Goal: Task Accomplishment & Management: Manage account settings

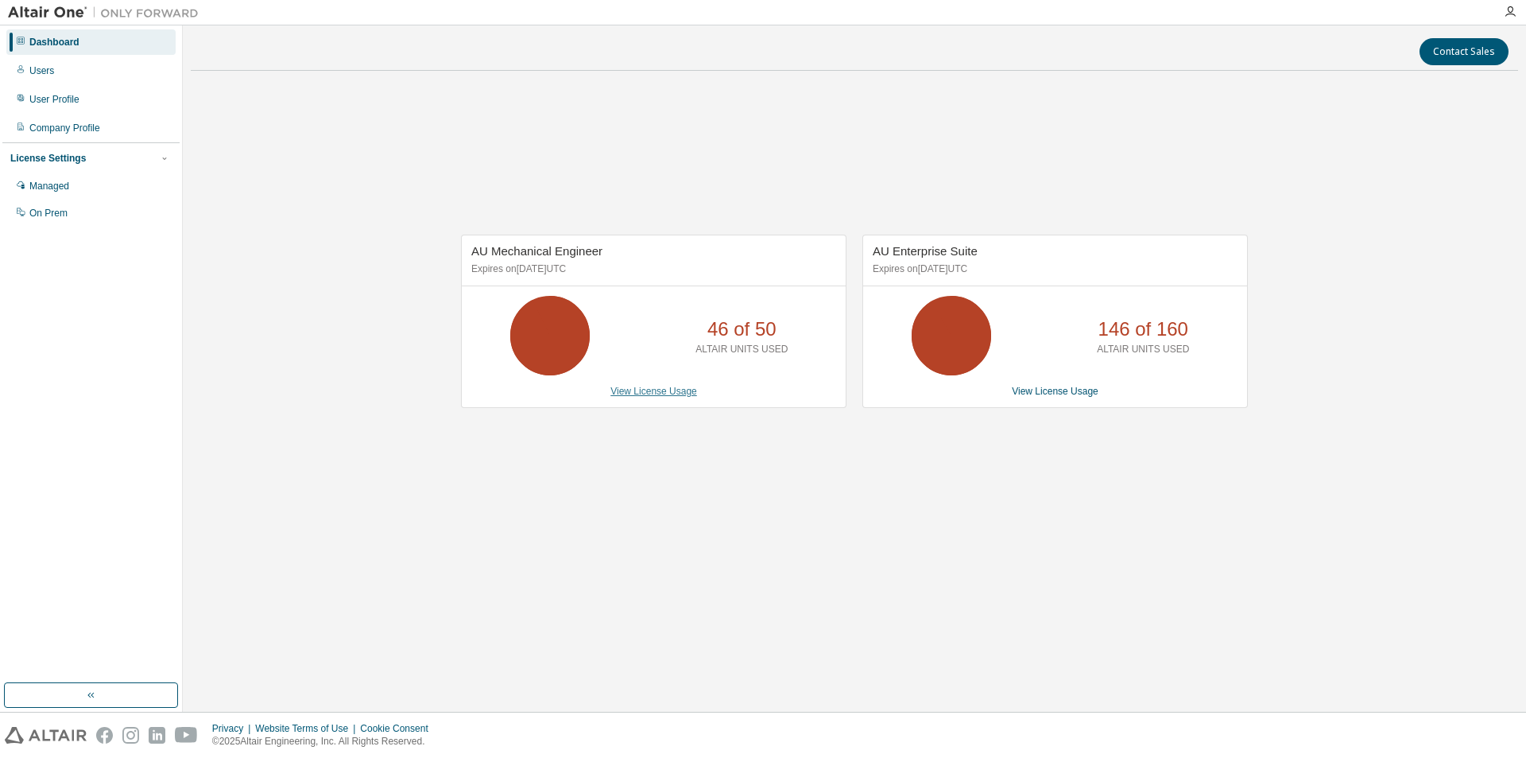
click at [648, 390] on link "View License Usage" at bounding box center [654, 391] width 87 height 11
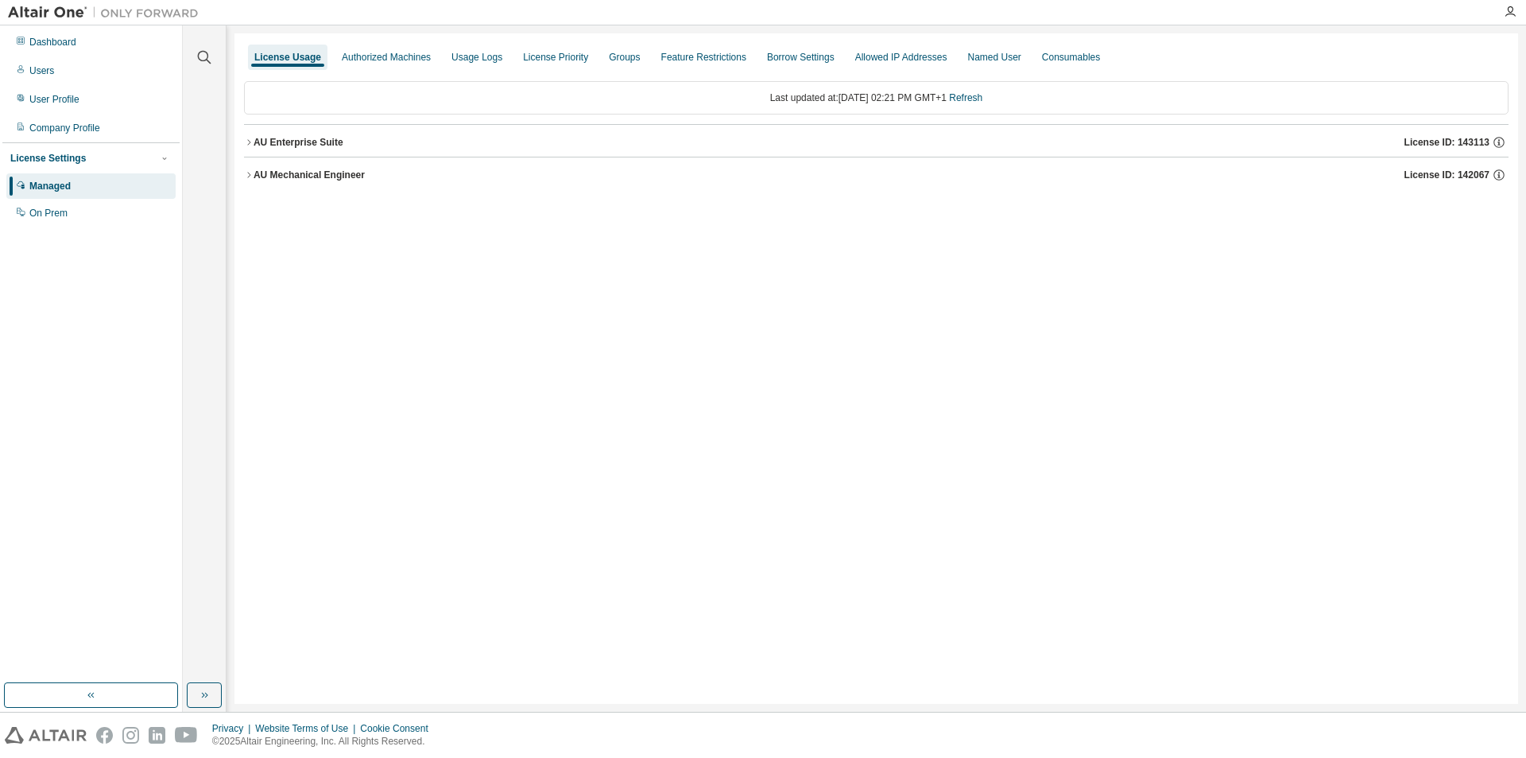
click at [249, 175] on icon "button" at bounding box center [249, 175] width 10 height 10
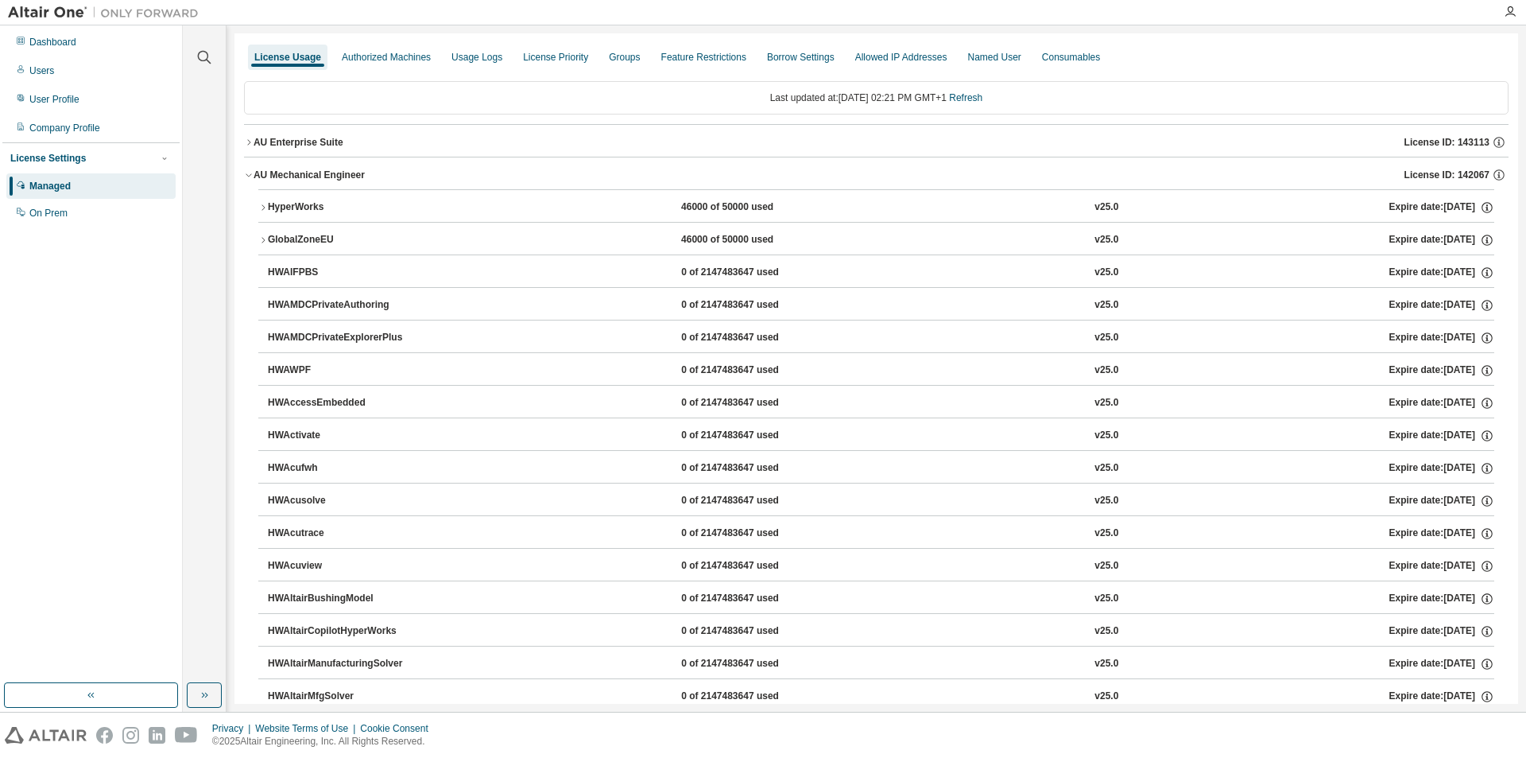
click at [266, 204] on icon "button" at bounding box center [263, 208] width 10 height 10
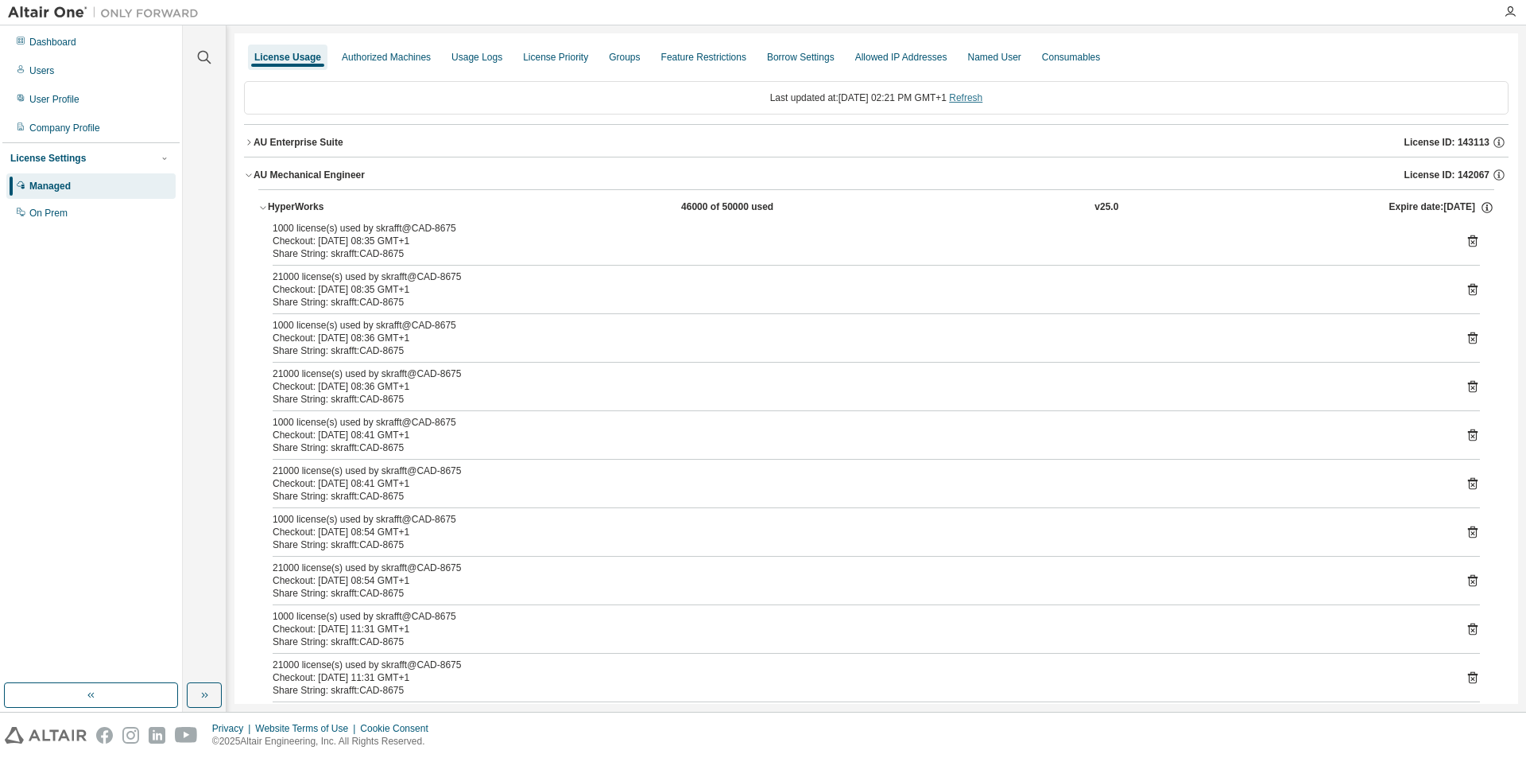
click at [983, 99] on link "Refresh" at bounding box center [965, 97] width 33 height 11
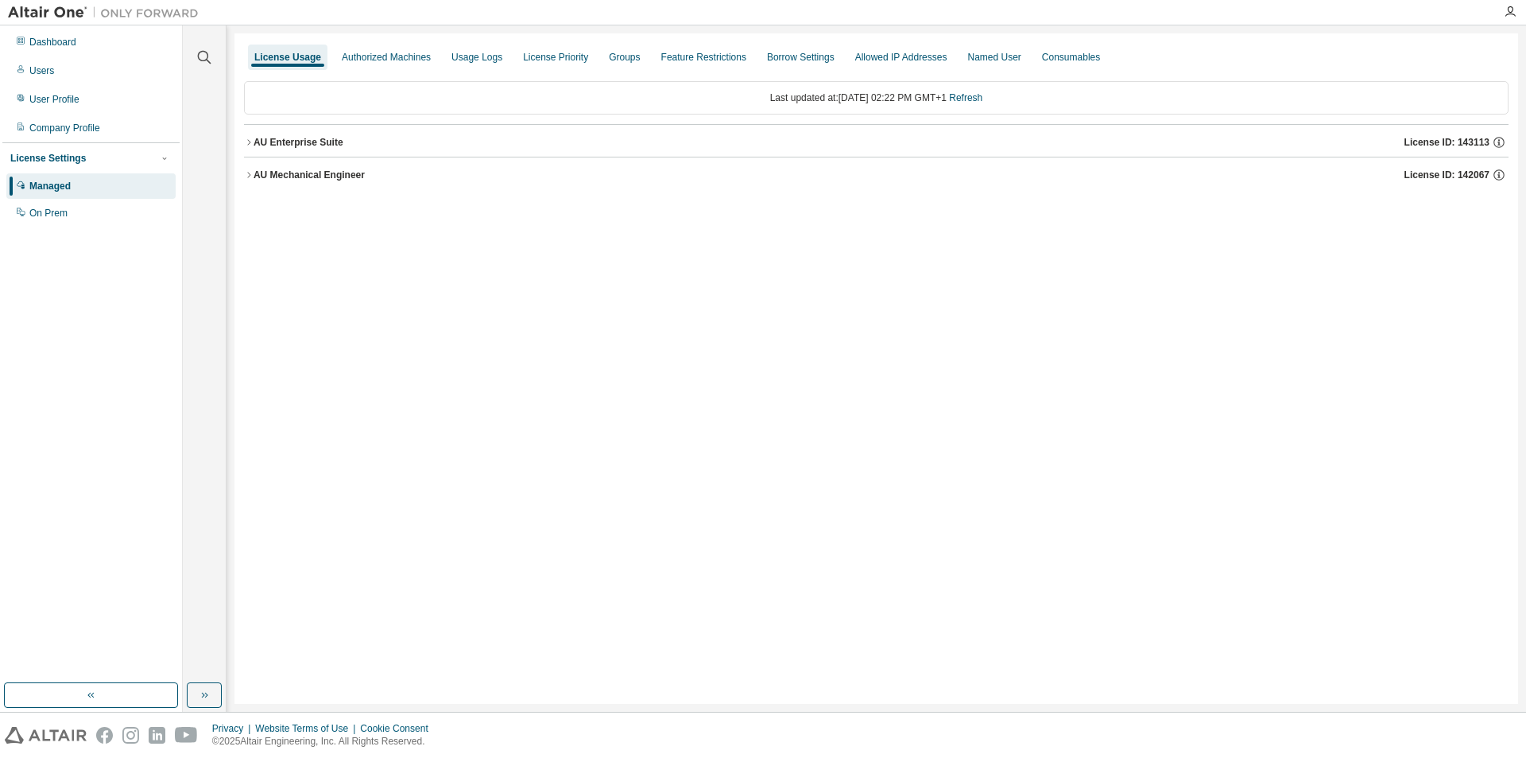
click at [253, 173] on icon "button" at bounding box center [249, 175] width 10 height 10
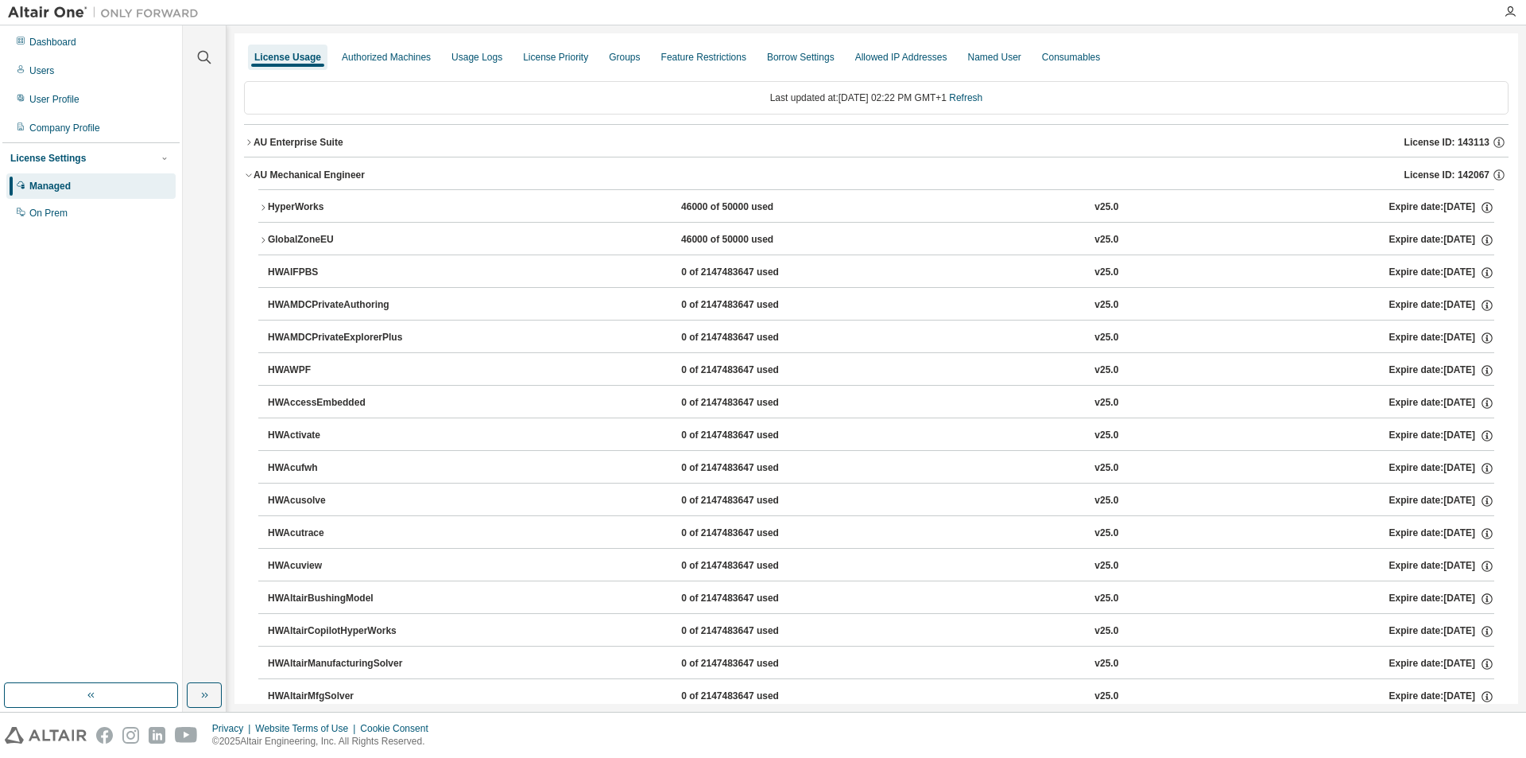
click at [247, 173] on icon "button" at bounding box center [249, 175] width 10 height 10
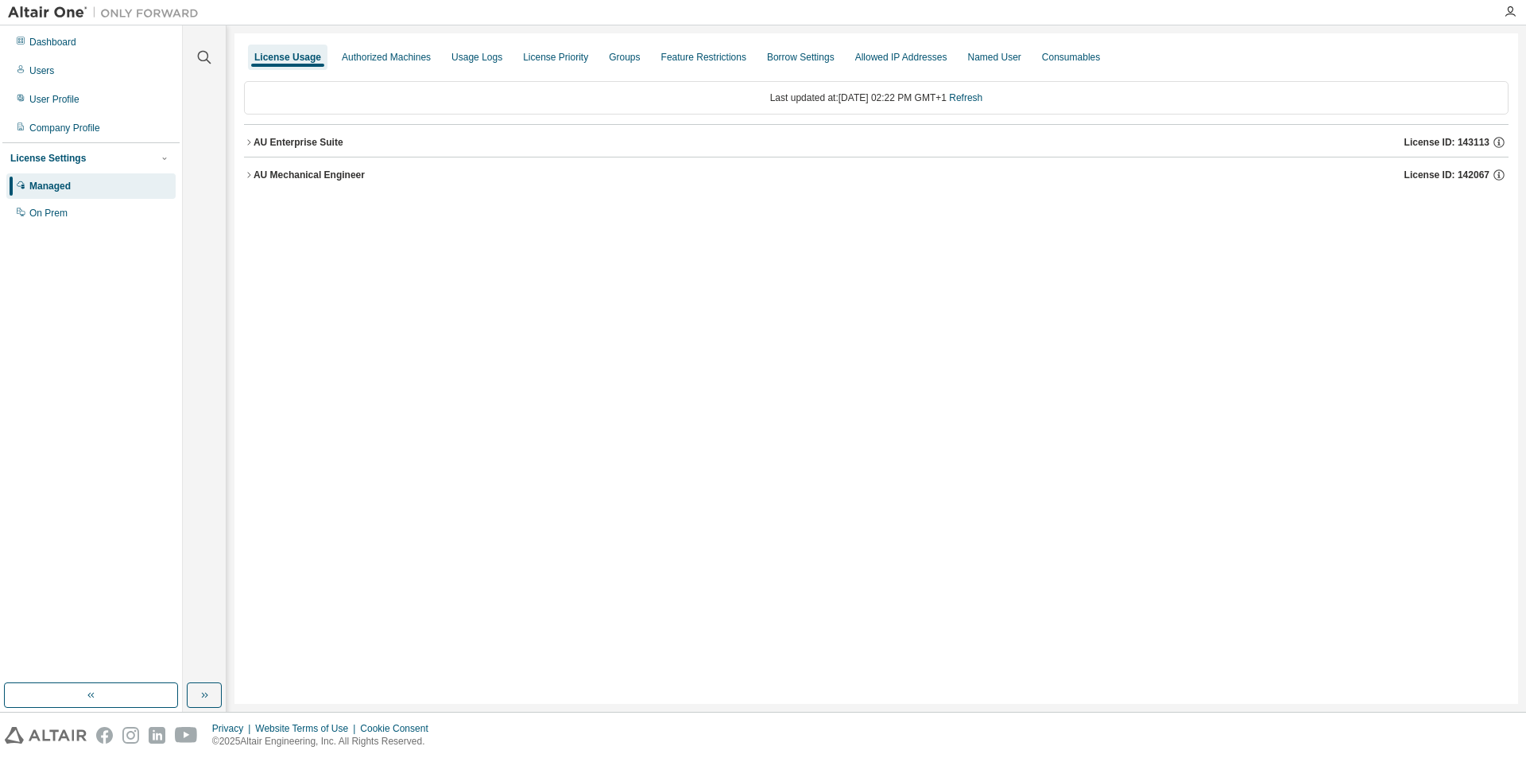
click at [250, 142] on icon "button" at bounding box center [249, 143] width 10 height 10
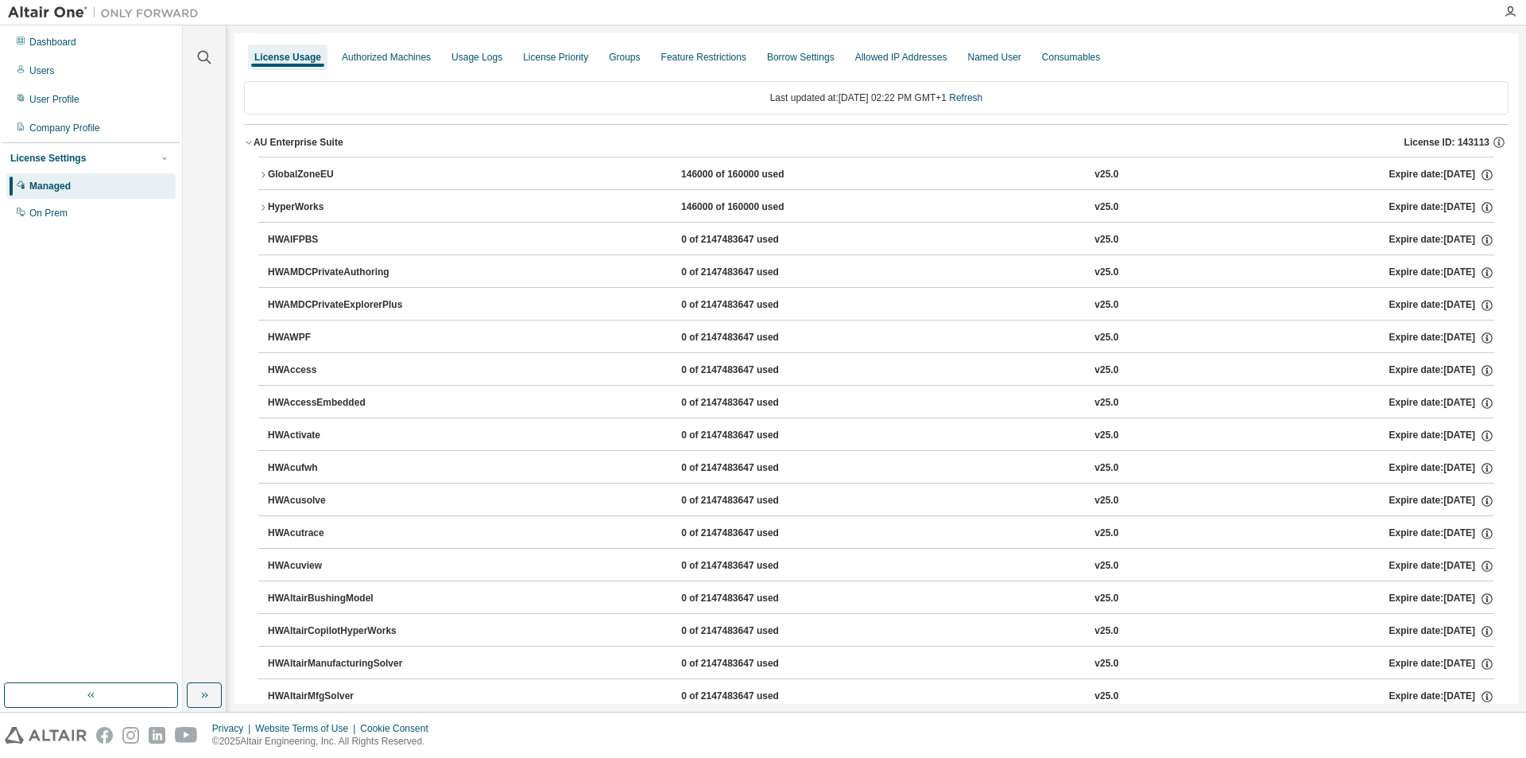
click at [262, 170] on icon "button" at bounding box center [263, 175] width 10 height 10
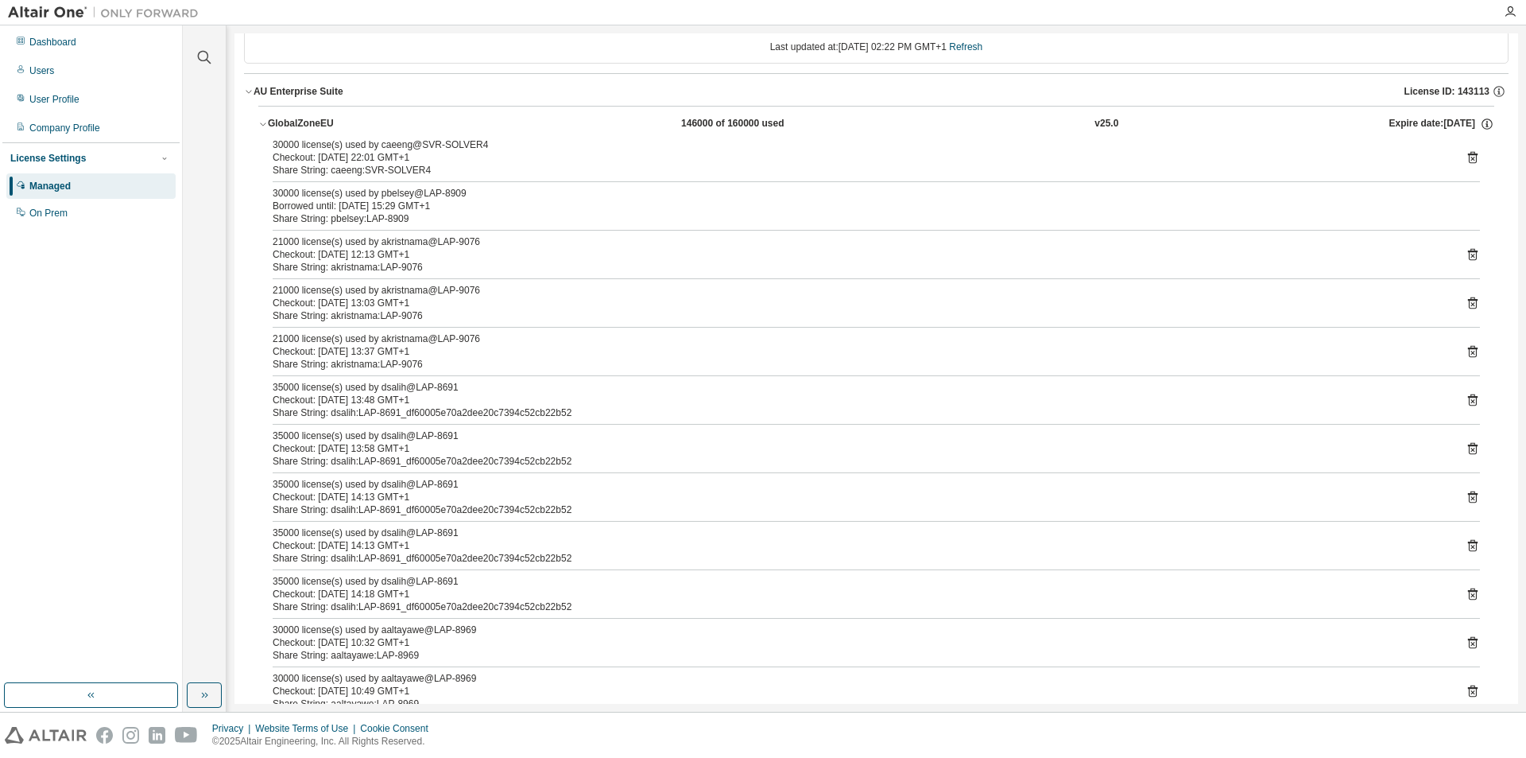
scroll to position [80, 0]
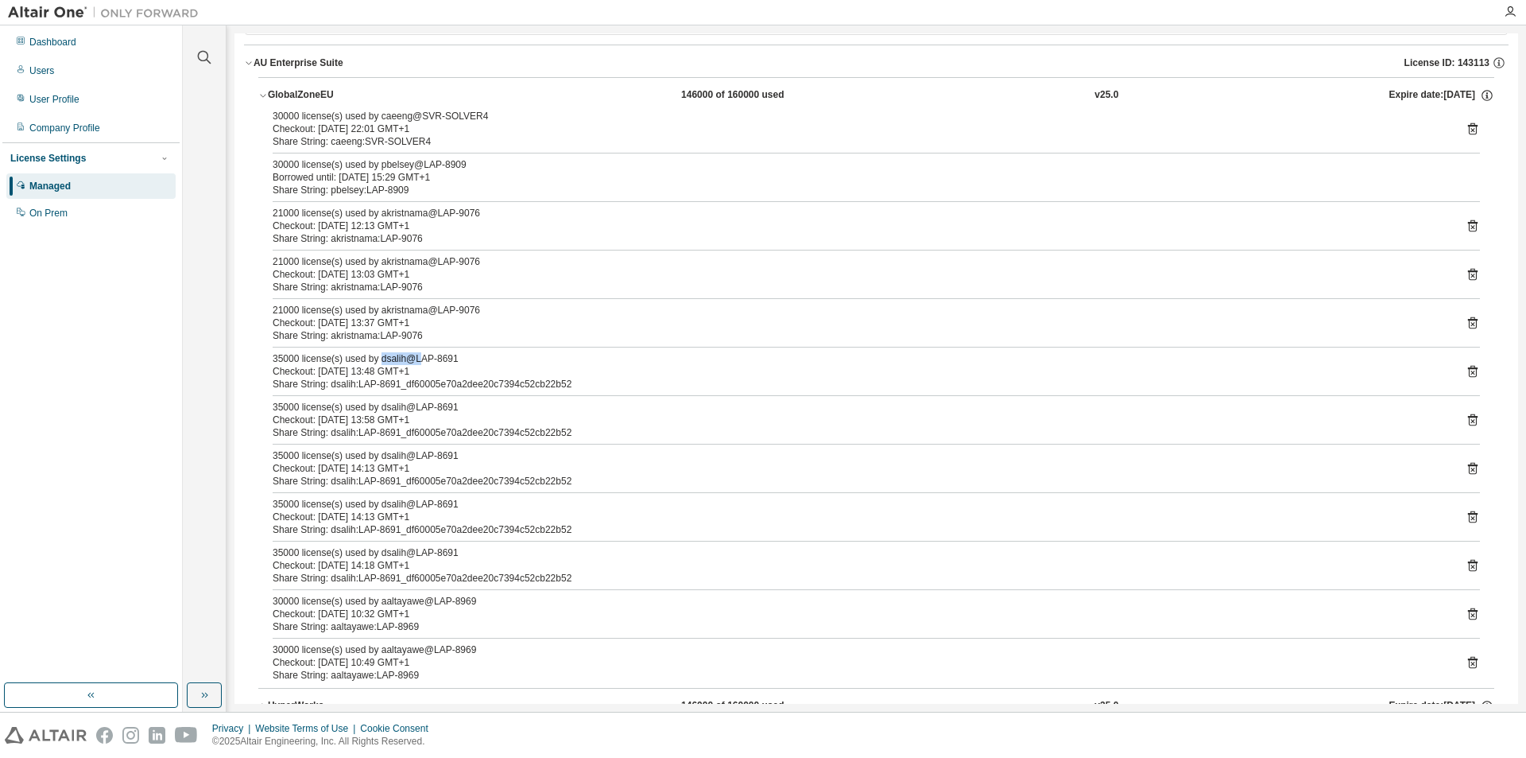
drag, startPoint x: 378, startPoint y: 356, endPoint x: 414, endPoint y: 355, distance: 36.6
click at [414, 355] on div "35000 license(s) used by dsalih@LAP-8691" at bounding box center [858, 358] width 1170 height 13
click at [550, 356] on div "35000 license(s) used by dsalih@LAP-8691" at bounding box center [858, 358] width 1170 height 13
drag, startPoint x: 272, startPoint y: 358, endPoint x: 471, endPoint y: 358, distance: 199.6
click at [471, 358] on div "30000 license(s) used by caeeng@SVR-SOLVER4 Checkout: [DATE] 22:01 GMT+1 Share …" at bounding box center [876, 399] width 1236 height 578
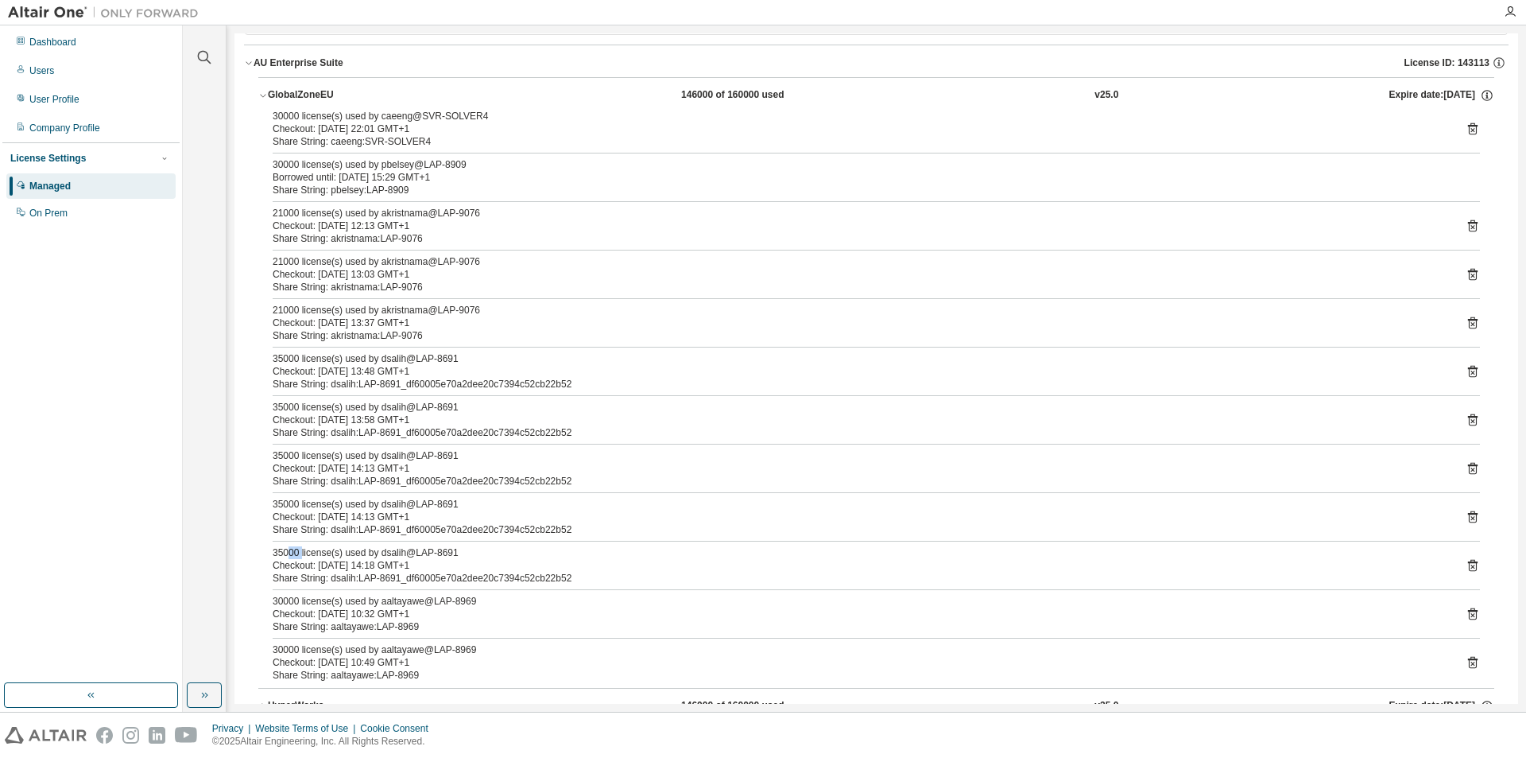
drag, startPoint x: 287, startPoint y: 551, endPoint x: 301, endPoint y: 551, distance: 13.5
click at [301, 551] on div "35000 license(s) used by dsalih@LAP-8691" at bounding box center [858, 552] width 1170 height 13
click at [310, 551] on div "35000 license(s) used by dsalih@LAP-8691" at bounding box center [858, 552] width 1170 height 13
drag, startPoint x: 273, startPoint y: 553, endPoint x: 297, endPoint y: 552, distance: 23.9
click at [297, 552] on div "35000 license(s) used by dsalih@LAP-8691" at bounding box center [858, 552] width 1170 height 13
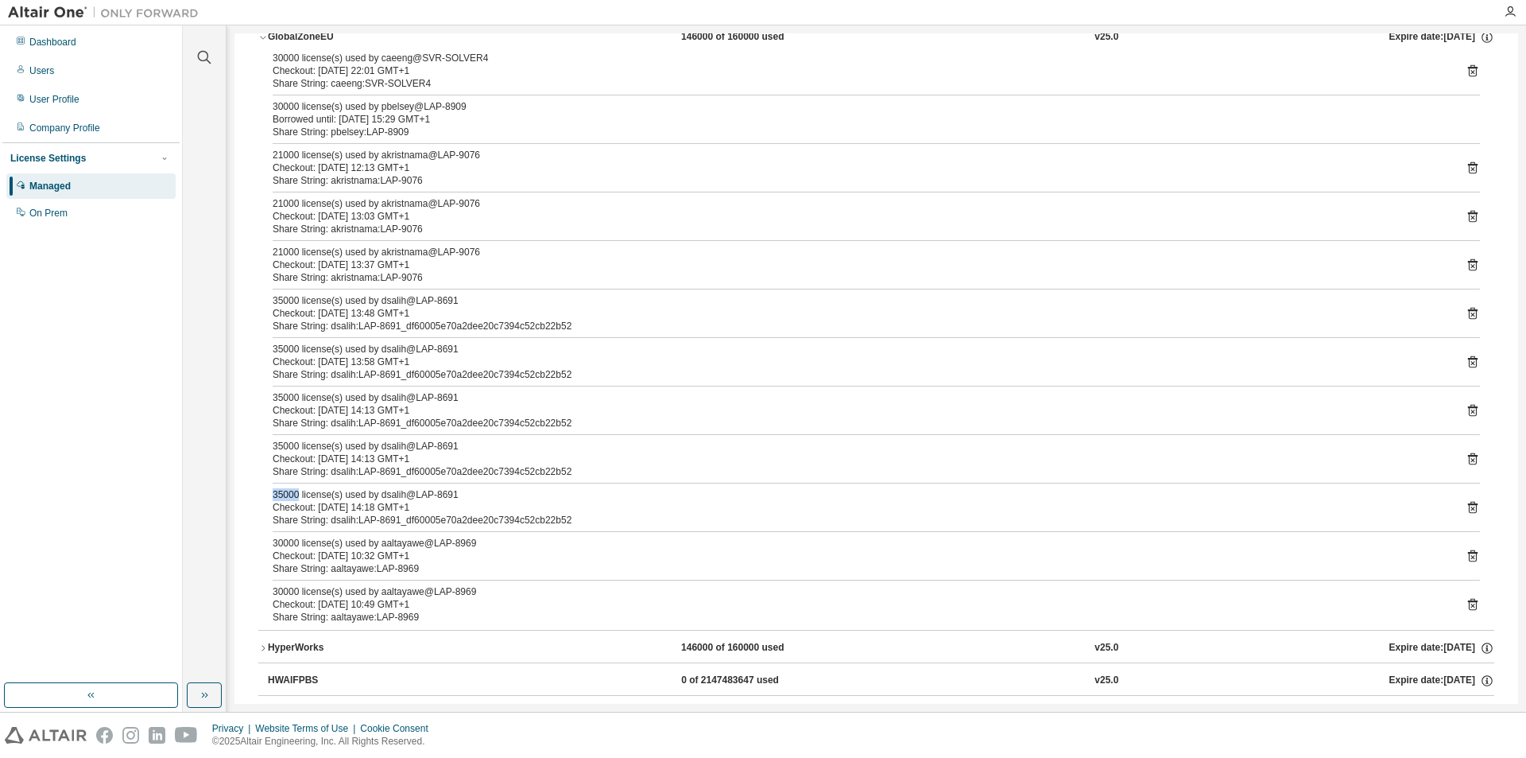
scroll to position [159, 0]
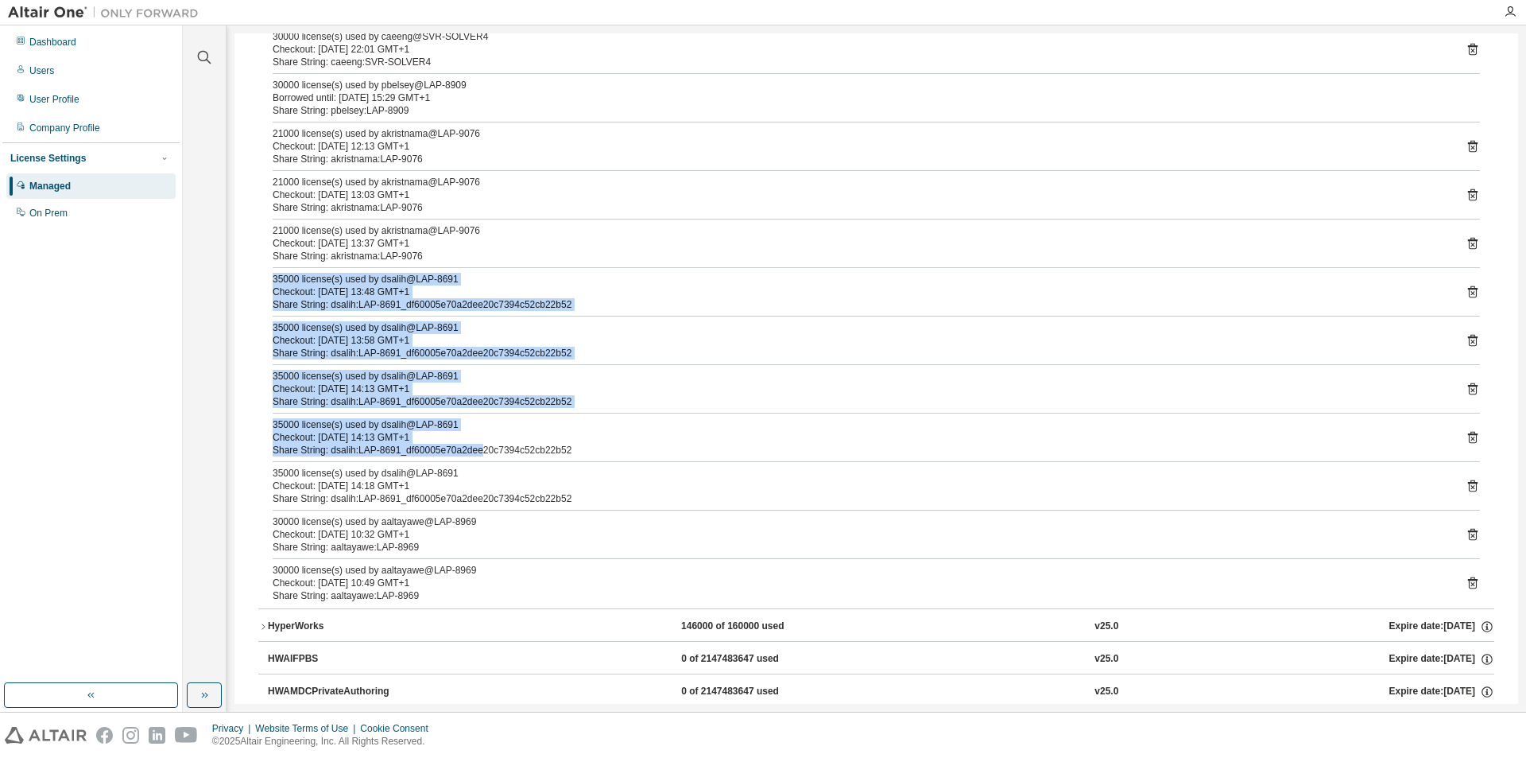
drag, startPoint x: 273, startPoint y: 276, endPoint x: 475, endPoint y: 446, distance: 264.1
click at [475, 446] on div "30000 license(s) used by caeeng@SVR-SOLVER4 Checkout: [DATE] 22:01 GMT+1 Share …" at bounding box center [876, 319] width 1236 height 578
click at [659, 437] on div "Checkout: [DATE] 14:13 GMT+1" at bounding box center [858, 437] width 1170 height 13
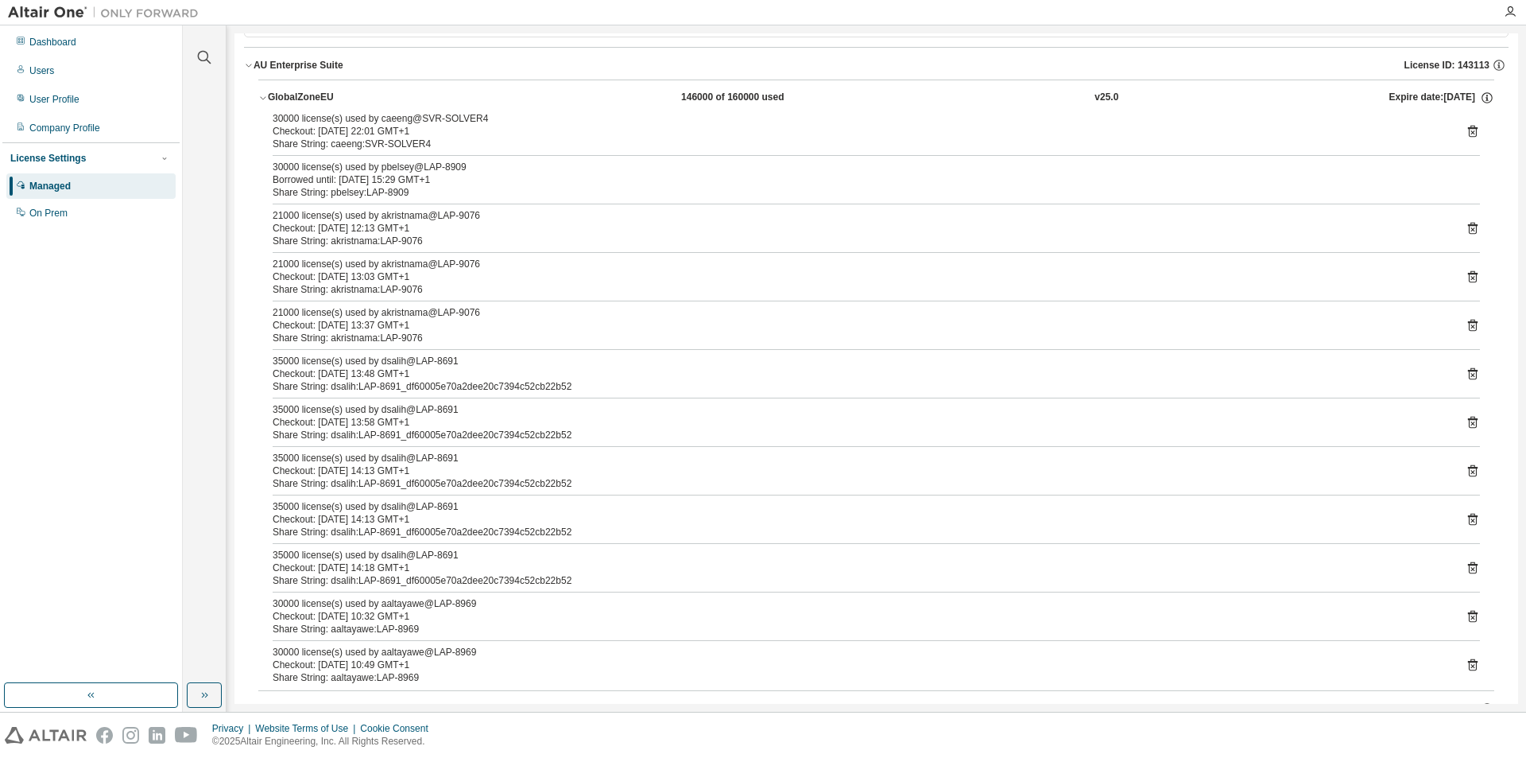
scroll to position [0, 0]
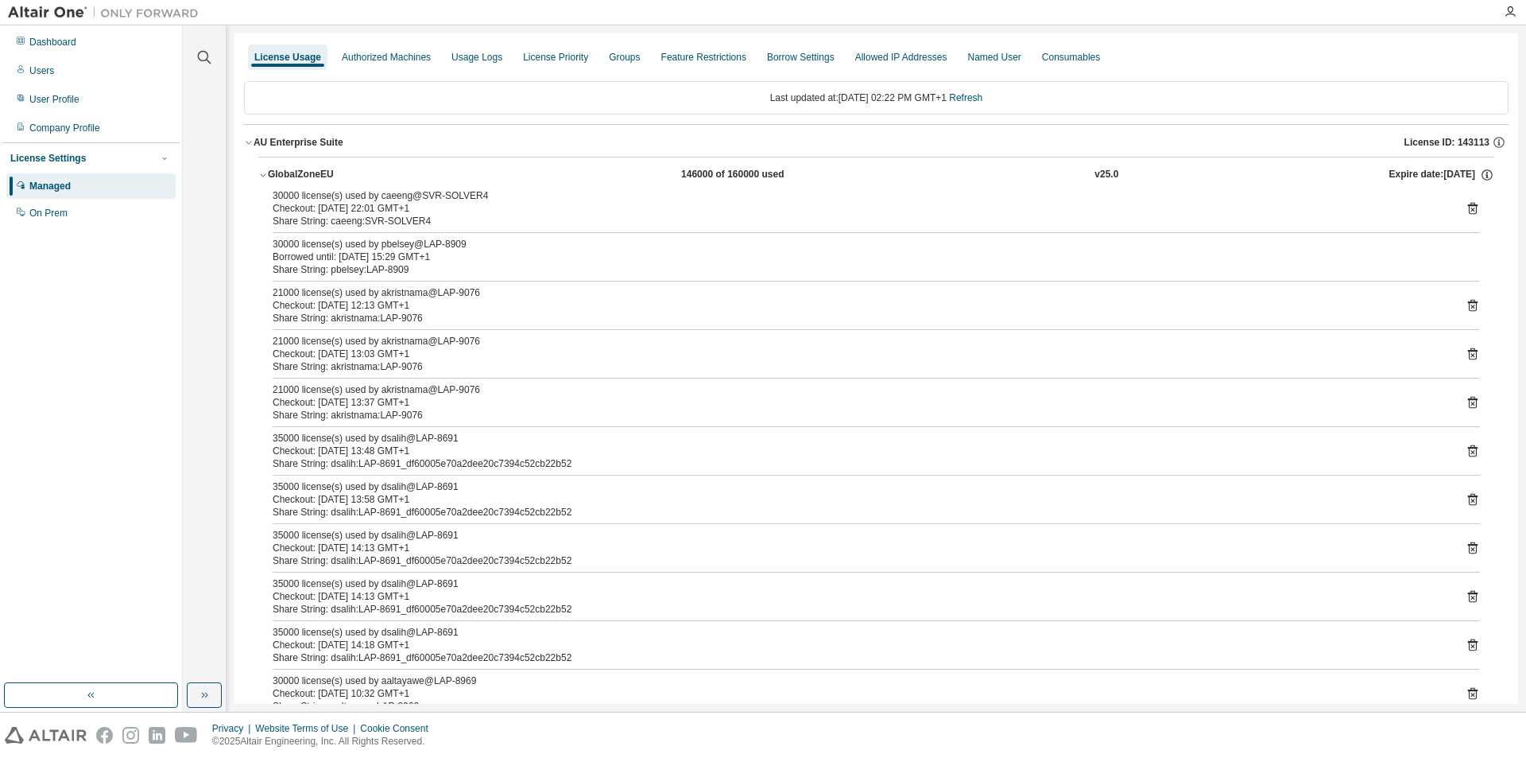
click at [263, 173] on icon "button" at bounding box center [263, 175] width 10 height 10
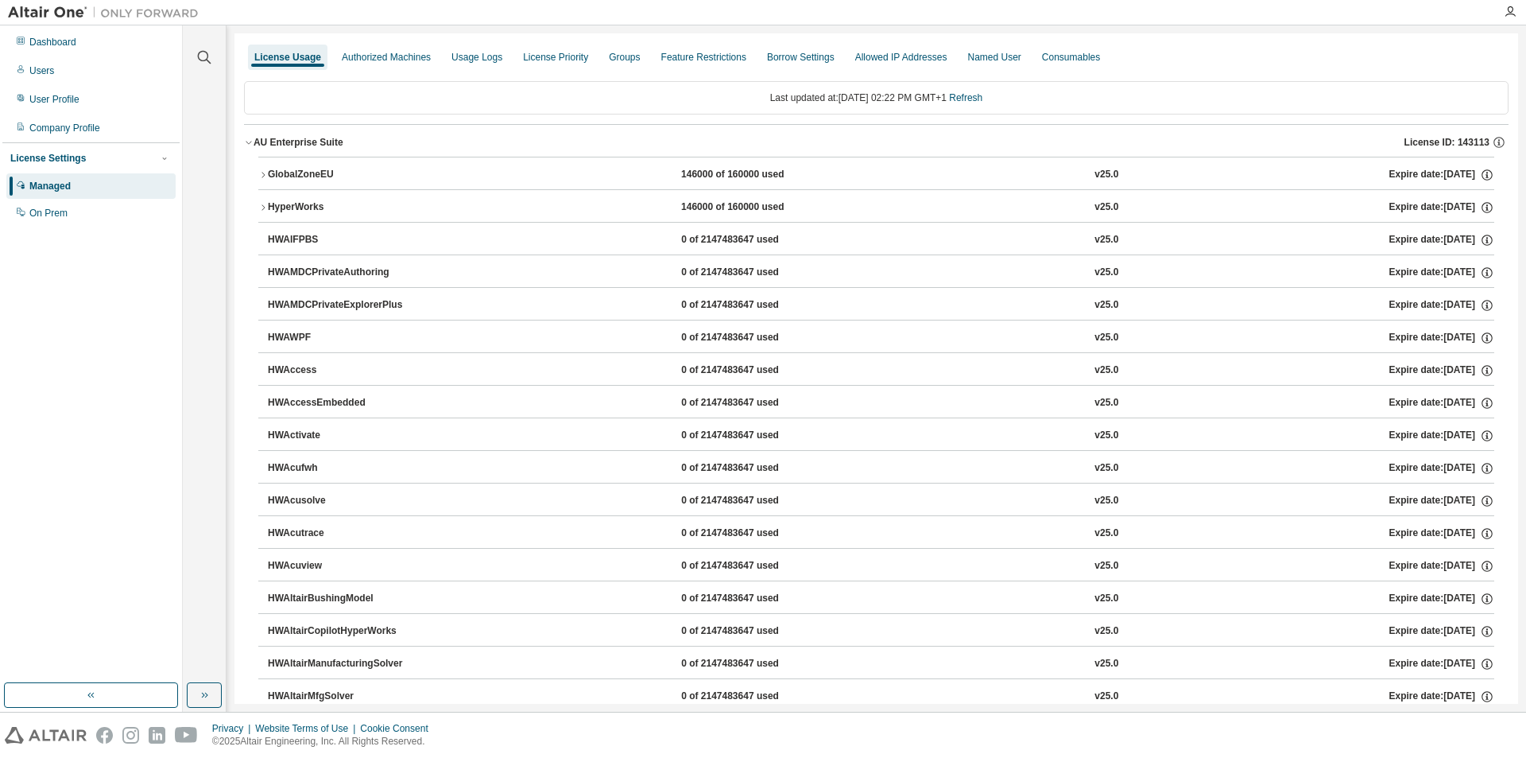
click at [266, 207] on icon "button" at bounding box center [263, 208] width 10 height 10
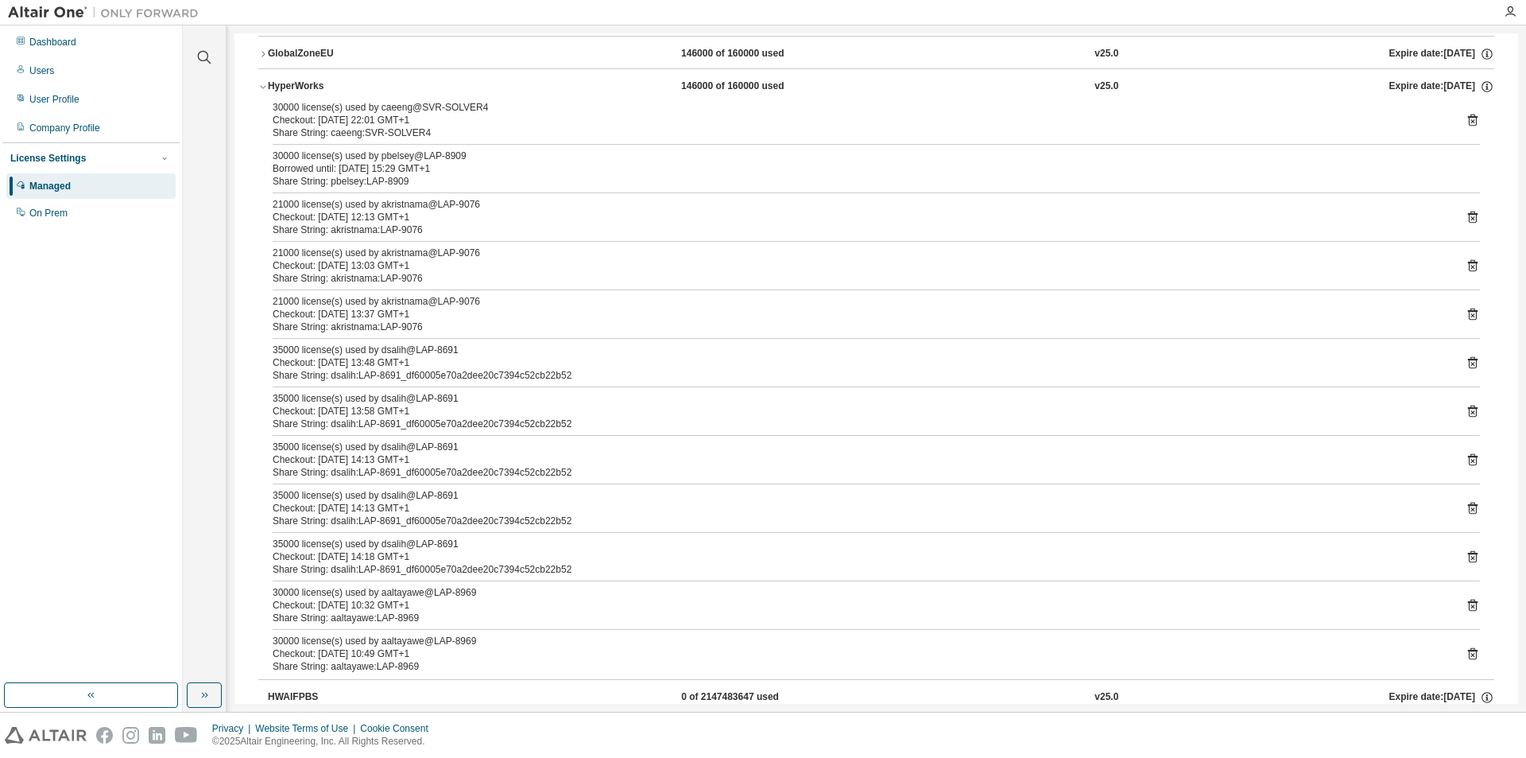
scroll to position [159, 0]
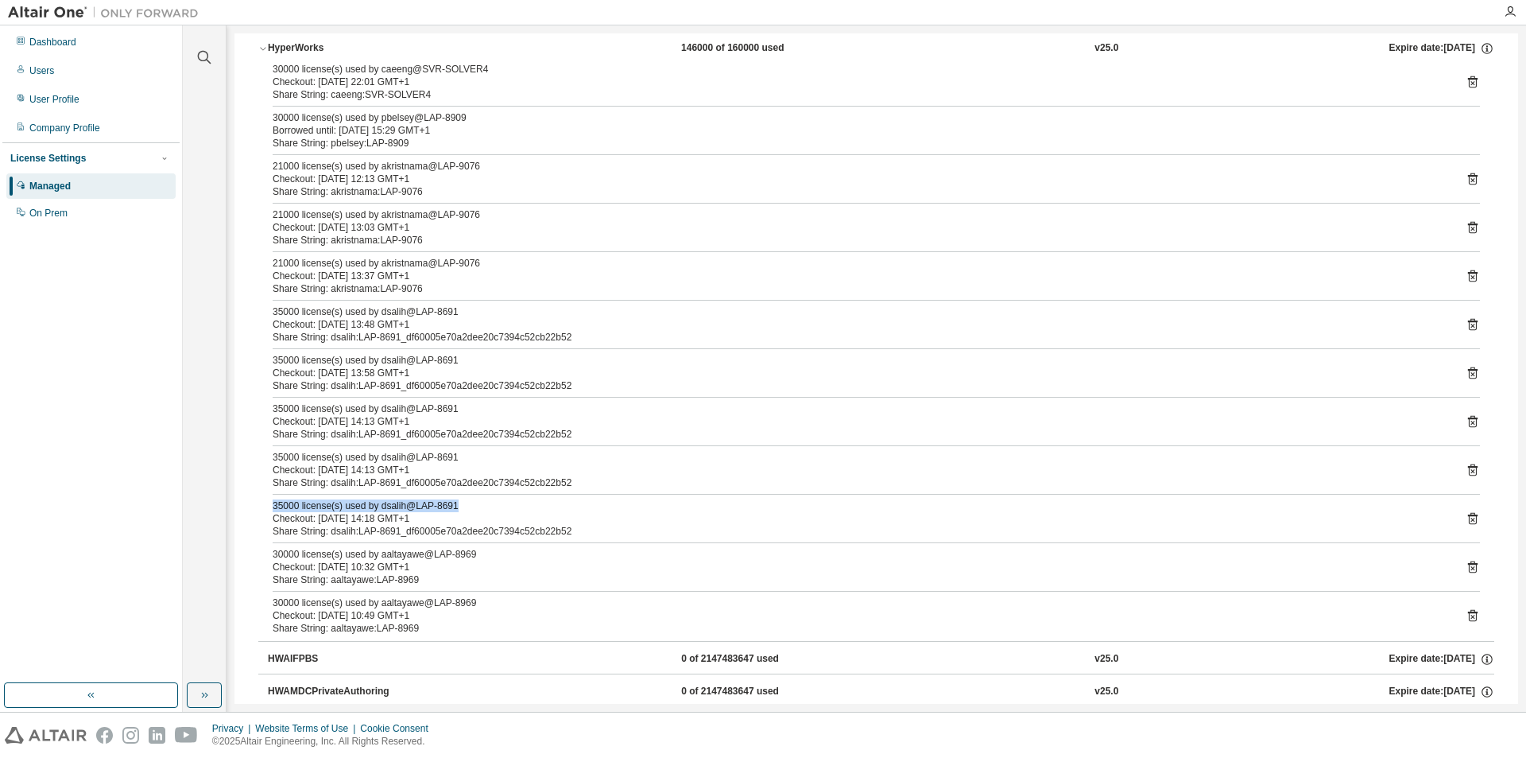
drag, startPoint x: 273, startPoint y: 503, endPoint x: 553, endPoint y: 503, distance: 279.9
click at [553, 503] on div "35000 license(s) used by dsalih@LAP-8691" at bounding box center [858, 505] width 1170 height 13
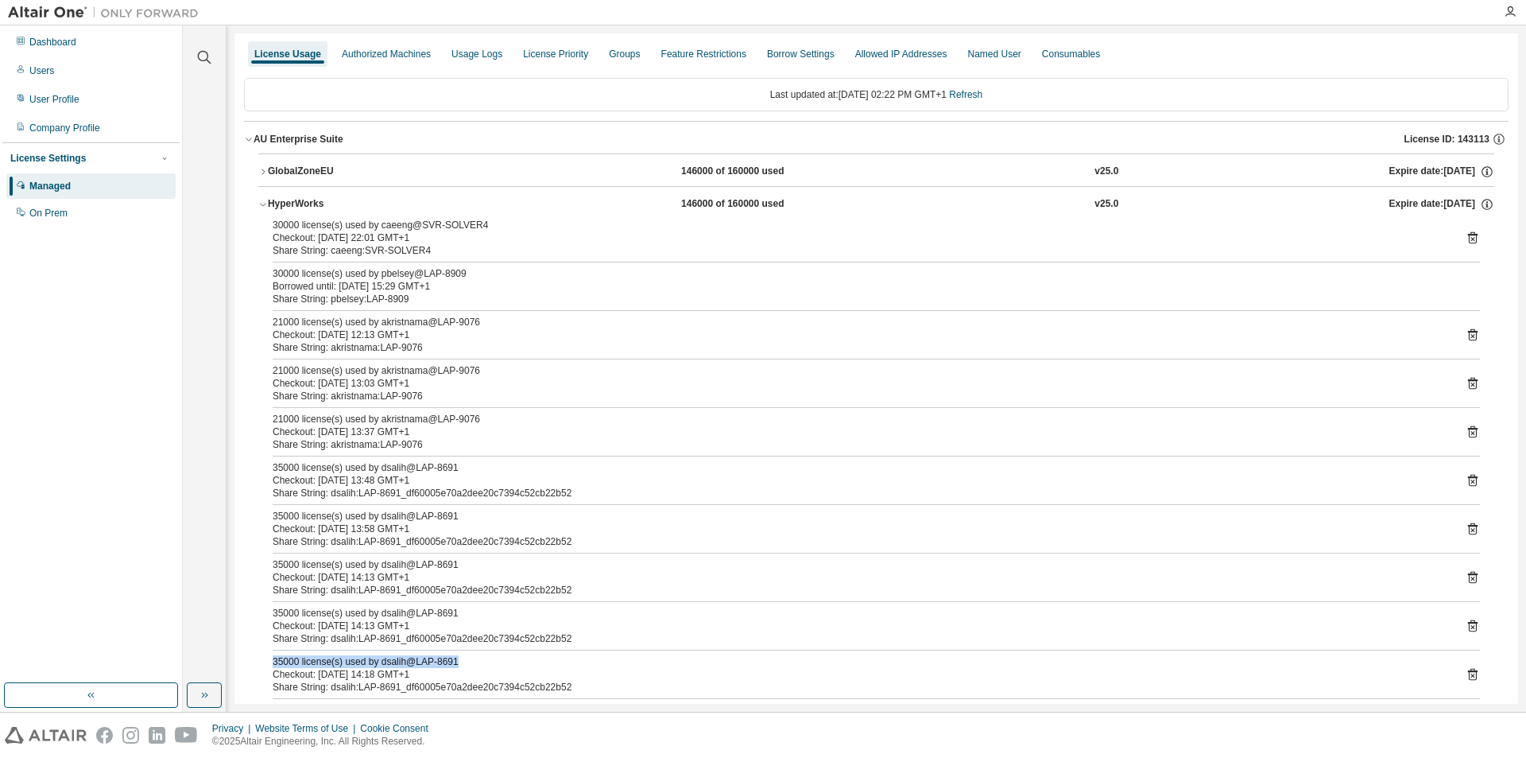
scroll to position [0, 0]
click at [309, 141] on div "AU Enterprise Suite" at bounding box center [299, 142] width 90 height 13
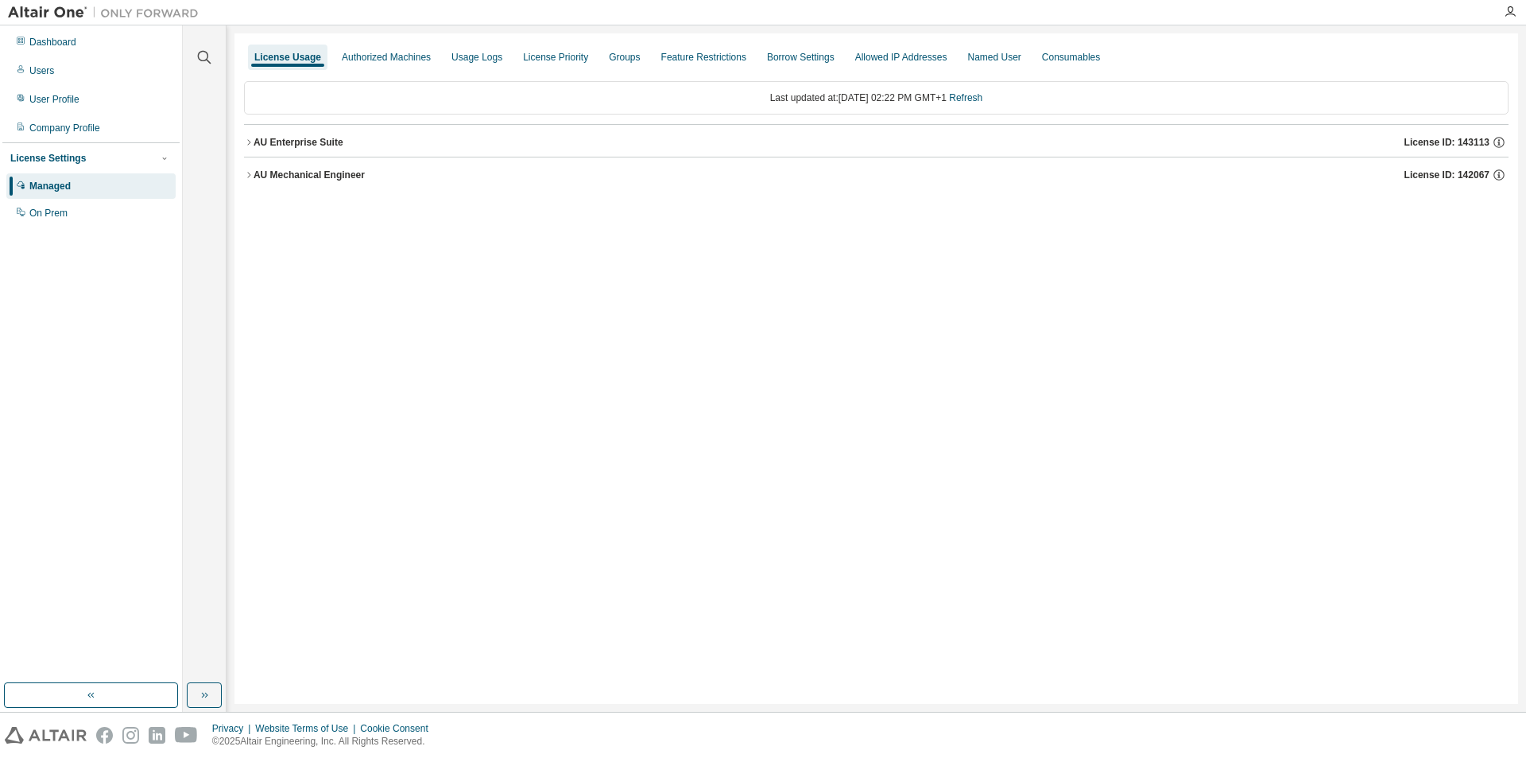
click at [251, 175] on icon "button" at bounding box center [249, 175] width 10 height 10
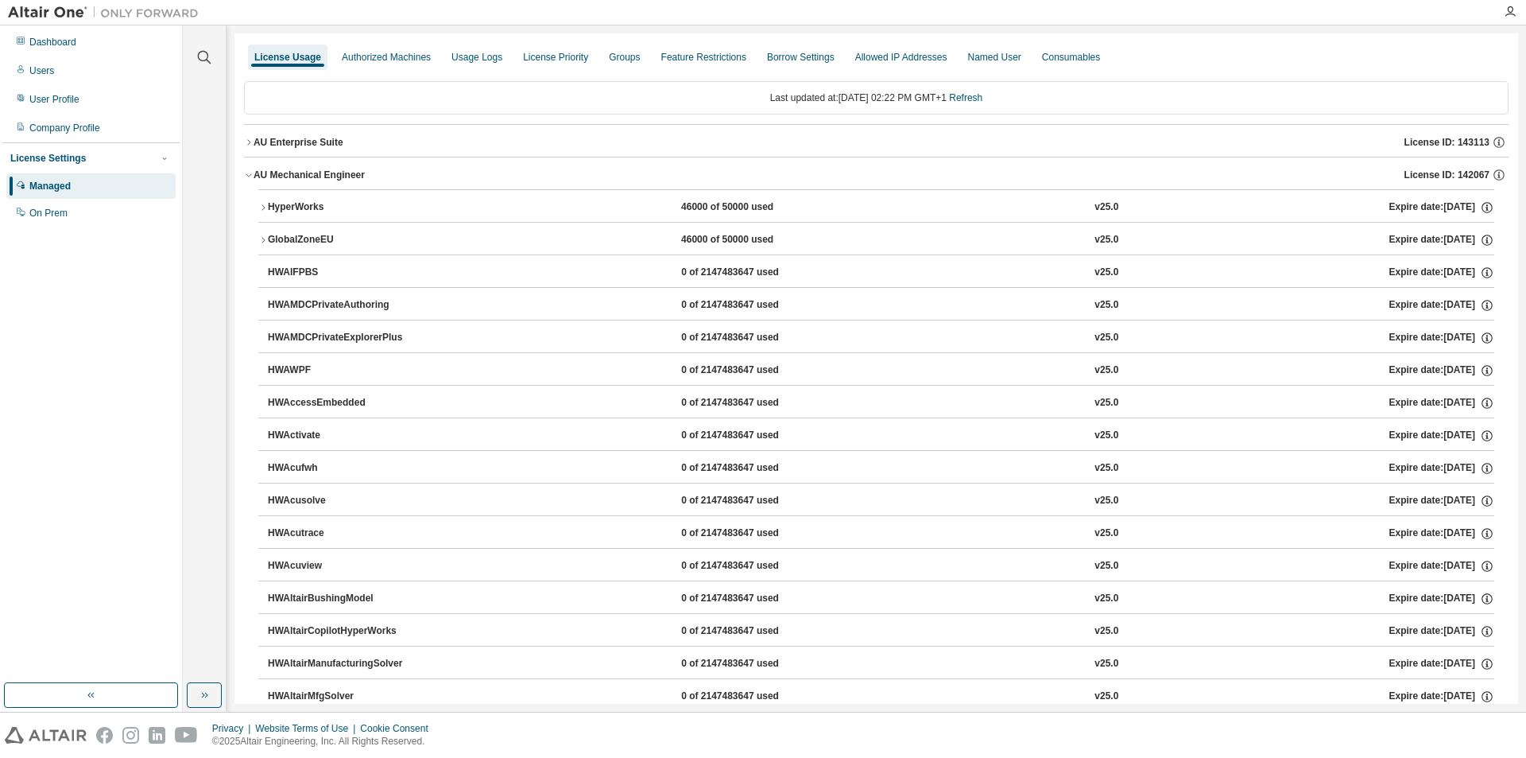
click at [246, 144] on icon "button" at bounding box center [249, 143] width 10 height 10
click at [263, 175] on icon "button" at bounding box center [263, 175] width 10 height 10
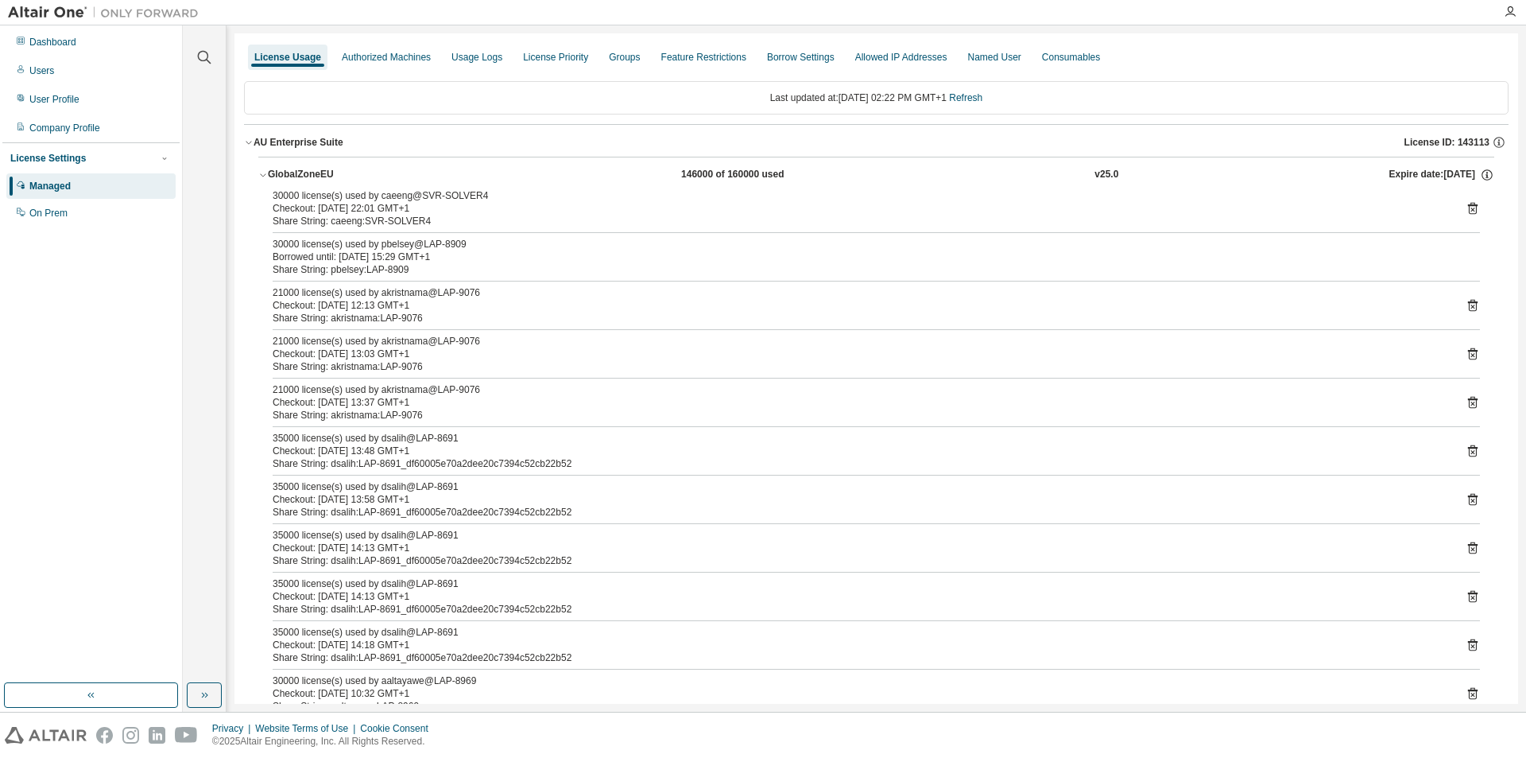
click at [263, 175] on icon "button" at bounding box center [263, 175] width 10 height 10
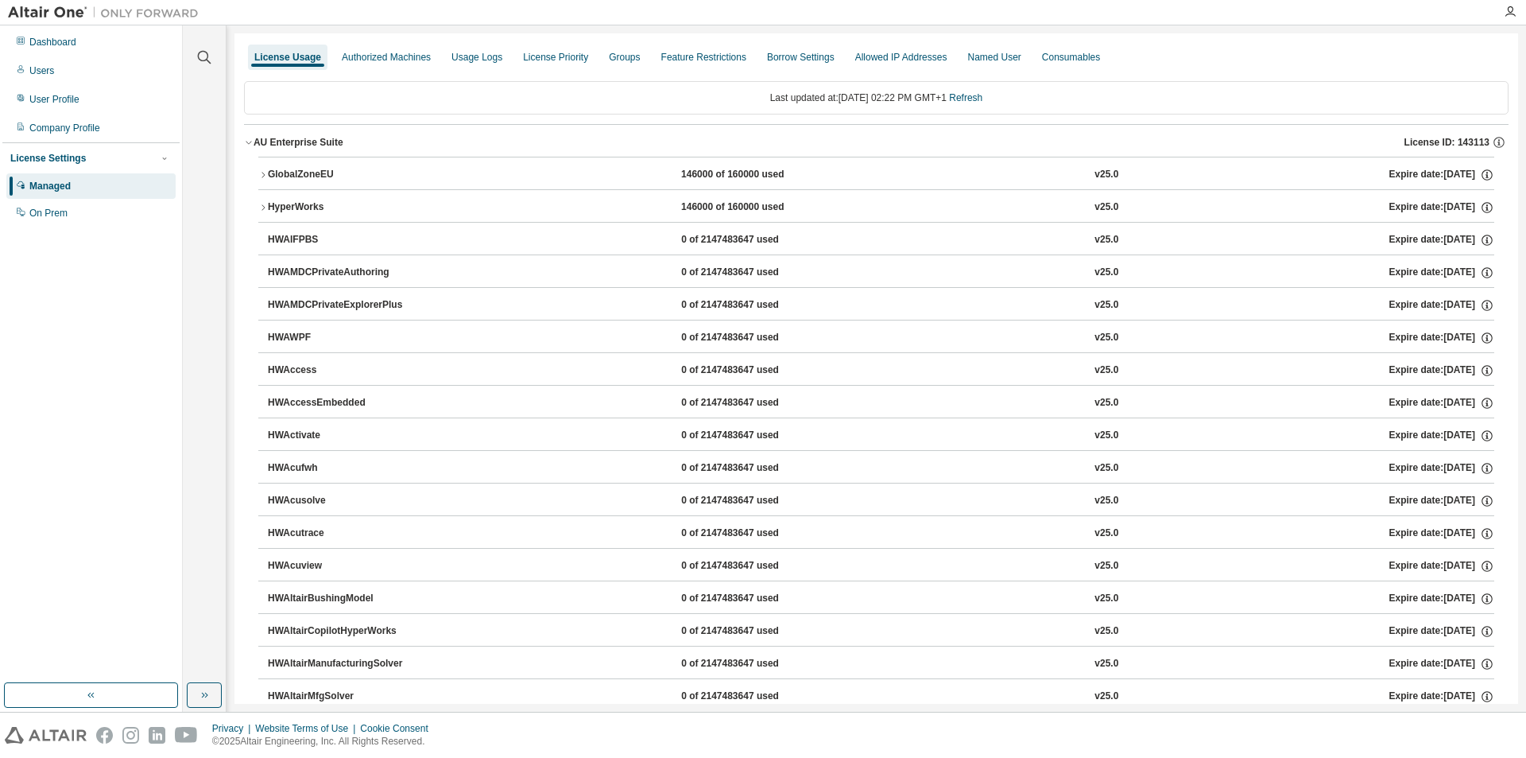
click at [265, 174] on icon "button" at bounding box center [263, 175] width 10 height 10
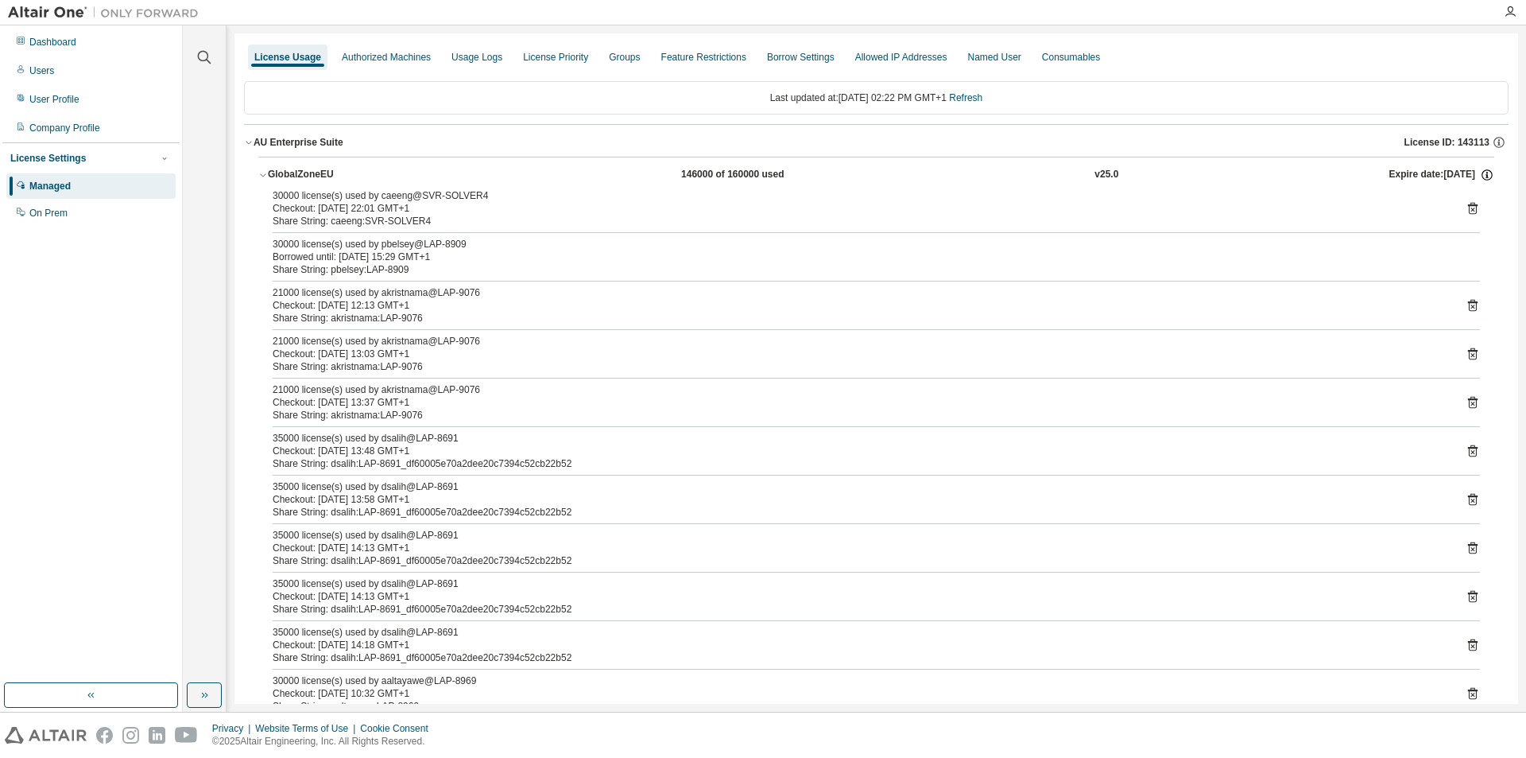
click at [1486, 177] on icon "button" at bounding box center [1487, 176] width 2 height 4
click at [1395, 177] on div "Expire date: [DATE]" at bounding box center [1442, 175] width 105 height 14
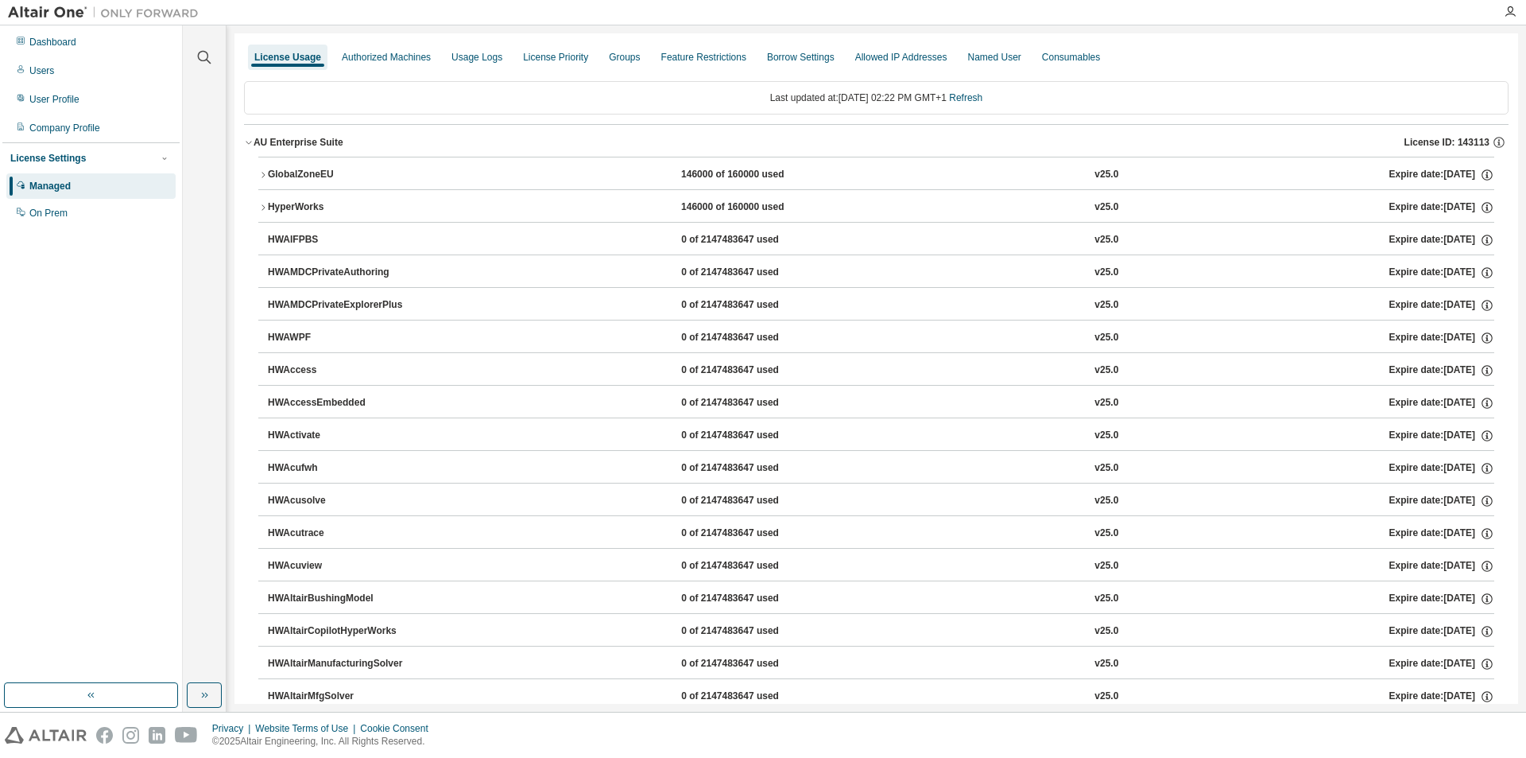
click at [1410, 176] on div "Expire date: [DATE]" at bounding box center [1442, 175] width 105 height 14
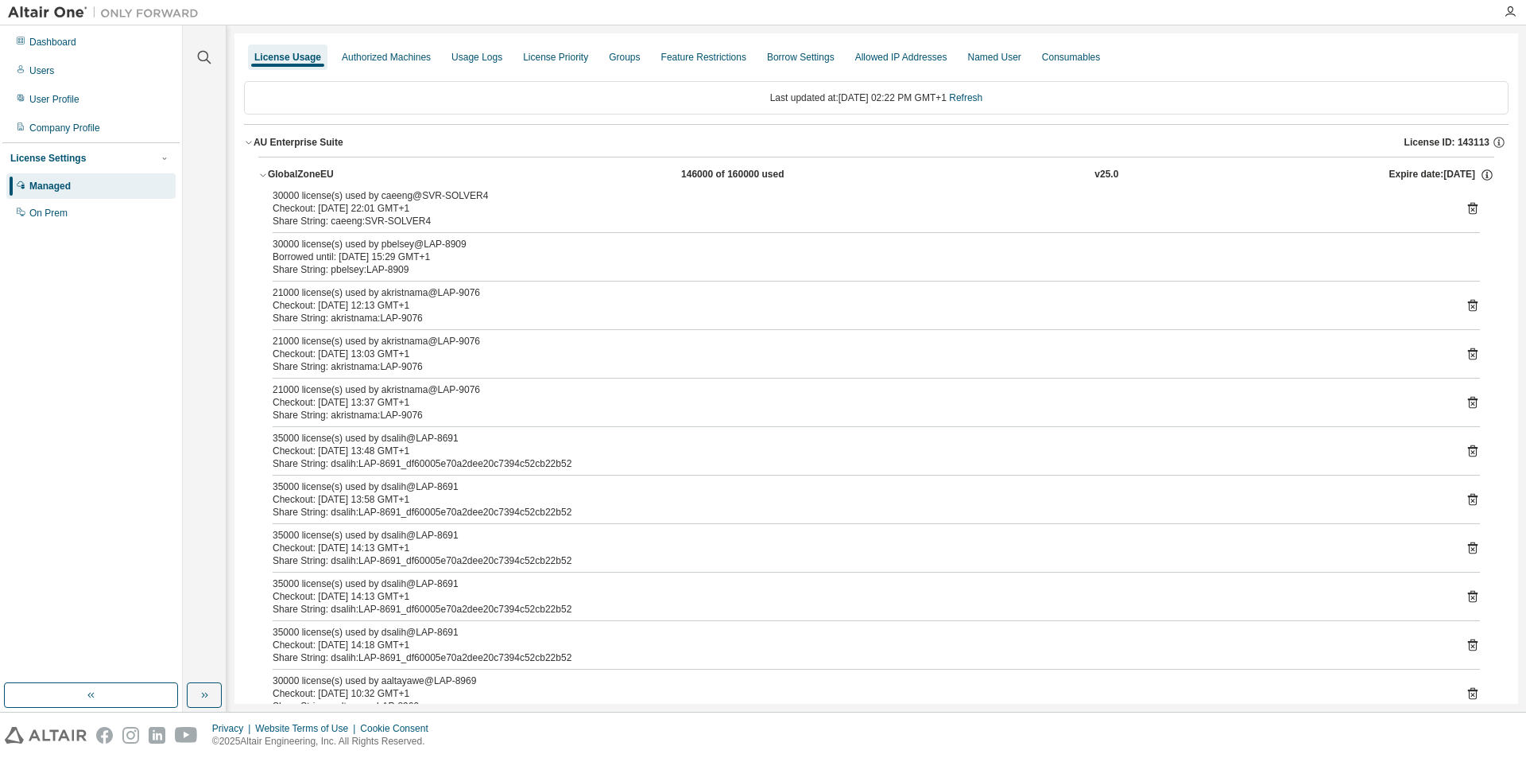
click at [1410, 176] on div "Expire date: [DATE]" at bounding box center [1442, 175] width 105 height 14
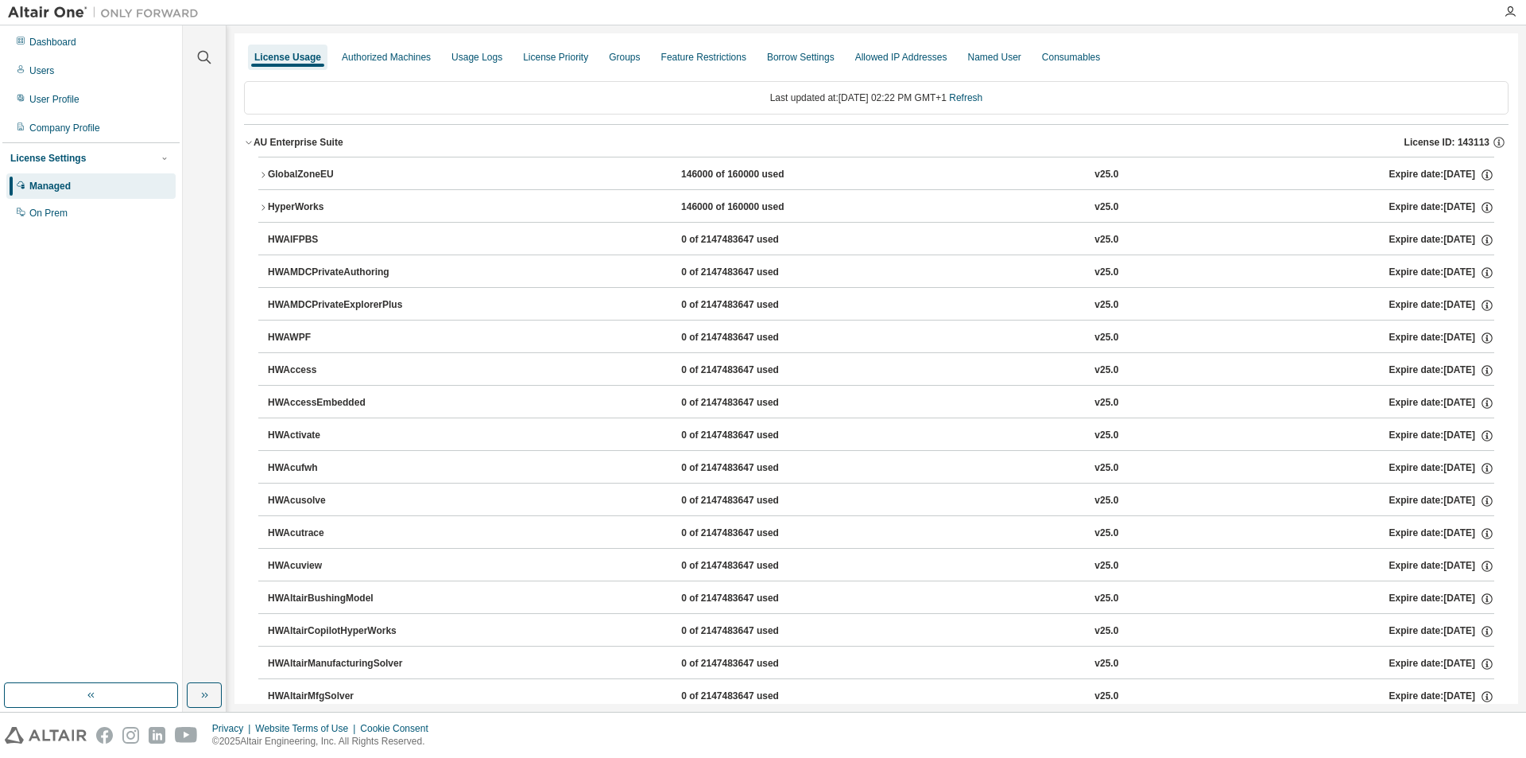
click at [244, 145] on icon "button" at bounding box center [249, 143] width 10 height 10
click at [249, 178] on icon "button" at bounding box center [249, 175] width 10 height 10
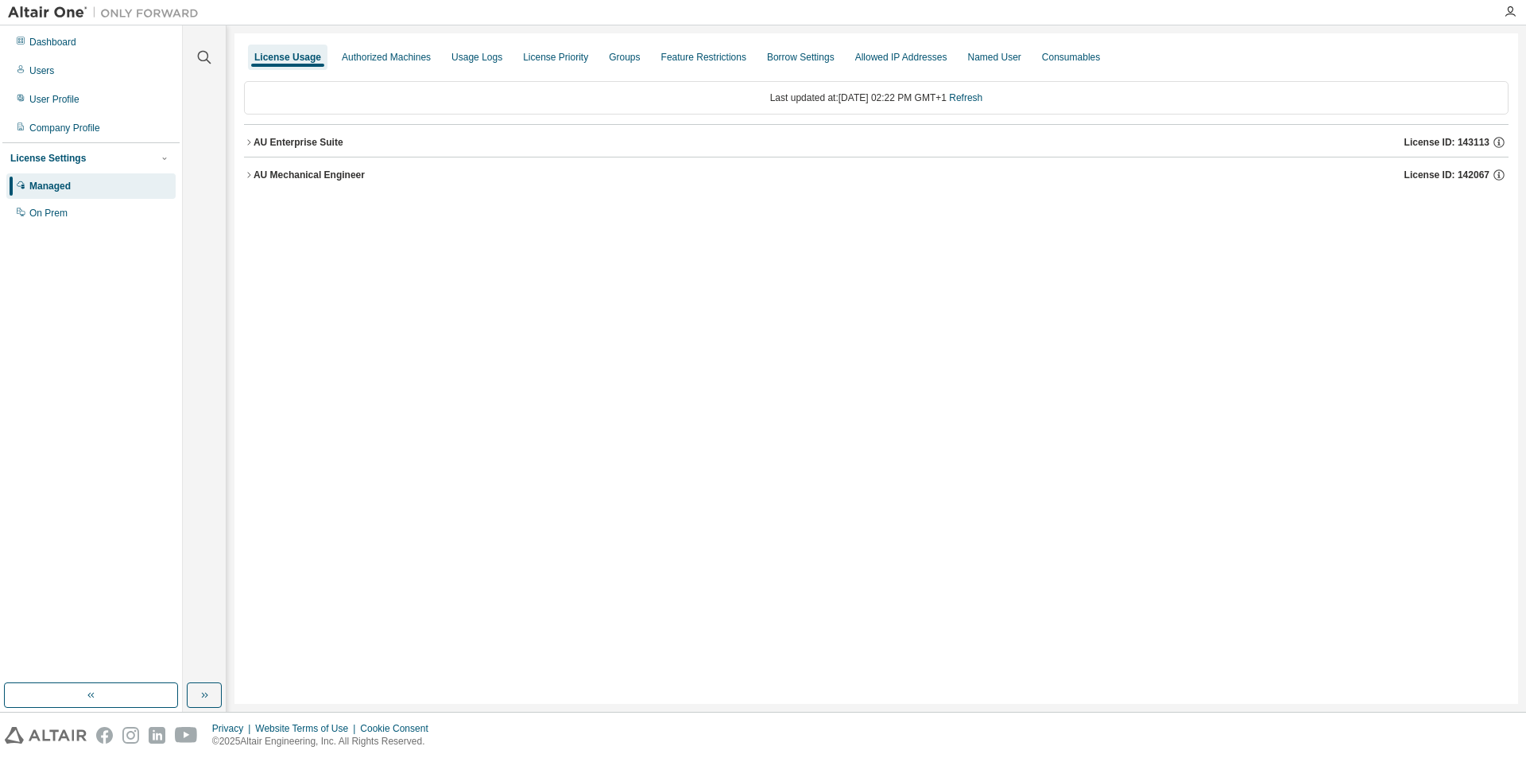
click at [299, 147] on div "AU Enterprise Suite" at bounding box center [299, 142] width 90 height 13
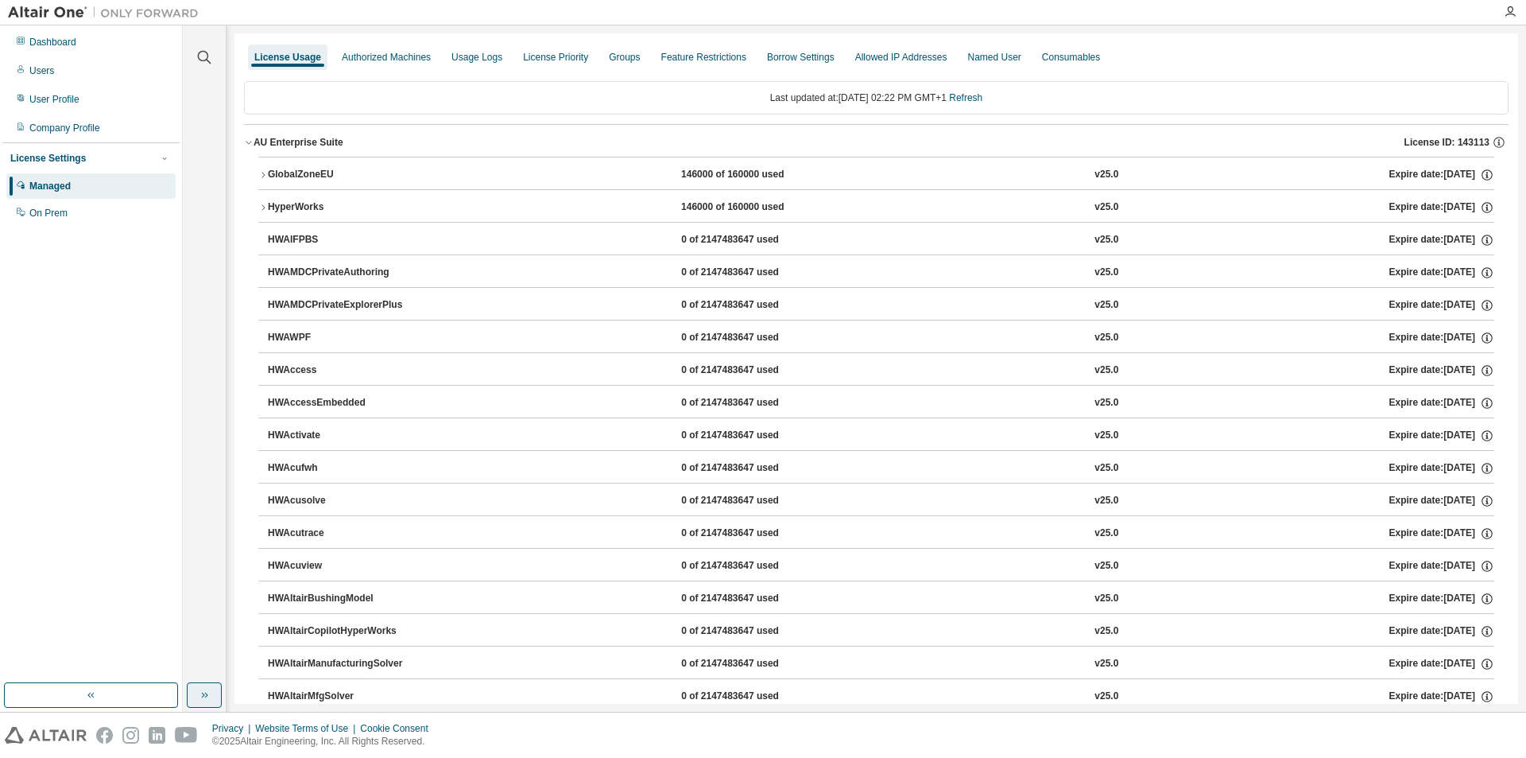
click at [205, 693] on icon "button" at bounding box center [204, 695] width 13 height 13
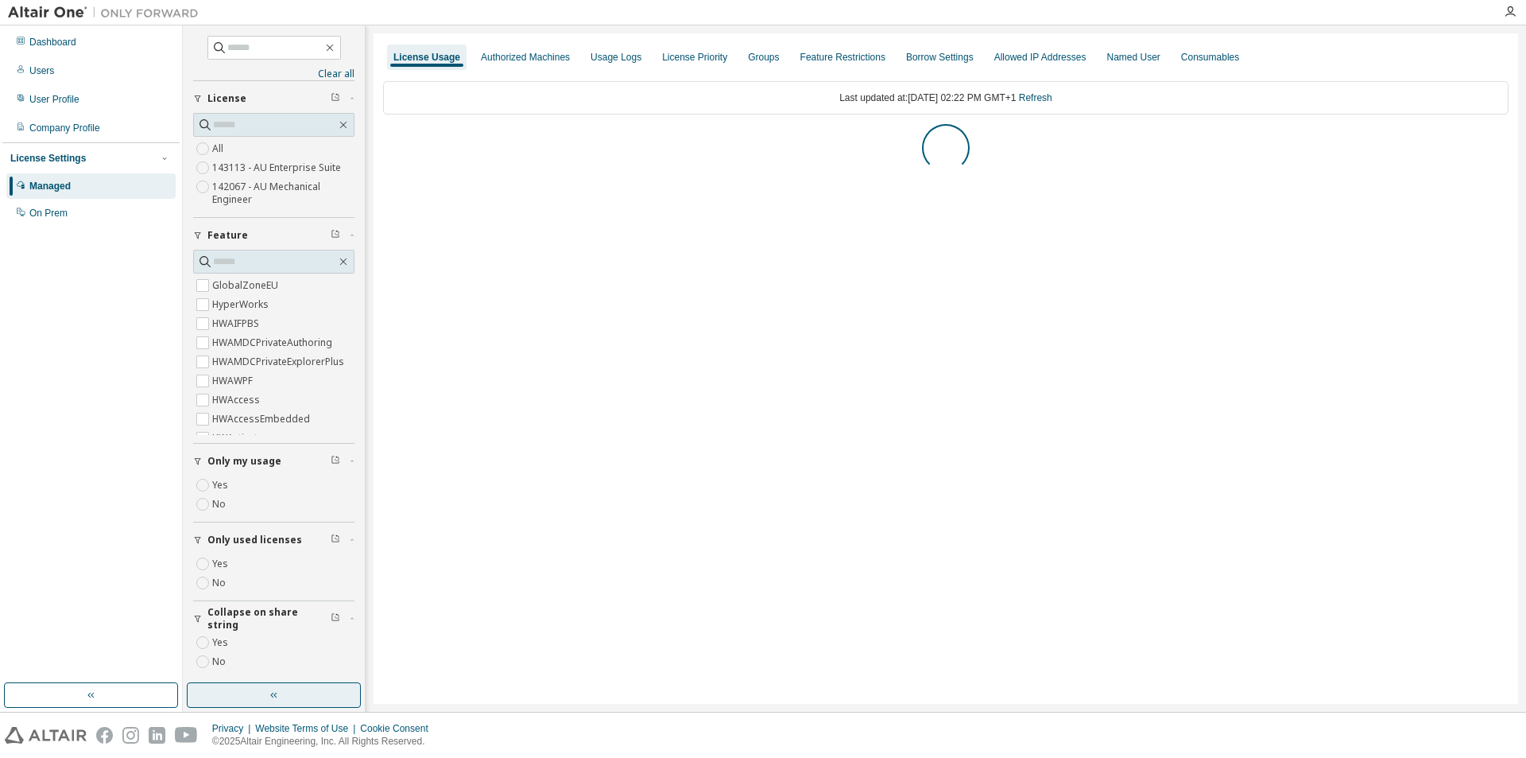
scroll to position [6, 0]
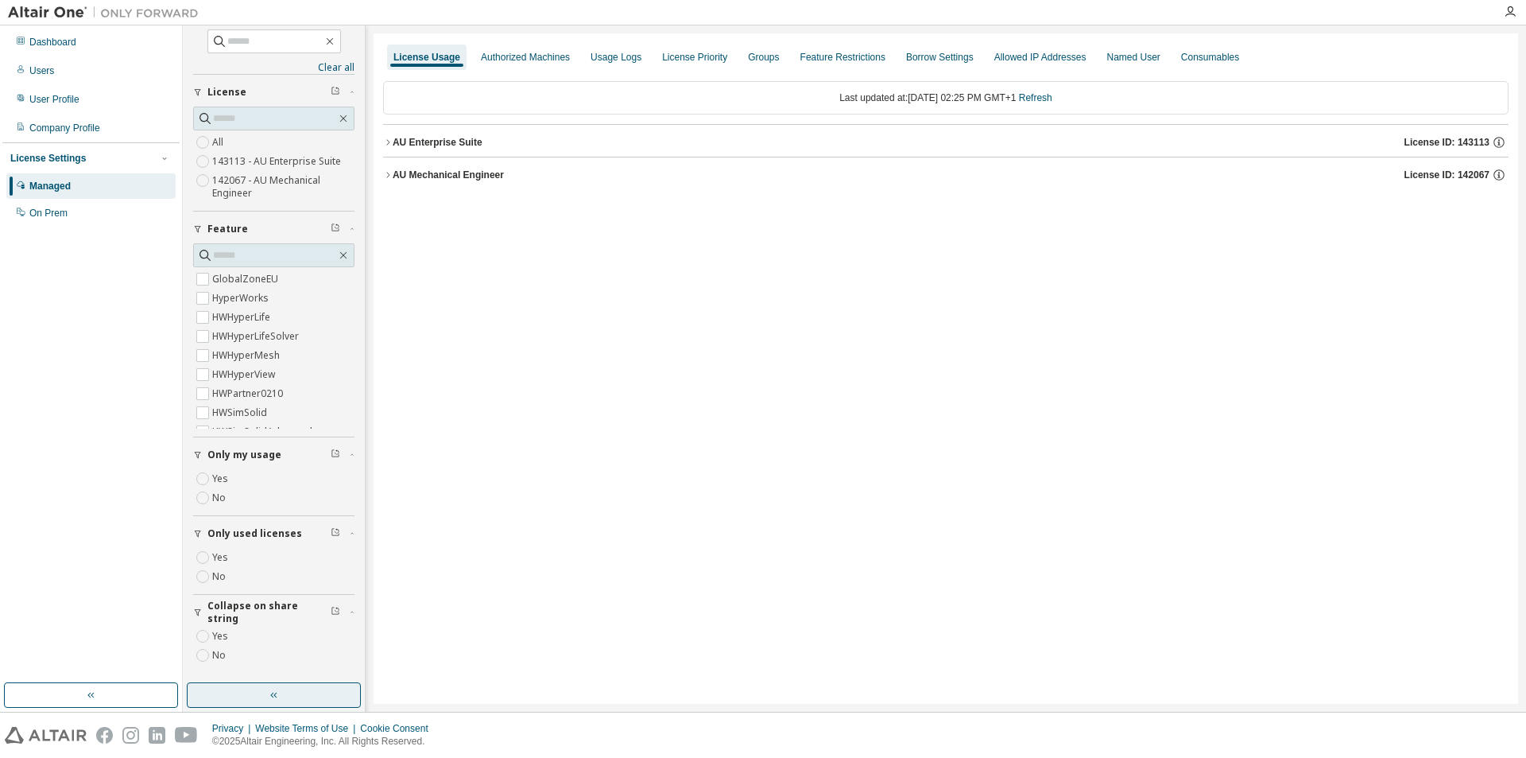
click at [382, 175] on div "License Usage Authorized Machines Usage Logs License Priority Groups Feature Re…" at bounding box center [946, 368] width 1145 height 670
click at [388, 173] on icon "button" at bounding box center [388, 175] width 10 height 10
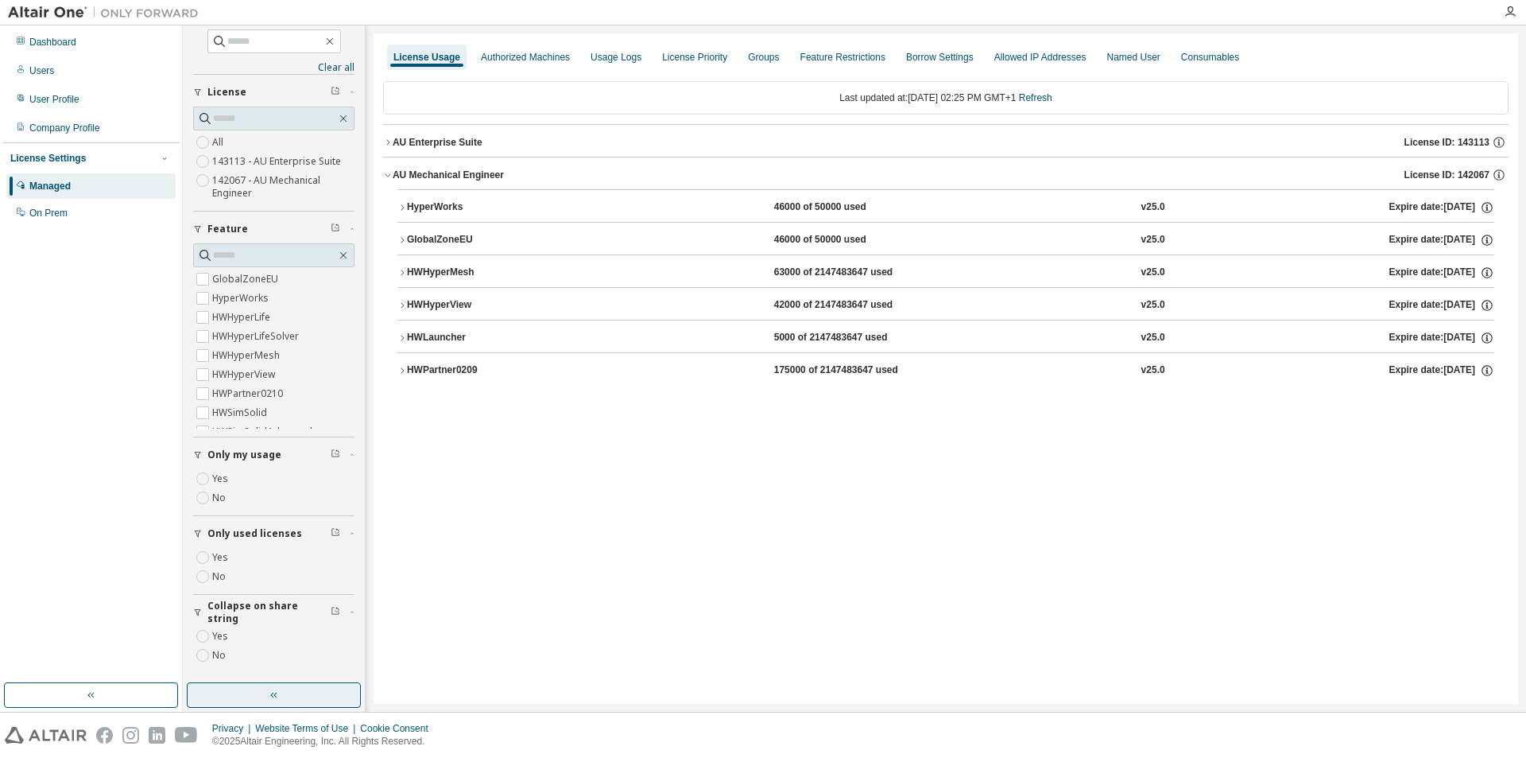
click at [405, 207] on icon "button" at bounding box center [403, 208] width 10 height 10
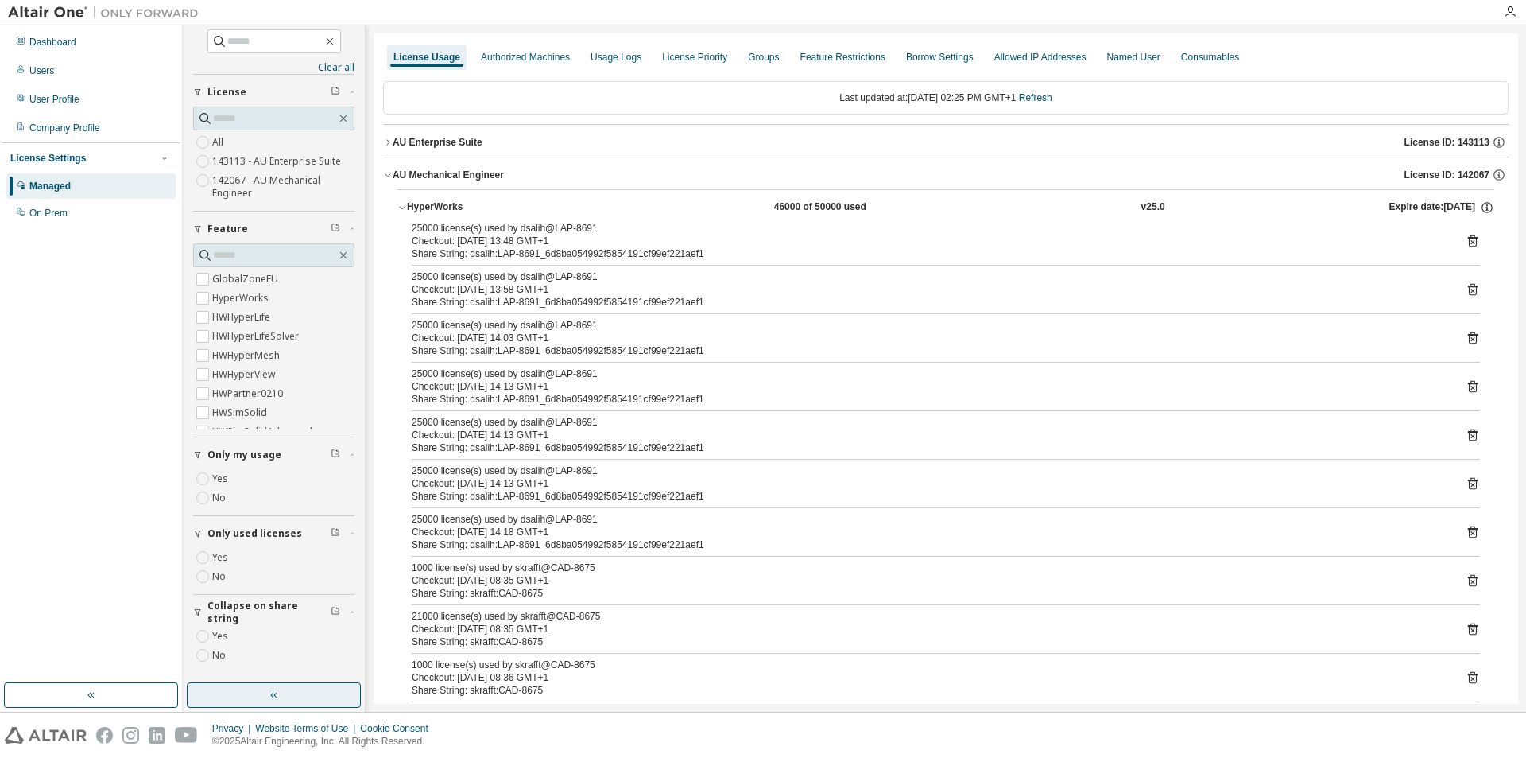
click at [405, 210] on icon "button" at bounding box center [403, 208] width 10 height 10
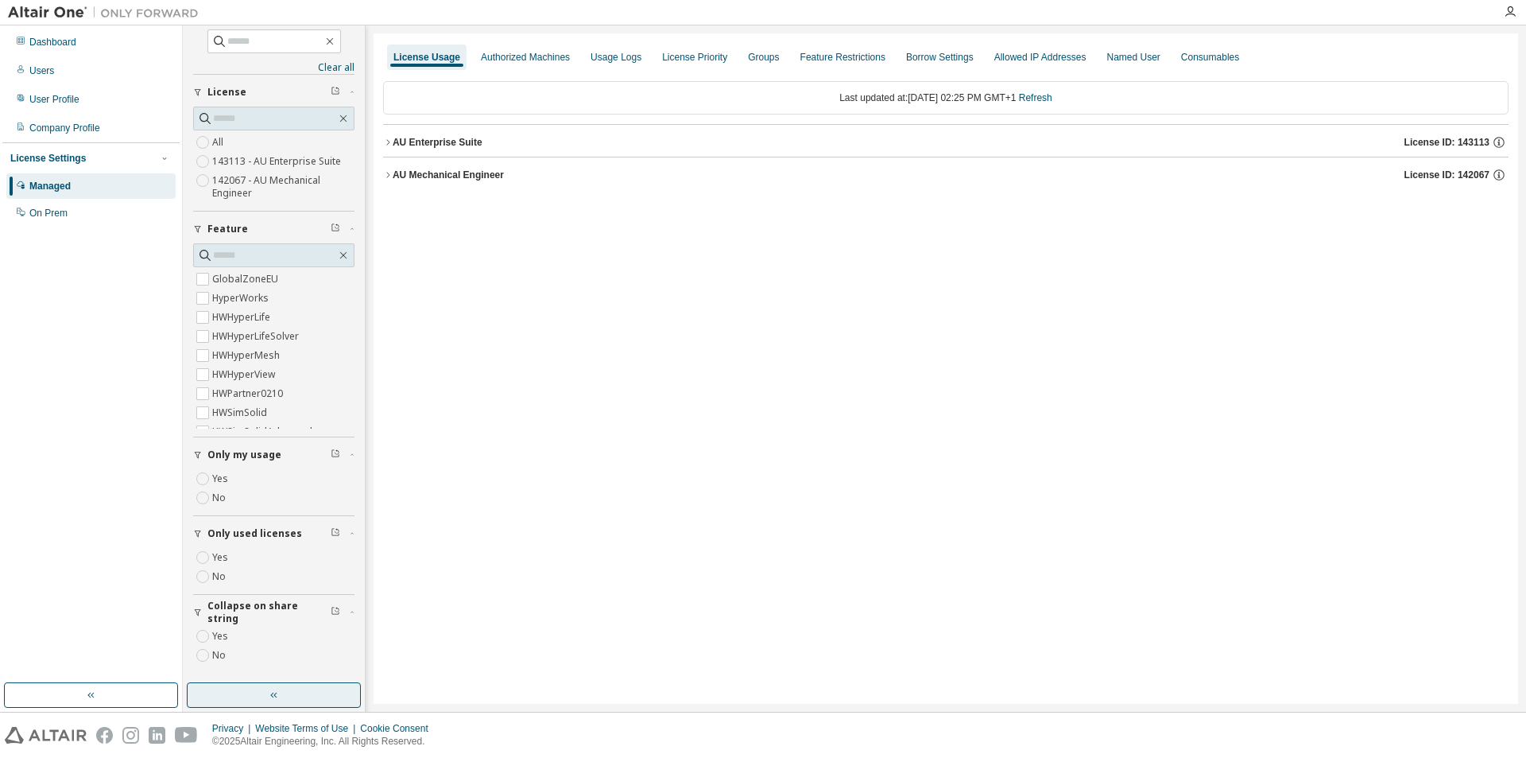
click at [390, 177] on icon "button" at bounding box center [388, 175] width 10 height 10
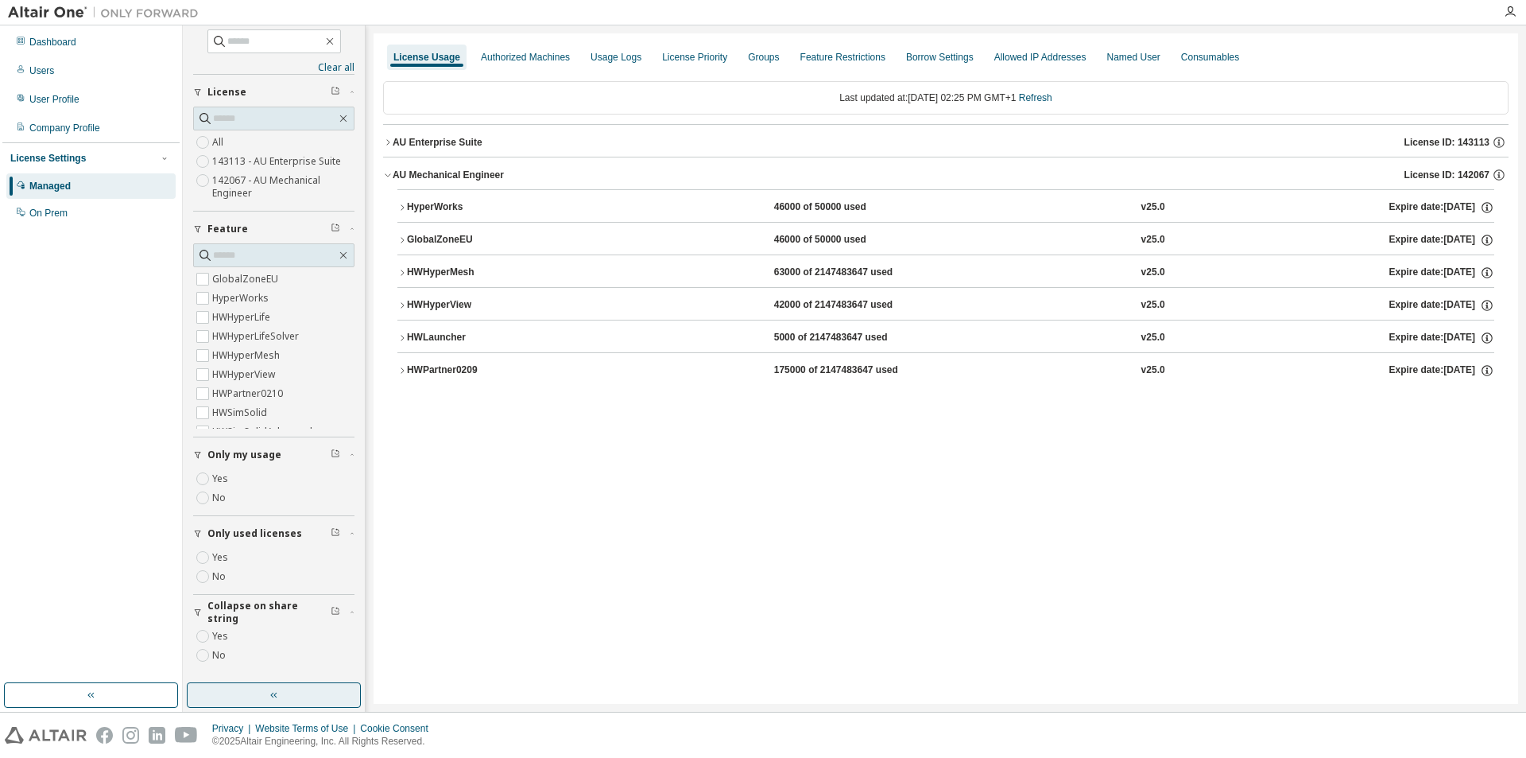
click at [398, 198] on button "HyperWorks 46000 of 50000 used v25.0 Expire date: [DATE]" at bounding box center [946, 207] width 1097 height 35
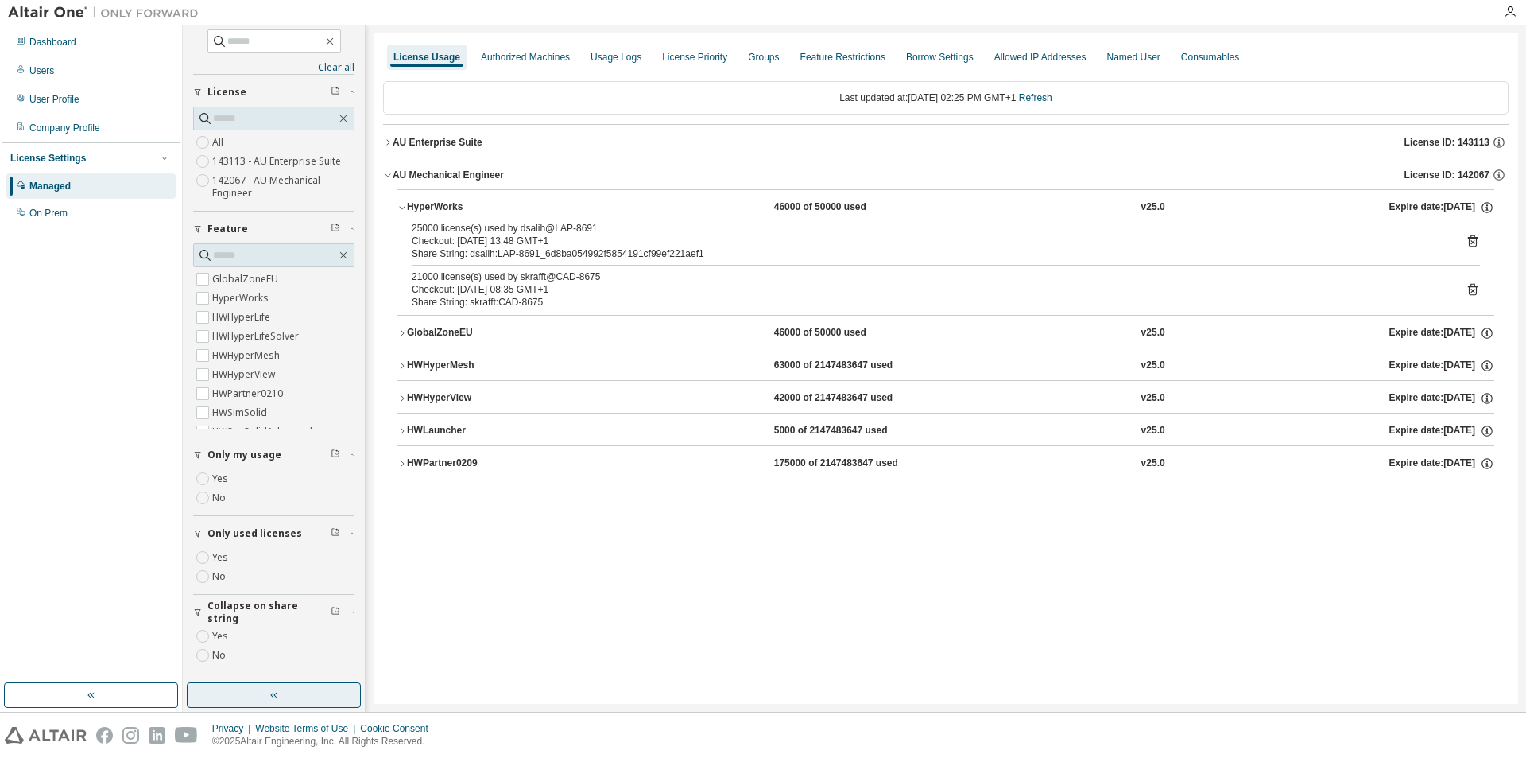
click at [405, 208] on icon "button" at bounding box center [403, 208] width 10 height 10
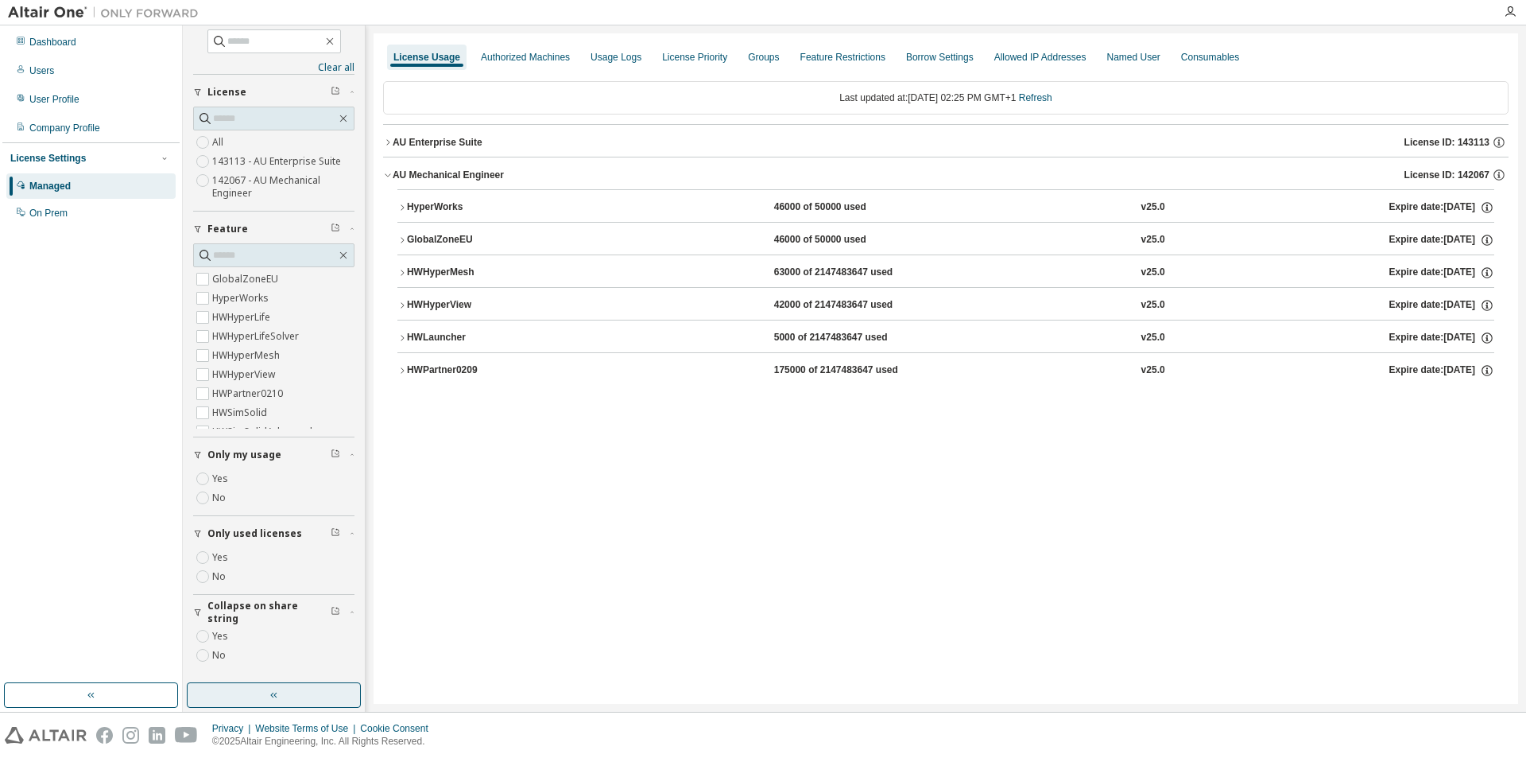
click at [403, 208] on icon "button" at bounding box center [402, 207] width 3 height 6
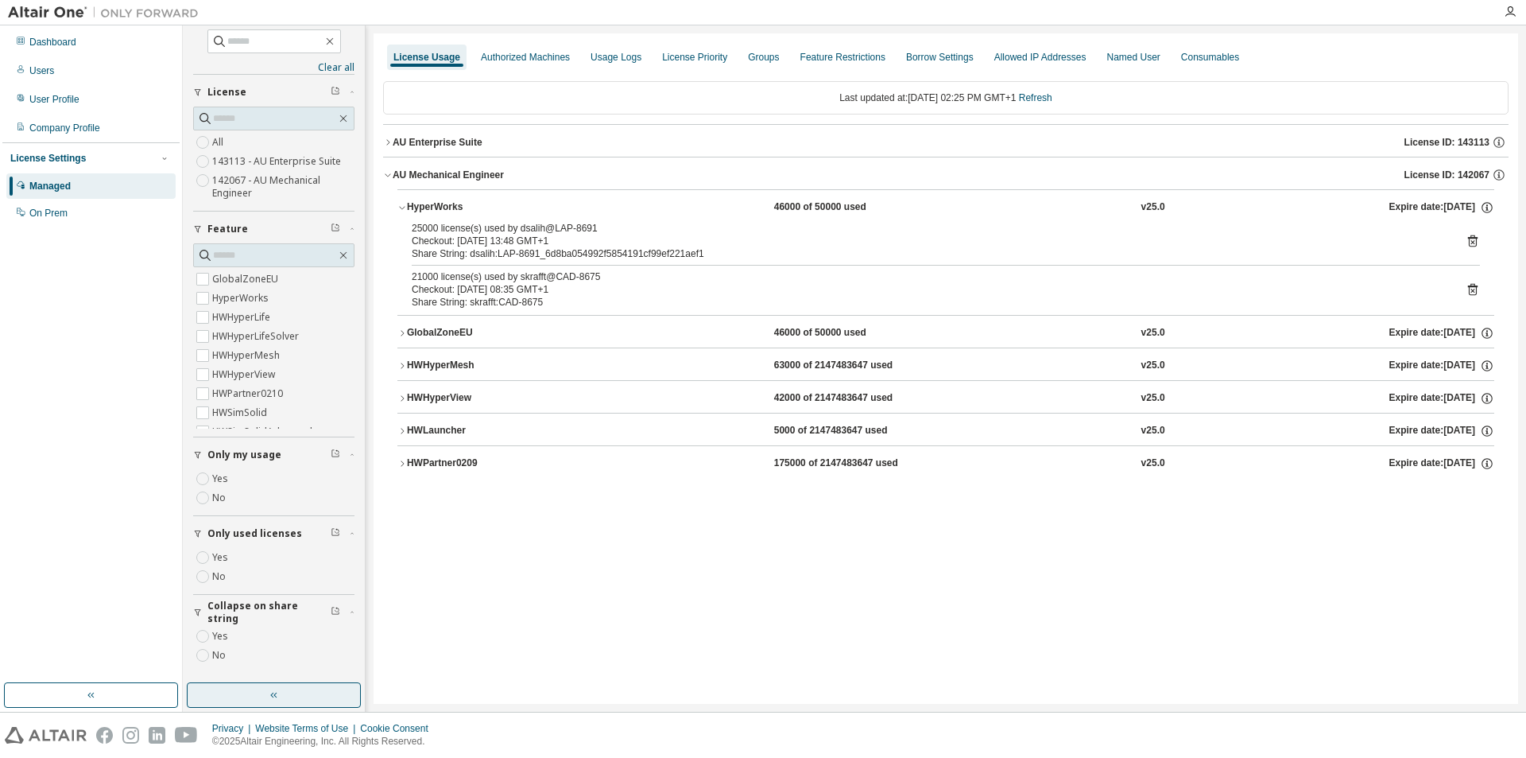
click at [388, 142] on icon "button" at bounding box center [388, 143] width 10 height 10
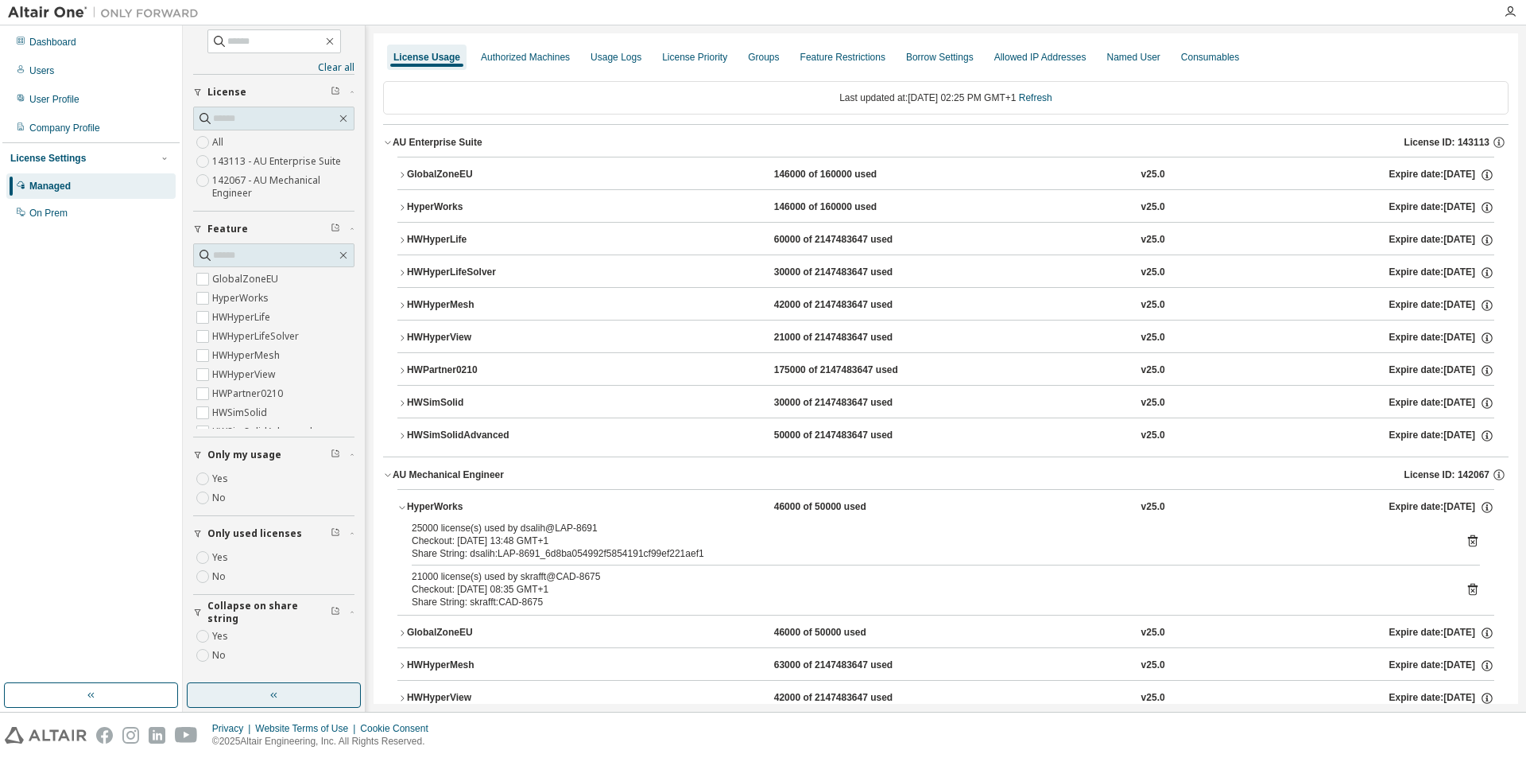
click at [405, 176] on icon "button" at bounding box center [403, 175] width 10 height 10
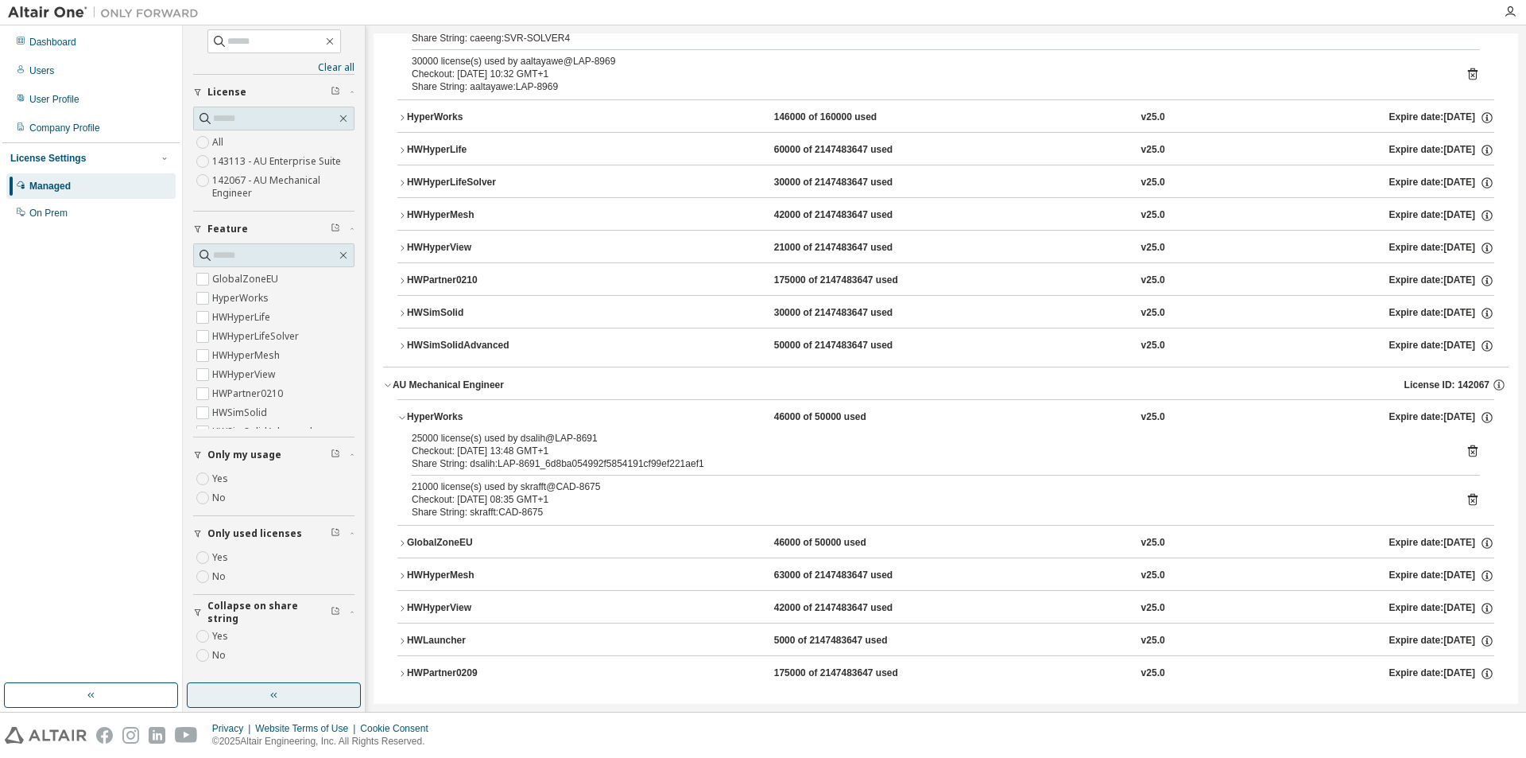
scroll to position [341, 0]
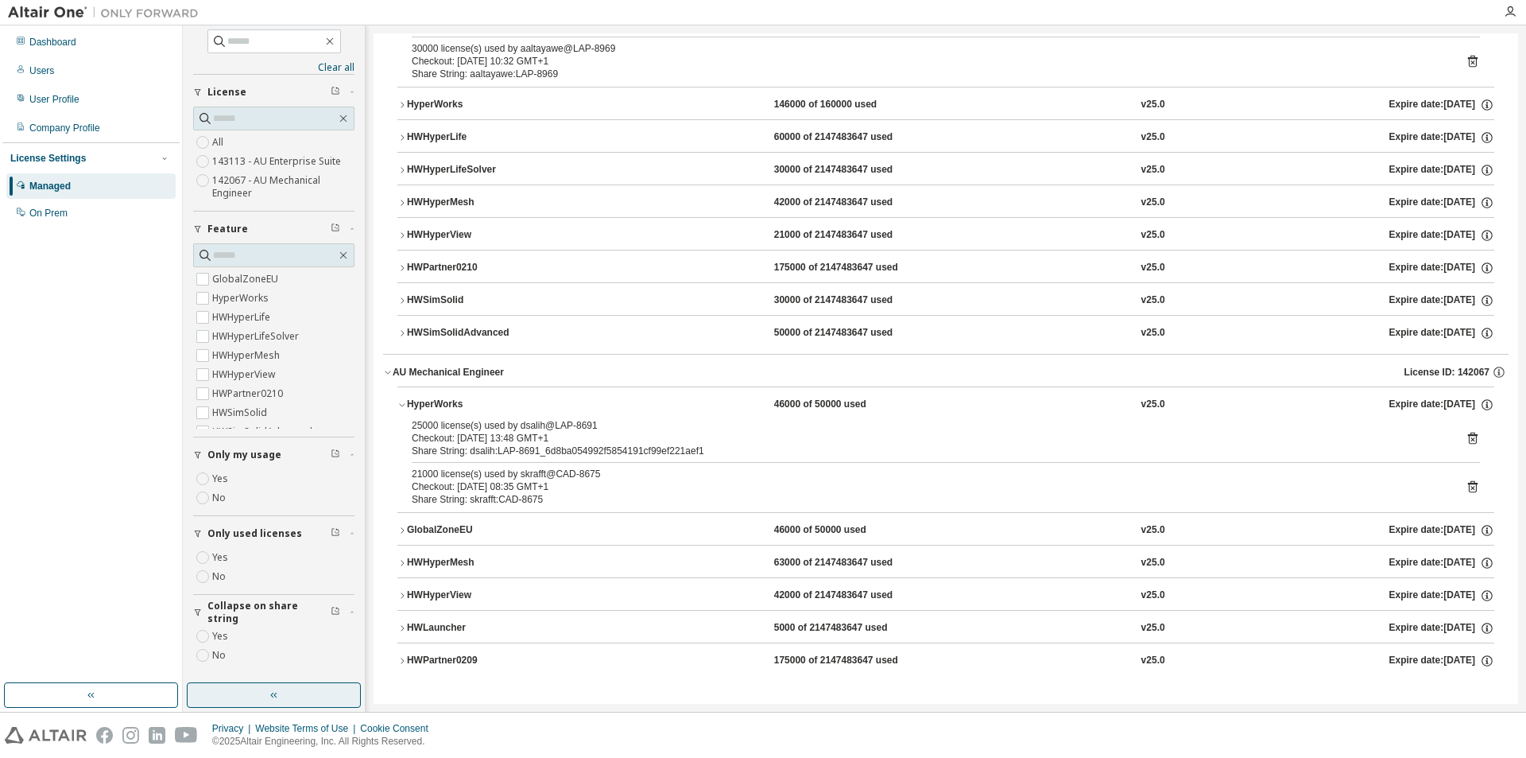
click at [401, 405] on icon "button" at bounding box center [403, 405] width 10 height 10
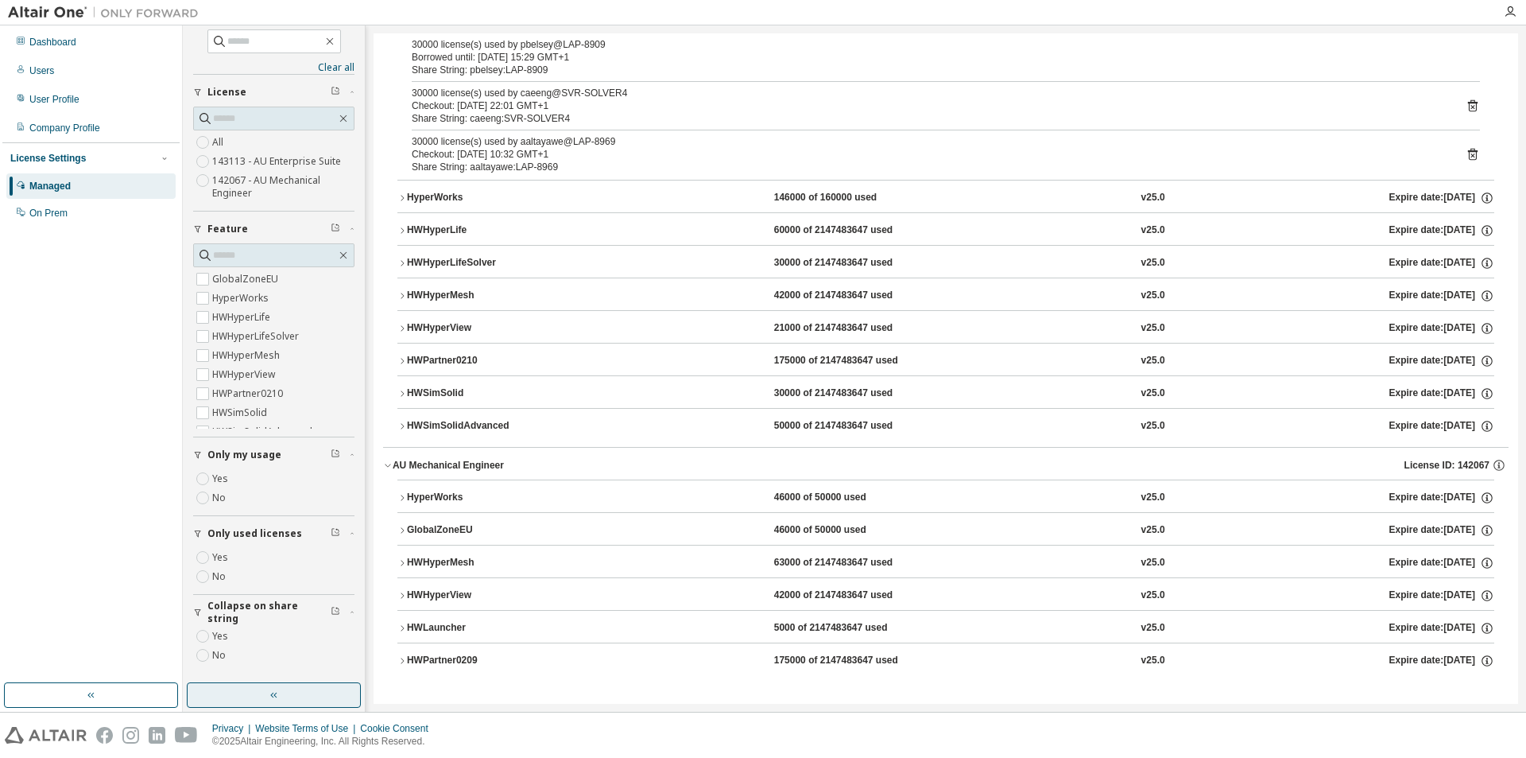
scroll to position [248, 0]
click at [400, 528] on icon "button" at bounding box center [403, 531] width 10 height 10
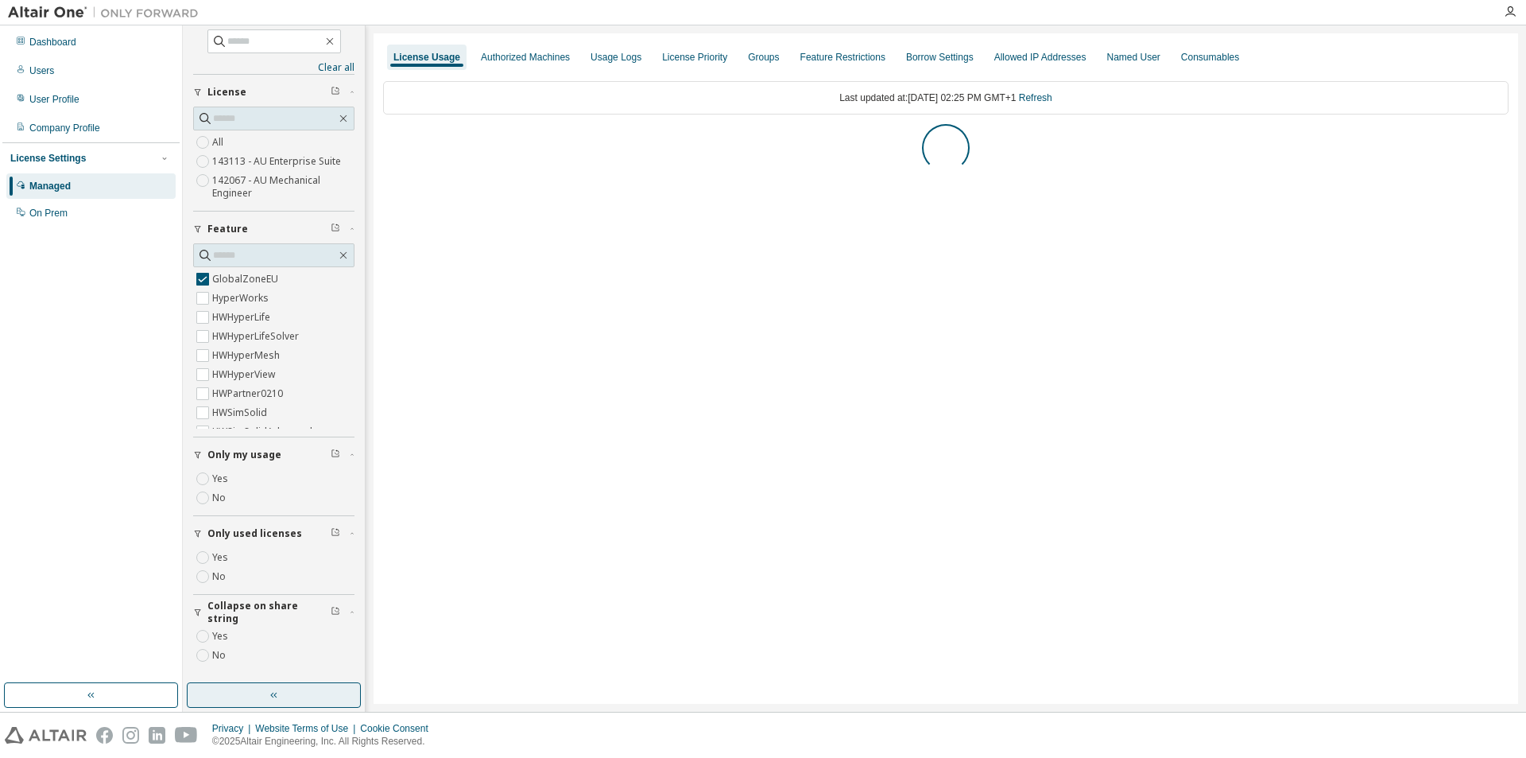
scroll to position [0, 0]
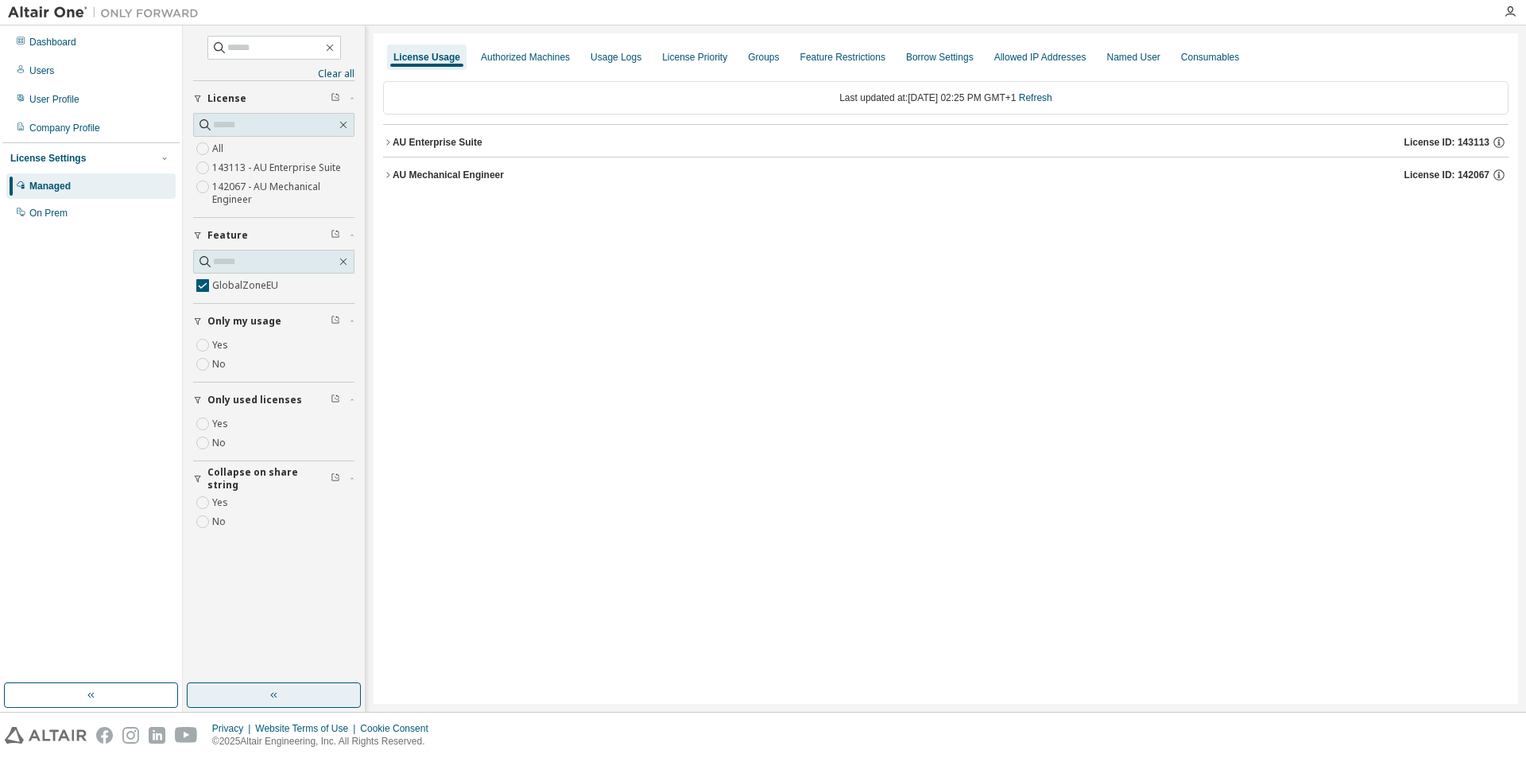
click at [388, 175] on icon "button" at bounding box center [388, 175] width 10 height 10
click at [391, 141] on icon "button" at bounding box center [388, 143] width 10 height 10
click at [405, 181] on button "GlobalZoneEU 155000 of 160000 used v25.0 Expire date: [DATE]" at bounding box center [946, 174] width 1097 height 35
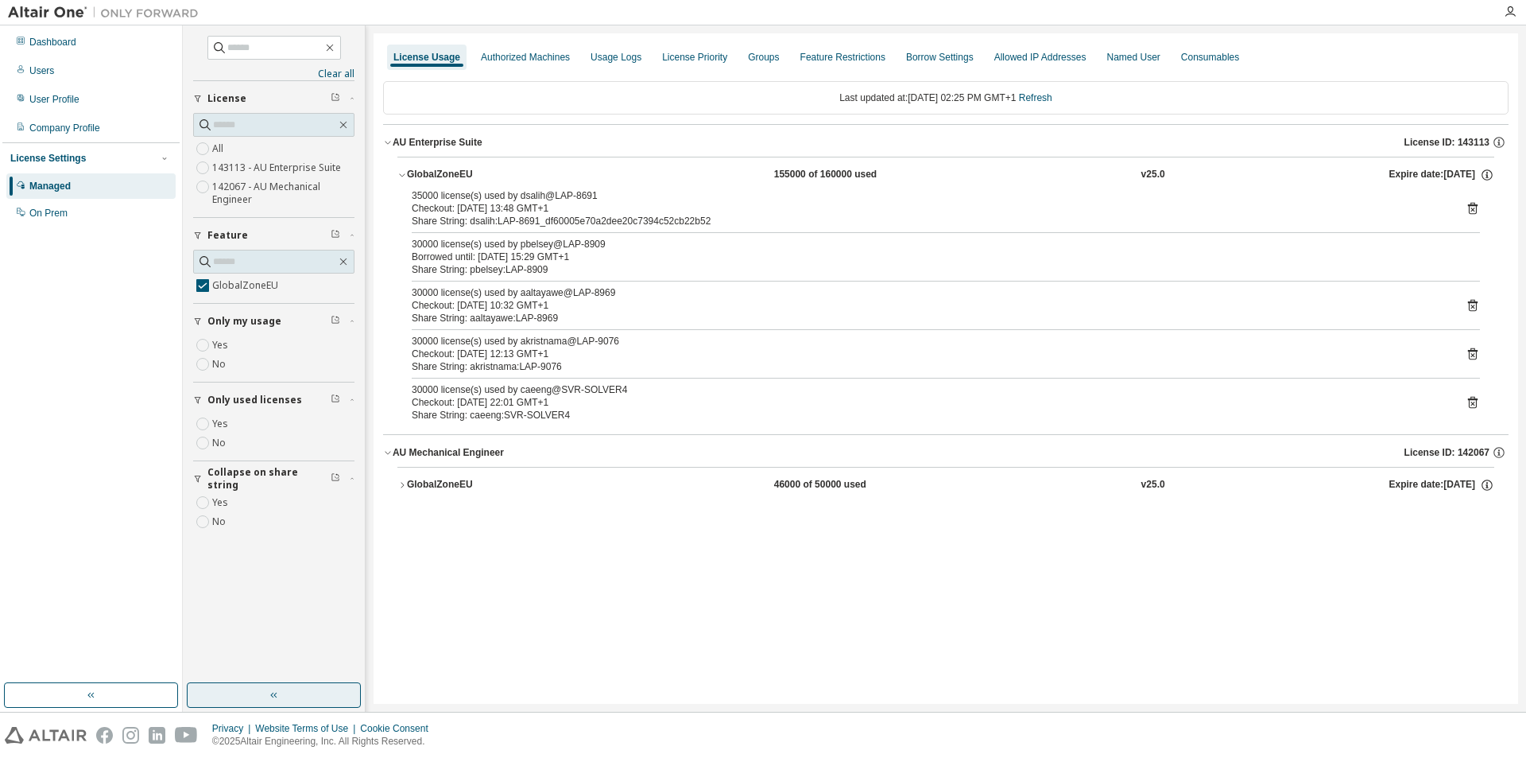
click at [406, 483] on icon "button" at bounding box center [403, 485] width 10 height 10
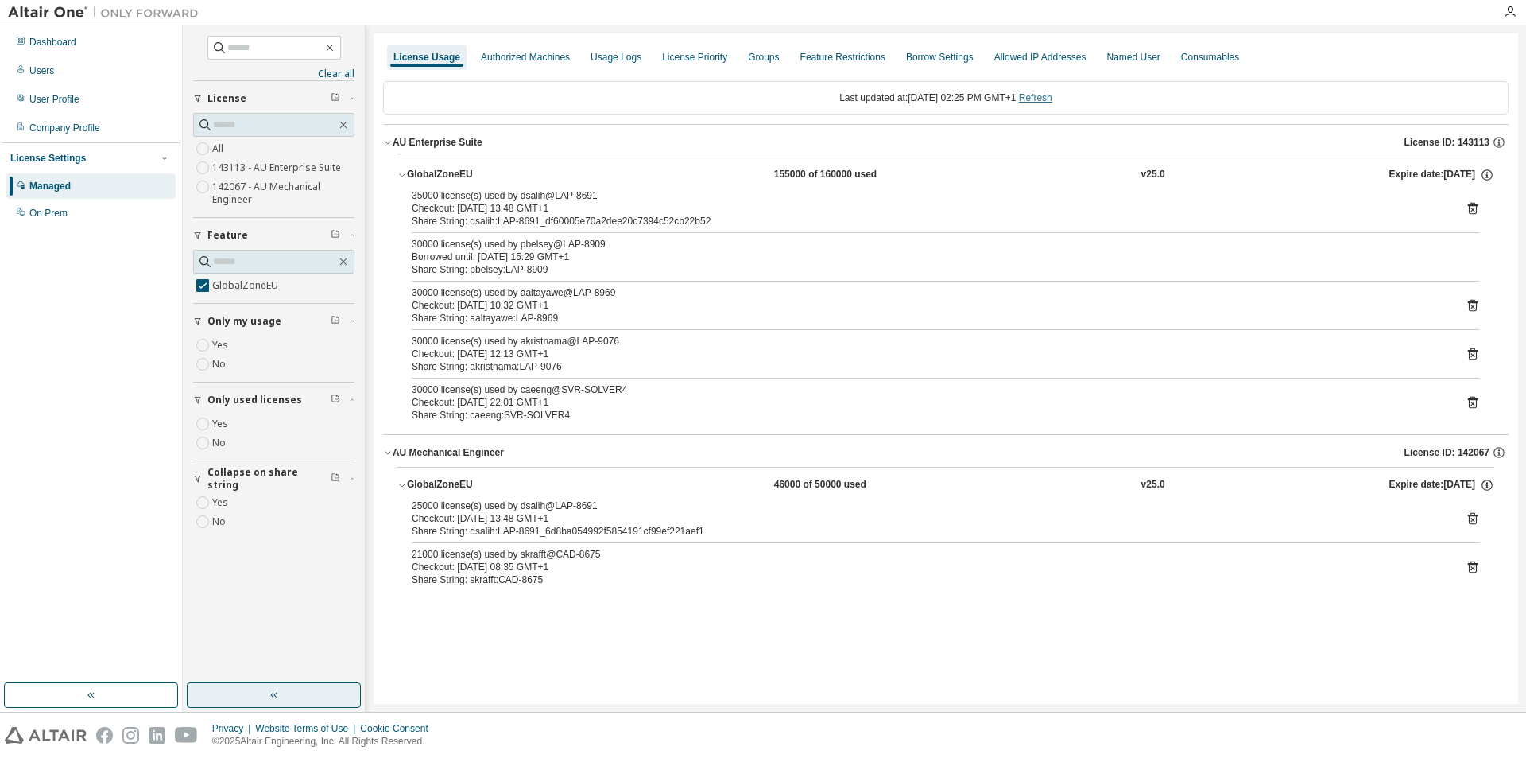
click at [1050, 103] on link "Refresh" at bounding box center [1035, 97] width 33 height 11
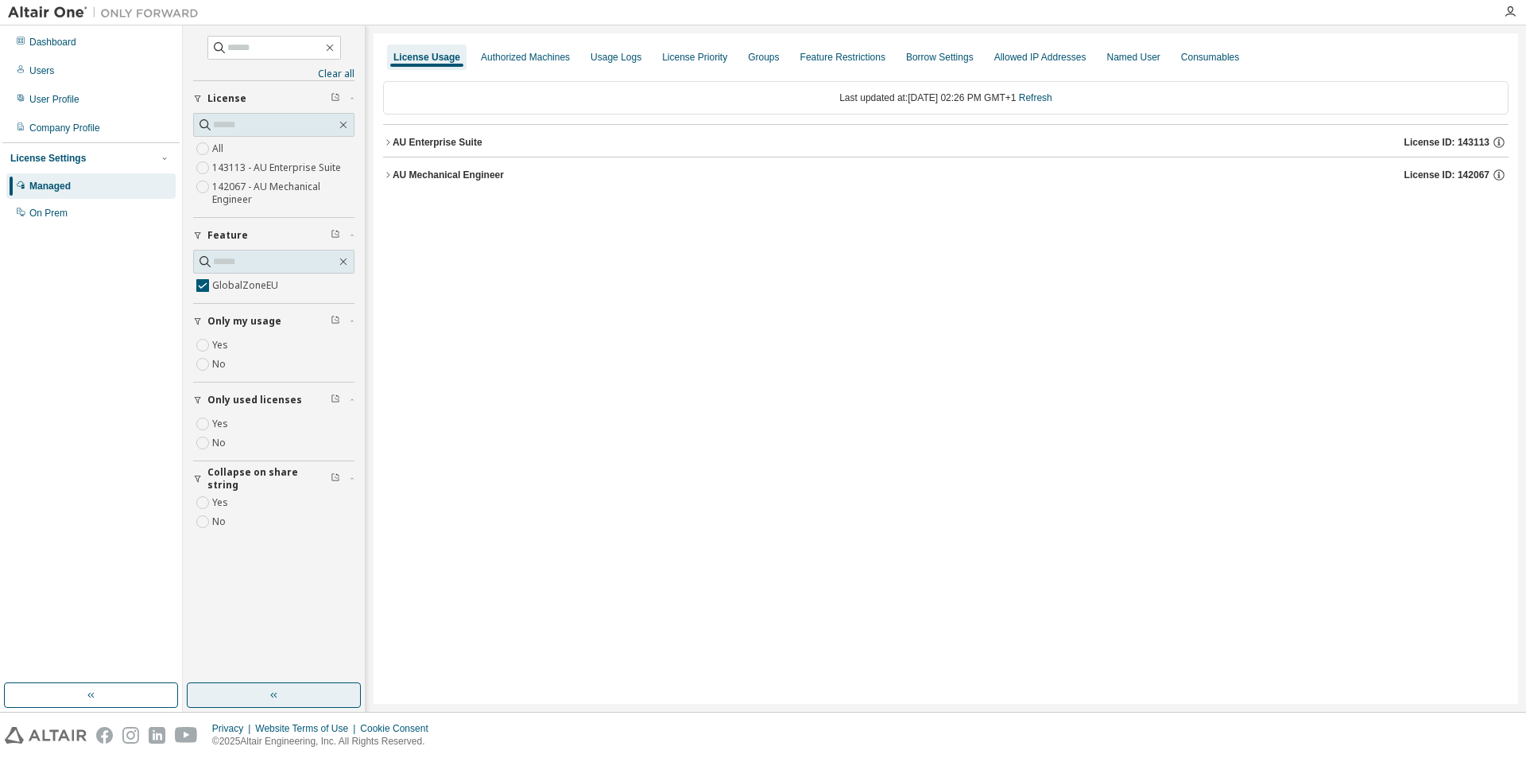
click at [386, 140] on icon "button" at bounding box center [388, 143] width 10 height 10
click at [404, 178] on icon "button" at bounding box center [403, 175] width 10 height 10
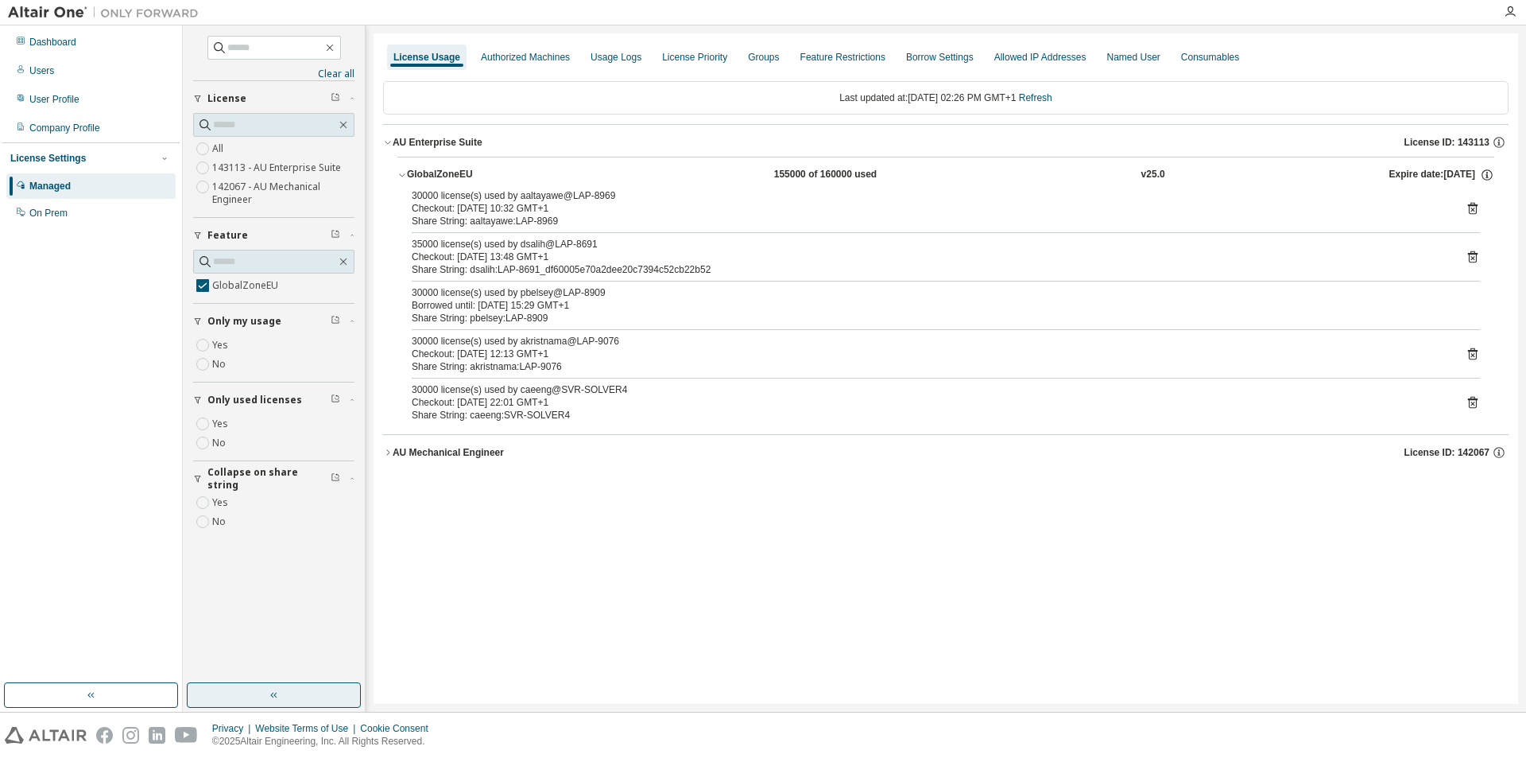
click at [385, 454] on icon "button" at bounding box center [388, 453] width 10 height 10
click at [403, 485] on icon "button" at bounding box center [403, 485] width 10 height 10
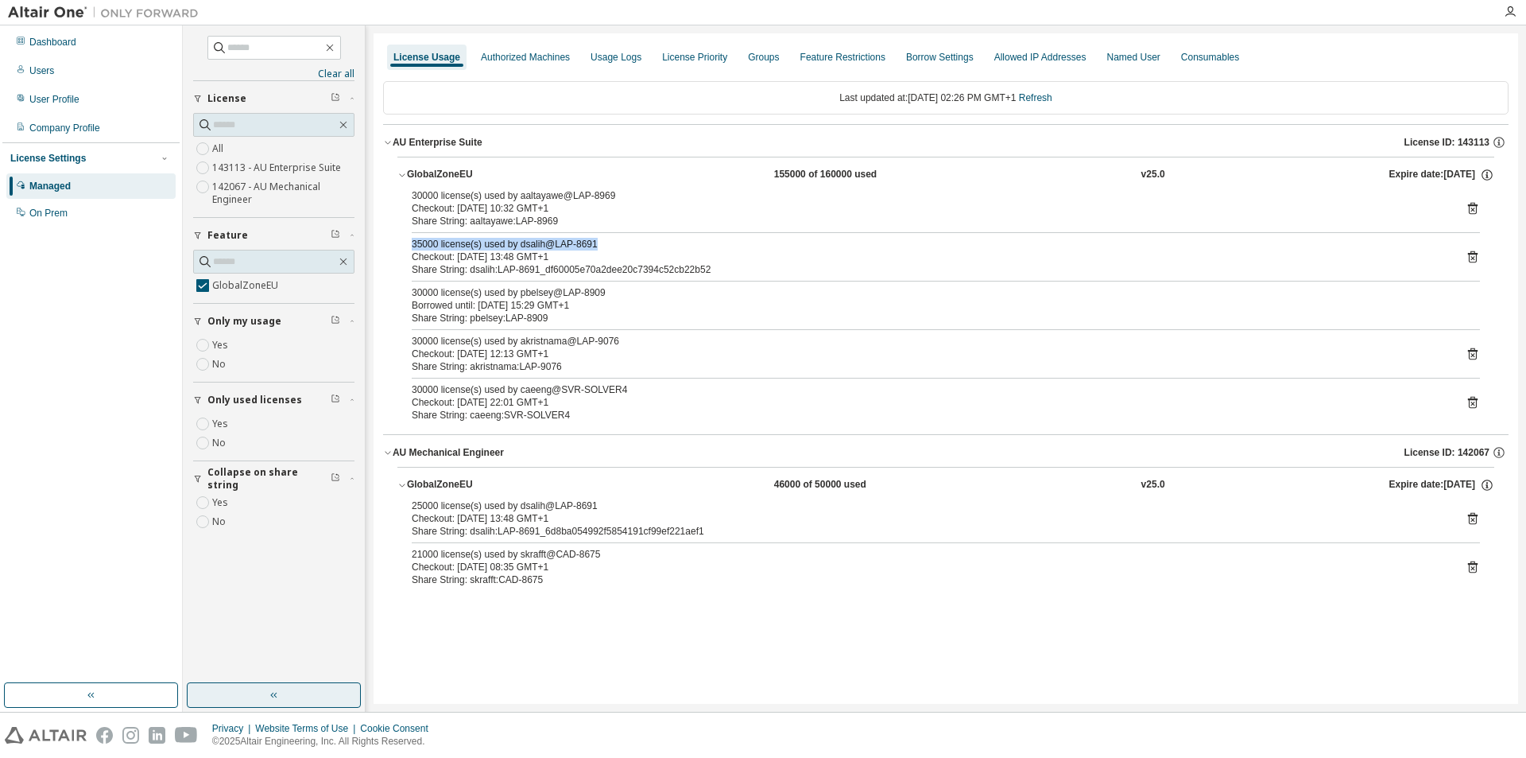
drag, startPoint x: 415, startPoint y: 246, endPoint x: 612, endPoint y: 240, distance: 197.3
click at [612, 240] on div "30000 license(s) used by aaltayawe@LAP-8969 Checkout: [DATE] 10:32 GMT+1 Share …" at bounding box center [946, 308] width 1097 height 239
drag, startPoint x: 409, startPoint y: 507, endPoint x: 631, endPoint y: 510, distance: 221.8
click at [631, 510] on div "25000 license(s) used by dsalih@LAP-8691 Checkout: [DATE] 13:48 GMT+1 Share Str…" at bounding box center [946, 545] width 1097 height 93
drag, startPoint x: 413, startPoint y: 245, endPoint x: 642, endPoint y: 246, distance: 229.0
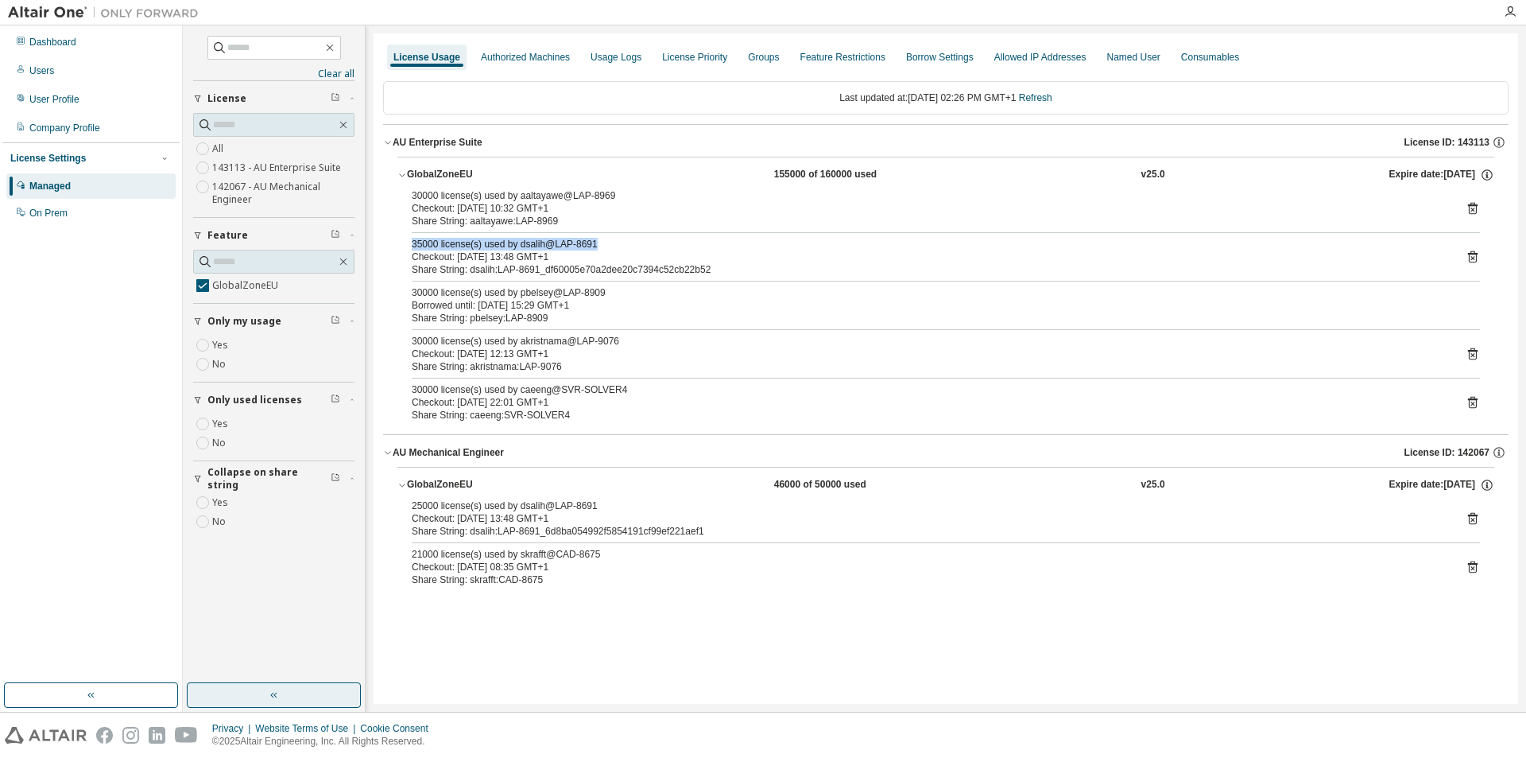
click at [642, 246] on div "35000 license(s) used by dsalih@LAP-8691" at bounding box center [927, 244] width 1030 height 13
click at [576, 512] on div "Checkout: [DATE] 13:48 GMT+1" at bounding box center [927, 518] width 1030 height 13
click at [1053, 101] on link "Refresh" at bounding box center [1035, 97] width 33 height 11
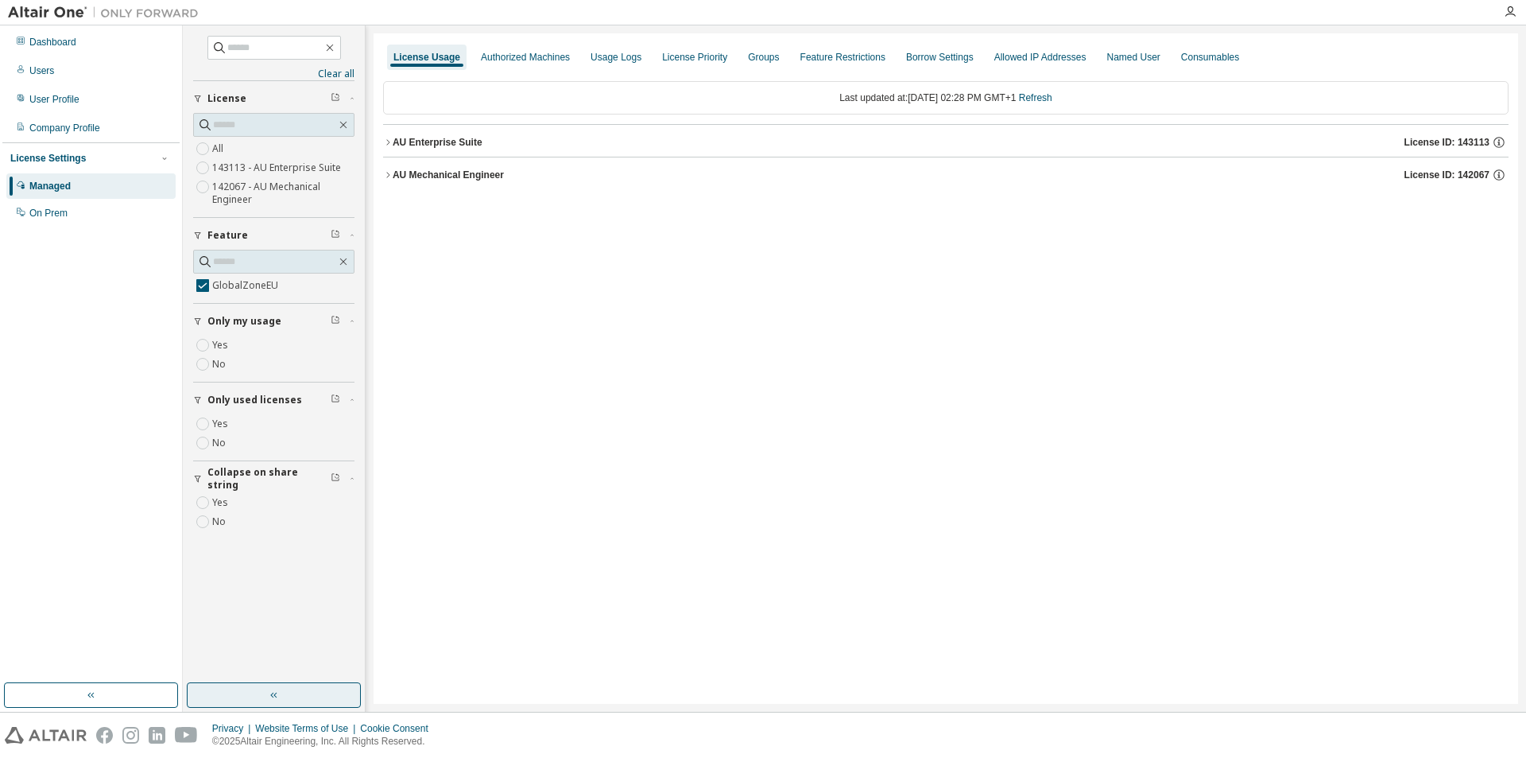
click at [388, 173] on icon "button" at bounding box center [387, 175] width 3 height 6
click at [386, 142] on icon "button" at bounding box center [388, 143] width 10 height 10
click at [400, 173] on icon "button" at bounding box center [403, 175] width 10 height 10
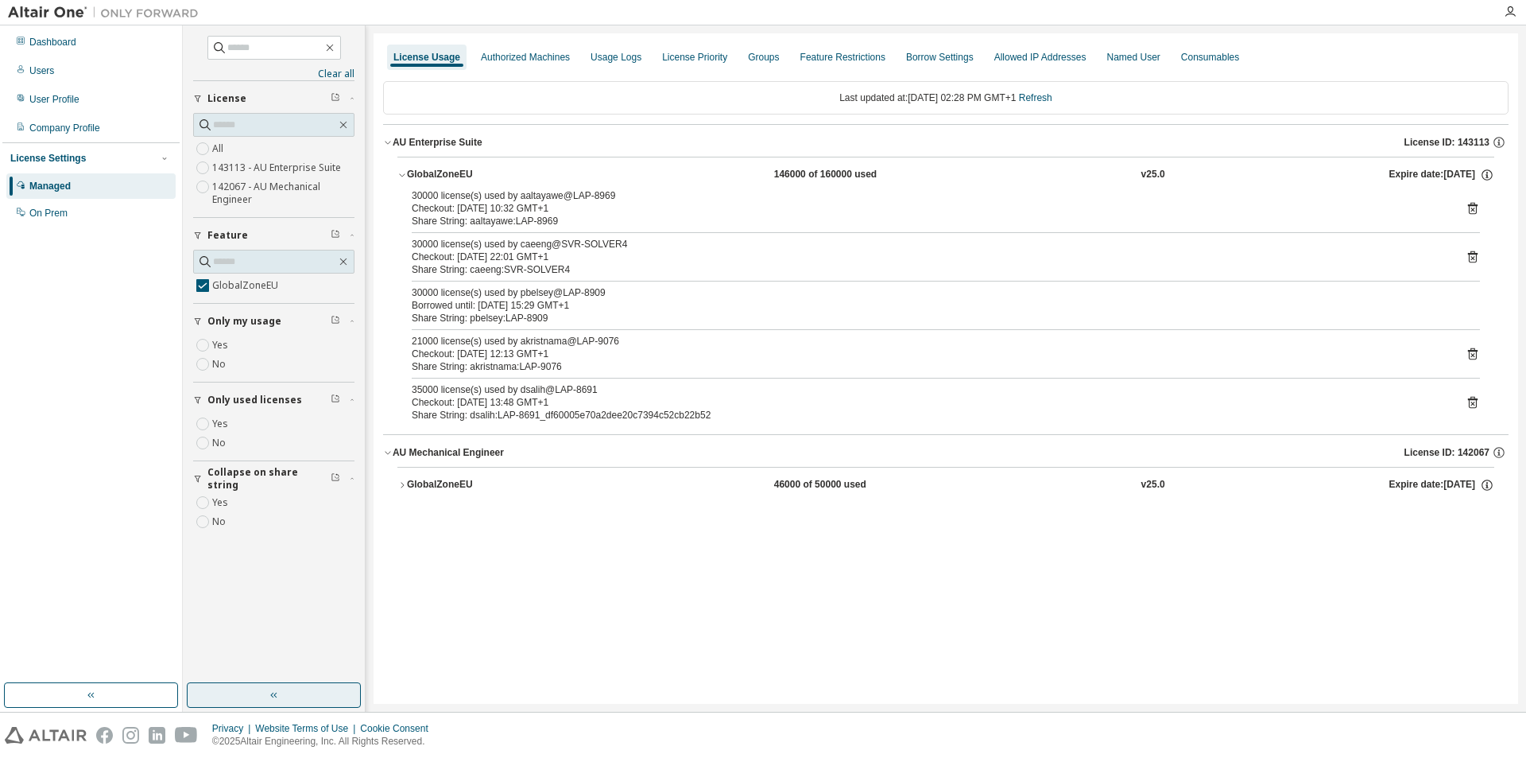
click at [404, 482] on icon "button" at bounding box center [403, 485] width 10 height 10
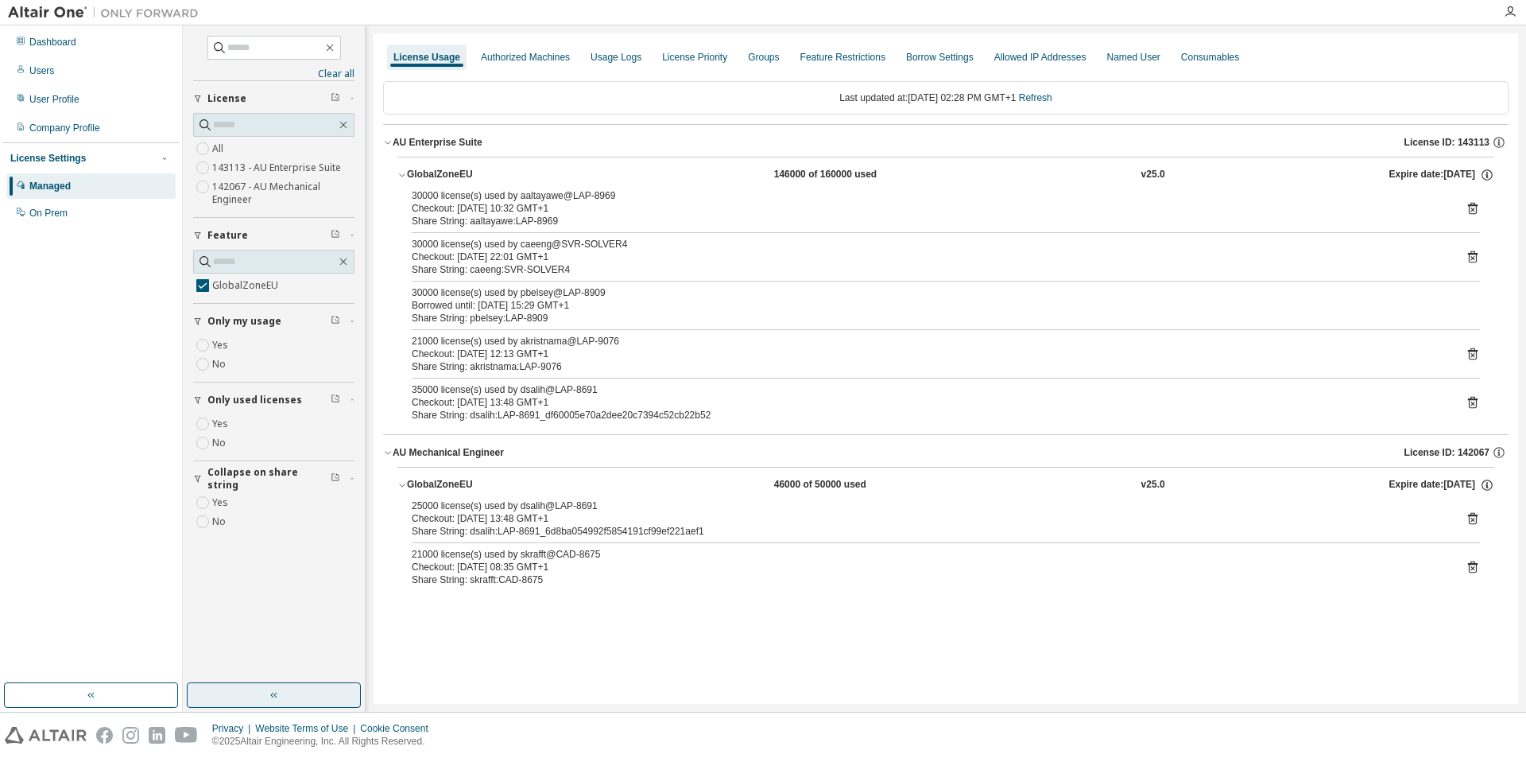
click at [306, 692] on button "button" at bounding box center [274, 694] width 174 height 25
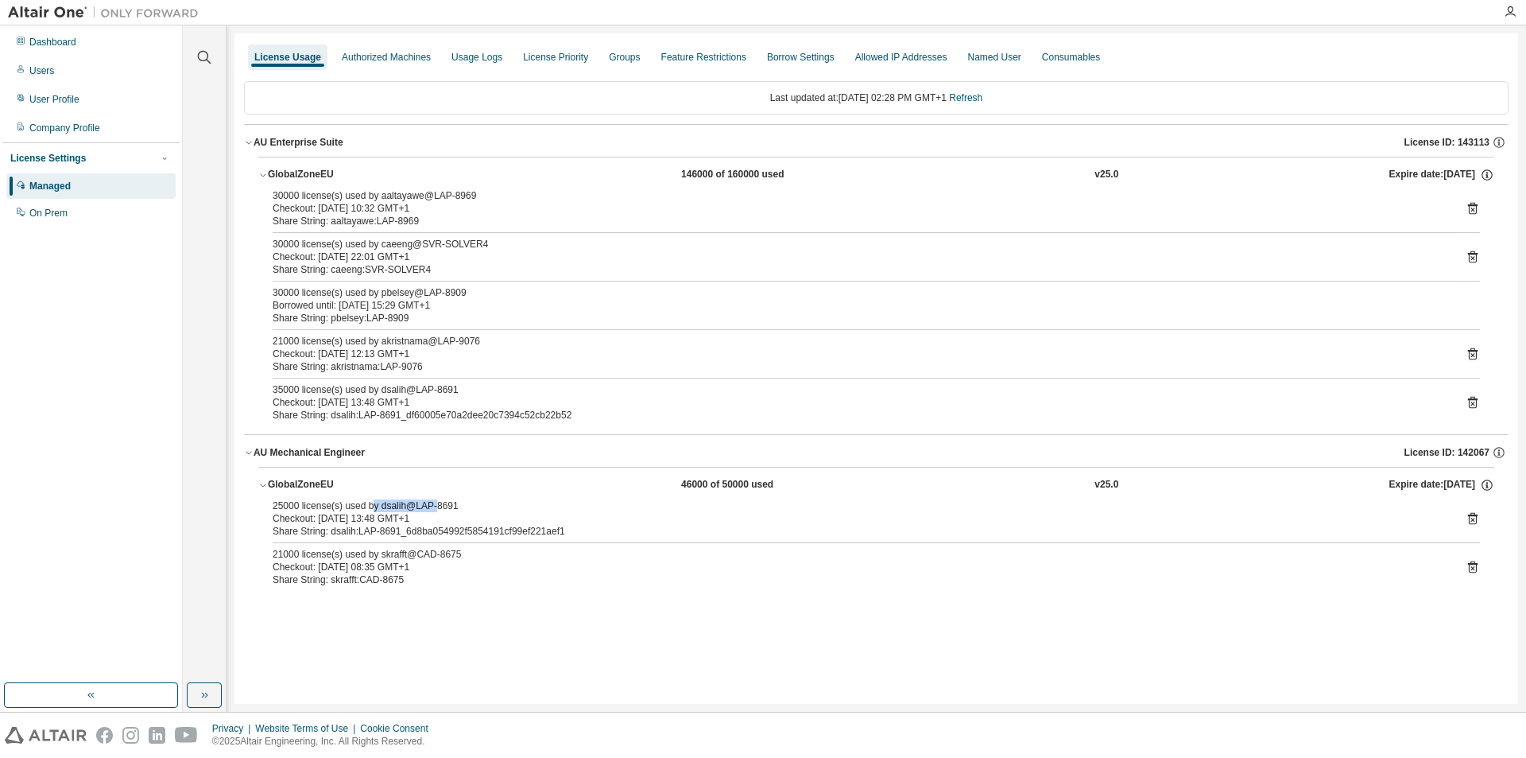
drag, startPoint x: 372, startPoint y: 508, endPoint x: 474, endPoint y: 506, distance: 101.8
click at [461, 505] on div "25000 license(s) used by dsalih@LAP-8691" at bounding box center [858, 505] width 1170 height 13
drag, startPoint x: 269, startPoint y: 389, endPoint x: 594, endPoint y: 400, distance: 325.4
click at [580, 399] on div "30000 license(s) used by aaltayawe@LAP-8969 Checkout: [DATE] 10:32 GMT+1 Share …" at bounding box center [876, 308] width 1236 height 239
click at [596, 400] on div "Checkout: [DATE] 13:48 GMT+1" at bounding box center [858, 402] width 1170 height 13
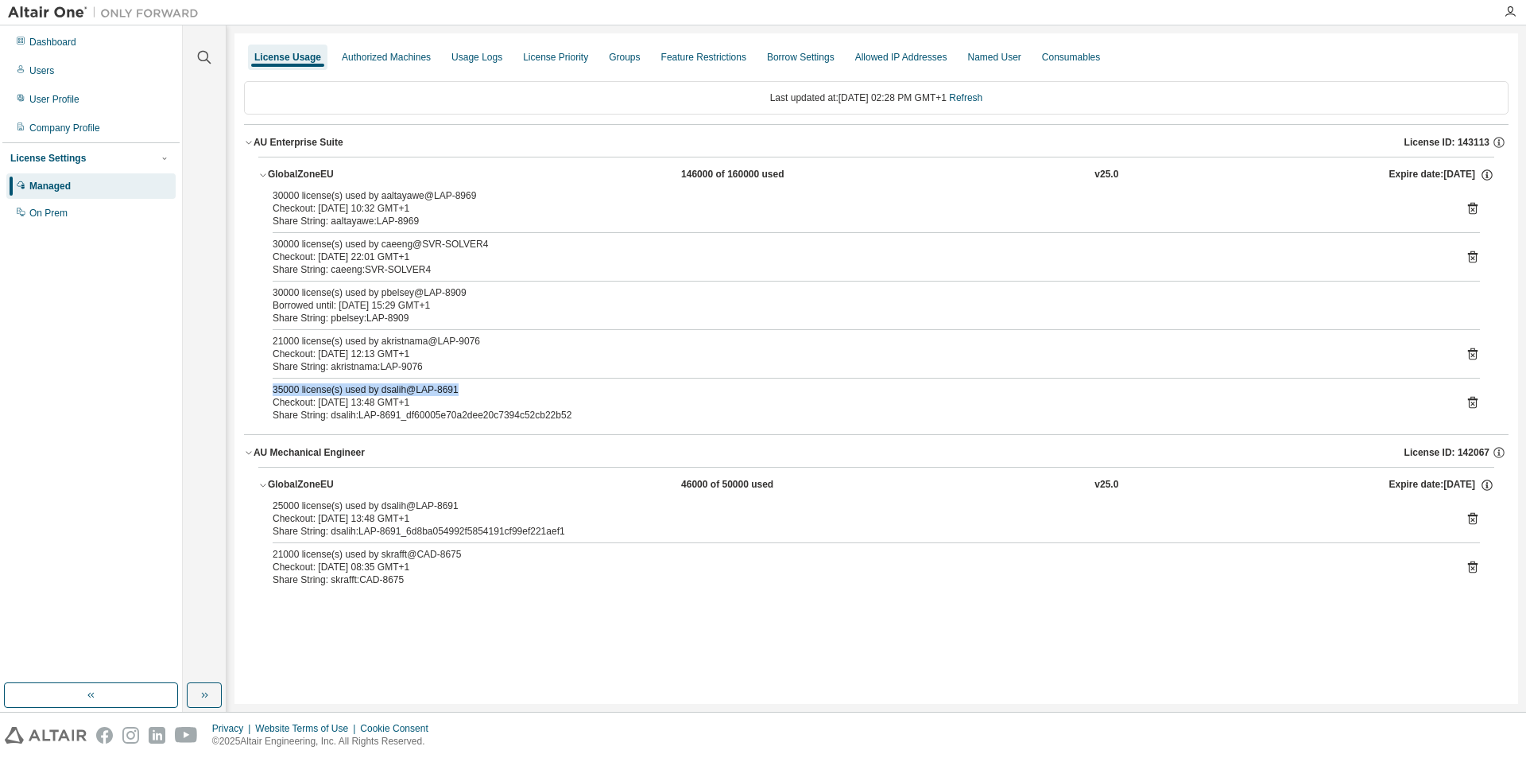
drag, startPoint x: 268, startPoint y: 385, endPoint x: 495, endPoint y: 390, distance: 227.4
click at [495, 390] on div "30000 license(s) used by aaltayawe@LAP-8969 Checkout: [DATE] 10:32 GMT+1 Share …" at bounding box center [876, 308] width 1236 height 239
click at [495, 390] on div "35000 license(s) used by dsalih@LAP-8691" at bounding box center [858, 389] width 1170 height 13
click at [214, 692] on button "button" at bounding box center [204, 694] width 35 height 25
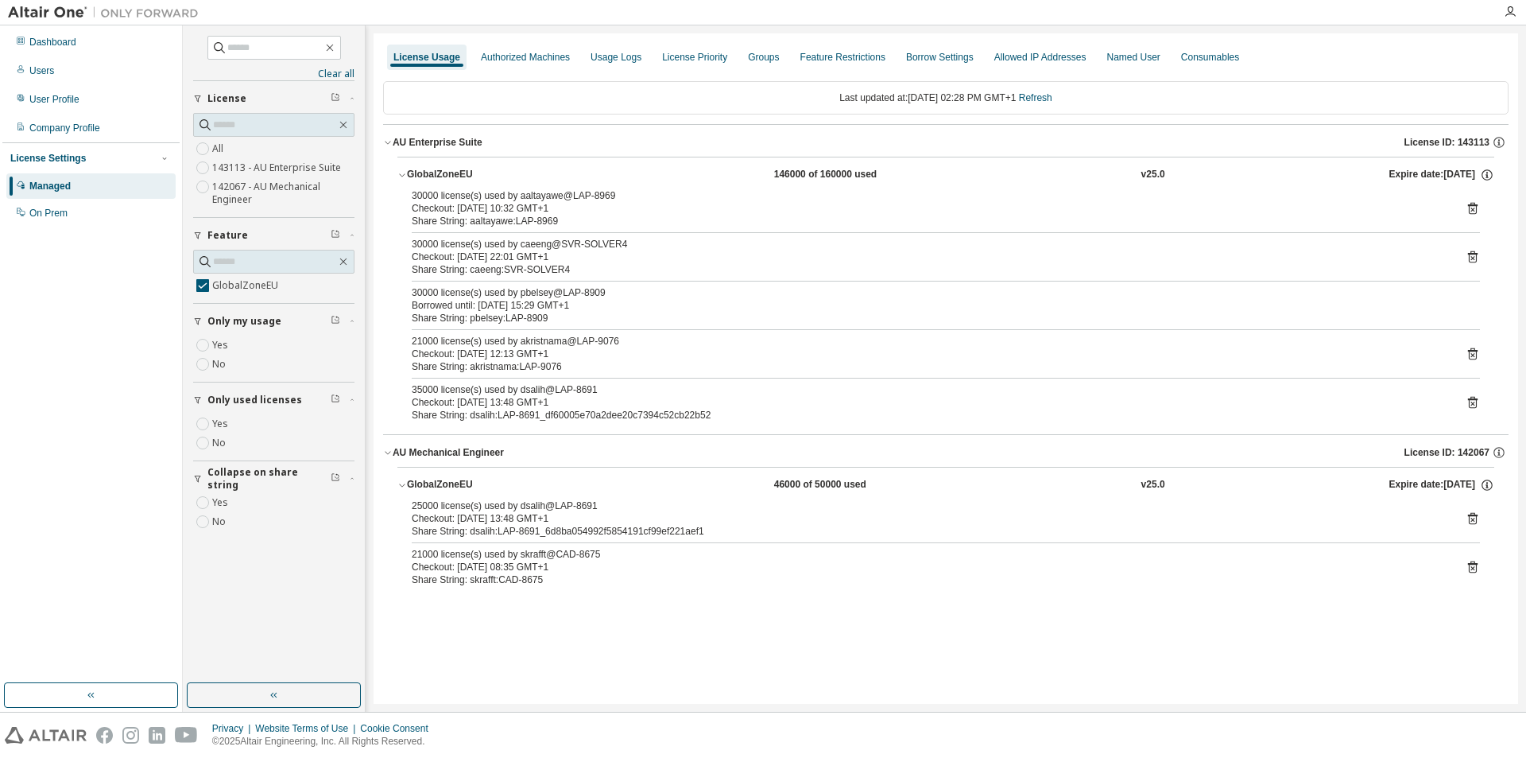
click at [192, 286] on div "Clear all Collapse on share string Yes No Only used licenses Yes No Only my usa…" at bounding box center [273, 354] width 177 height 653
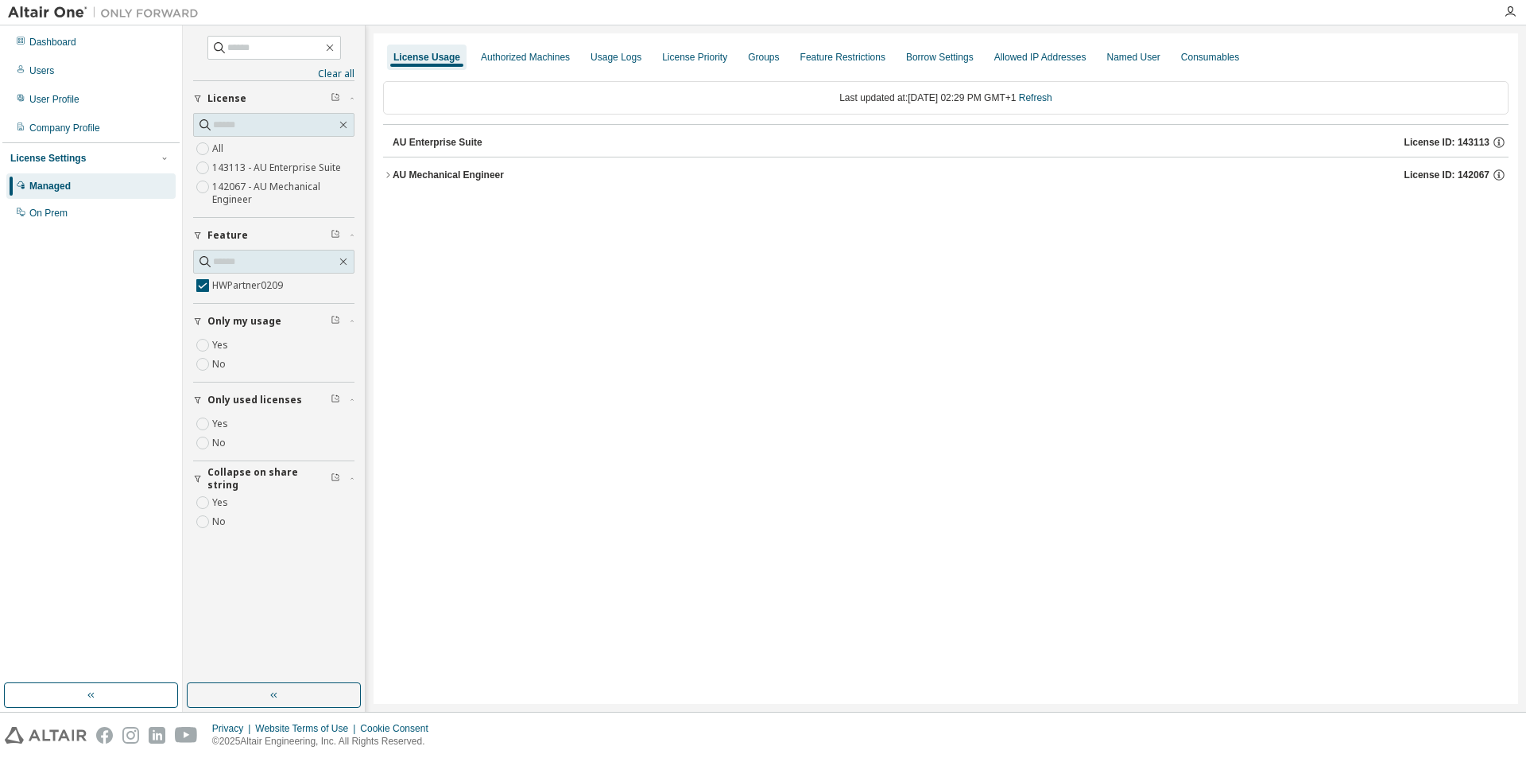
click at [394, 179] on div "AU Mechanical Engineer" at bounding box center [448, 175] width 111 height 13
click at [403, 206] on icon "button" at bounding box center [403, 208] width 10 height 10
click at [213, 302] on label "HyperWorks" at bounding box center [242, 304] width 60 height 19
click at [389, 173] on icon "button" at bounding box center [388, 175] width 10 height 10
click at [402, 208] on icon "button" at bounding box center [403, 208] width 10 height 10
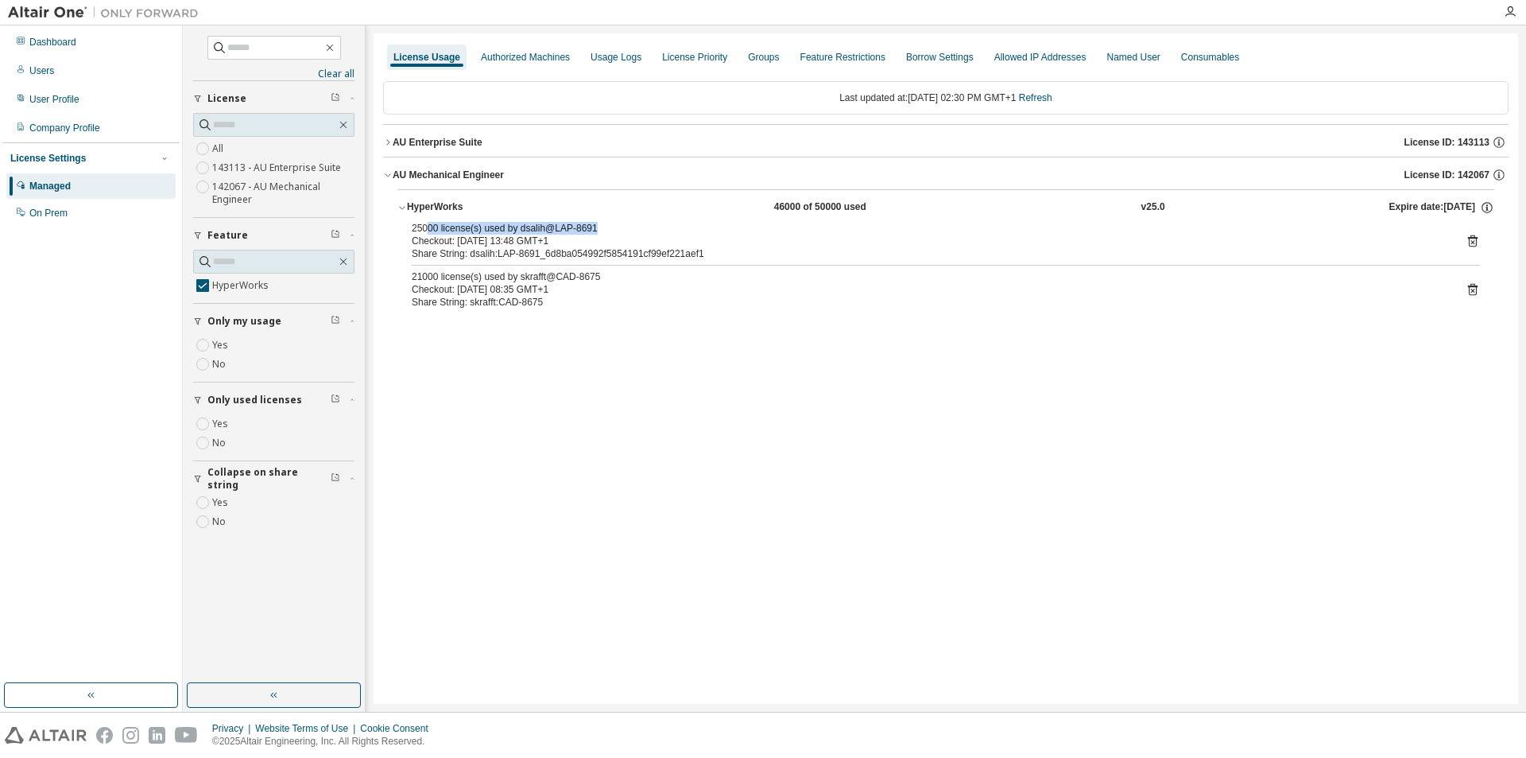
drag, startPoint x: 429, startPoint y: 229, endPoint x: 610, endPoint y: 229, distance: 181.3
click at [610, 229] on div "25000 license(s) used by dsalih@LAP-8691" at bounding box center [927, 228] width 1030 height 13
click at [590, 226] on div "25000 license(s) used by dsalih@LAP-8691" at bounding box center [927, 228] width 1030 height 13
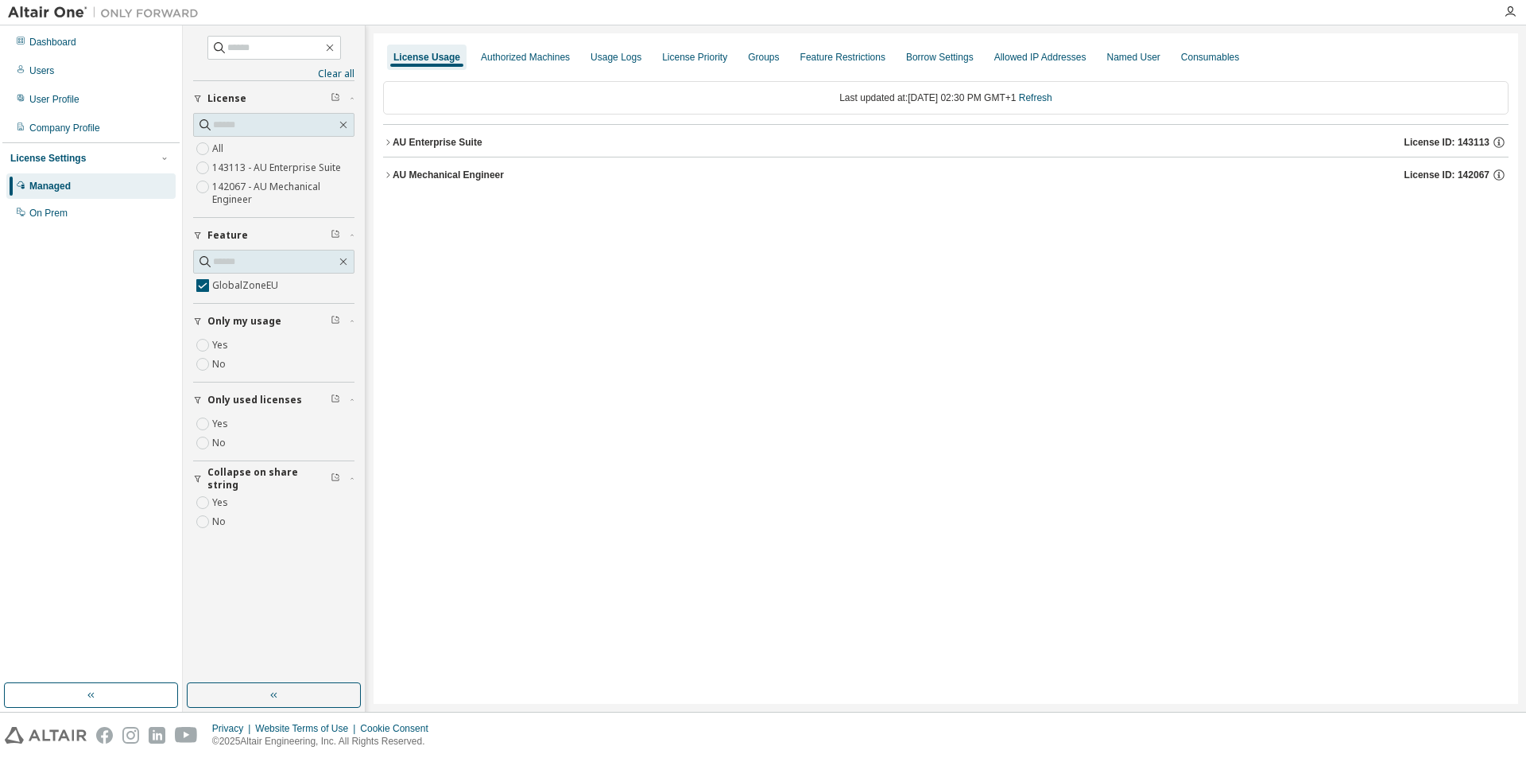
click at [394, 184] on button "AU Mechanical Engineer License ID: 142067" at bounding box center [946, 174] width 1126 height 35
click at [394, 139] on div "AU Enterprise Suite" at bounding box center [438, 142] width 90 height 13
click at [414, 247] on div "GlobalZoneEU" at bounding box center [478, 246] width 143 height 14
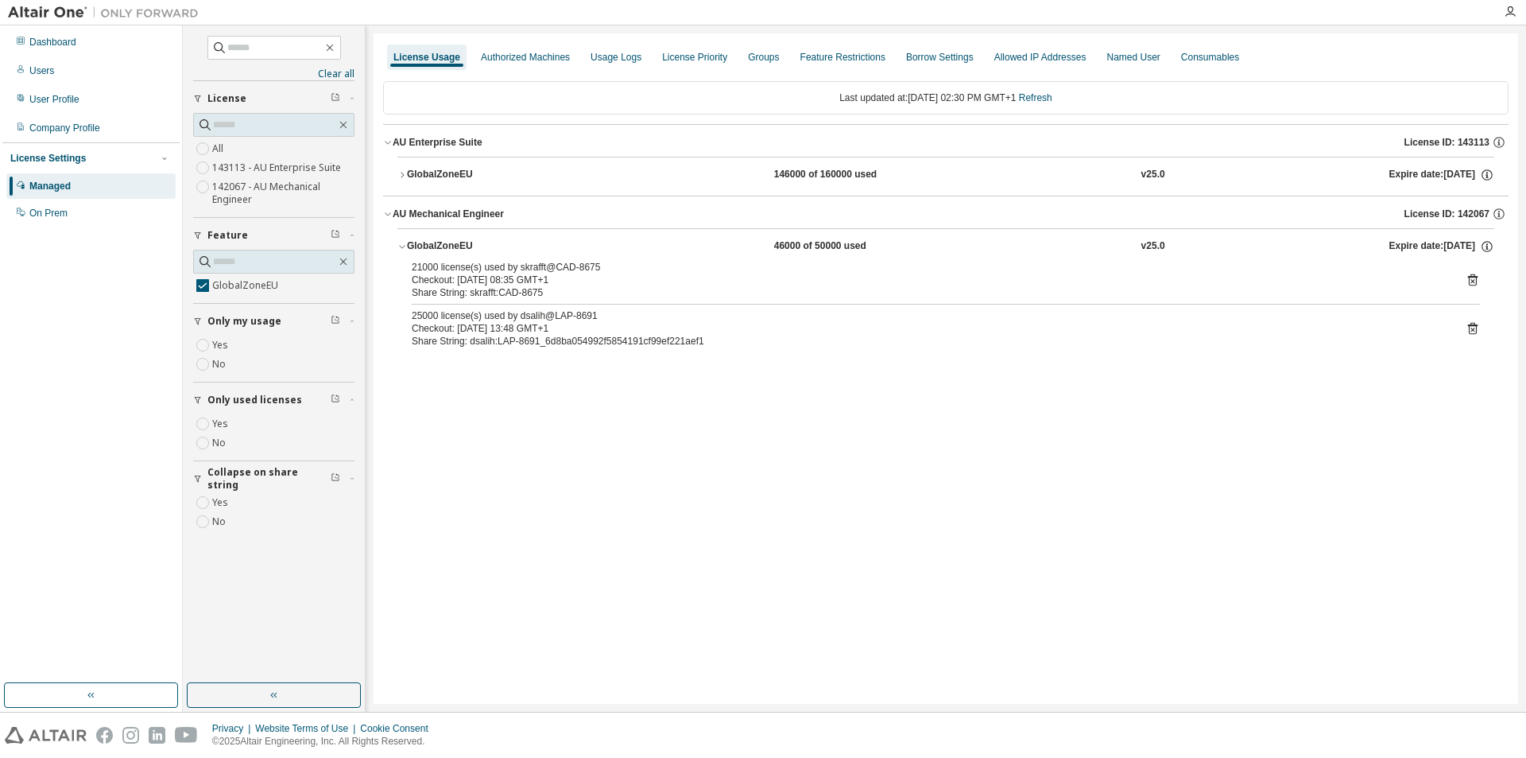
click at [414, 169] on div "GlobalZoneEU" at bounding box center [478, 175] width 143 height 14
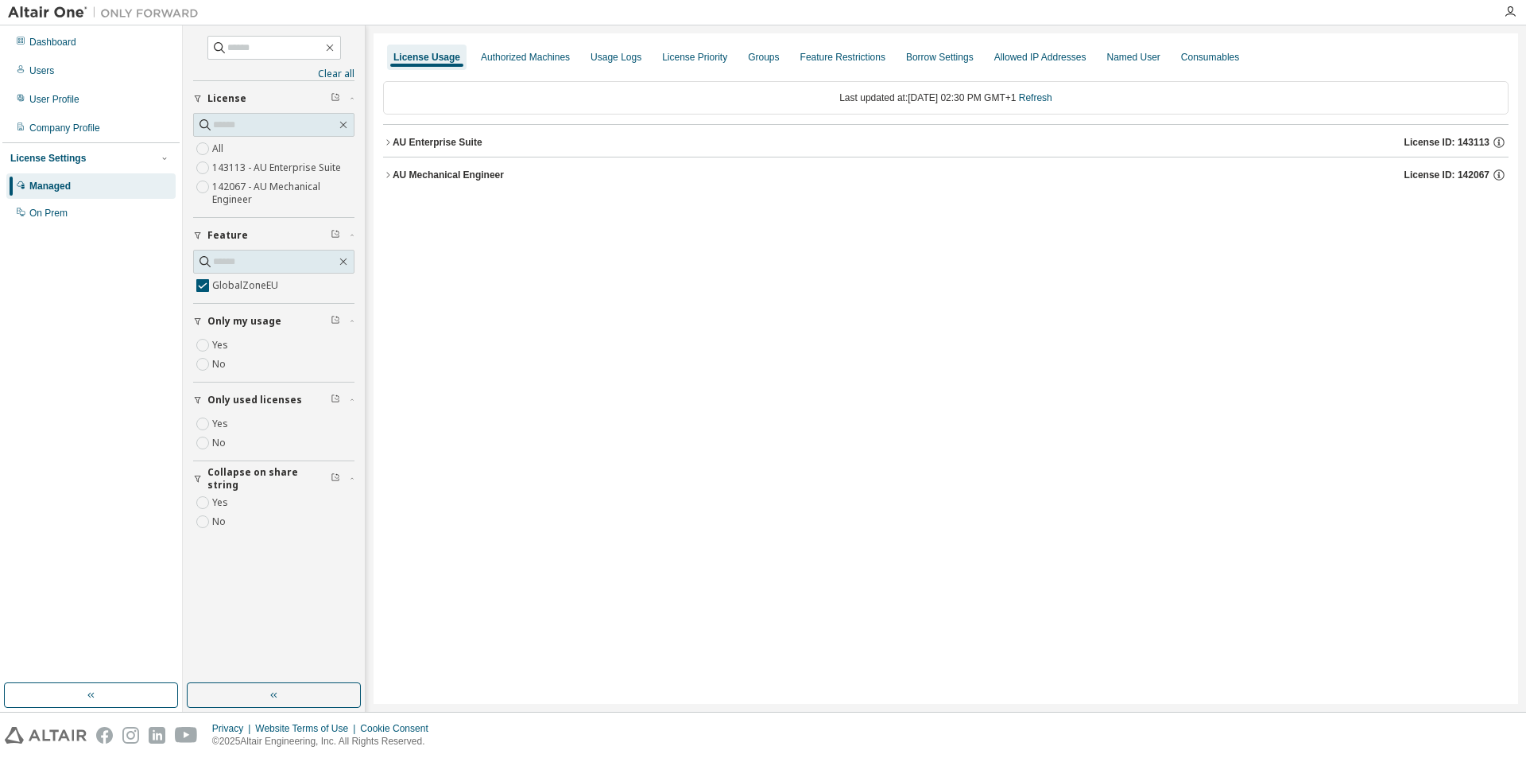
click at [400, 173] on div "AU Mechanical Engineer" at bounding box center [448, 175] width 111 height 13
click at [395, 141] on div "AU Enterprise Suite" at bounding box center [438, 142] width 90 height 13
click at [421, 239] on button "GlobalZoneEU 46000 of 50000 used v25.0 Expire date: [DATE]" at bounding box center [946, 246] width 1097 height 35
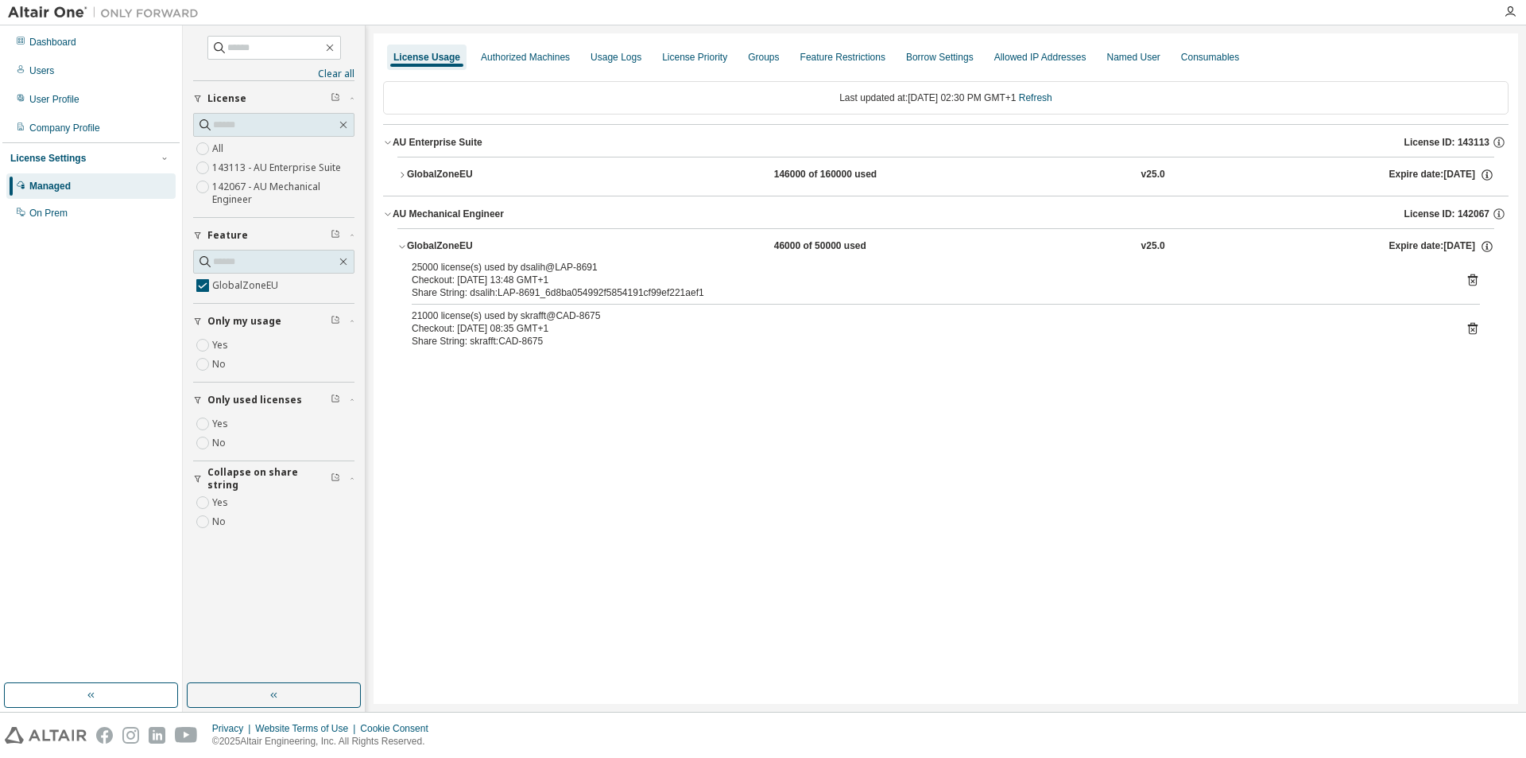
click at [417, 173] on div "GlobalZoneEU" at bounding box center [478, 175] width 143 height 14
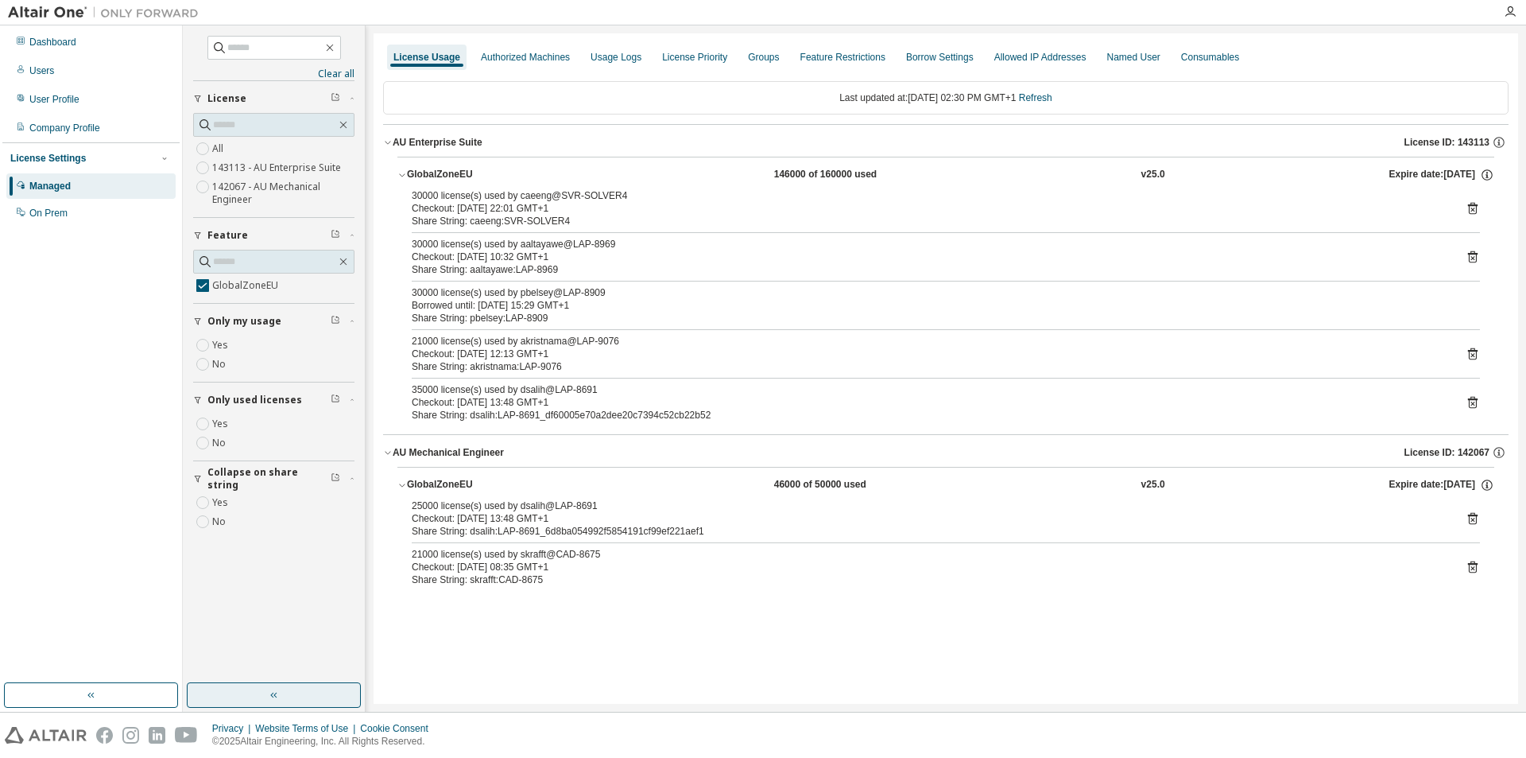
drag, startPoint x: 303, startPoint y: 691, endPoint x: 312, endPoint y: 681, distance: 12.9
click at [302, 692] on button "button" at bounding box center [274, 694] width 174 height 25
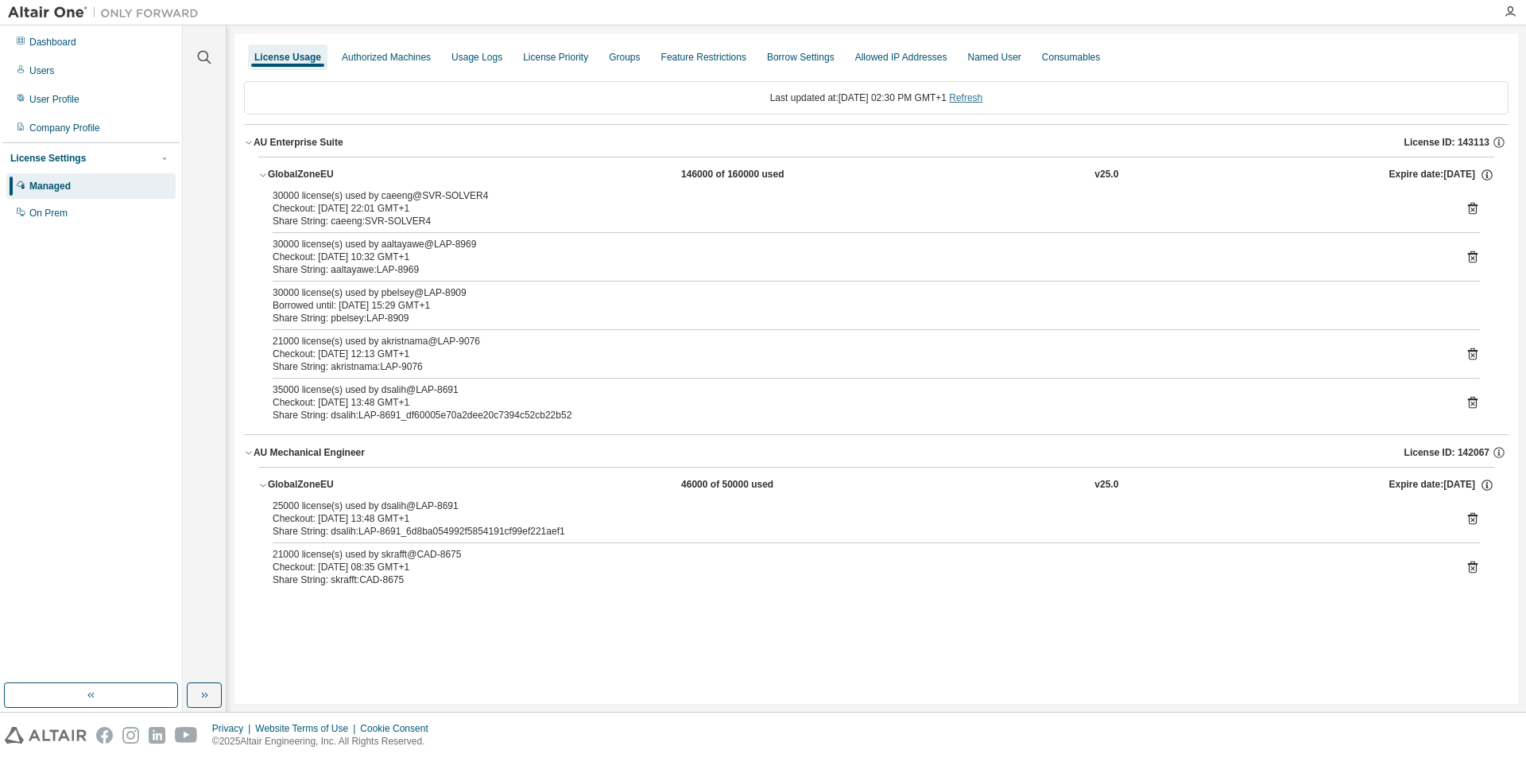
click at [983, 99] on link "Refresh" at bounding box center [965, 97] width 33 height 11
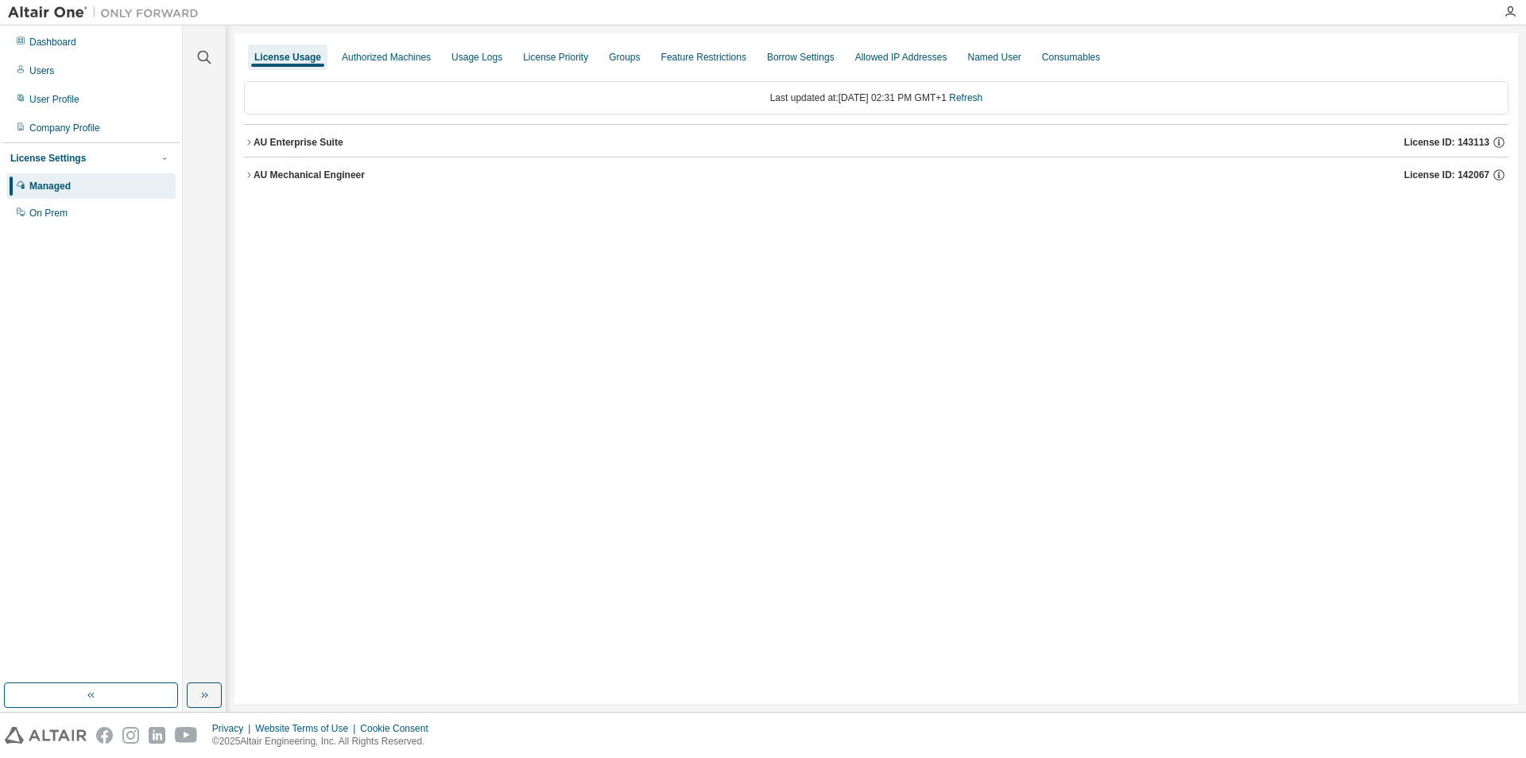
click at [247, 182] on button "AU Mechanical Engineer License ID: 142067" at bounding box center [876, 174] width 1265 height 35
click at [250, 138] on icon "button" at bounding box center [249, 143] width 10 height 10
click at [273, 249] on div "GlobalZoneEU" at bounding box center [339, 246] width 143 height 14
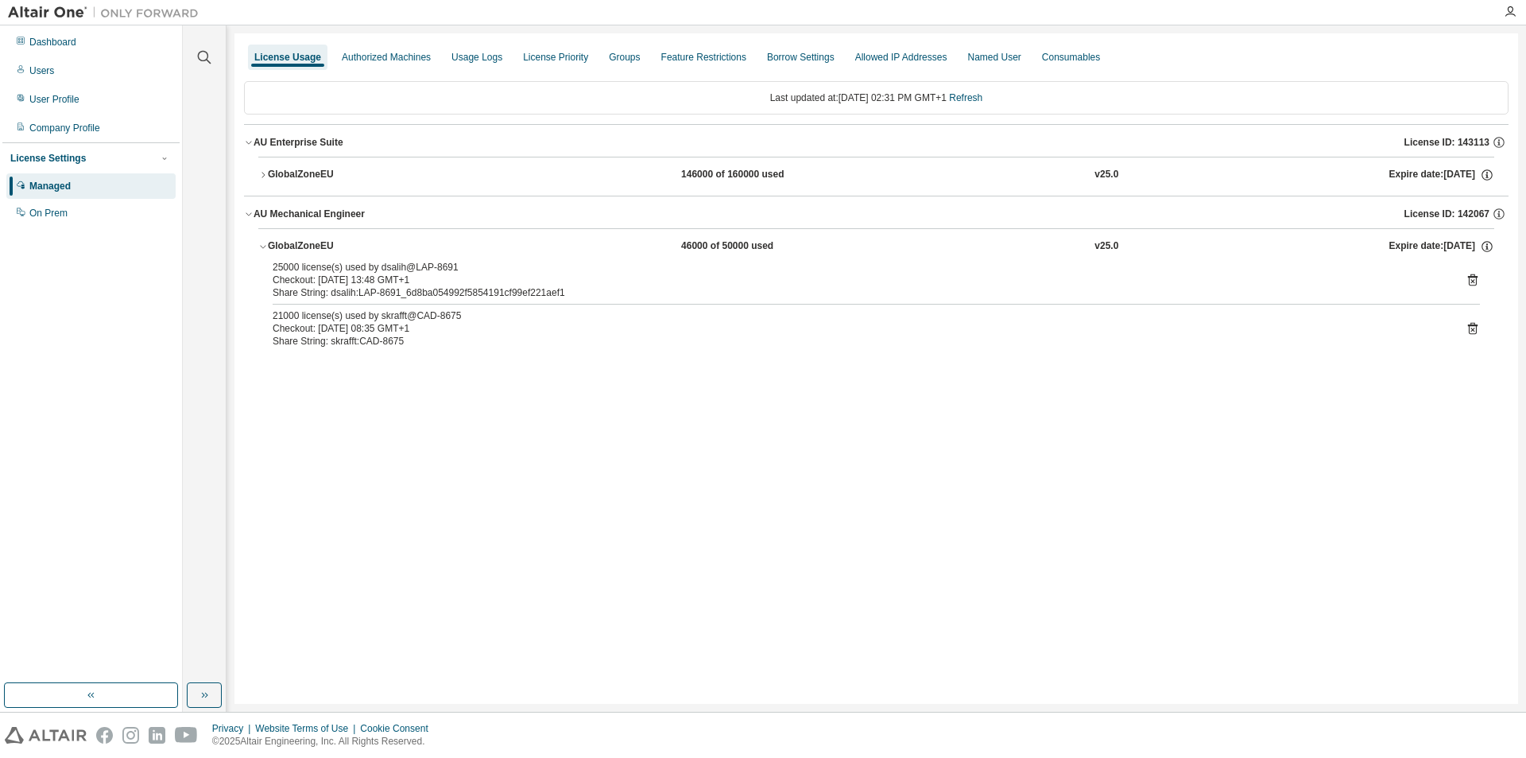
click at [246, 162] on div "GlobalZoneEU 146000 of 160000 used v25.0 Expire date: [DATE]" at bounding box center [876, 176] width 1265 height 39
click at [263, 171] on icon "button" at bounding box center [263, 175] width 10 height 10
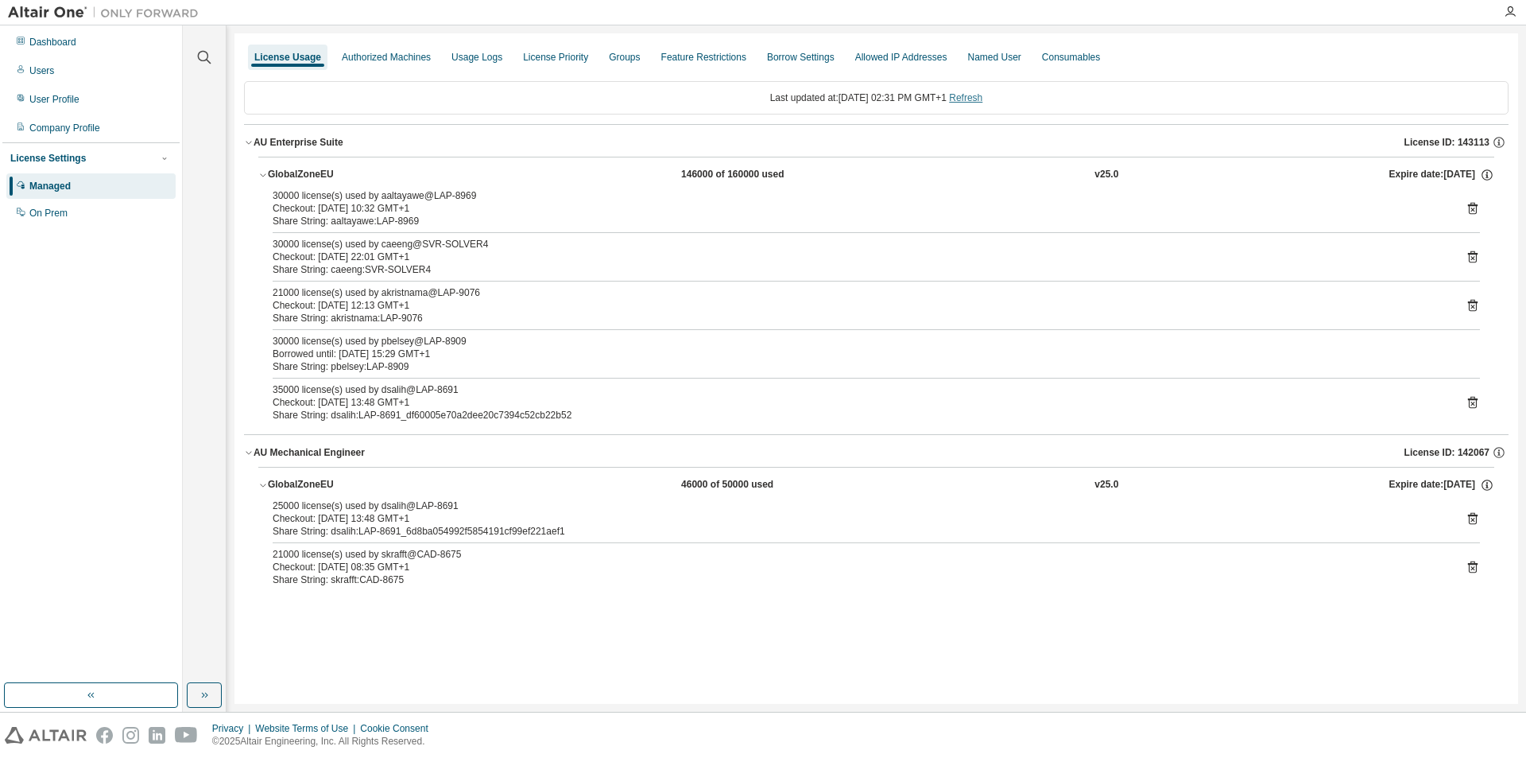
click at [983, 99] on link "Refresh" at bounding box center [965, 97] width 33 height 11
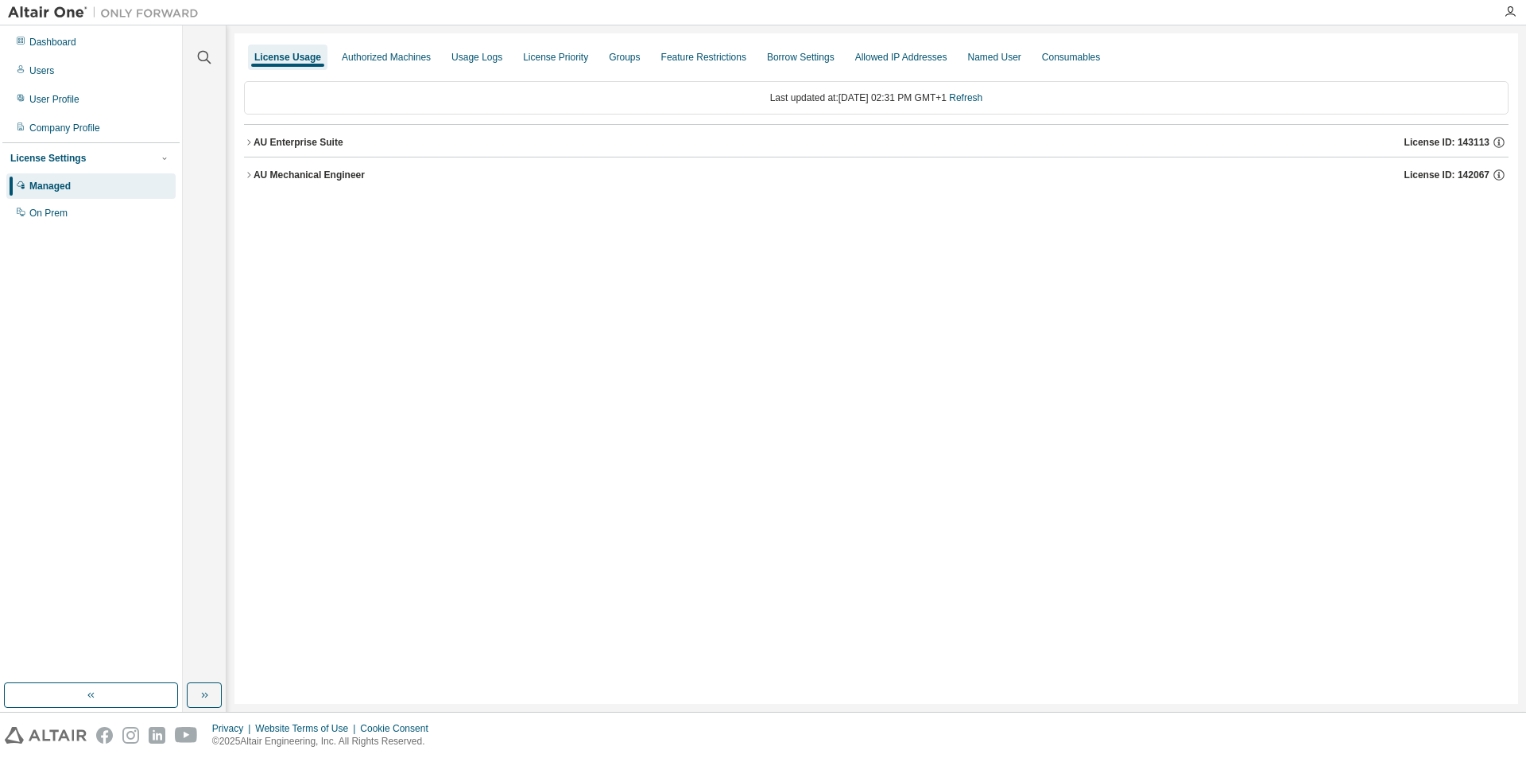
click at [251, 169] on button "AU Mechanical Engineer License ID: 142067" at bounding box center [876, 174] width 1265 height 35
click at [249, 145] on icon "button" at bounding box center [249, 143] width 10 height 10
drag, startPoint x: 263, startPoint y: 243, endPoint x: 261, endPoint y: 185, distance: 58.1
click at [263, 242] on icon "button" at bounding box center [263, 247] width 10 height 10
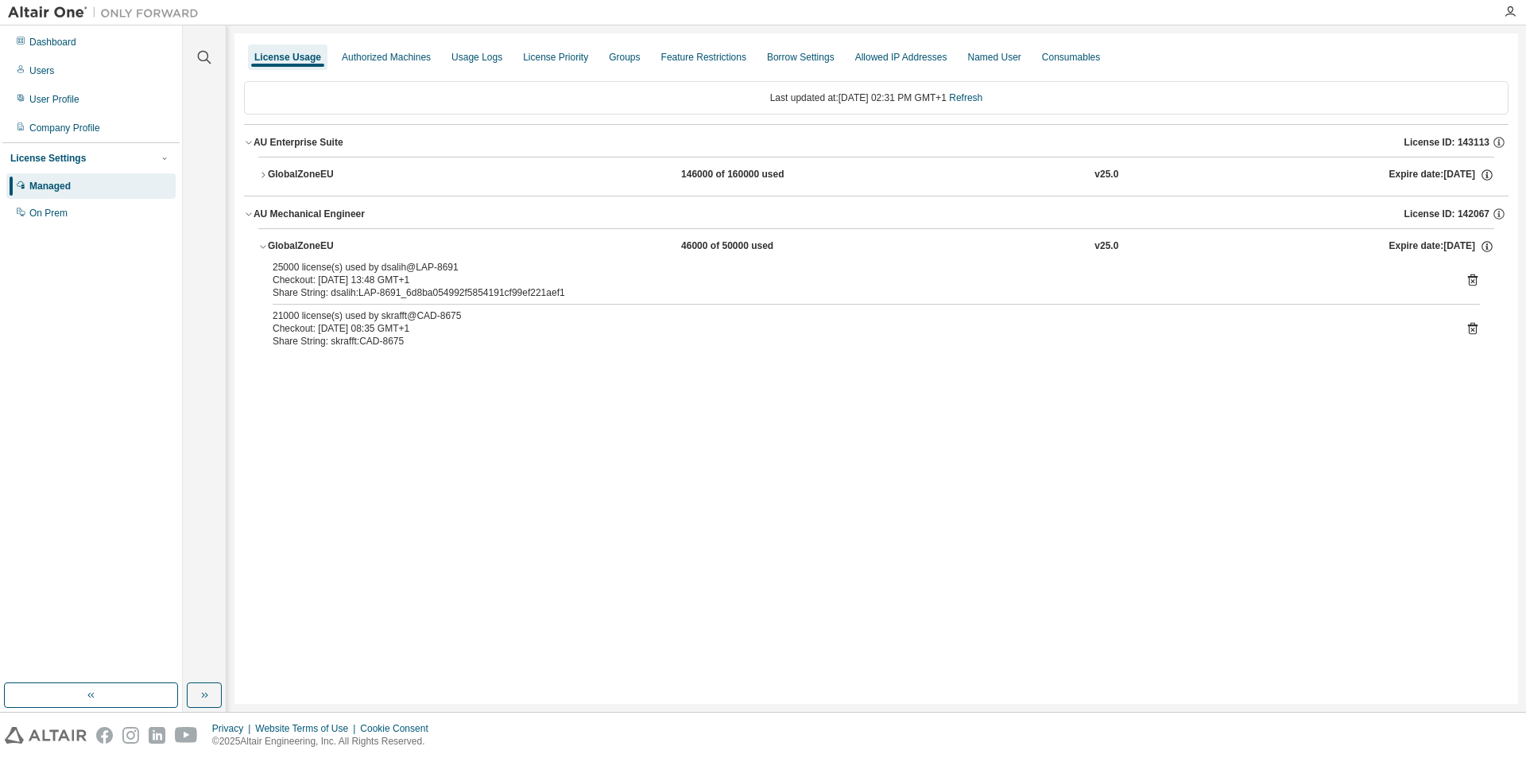
click at [263, 174] on icon "button" at bounding box center [263, 175] width 10 height 10
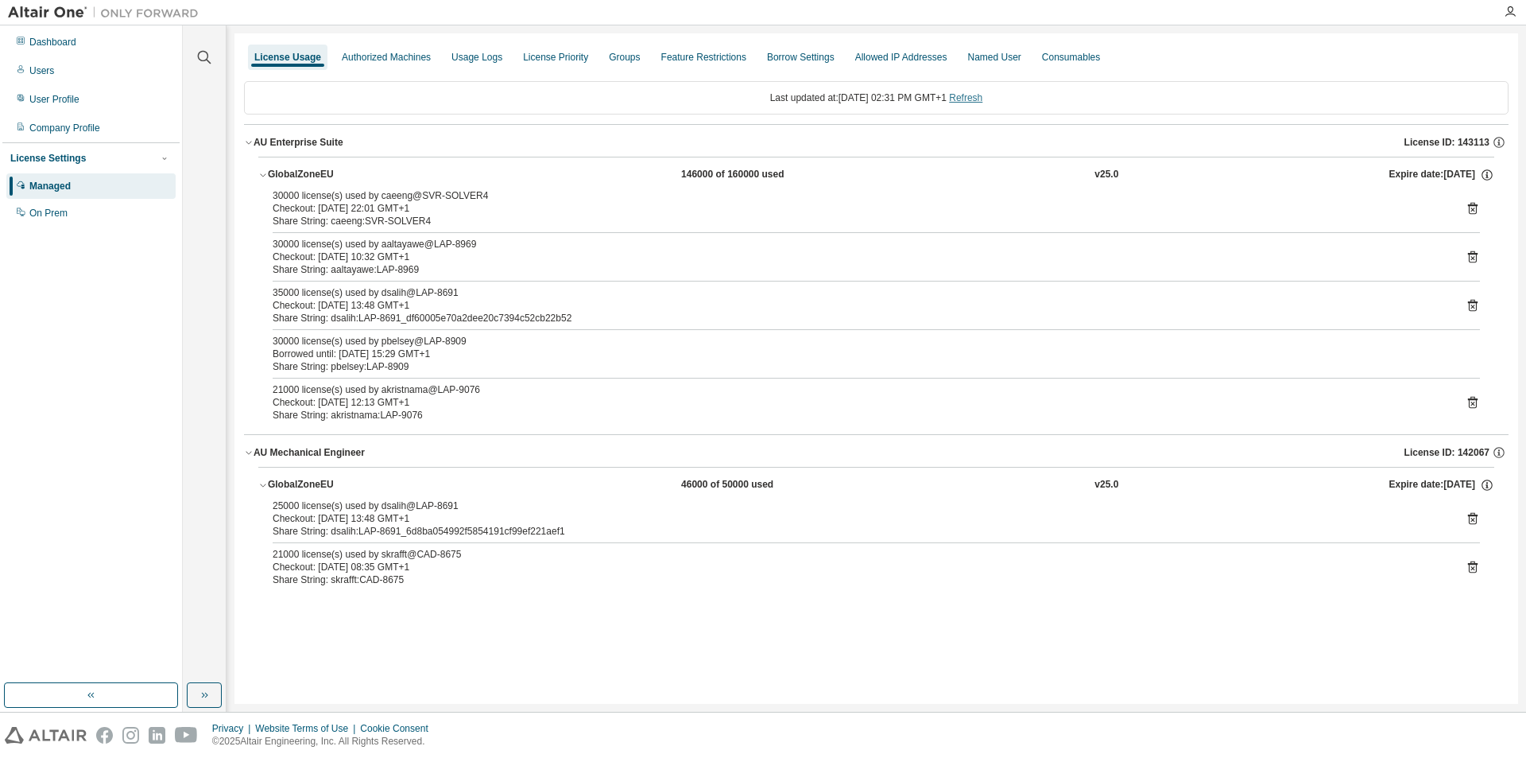
click at [983, 95] on link "Refresh" at bounding box center [965, 97] width 33 height 11
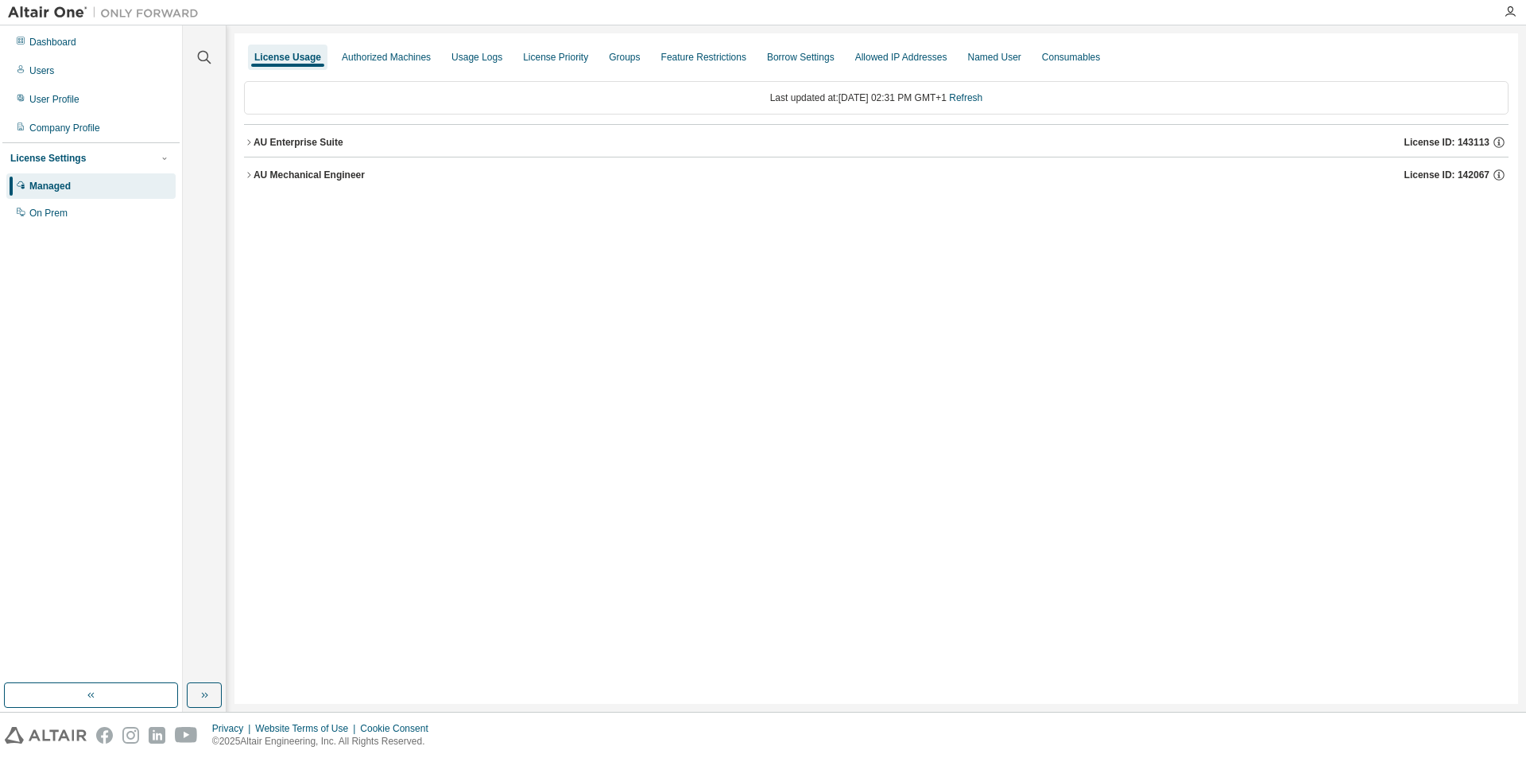
click at [258, 172] on div "AU Mechanical Engineer" at bounding box center [309, 175] width 111 height 13
click at [255, 143] on div "AU Enterprise Suite" at bounding box center [299, 142] width 90 height 13
click at [268, 175] on div "GlobalZoneEU" at bounding box center [339, 175] width 143 height 14
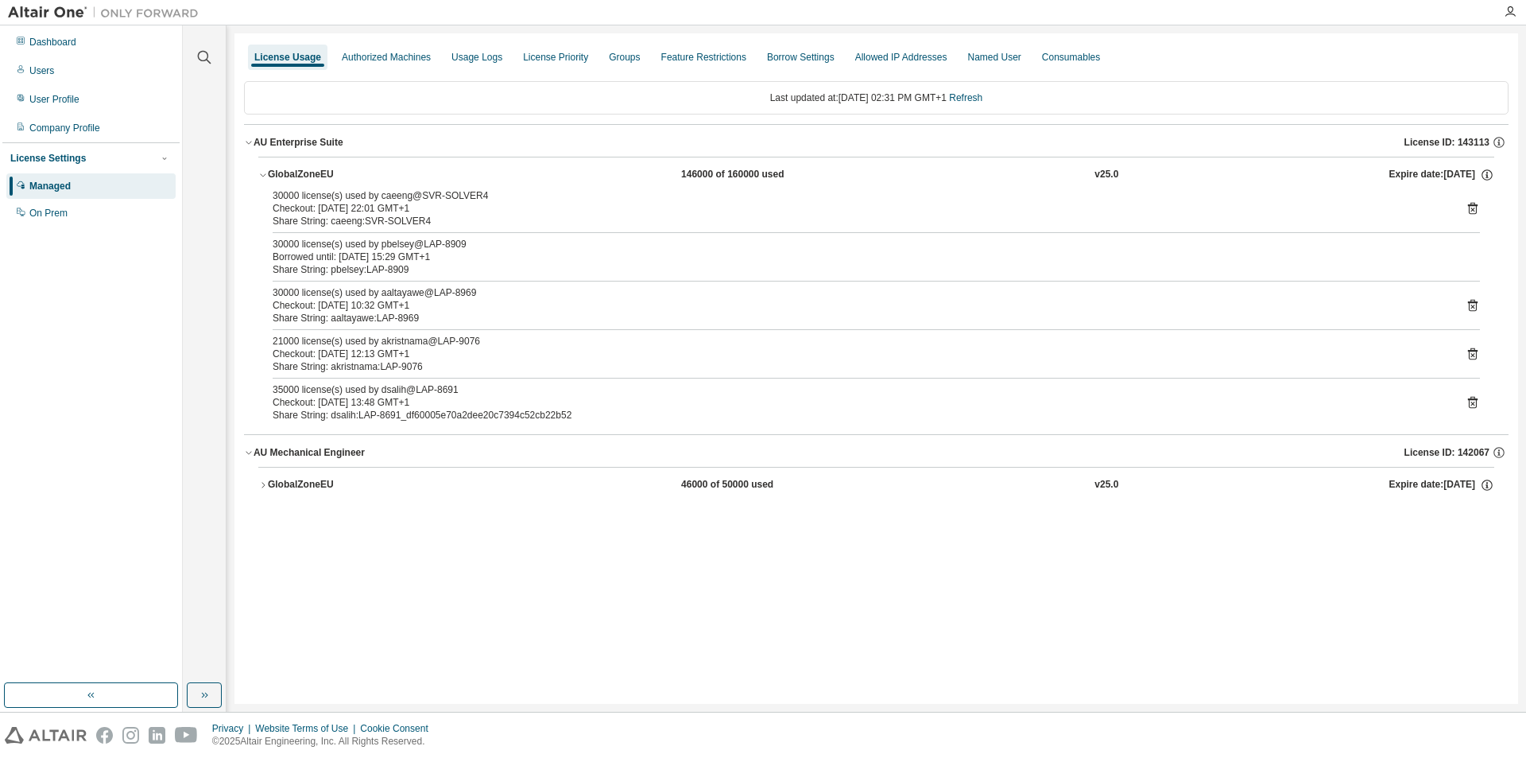
click at [264, 479] on button "GlobalZoneEU 46000 of 50000 used v25.0 Expire date: [DATE]" at bounding box center [876, 484] width 1236 height 35
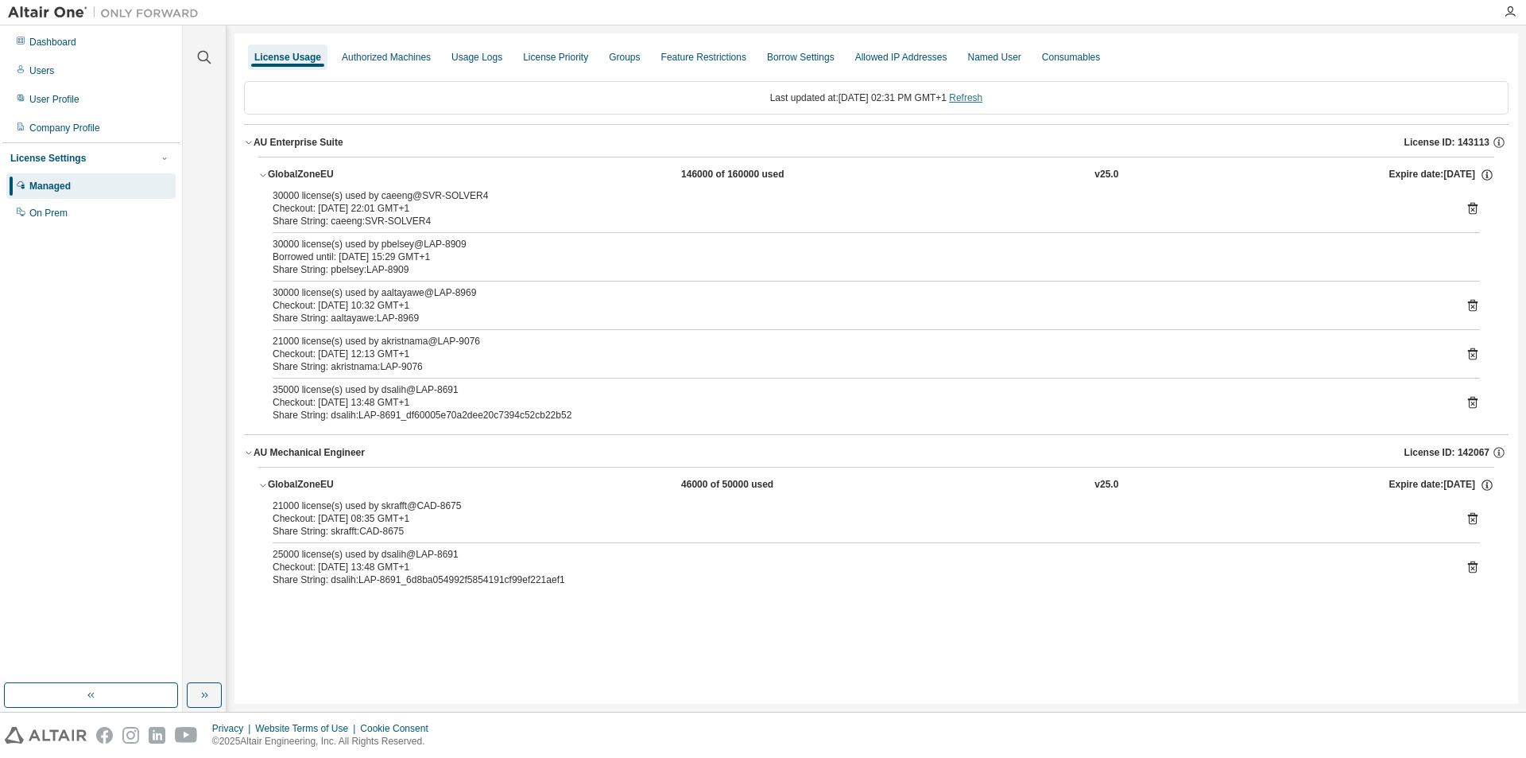
click at [983, 98] on link "Refresh" at bounding box center [965, 97] width 33 height 11
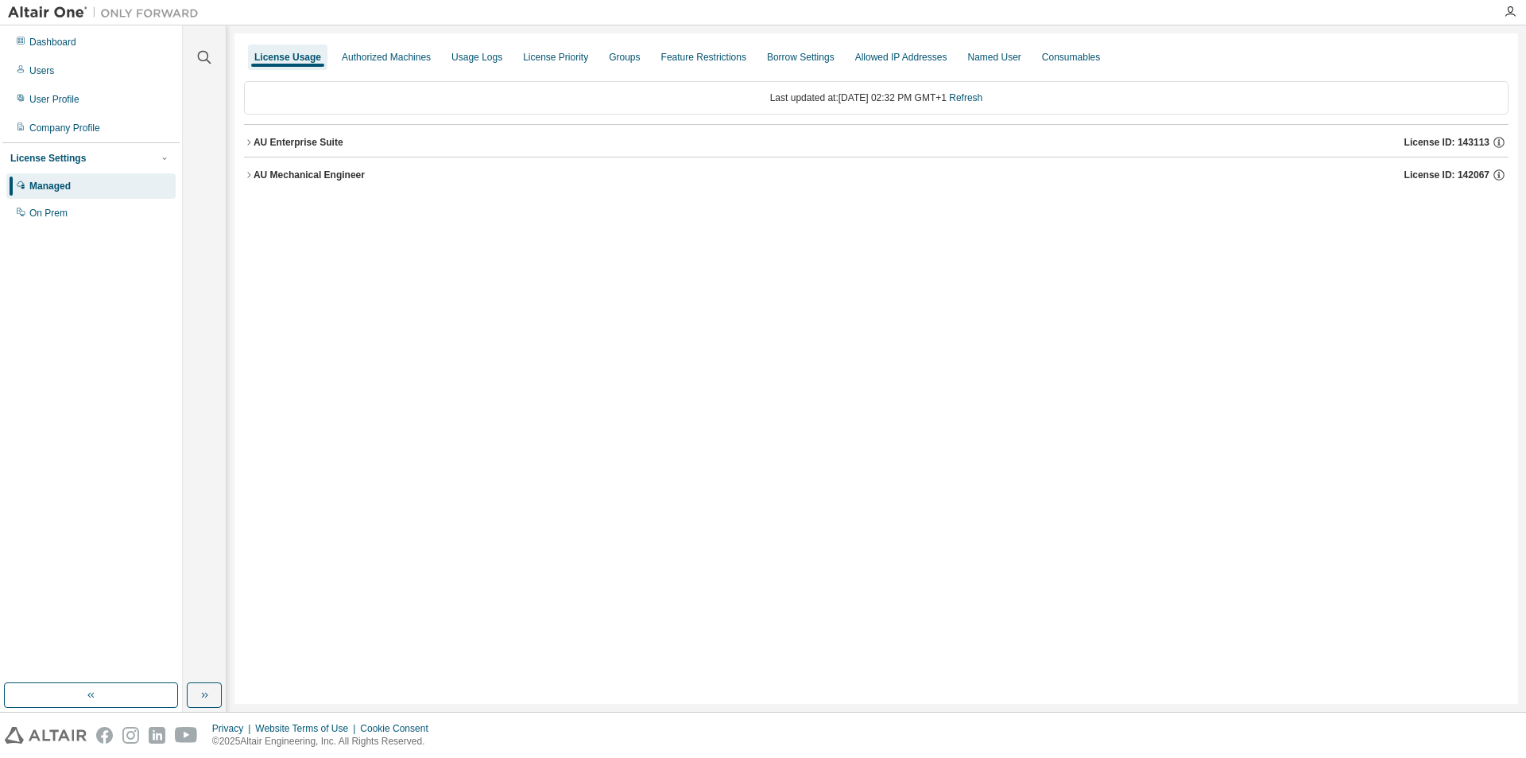
click at [254, 176] on div "AU Mechanical Engineer" at bounding box center [309, 175] width 111 height 13
click at [268, 209] on div "GlobalZoneEU" at bounding box center [339, 207] width 143 height 14
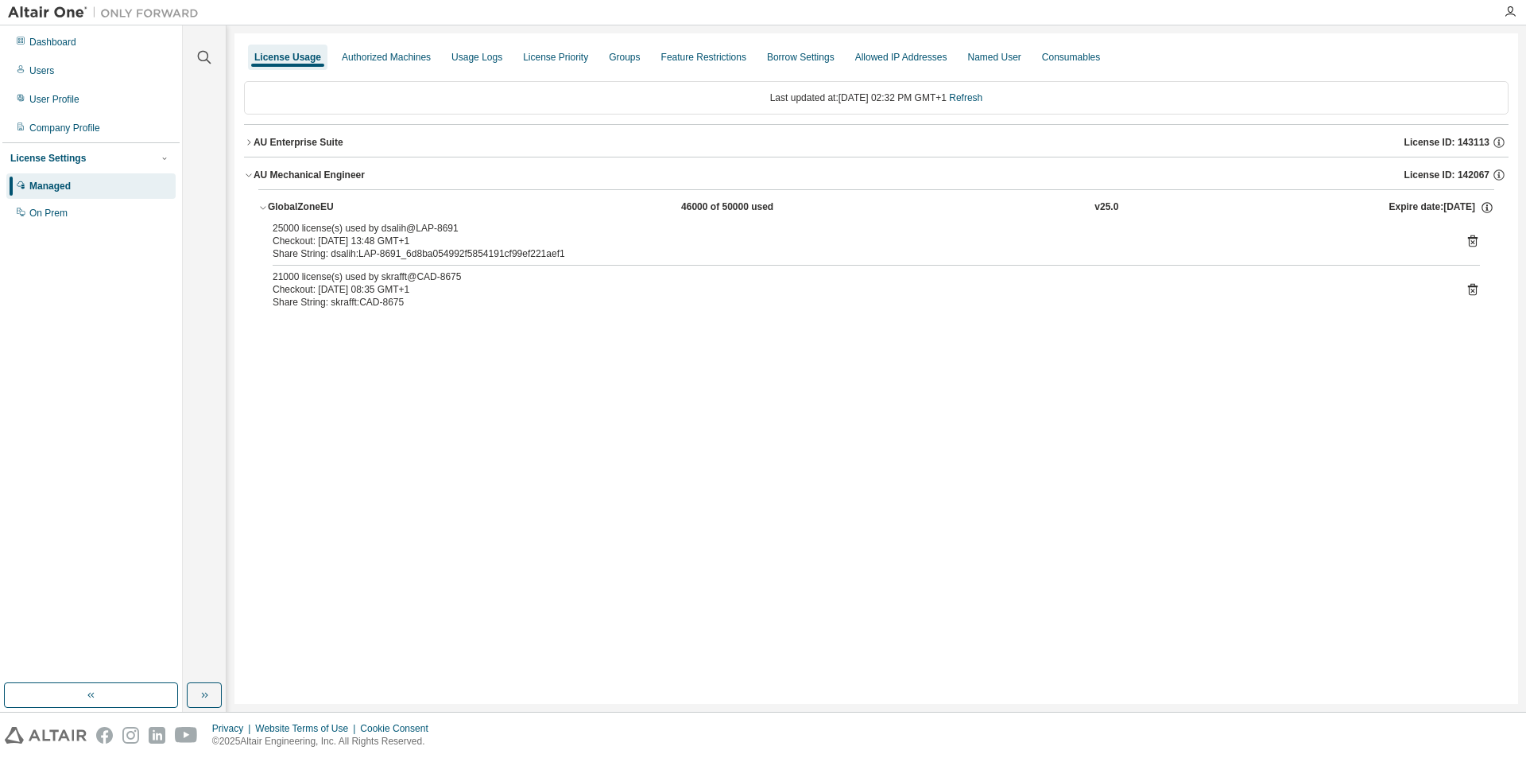
click at [246, 142] on icon "button" at bounding box center [249, 143] width 10 height 10
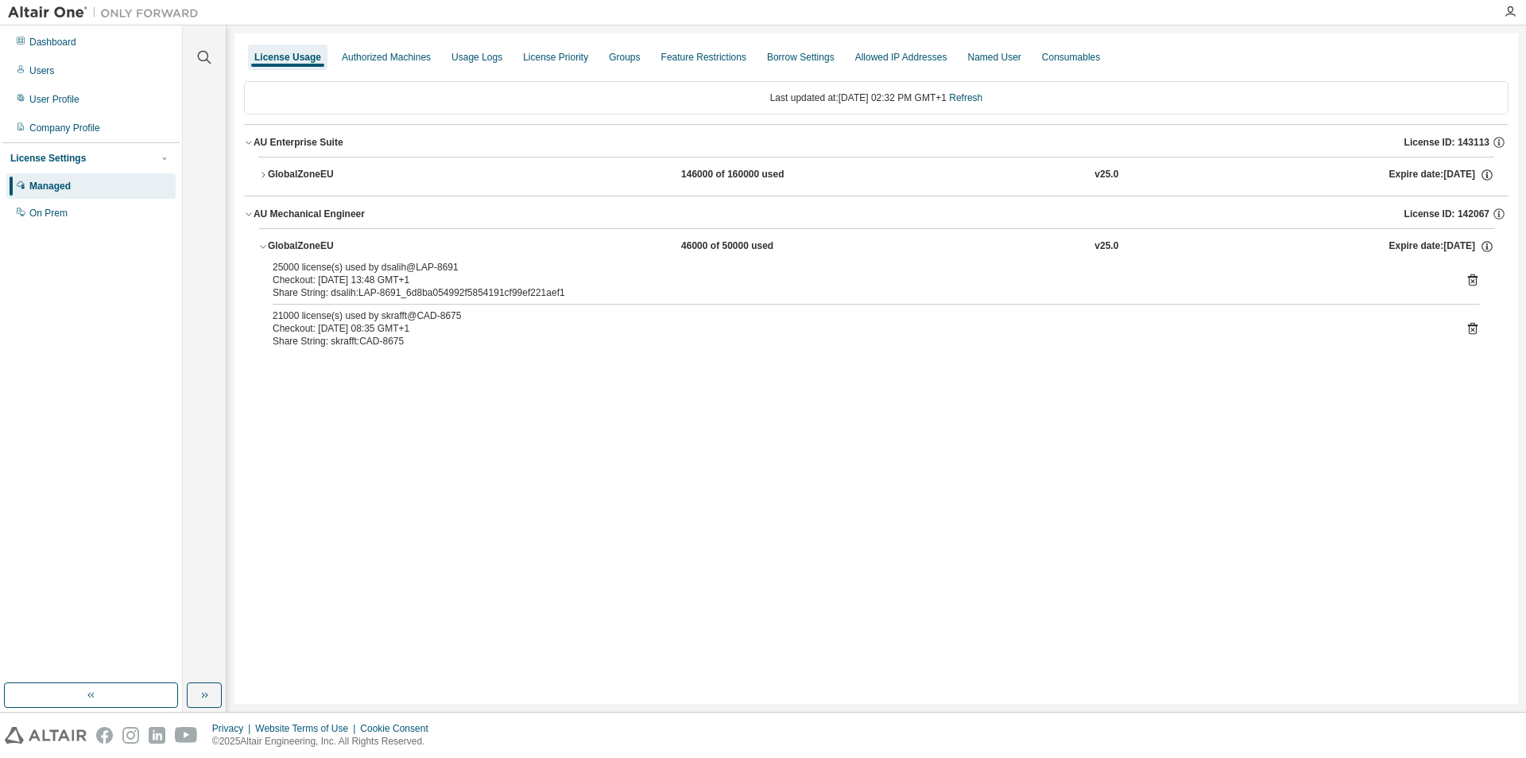
click at [264, 175] on icon "button" at bounding box center [263, 175] width 10 height 10
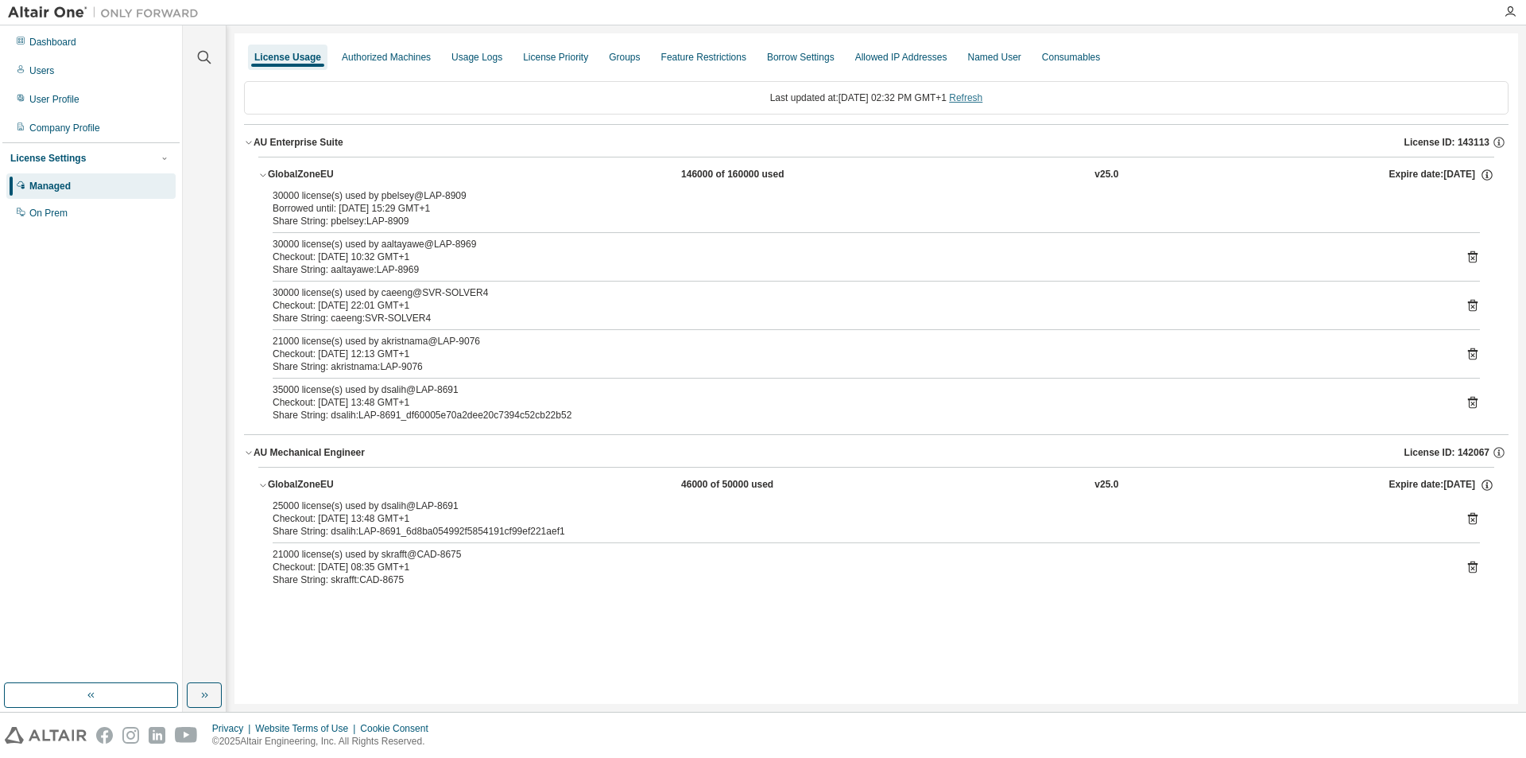
click at [983, 96] on link "Refresh" at bounding box center [965, 97] width 33 height 11
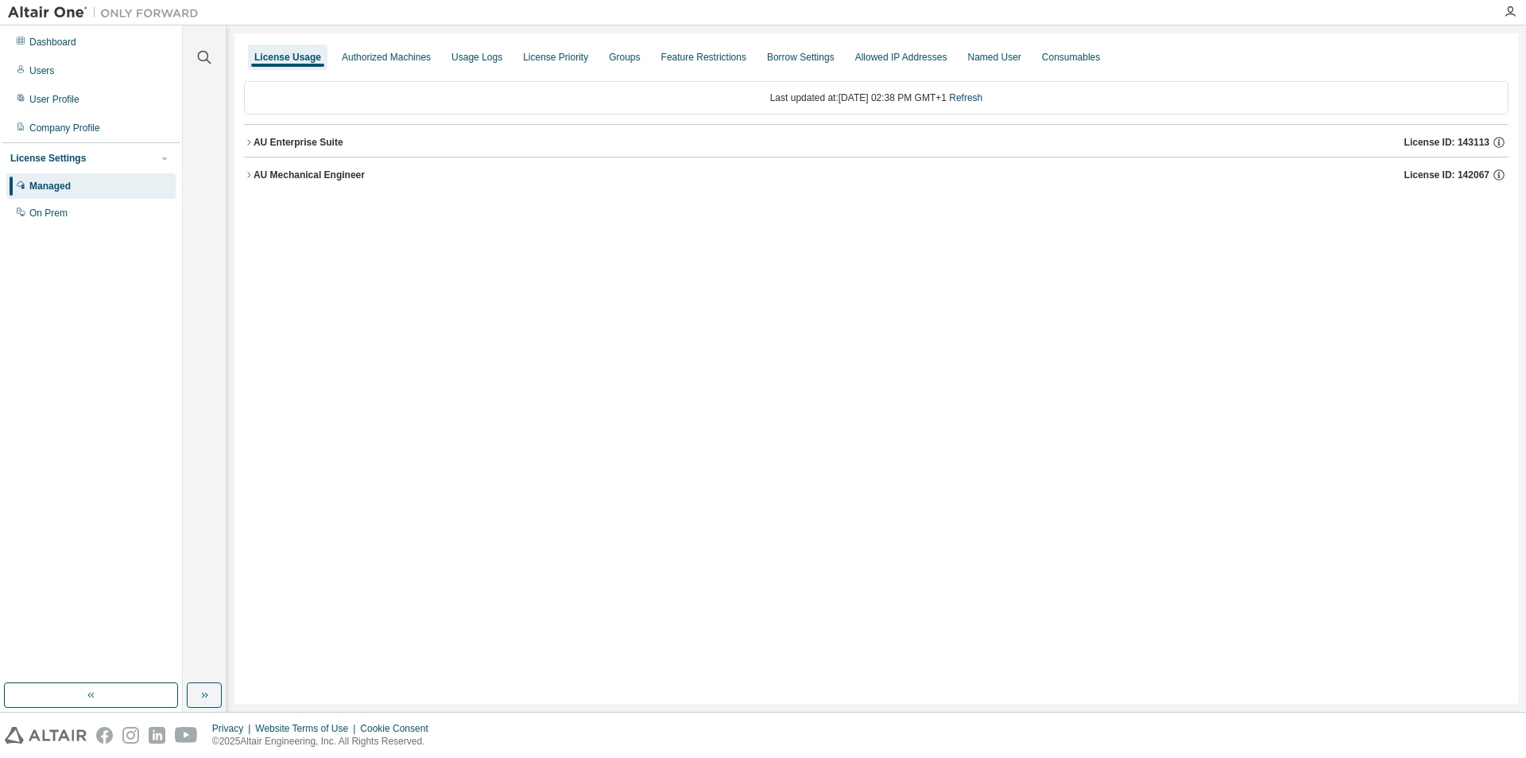
click at [246, 174] on icon "button" at bounding box center [249, 175] width 10 height 10
click at [250, 138] on icon "button" at bounding box center [249, 143] width 10 height 10
click at [266, 242] on icon "button" at bounding box center [263, 247] width 10 height 10
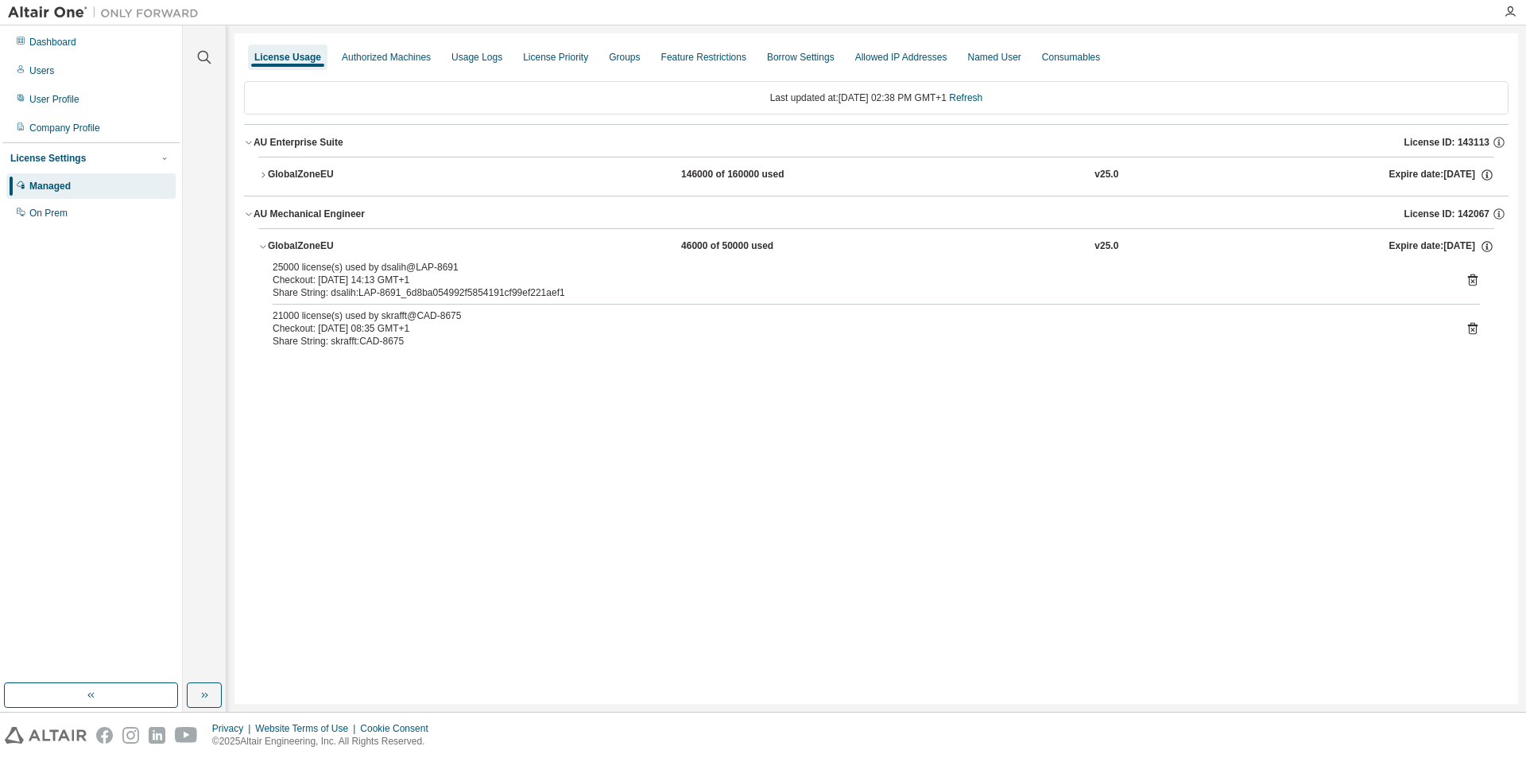
click at [264, 180] on button "GlobalZoneEU 146000 of 160000 used v25.0 Expire date: [DATE]" at bounding box center [876, 174] width 1236 height 35
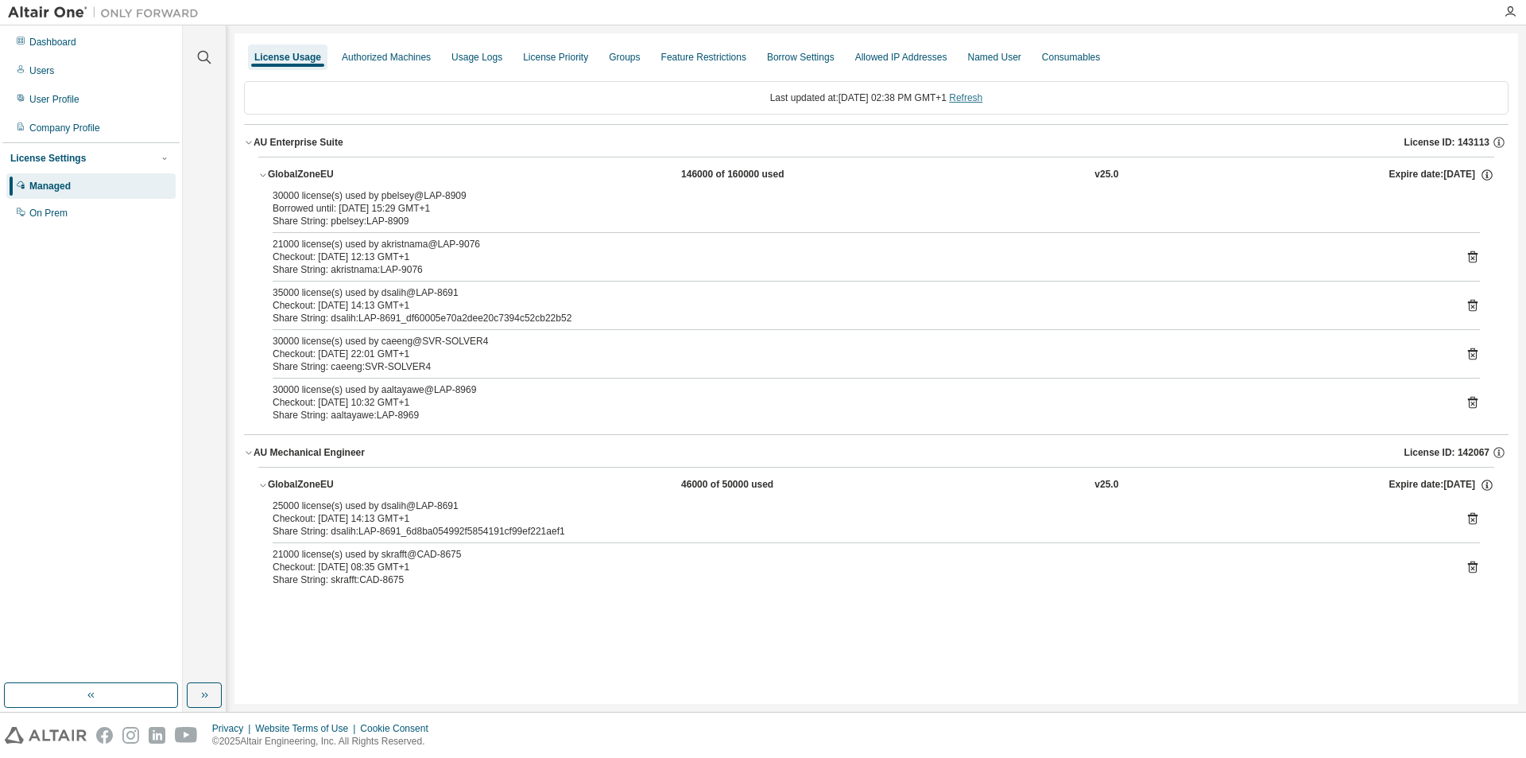
click at [983, 96] on link "Refresh" at bounding box center [965, 97] width 33 height 11
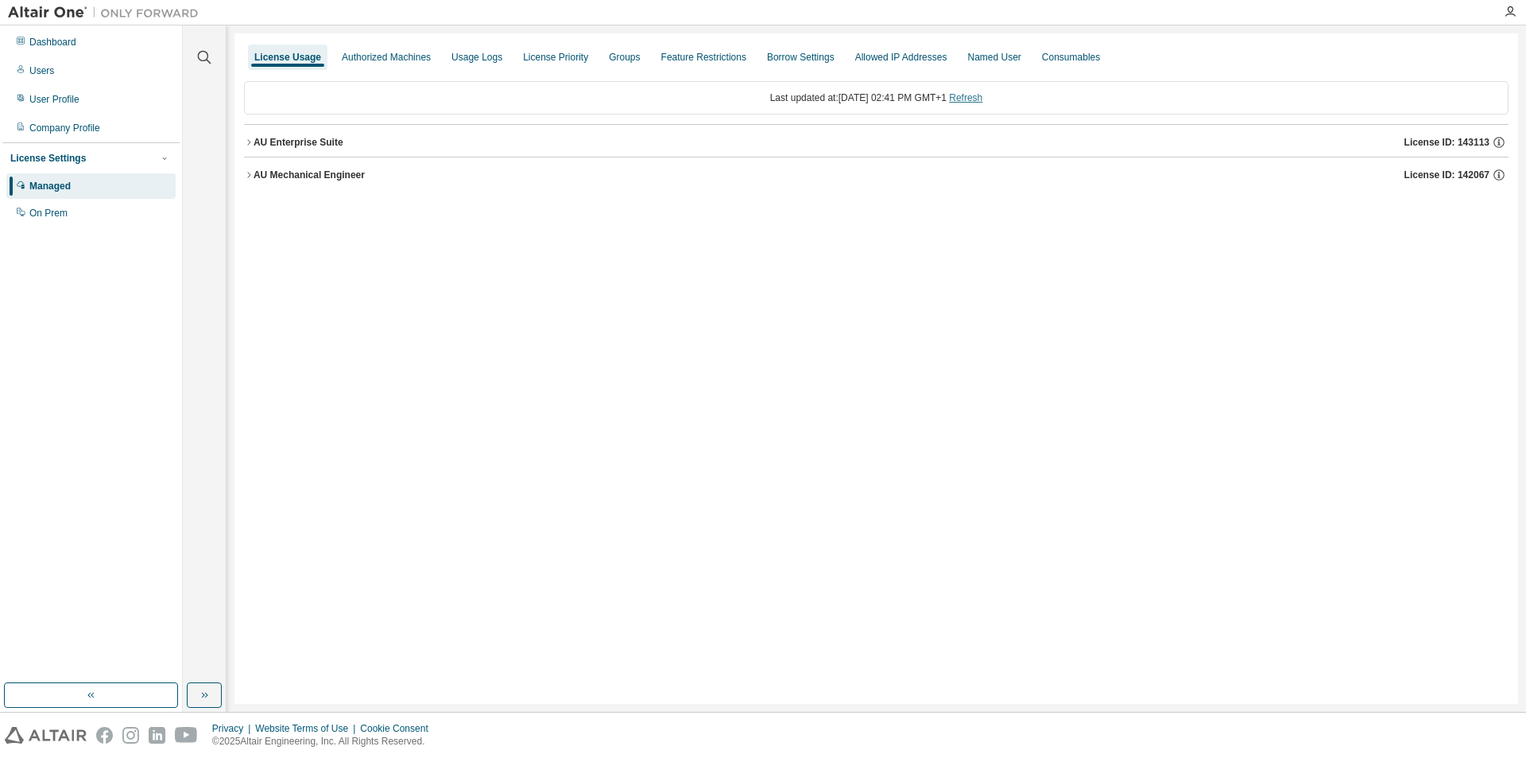
click at [983, 96] on link "Refresh" at bounding box center [965, 97] width 33 height 11
drag, startPoint x: 251, startPoint y: 173, endPoint x: 243, endPoint y: 145, distance: 29.7
click at [251, 173] on icon "button" at bounding box center [249, 175] width 10 height 10
click at [248, 139] on icon "button" at bounding box center [249, 143] width 10 height 10
click at [262, 242] on icon "button" at bounding box center [263, 247] width 10 height 10
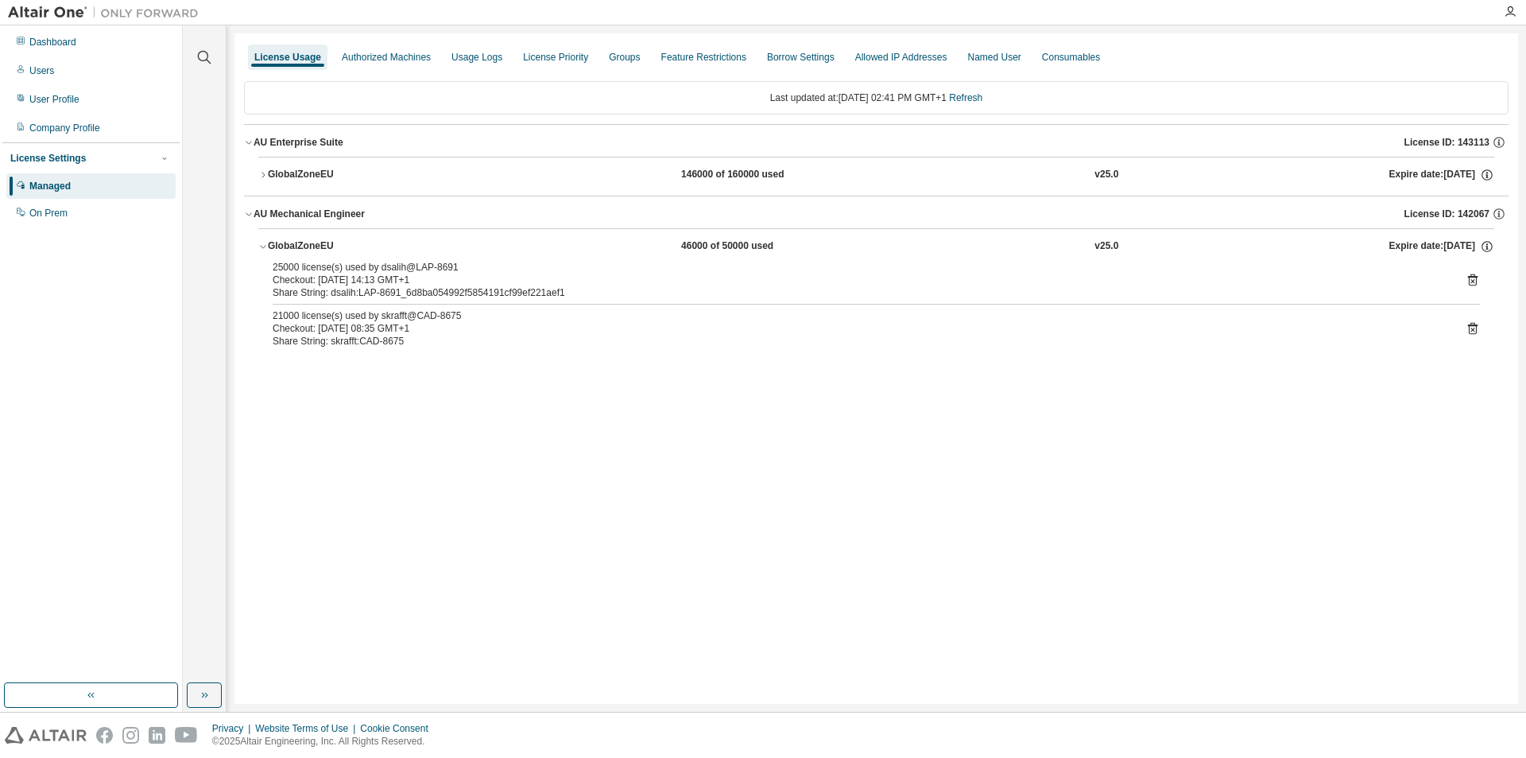
click at [266, 173] on icon "button" at bounding box center [263, 175] width 10 height 10
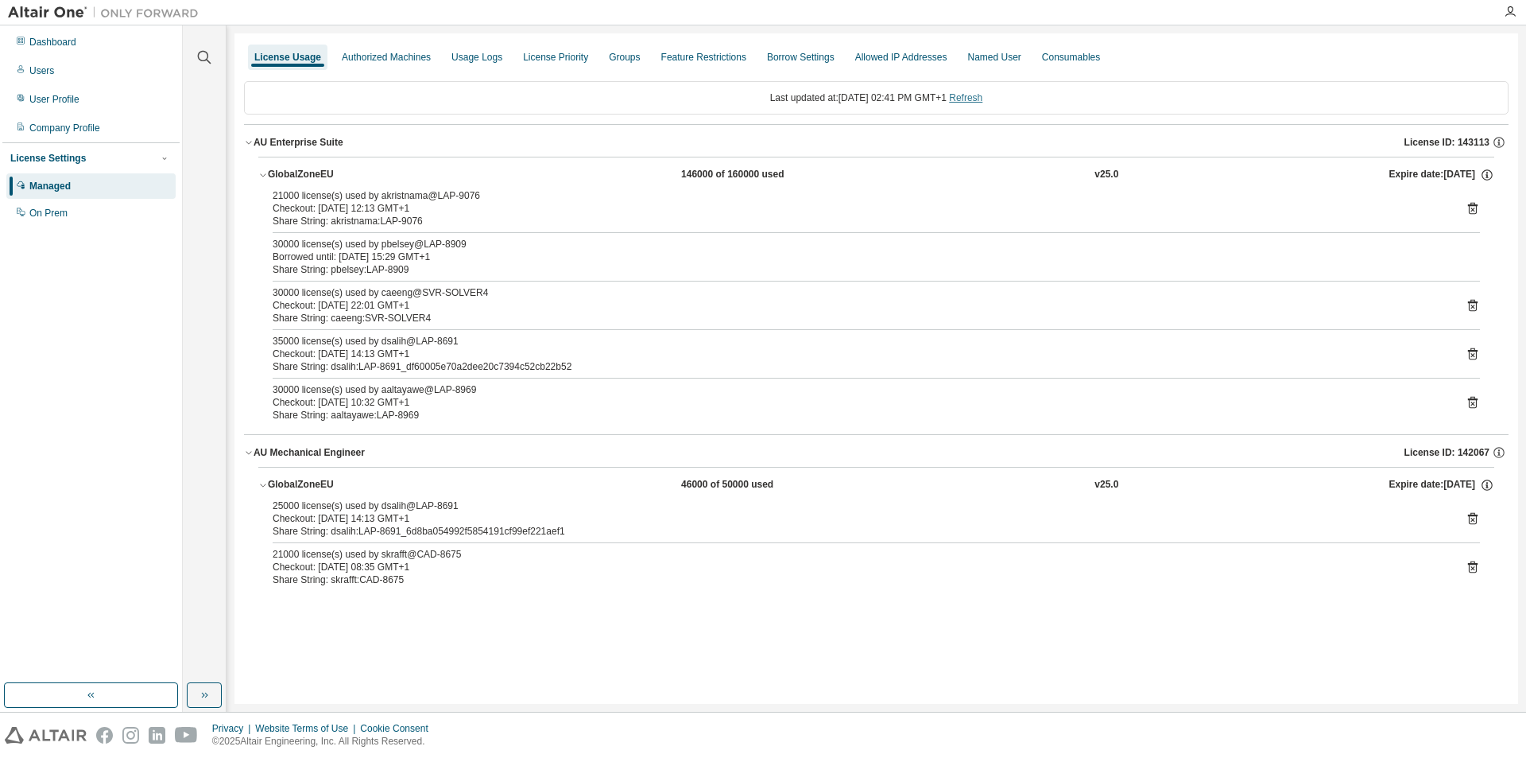
click at [978, 95] on link "Refresh" at bounding box center [965, 97] width 33 height 11
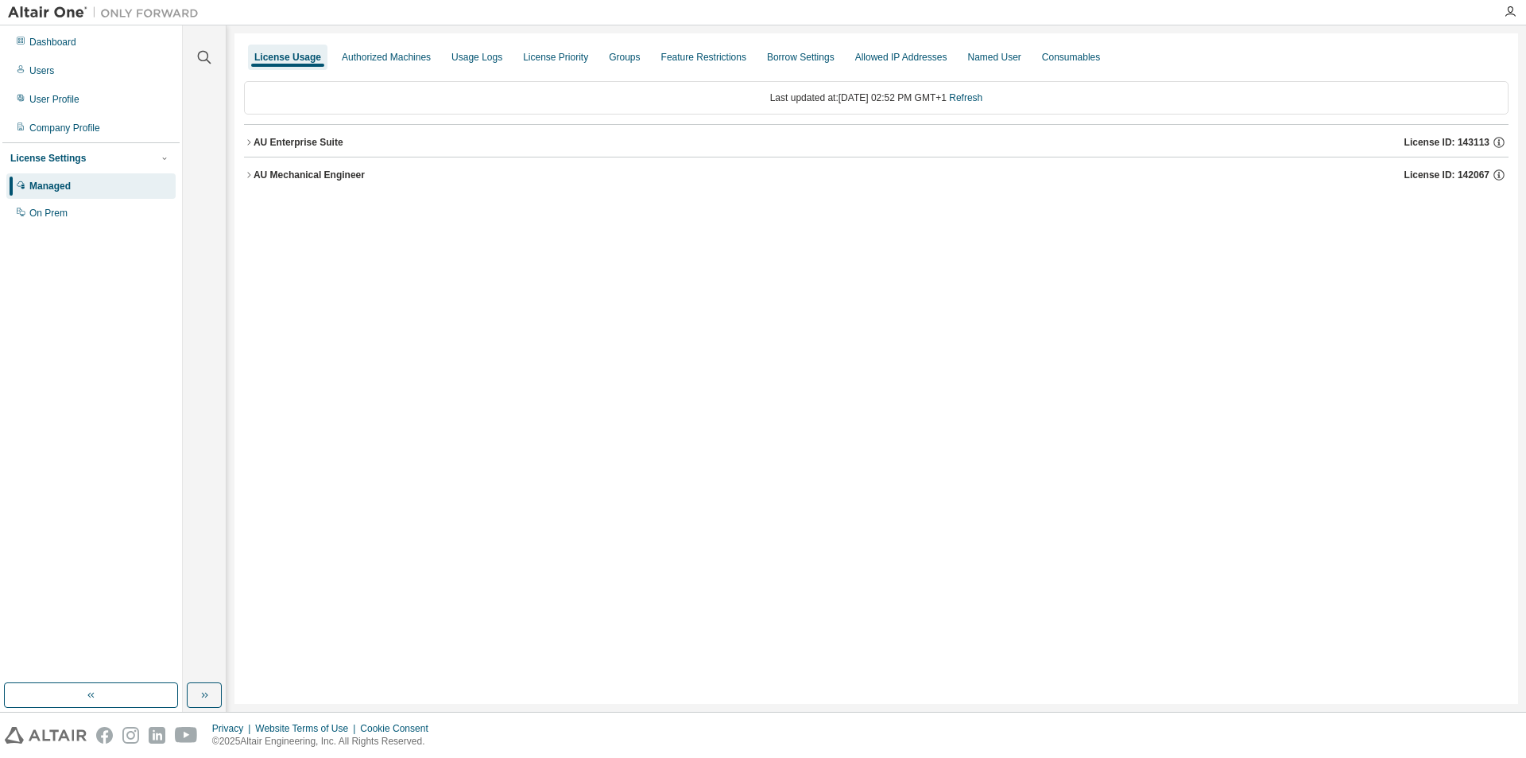
click at [247, 173] on icon "button" at bounding box center [249, 175] width 10 height 10
click at [249, 142] on icon "button" at bounding box center [249, 143] width 10 height 10
click at [260, 250] on icon "button" at bounding box center [263, 247] width 10 height 10
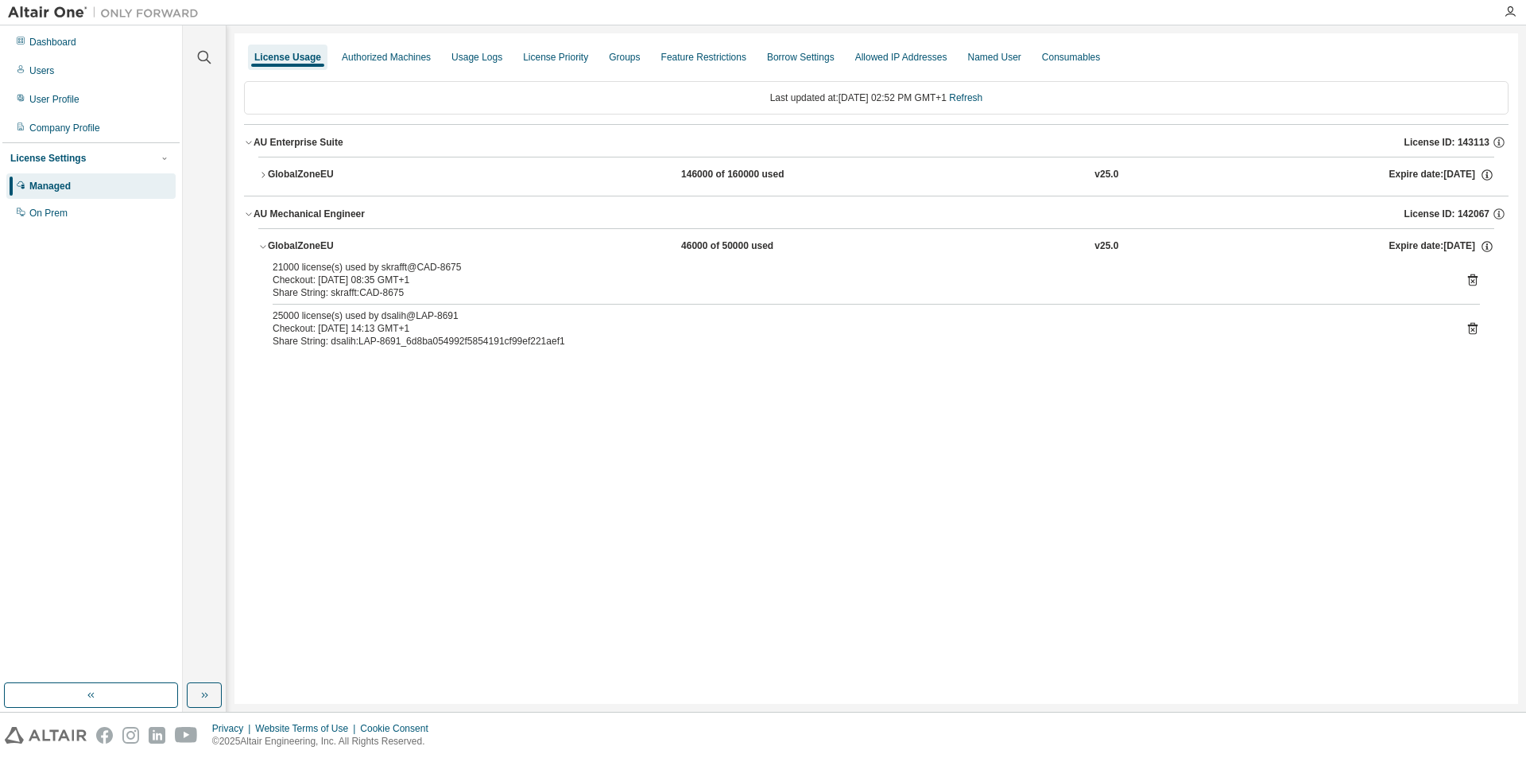
click at [266, 177] on icon "button" at bounding box center [263, 175] width 10 height 10
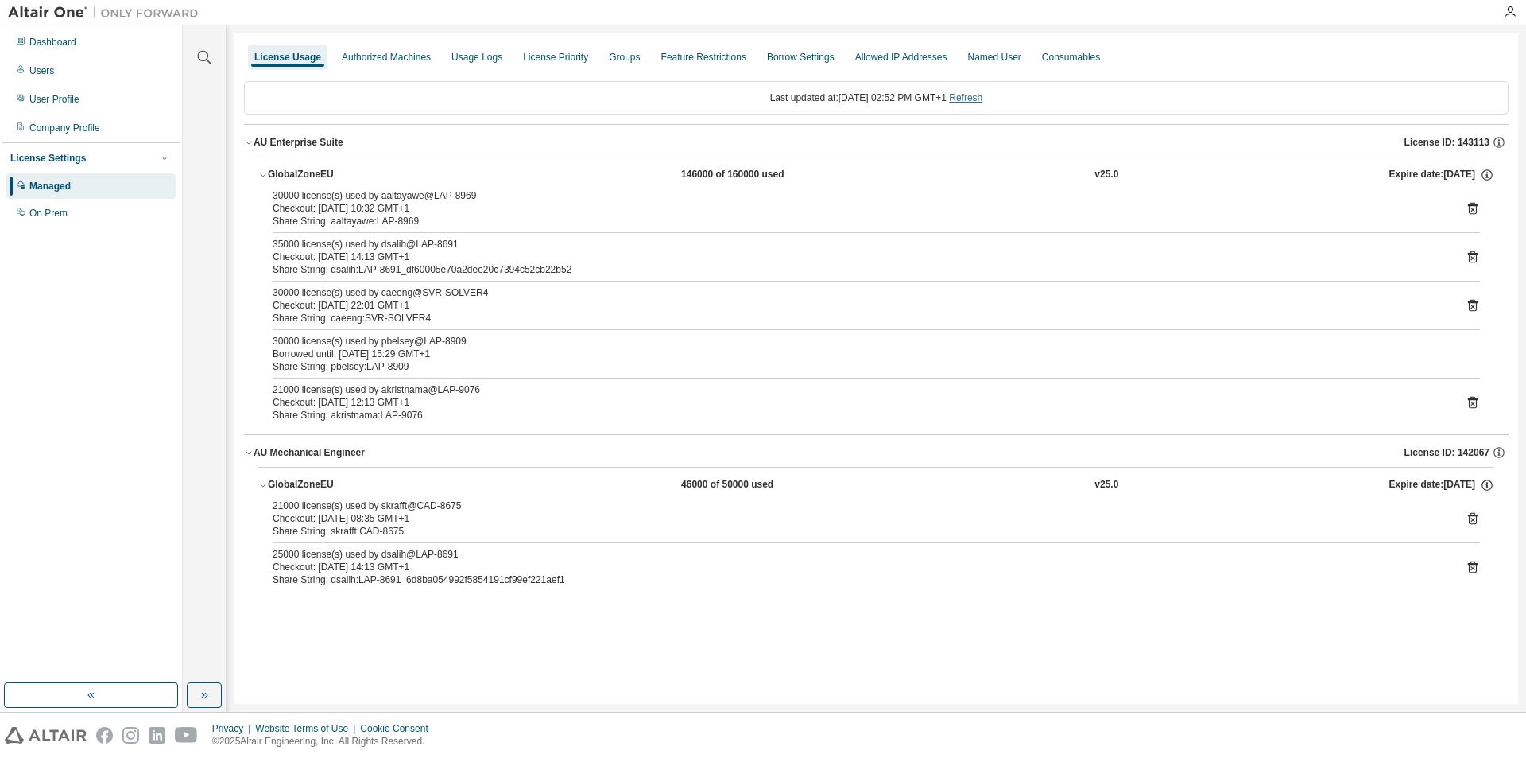
click at [983, 99] on link "Refresh" at bounding box center [965, 97] width 33 height 11
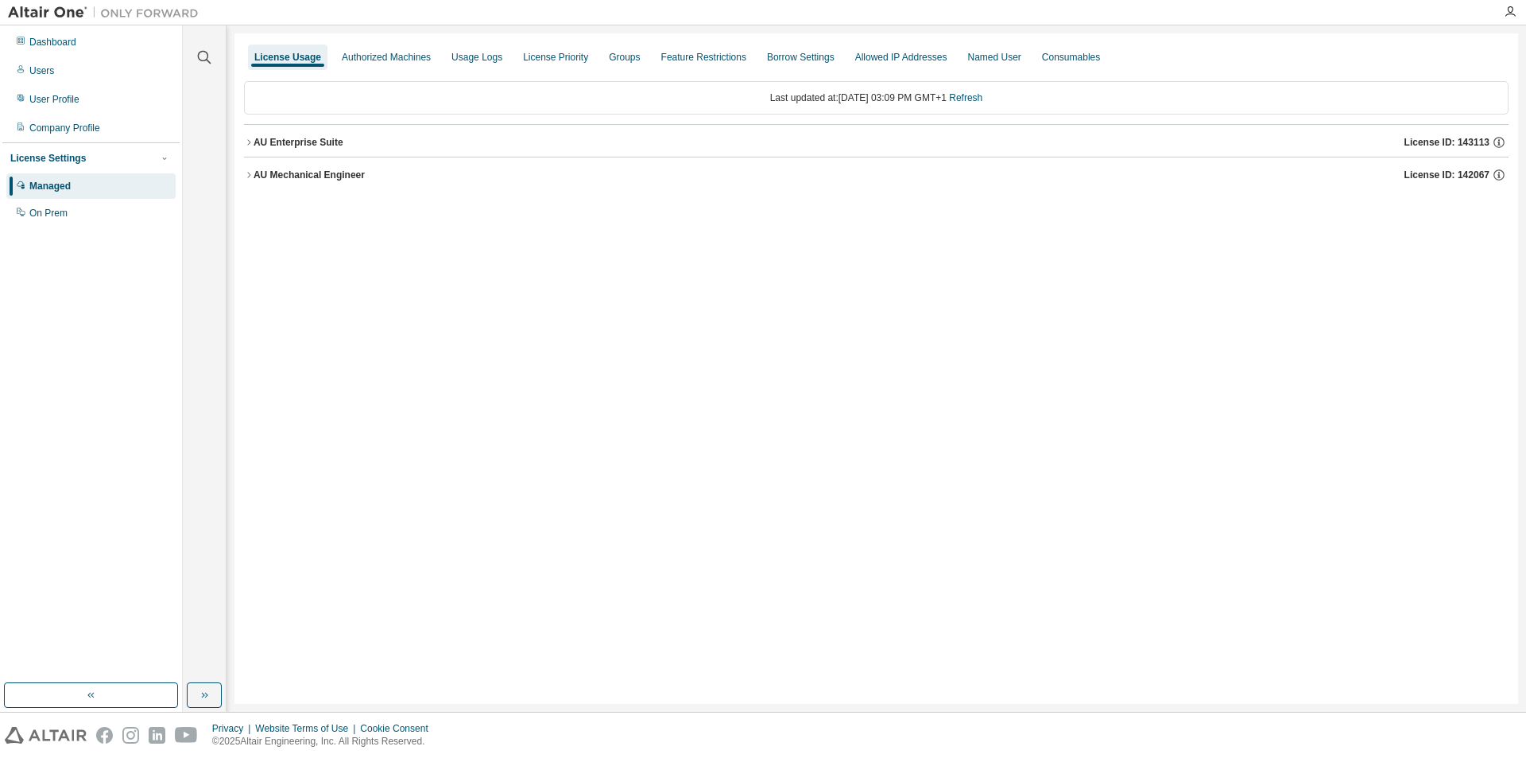
click at [254, 175] on div "AU Mechanical Engineer" at bounding box center [309, 175] width 111 height 13
click at [261, 201] on button "GlobalZoneEU 46000 of 50000 used v25.0 Expire date: [DATE]" at bounding box center [876, 207] width 1236 height 35
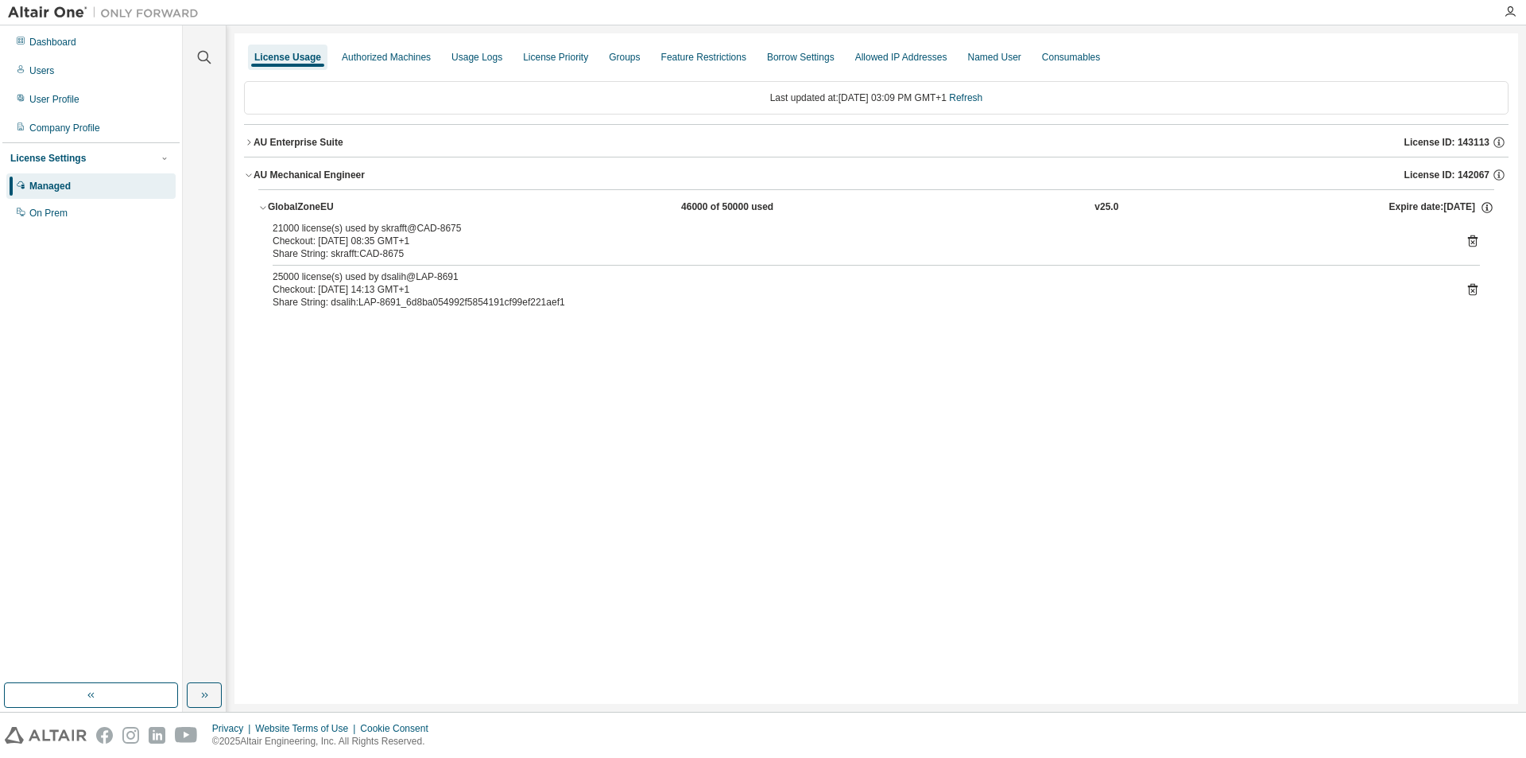
click at [249, 146] on icon "button" at bounding box center [249, 143] width 10 height 10
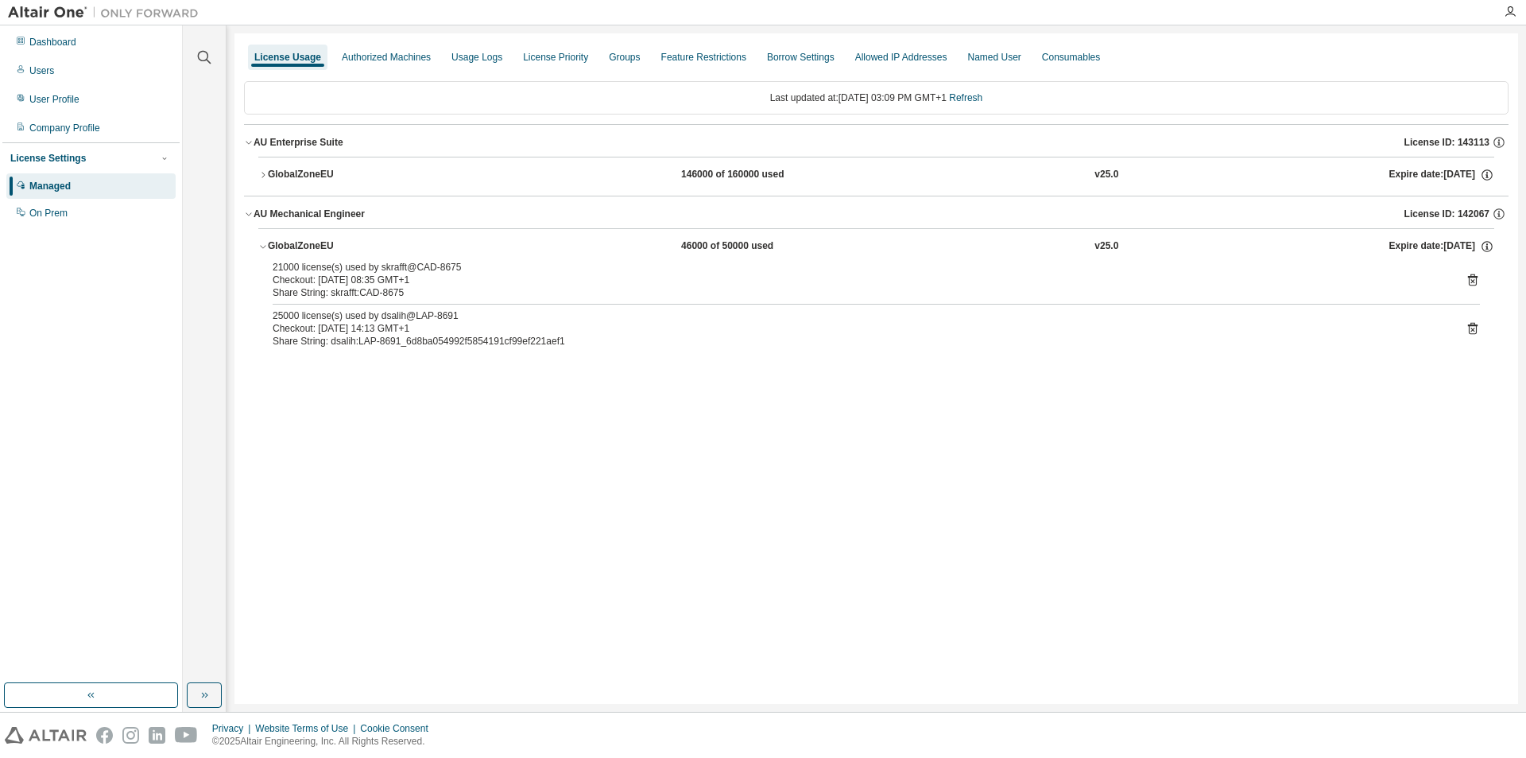
click at [266, 177] on icon "button" at bounding box center [263, 175] width 10 height 10
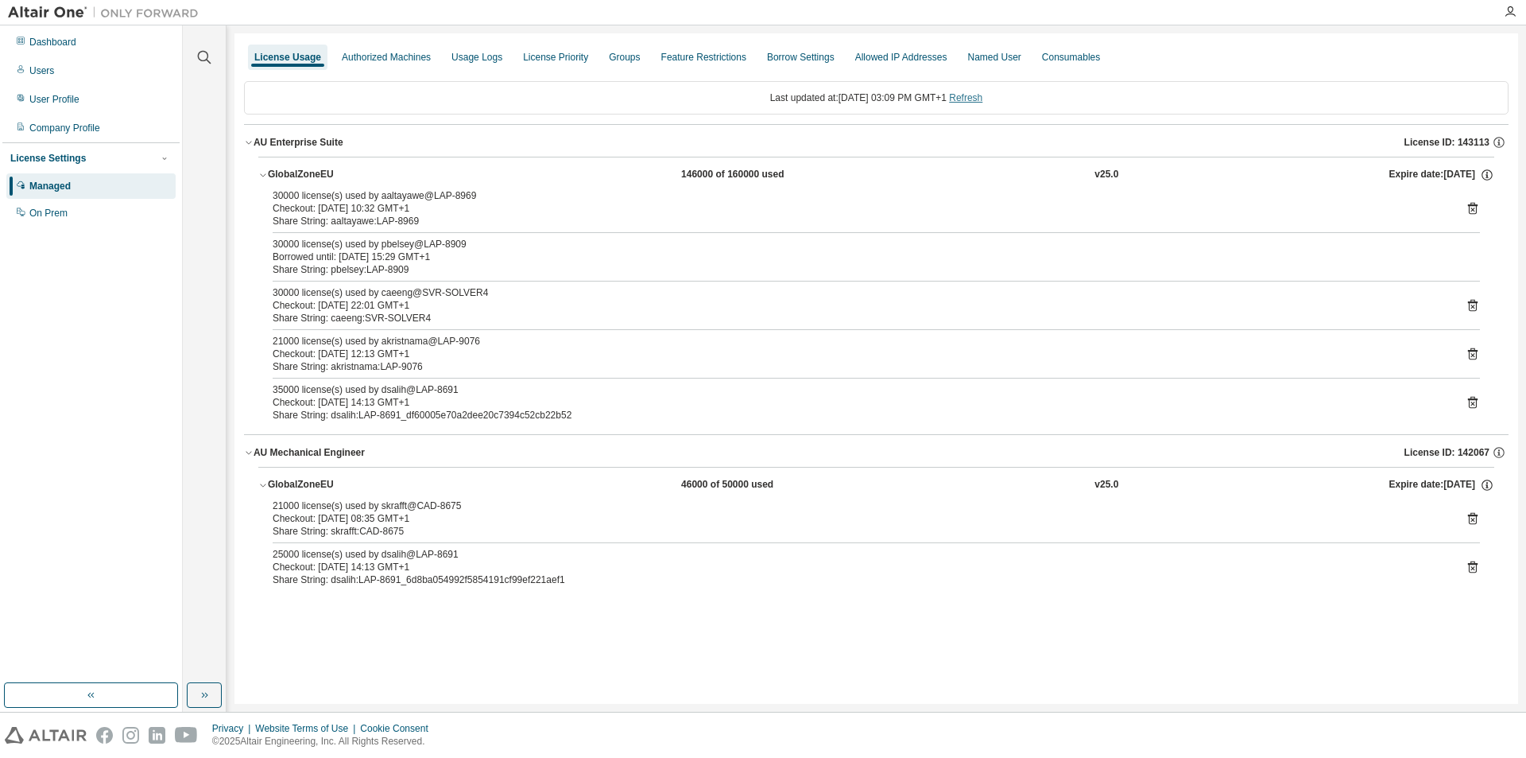
click at [983, 94] on link "Refresh" at bounding box center [965, 97] width 33 height 11
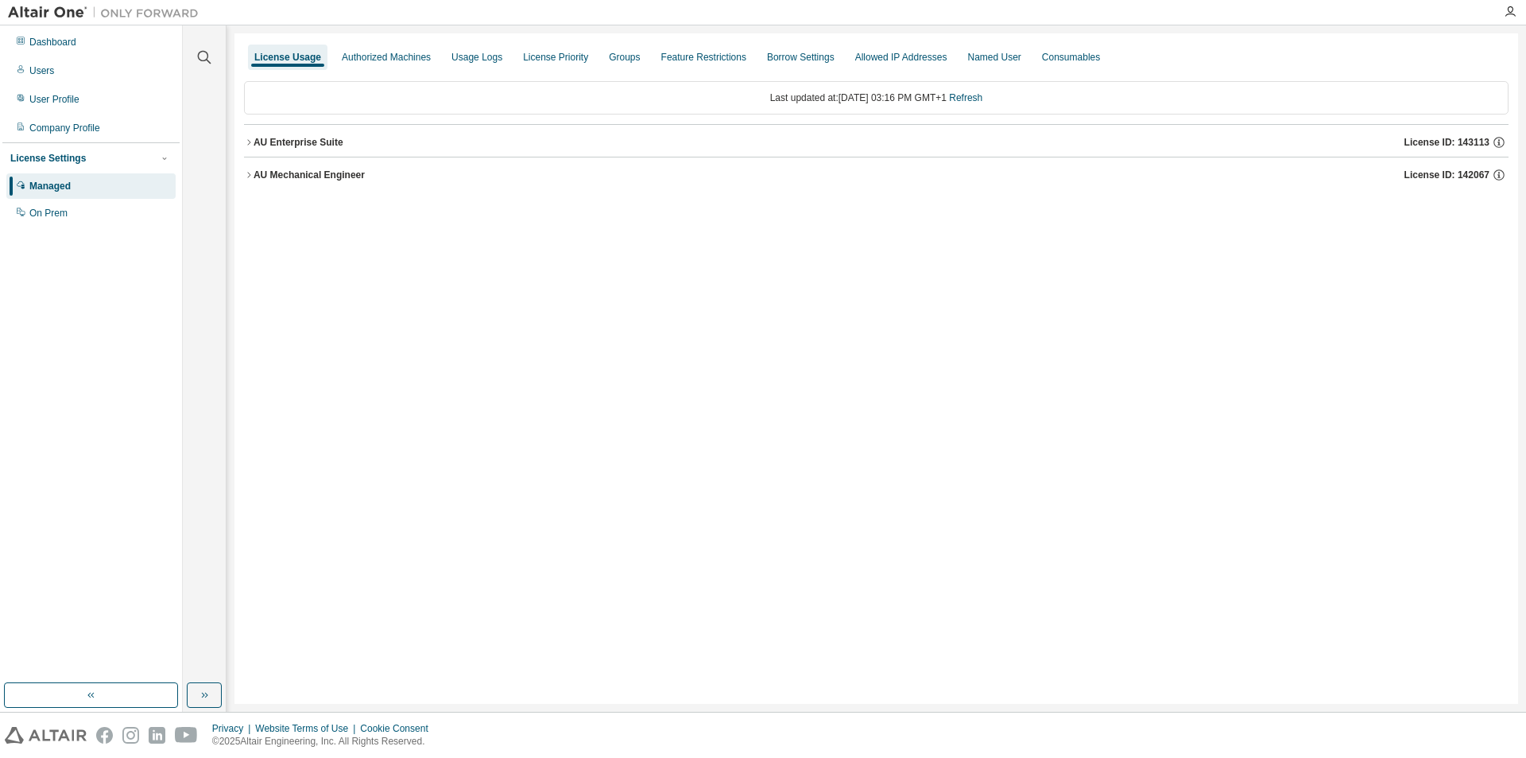
click at [250, 169] on button "AU Mechanical Engineer License ID: 142067" at bounding box center [876, 174] width 1265 height 35
click at [246, 138] on icon "button" at bounding box center [249, 143] width 10 height 10
click at [264, 239] on button "GlobalZoneEU 46000 of 50000 used v25.0 Expire date: [DATE]" at bounding box center [876, 246] width 1236 height 35
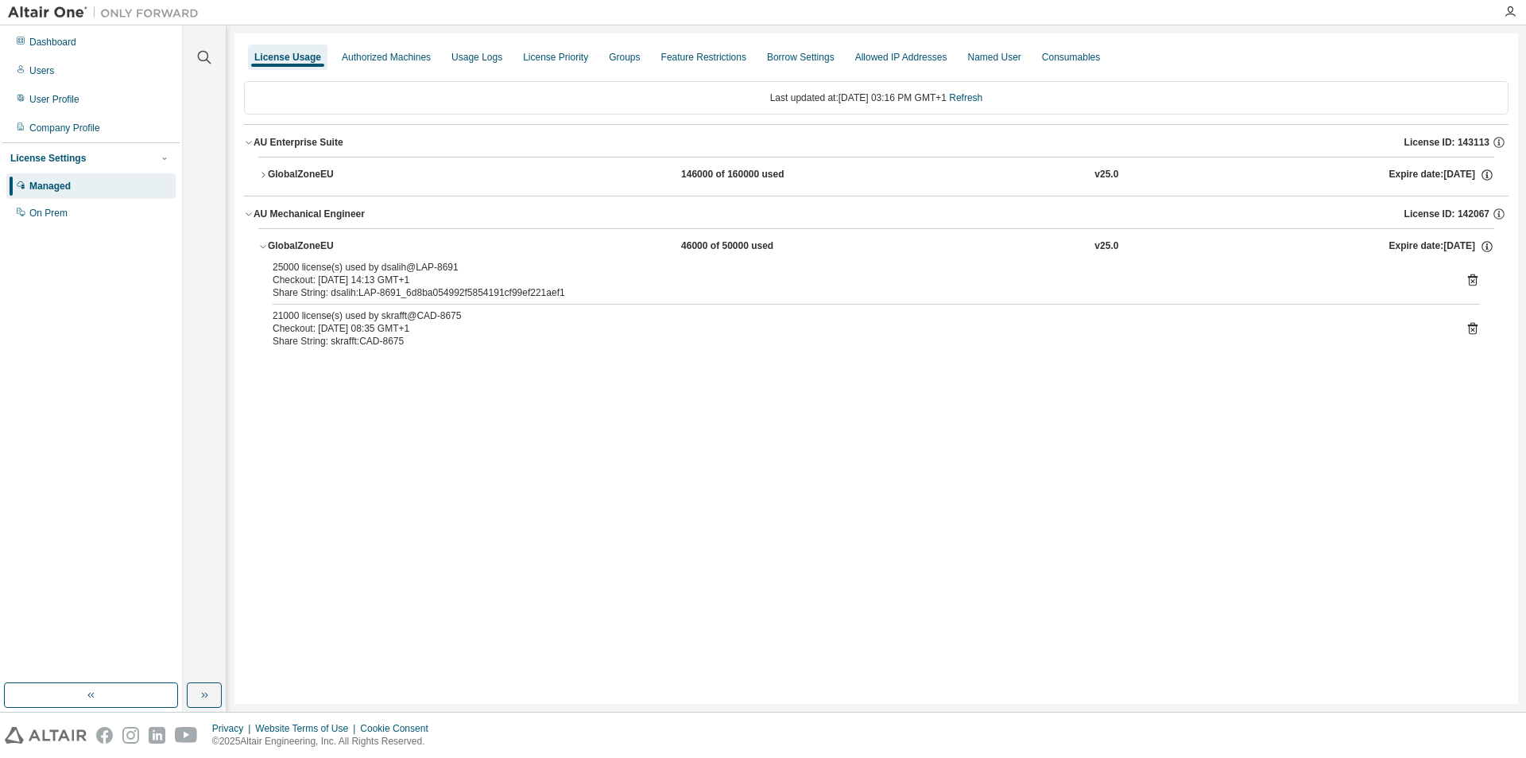
click at [266, 174] on icon "button" at bounding box center [263, 175] width 10 height 10
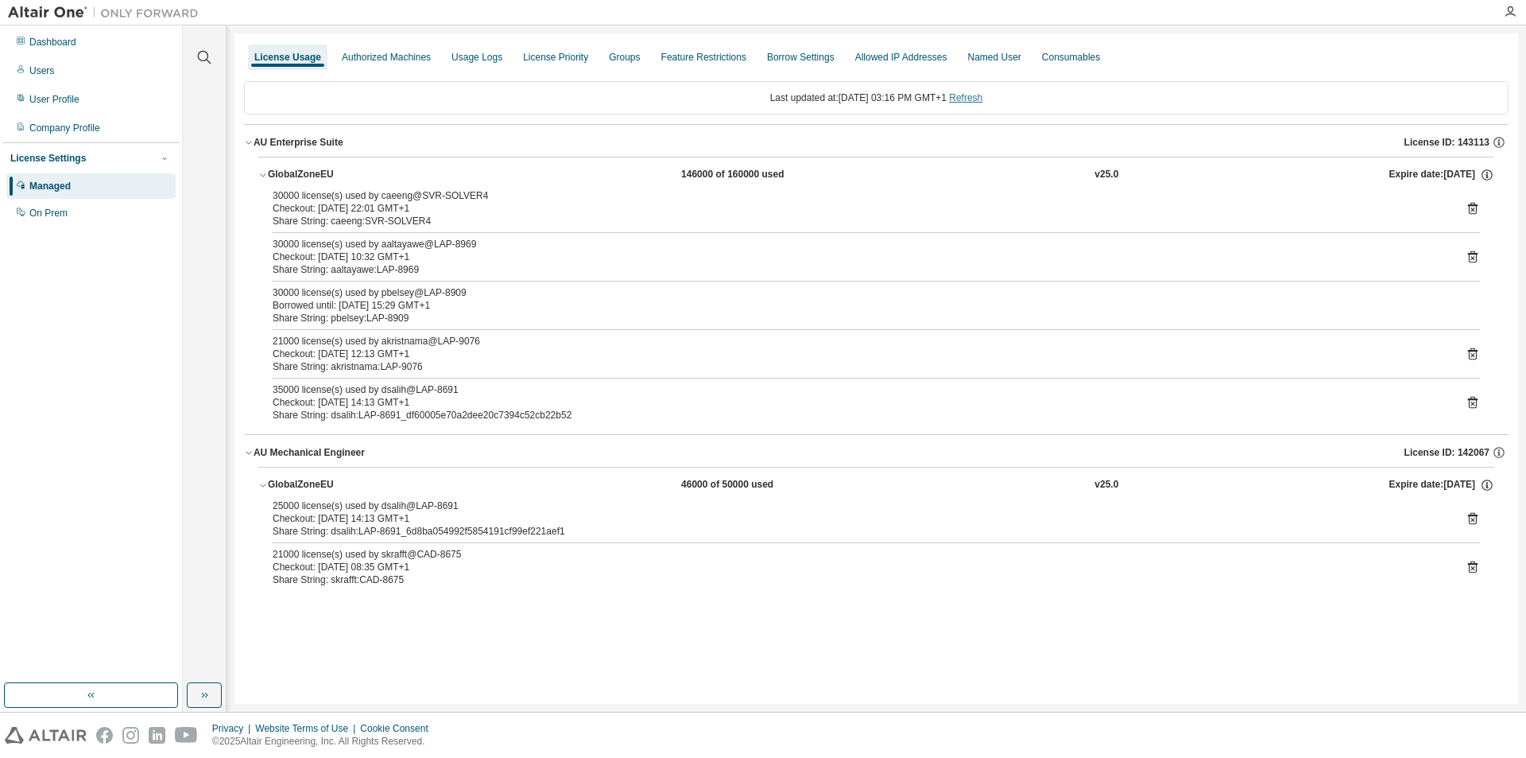
click at [983, 93] on link "Refresh" at bounding box center [965, 97] width 33 height 11
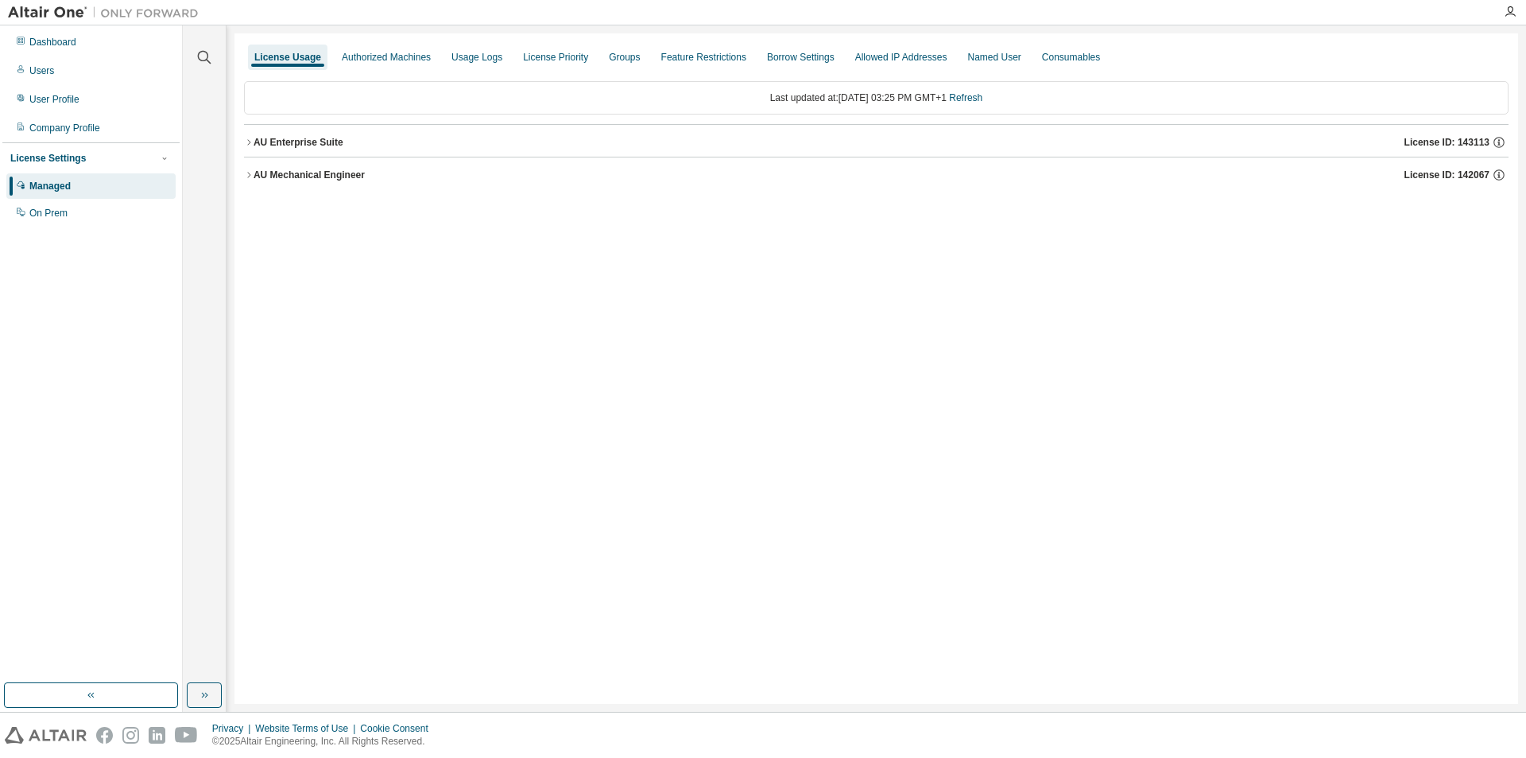
click at [256, 169] on div "AU Mechanical Engineer" at bounding box center [309, 175] width 111 height 13
click at [254, 141] on div "AU Enterprise Suite" at bounding box center [299, 142] width 90 height 13
click at [284, 246] on div "GlobalZoneEU" at bounding box center [339, 246] width 143 height 14
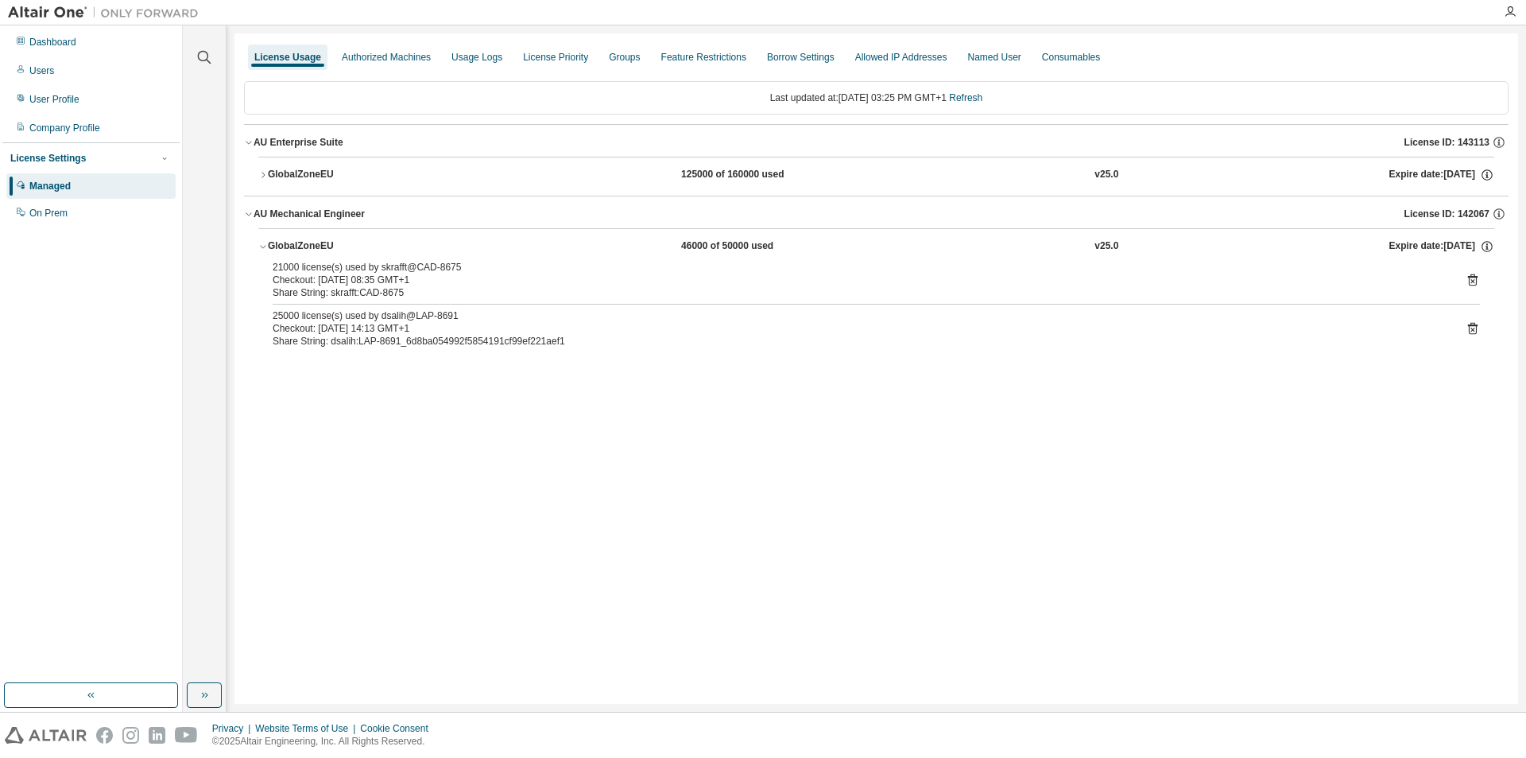
click at [286, 177] on div "GlobalZoneEU" at bounding box center [339, 175] width 143 height 14
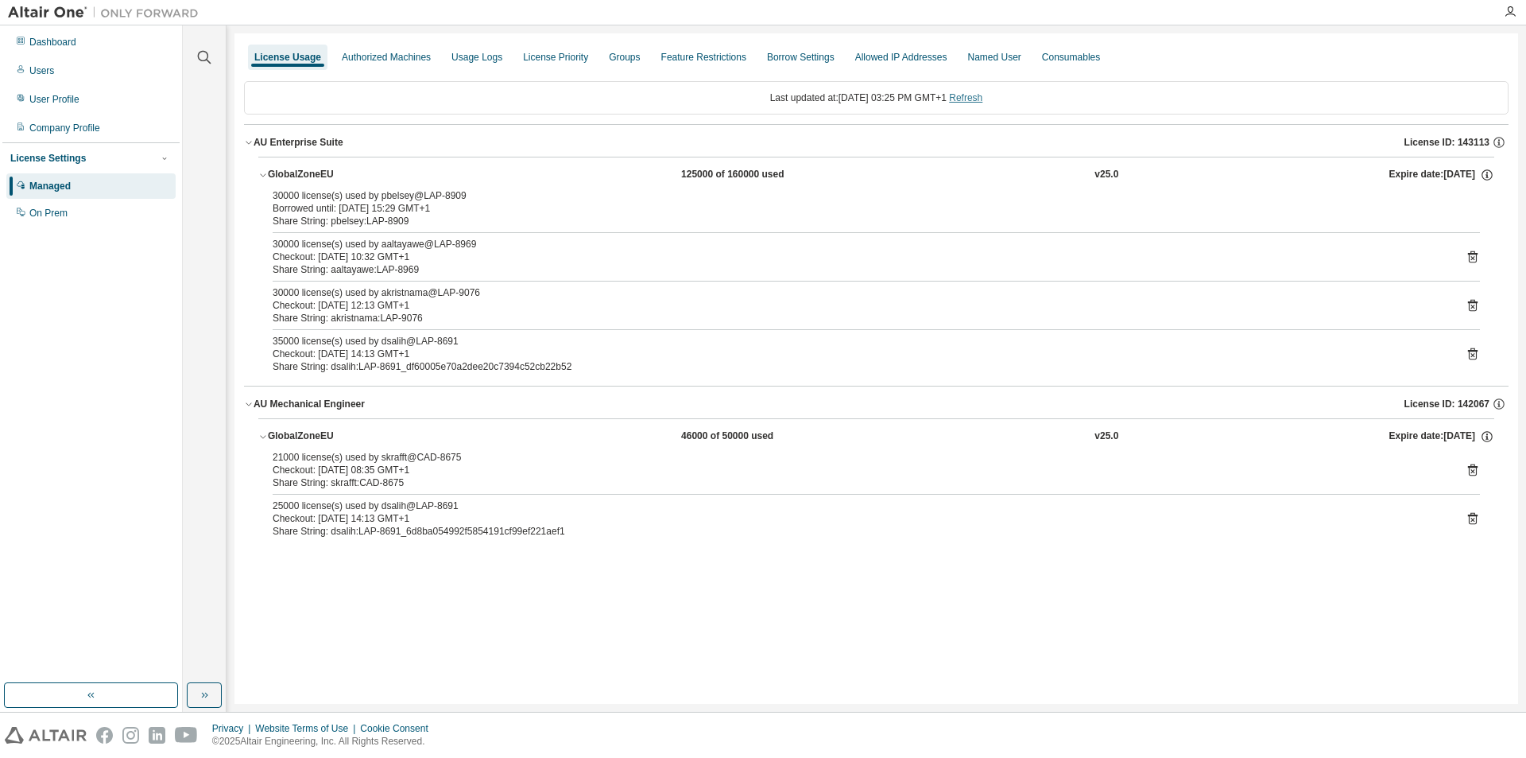
click at [980, 96] on link "Refresh" at bounding box center [965, 97] width 33 height 11
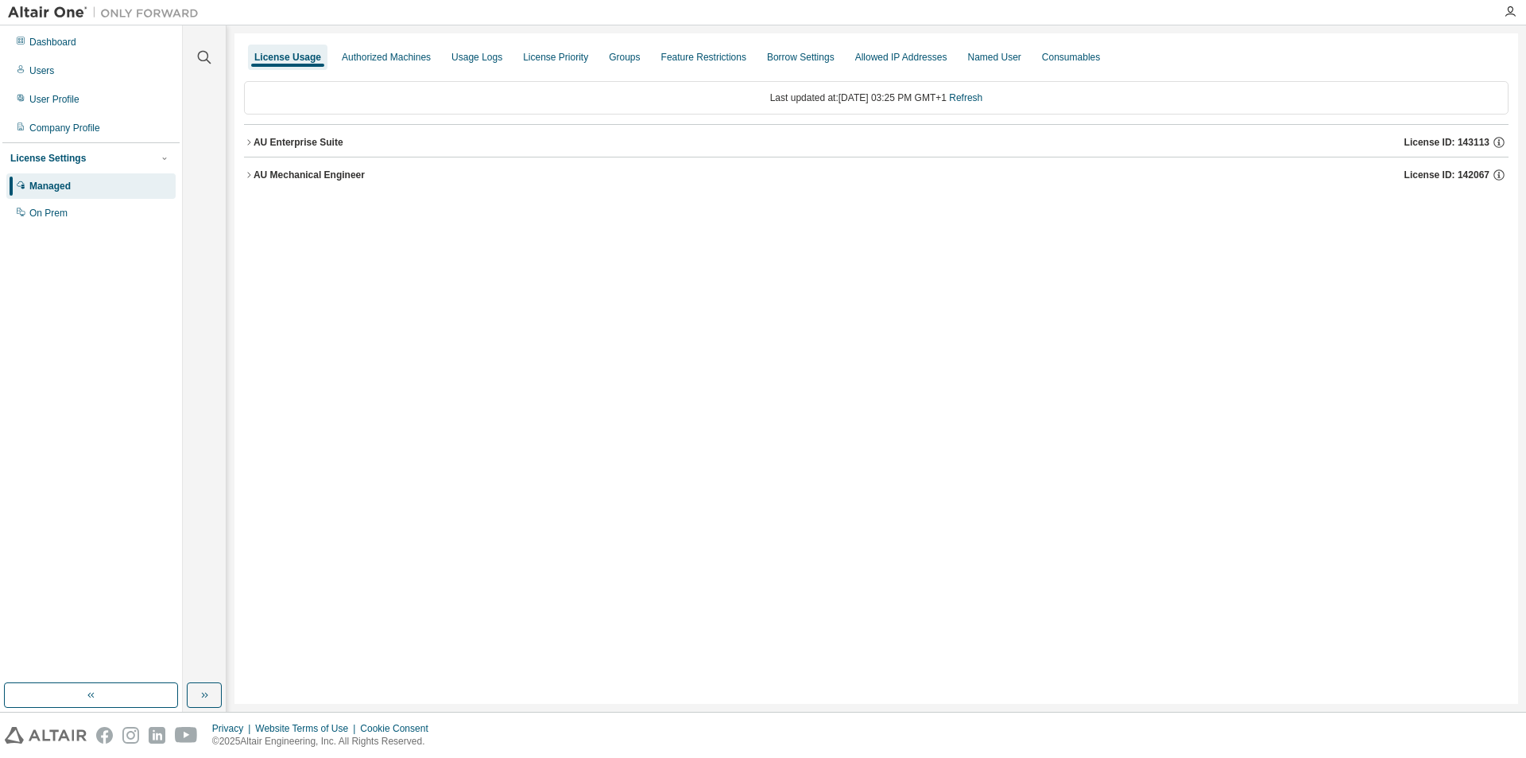
click at [331, 172] on div "AU Mechanical Engineer" at bounding box center [309, 175] width 111 height 13
click at [316, 130] on button "AU Enterprise Suite License ID: 143113" at bounding box center [876, 142] width 1265 height 35
click at [282, 242] on div "GlobalZoneEU" at bounding box center [339, 246] width 143 height 14
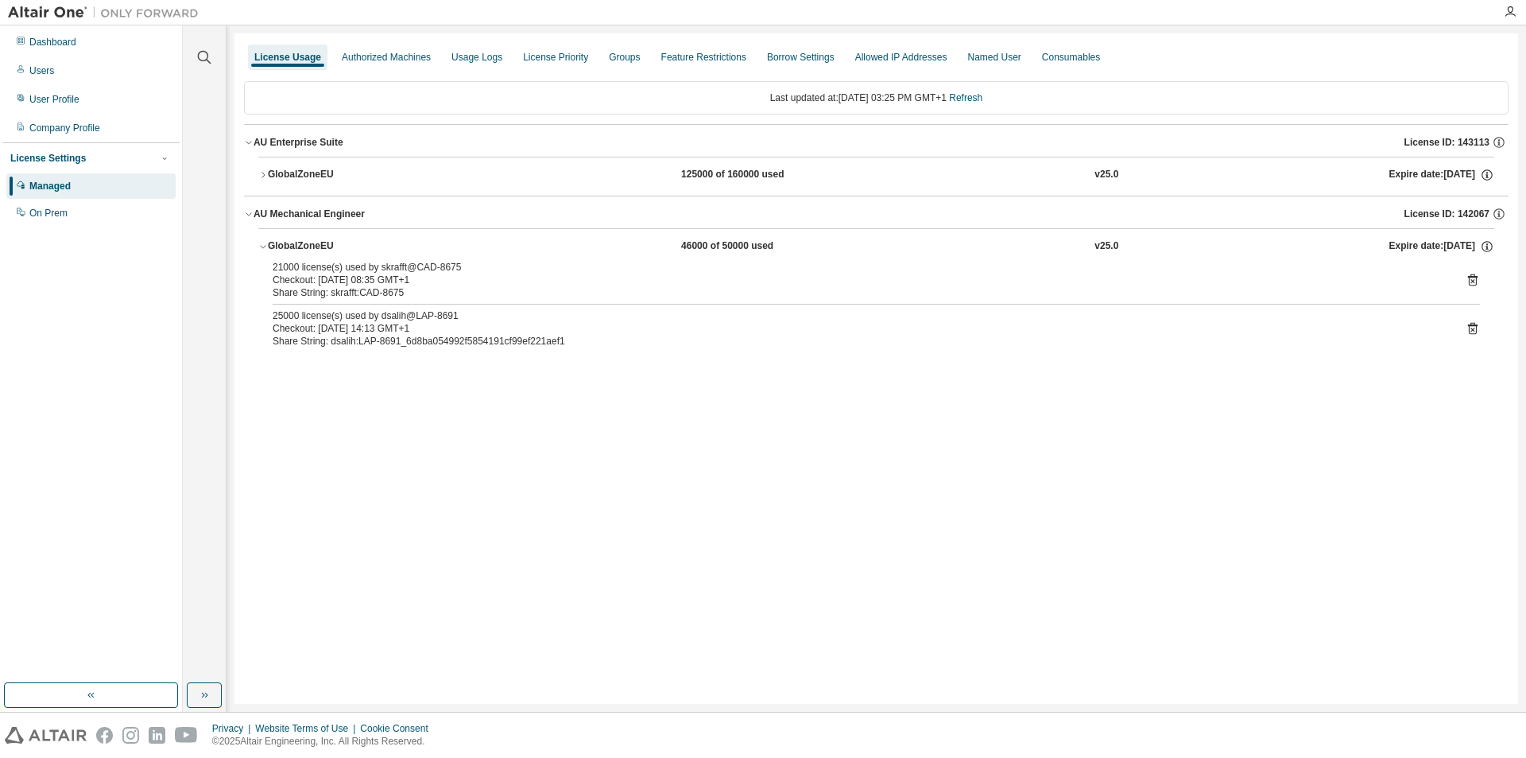
click at [298, 161] on button "GlobalZoneEU 125000 of 160000 used v25.0 Expire date: [DATE]" at bounding box center [876, 174] width 1236 height 35
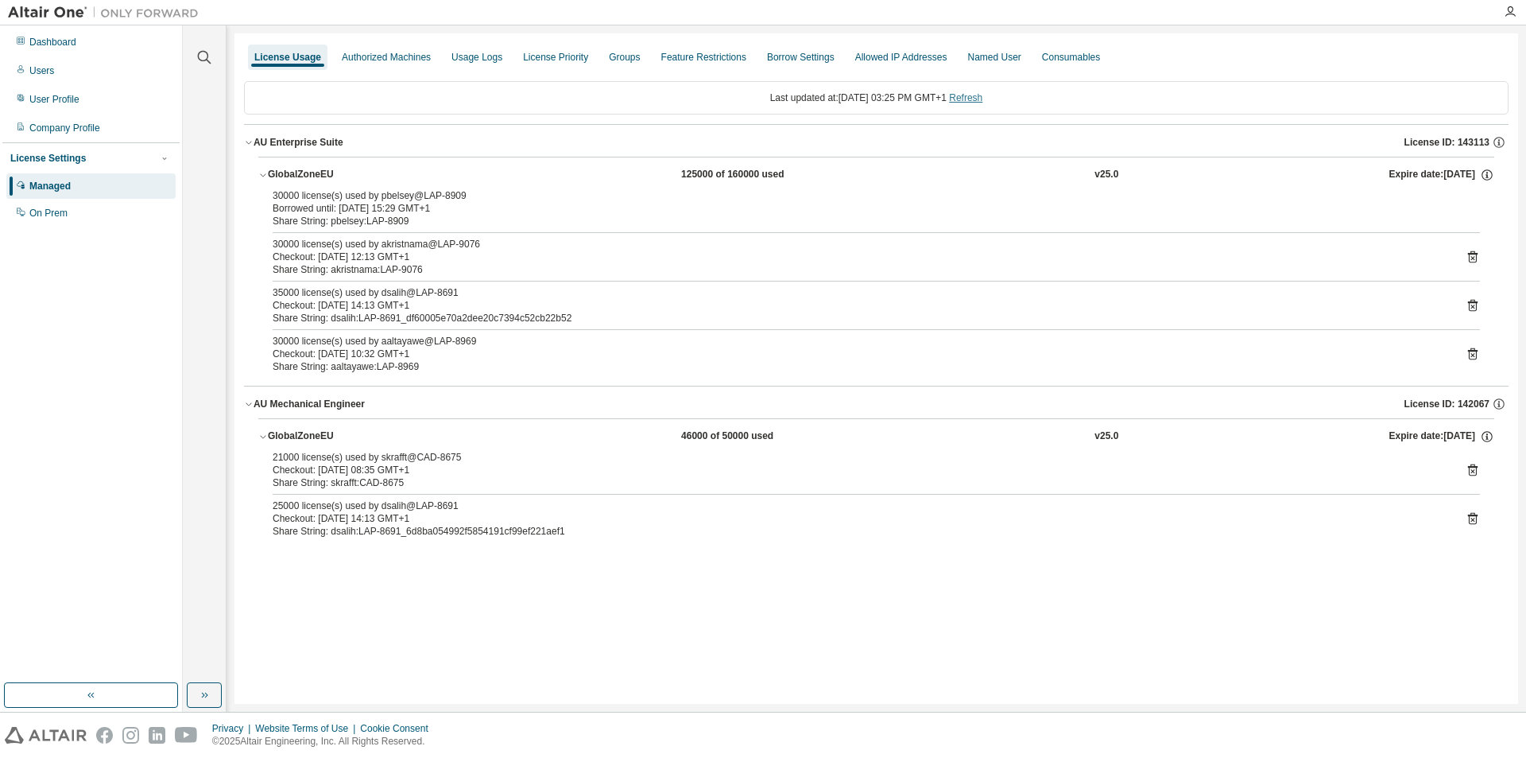
click at [979, 98] on link "Refresh" at bounding box center [965, 97] width 33 height 11
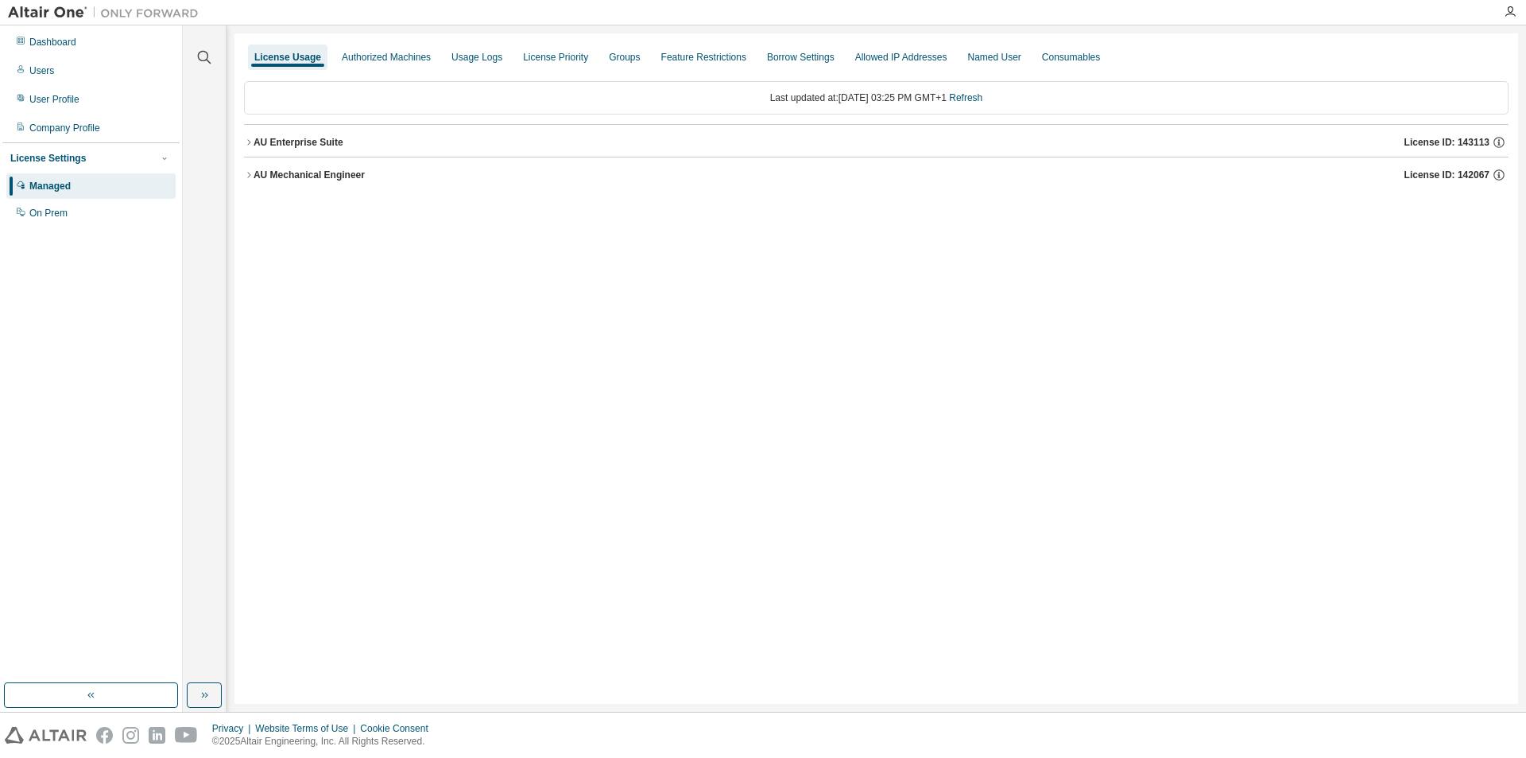
click at [270, 174] on div "AU Mechanical Engineer" at bounding box center [309, 175] width 111 height 13
click at [270, 140] on div "AU Enterprise Suite" at bounding box center [299, 142] width 90 height 13
click at [306, 243] on div "GlobalZoneEU" at bounding box center [339, 246] width 143 height 14
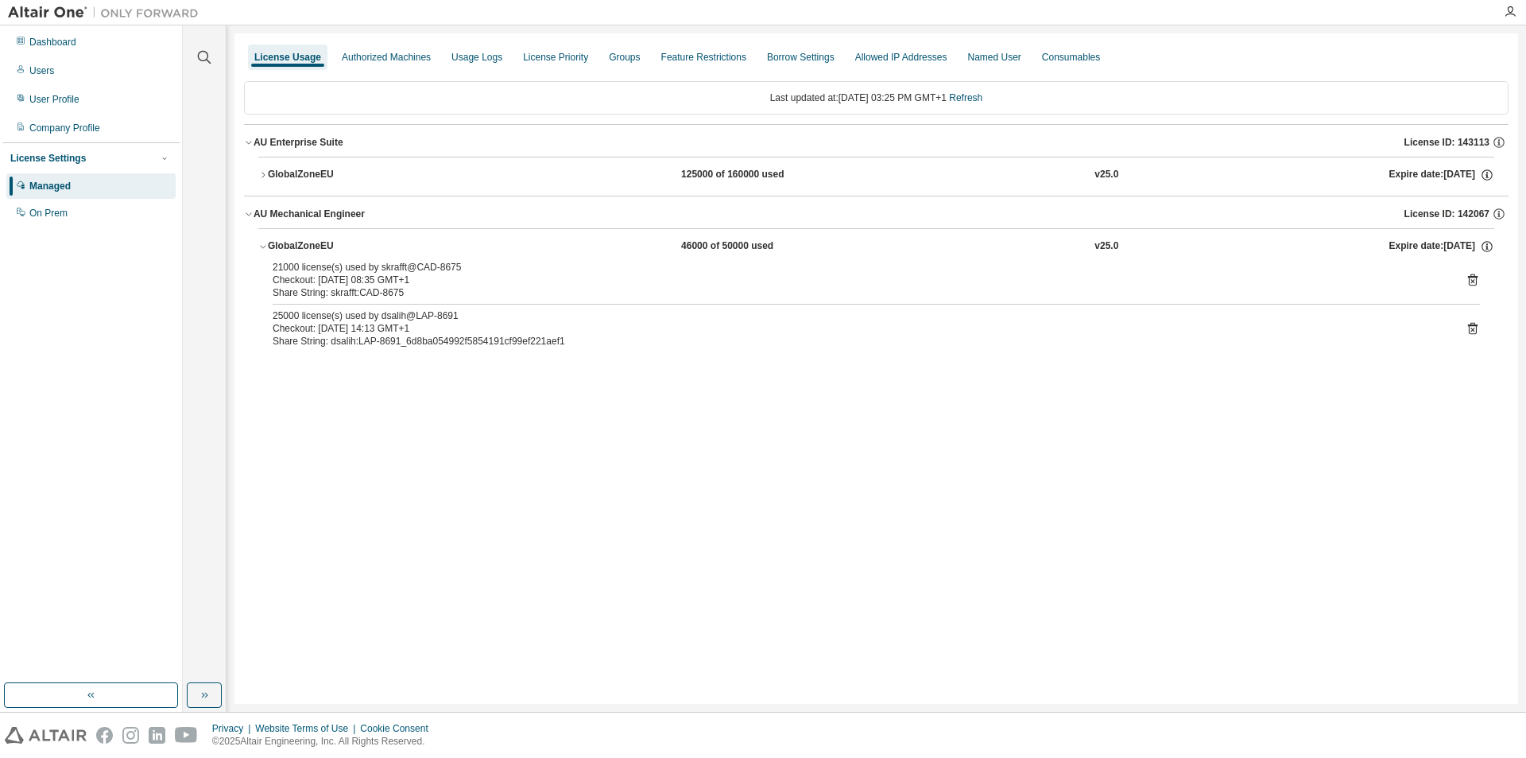
click at [307, 178] on div "GlobalZoneEU" at bounding box center [339, 175] width 143 height 14
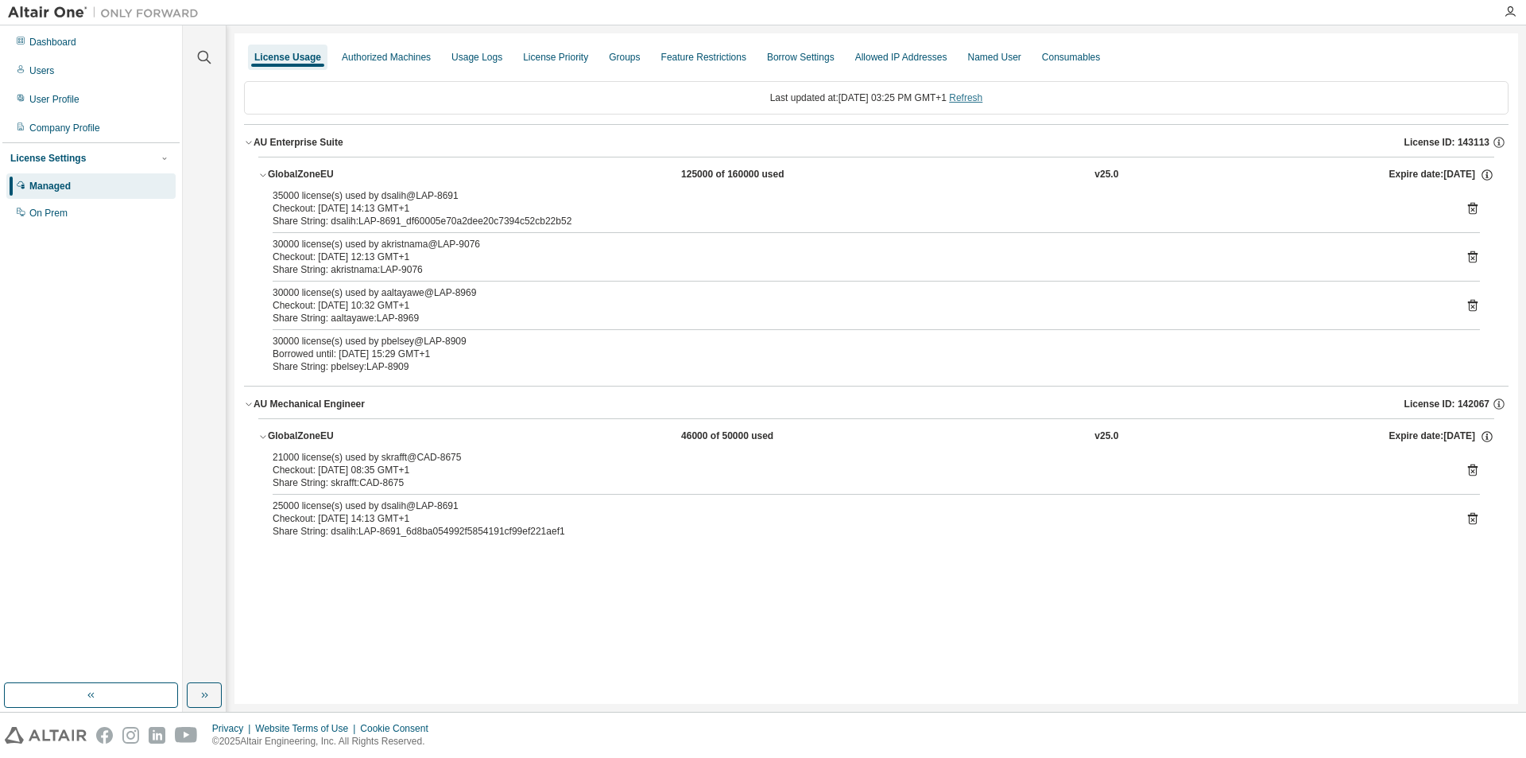
click at [983, 100] on link "Refresh" at bounding box center [965, 97] width 33 height 11
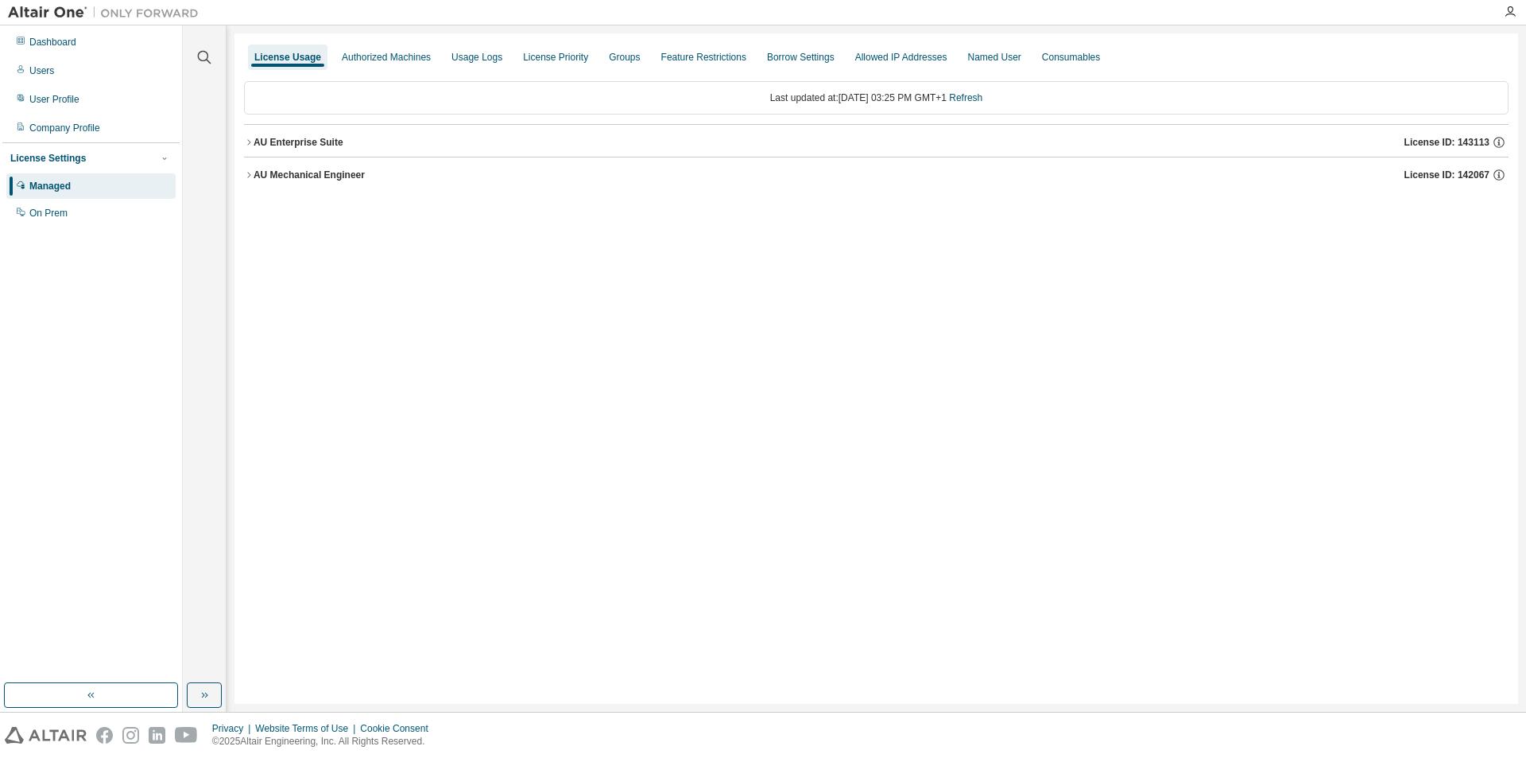
click at [275, 180] on div "AU Mechanical Engineer" at bounding box center [309, 175] width 111 height 13
click at [308, 211] on div "GlobalZoneEU" at bounding box center [339, 207] width 143 height 14
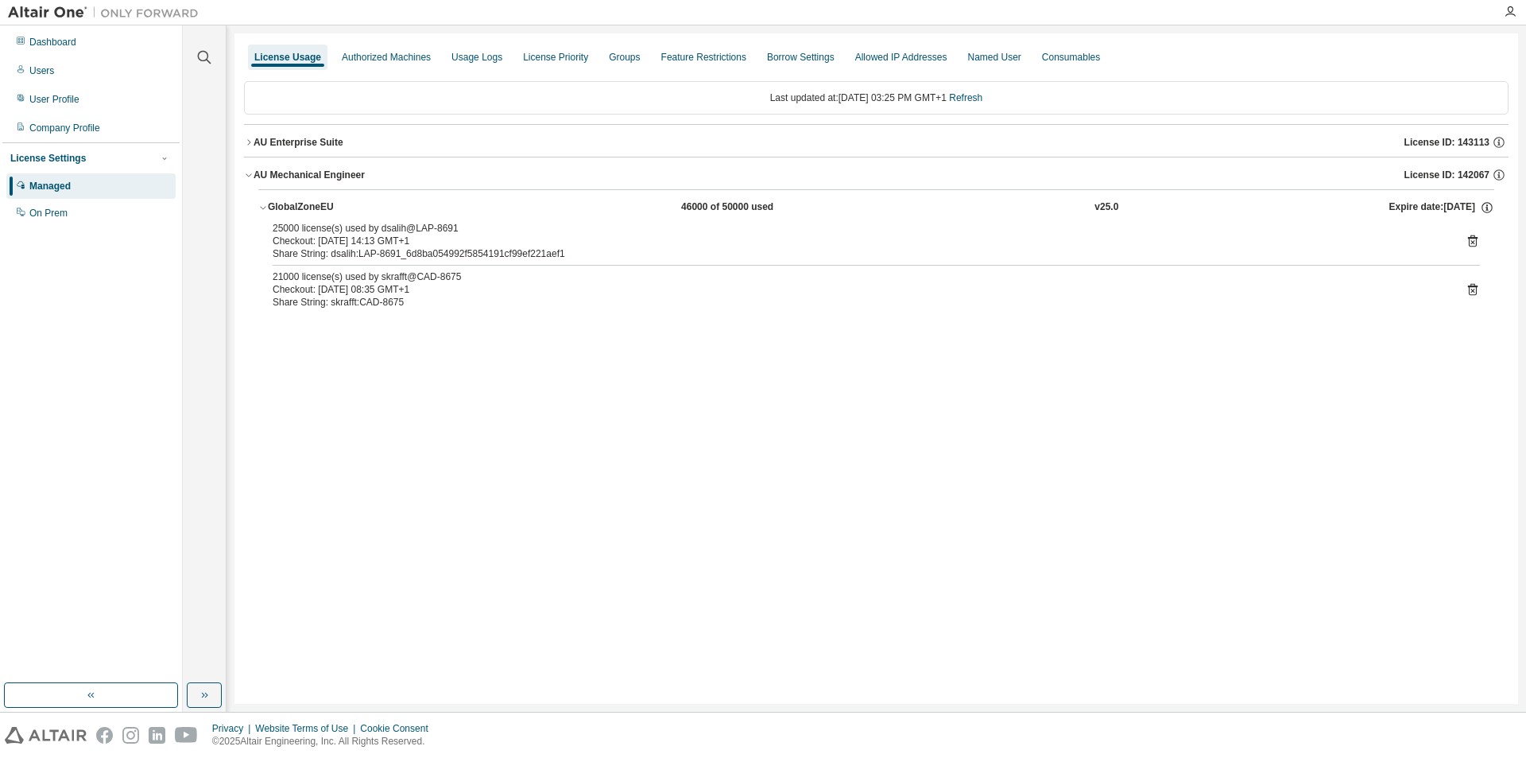
click at [297, 145] on div "AU Enterprise Suite" at bounding box center [299, 142] width 90 height 13
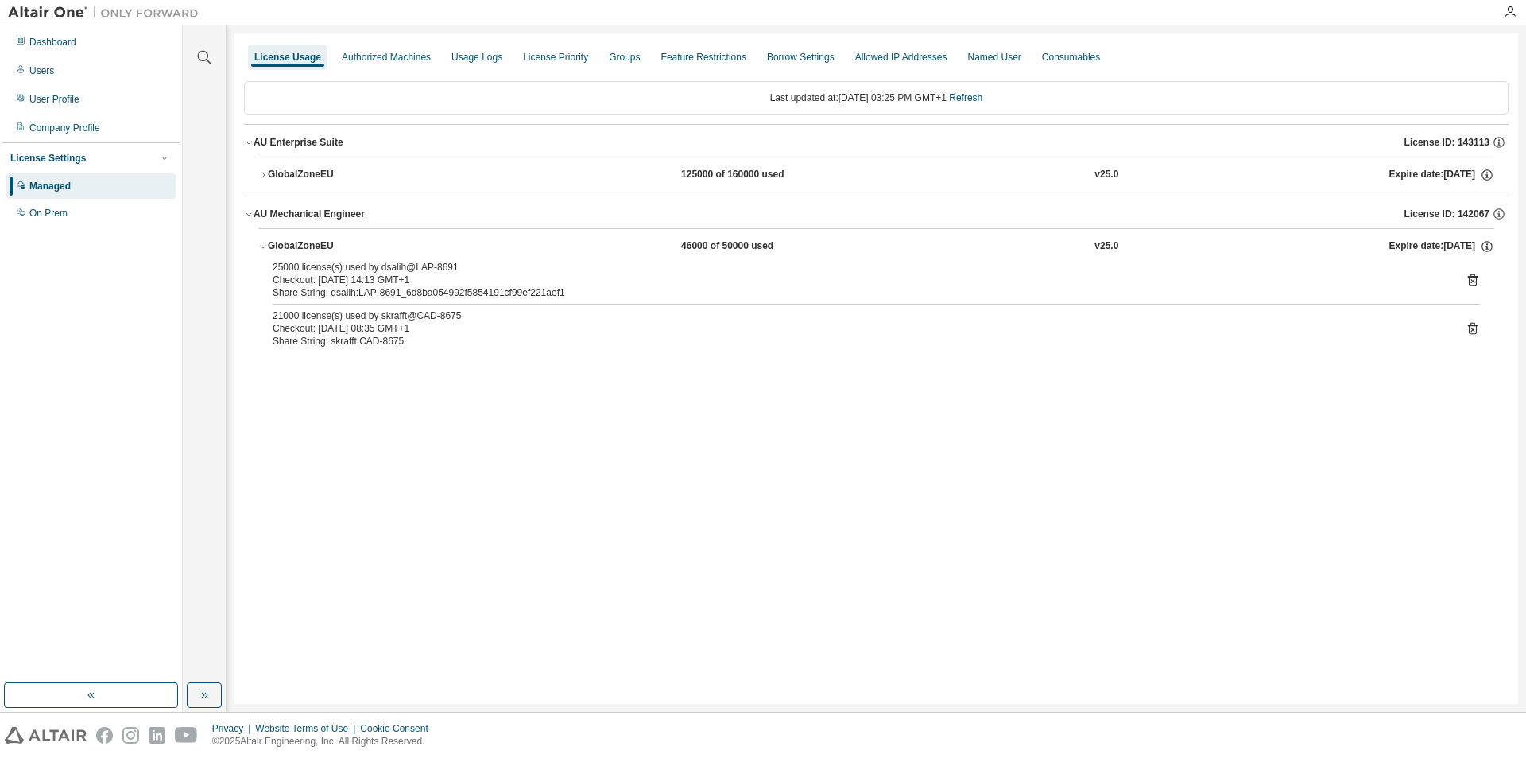
click at [303, 172] on div "GlobalZoneEU" at bounding box center [339, 175] width 143 height 14
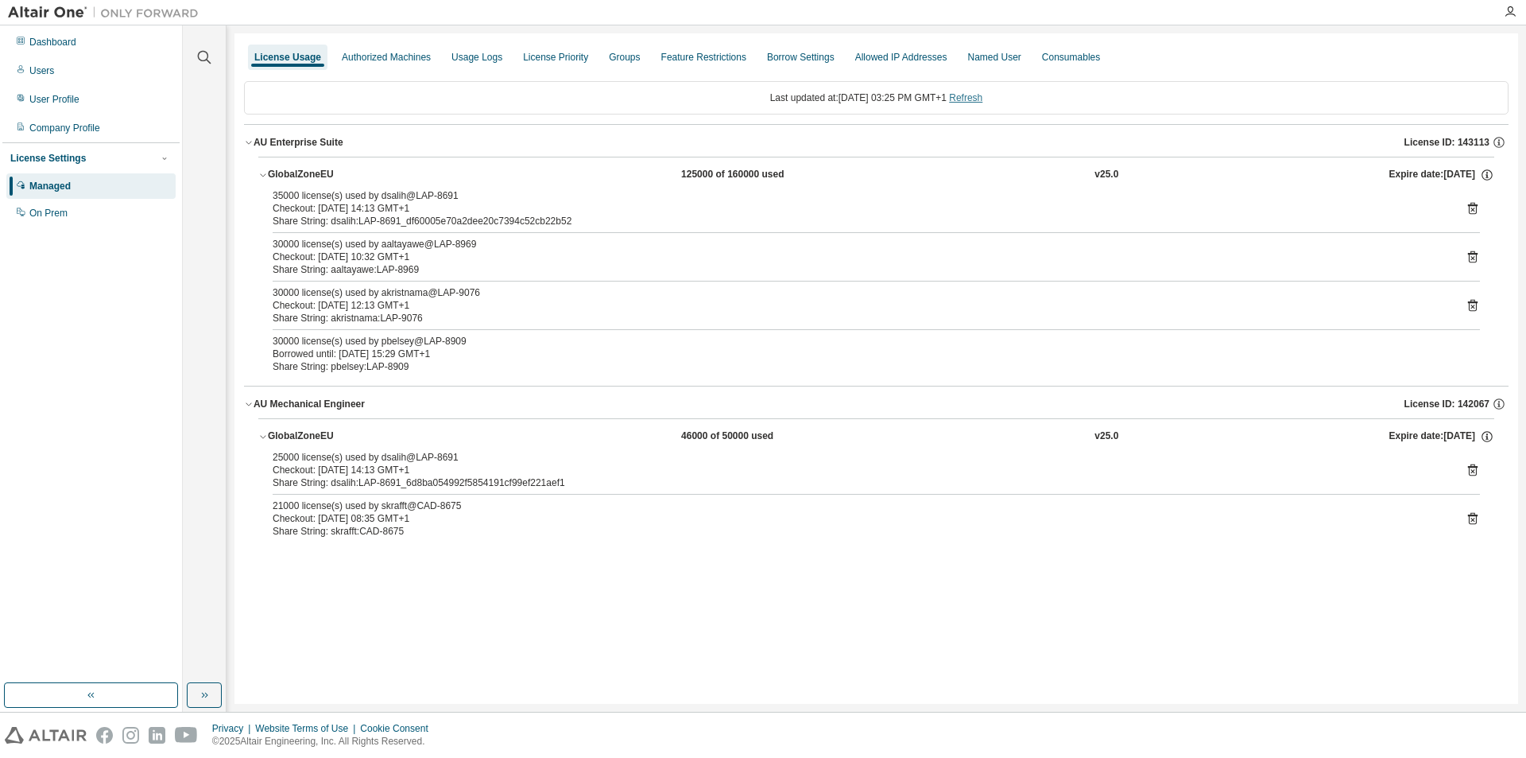
click at [983, 99] on link "Refresh" at bounding box center [965, 97] width 33 height 11
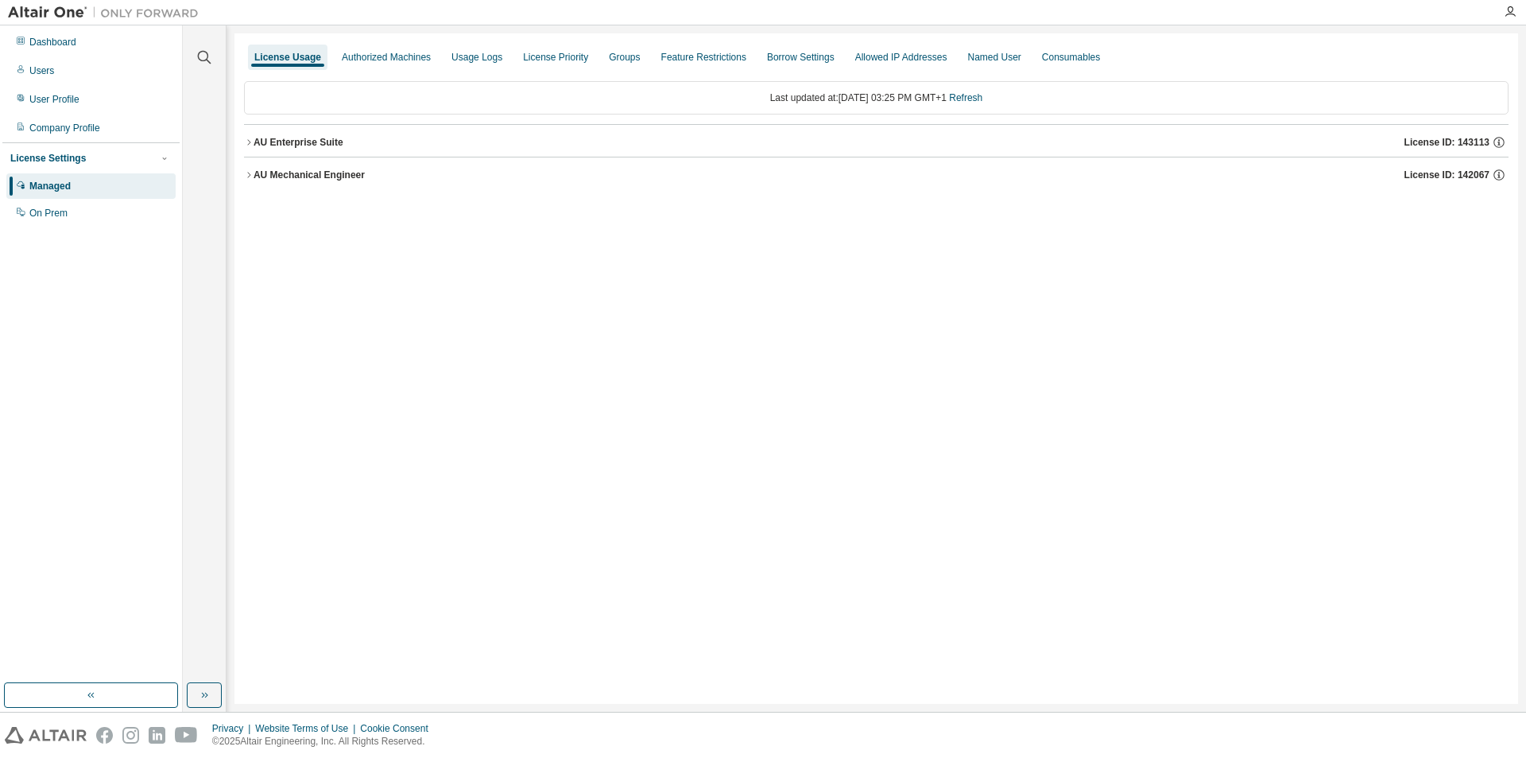
click at [283, 178] on div "AU Mechanical Engineer" at bounding box center [309, 175] width 111 height 13
click at [286, 205] on div "GlobalZoneEU" at bounding box center [339, 207] width 143 height 14
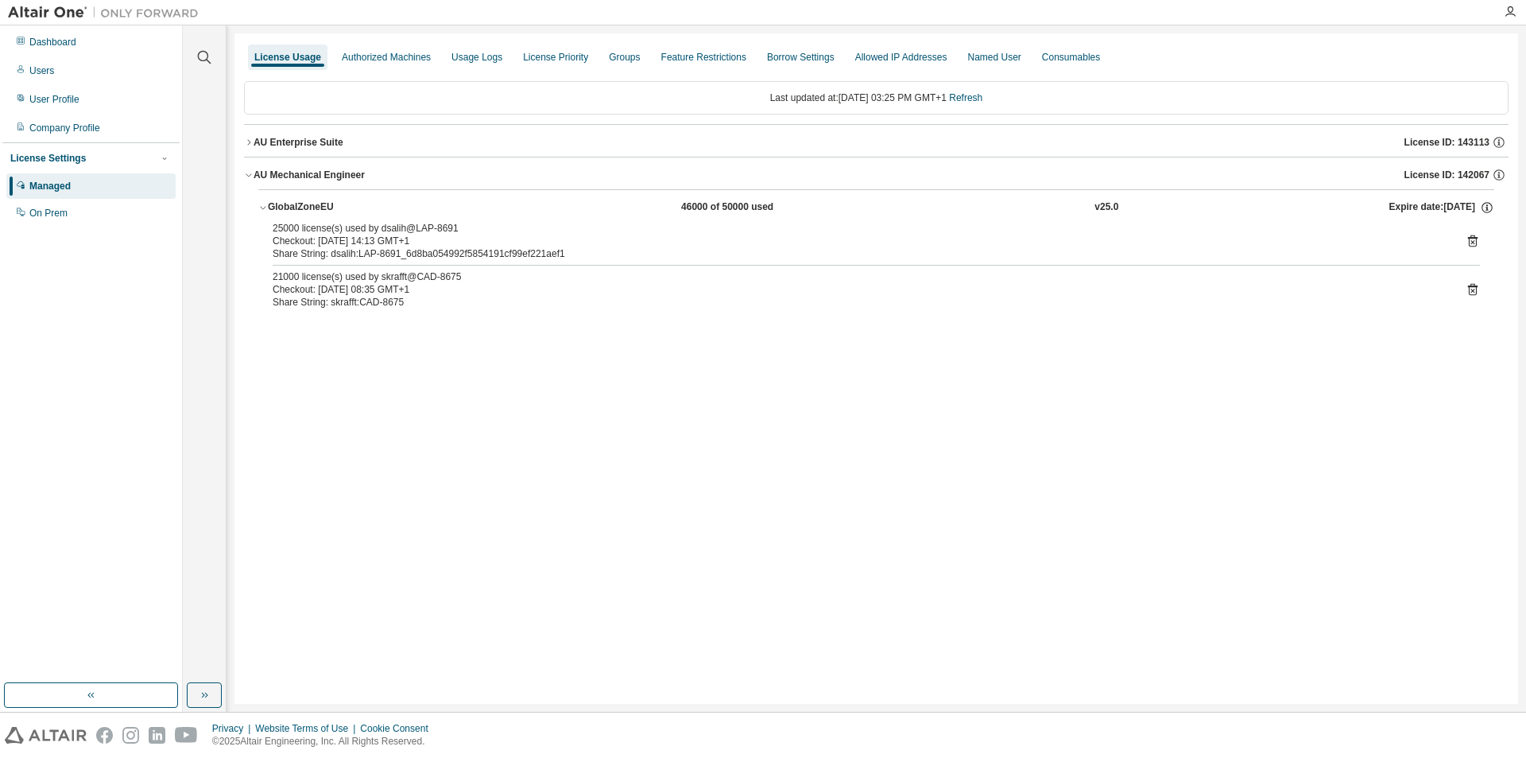
click at [272, 134] on button "AU Enterprise Suite License ID: 143113" at bounding box center [876, 142] width 1265 height 35
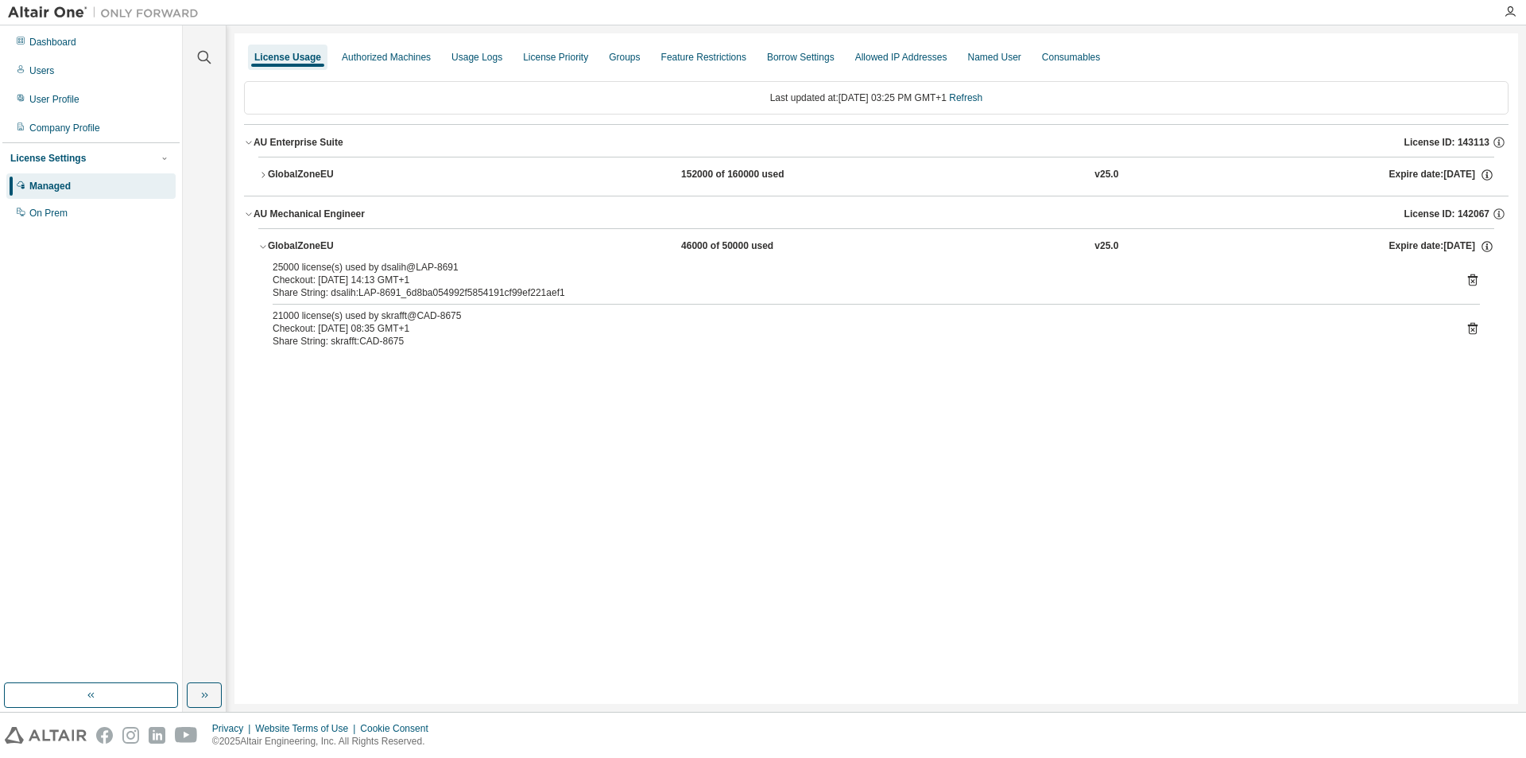
click at [272, 171] on div "GlobalZoneEU" at bounding box center [339, 175] width 143 height 14
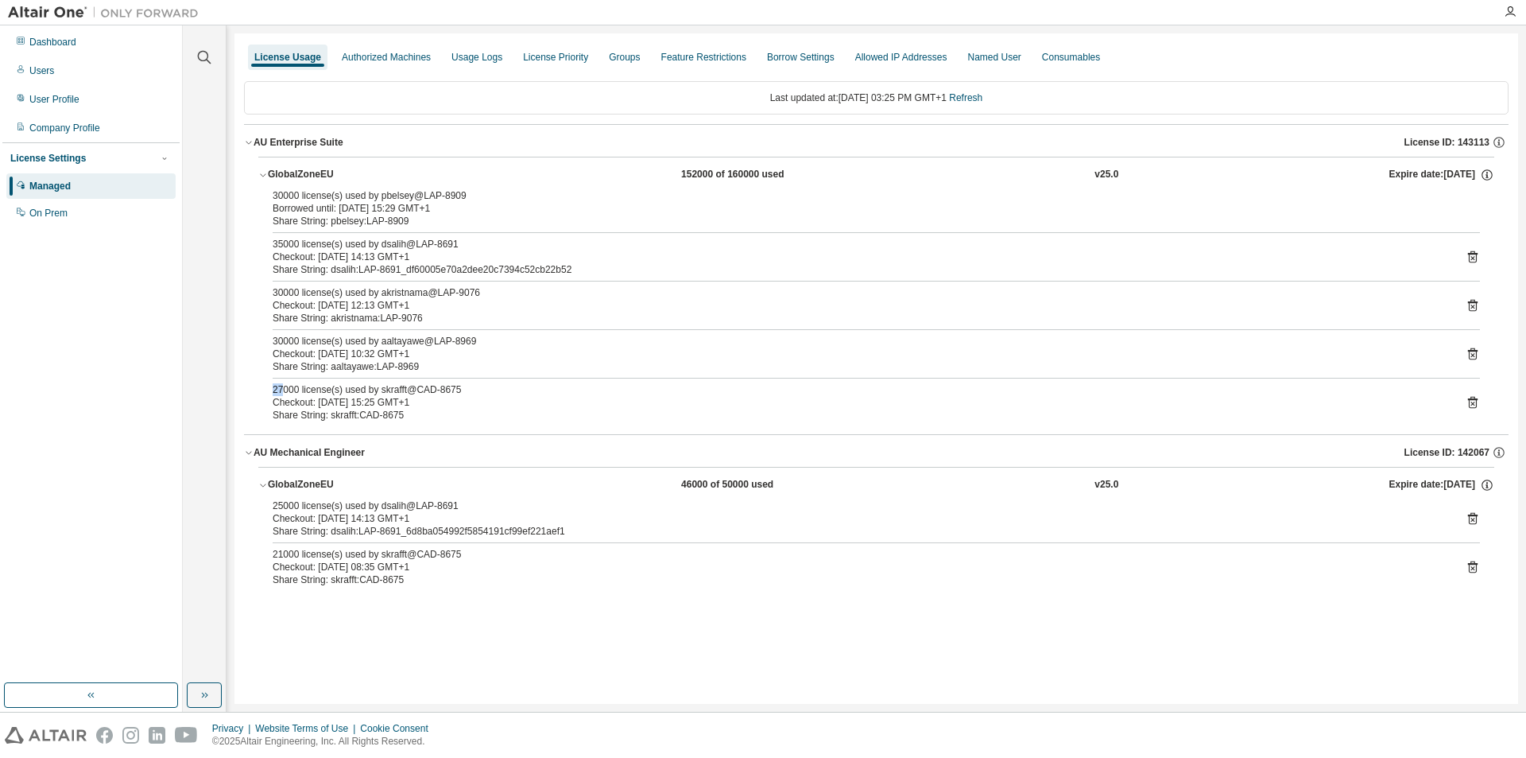
drag, startPoint x: 281, startPoint y: 391, endPoint x: 266, endPoint y: 391, distance: 15.9
click at [266, 391] on div "30000 license(s) used by pbelsey@LAP-8909 Borrowed until: [DATE] 15:29 GMT+1 Sh…" at bounding box center [876, 308] width 1236 height 239
click at [424, 631] on div "License Usage Authorized Machines Usage Logs License Priority Groups Feature Re…" at bounding box center [877, 368] width 1284 height 670
click at [281, 245] on div "35000 license(s) used by dsalih@LAP-8691" at bounding box center [858, 244] width 1170 height 13
drag, startPoint x: 272, startPoint y: 389, endPoint x: 282, endPoint y: 391, distance: 10.6
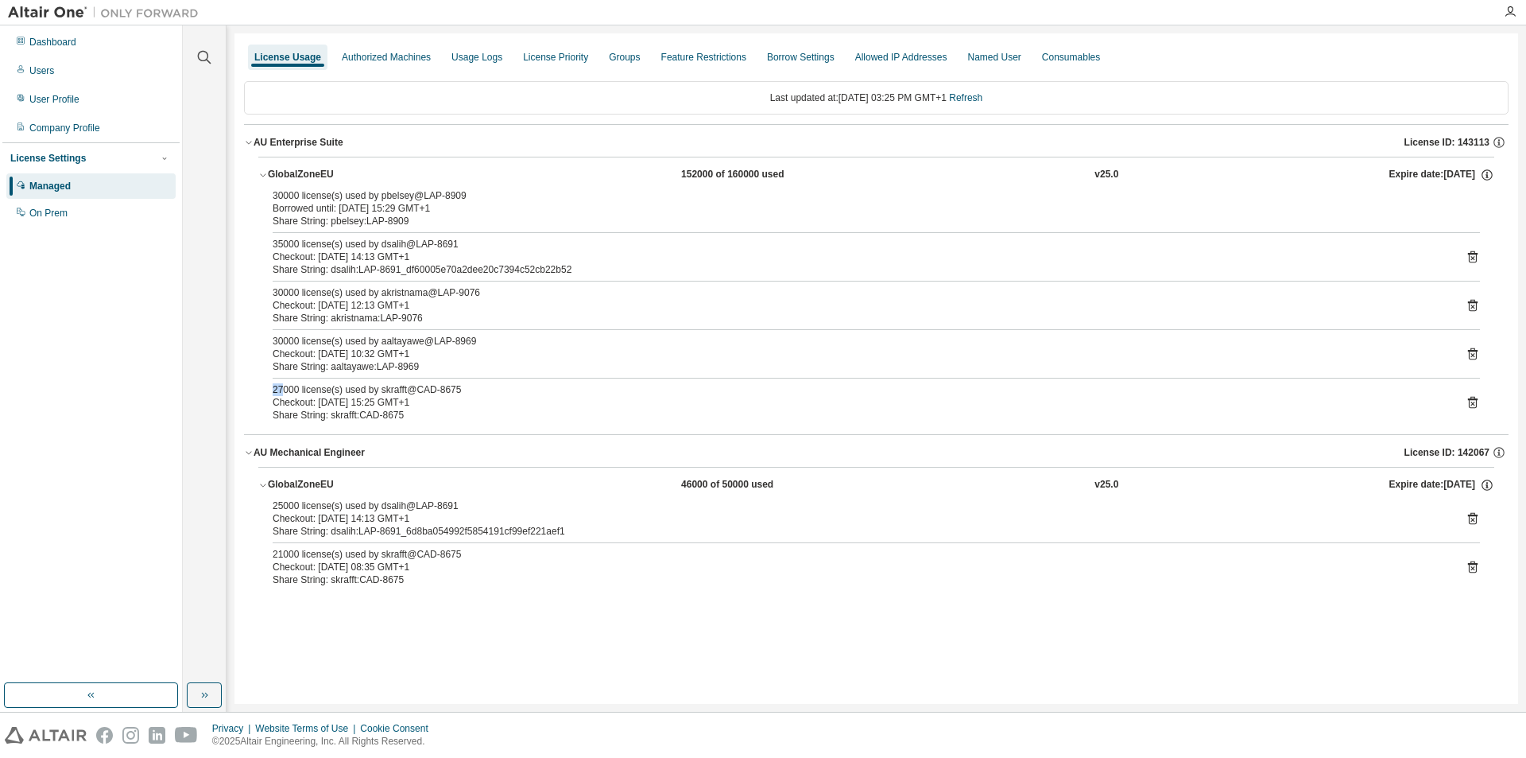
click at [282, 391] on div "30000 license(s) used by pbelsey@LAP-8909 Borrowed until: [DATE] 15:29 GMT+1 Sh…" at bounding box center [876, 308] width 1236 height 239
click at [460, 401] on div "Checkout: [DATE] 15:25 GMT+1" at bounding box center [858, 402] width 1170 height 13
click at [621, 54] on div "Groups" at bounding box center [624, 57] width 31 height 13
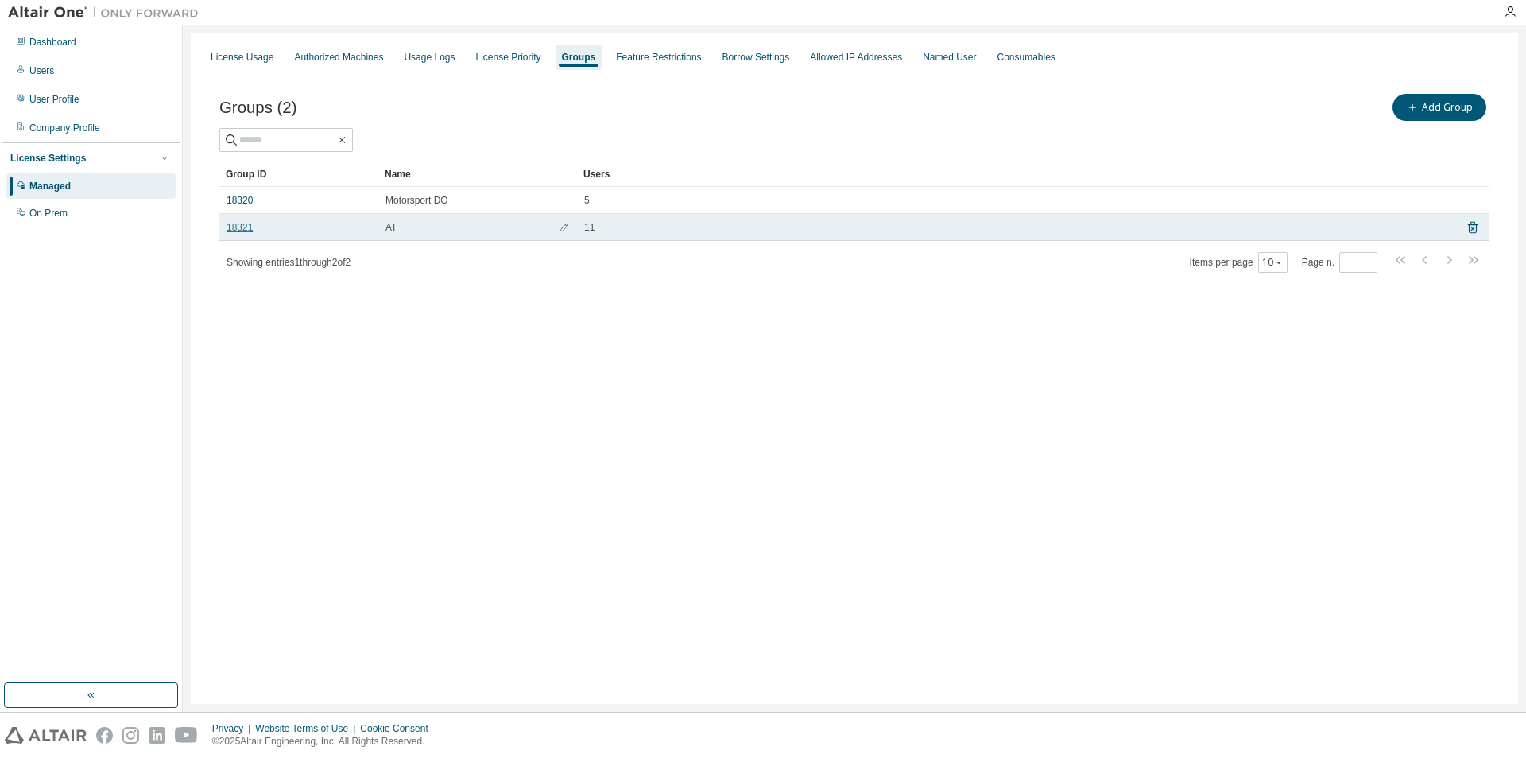
click at [235, 227] on link "18321" at bounding box center [240, 227] width 26 height 13
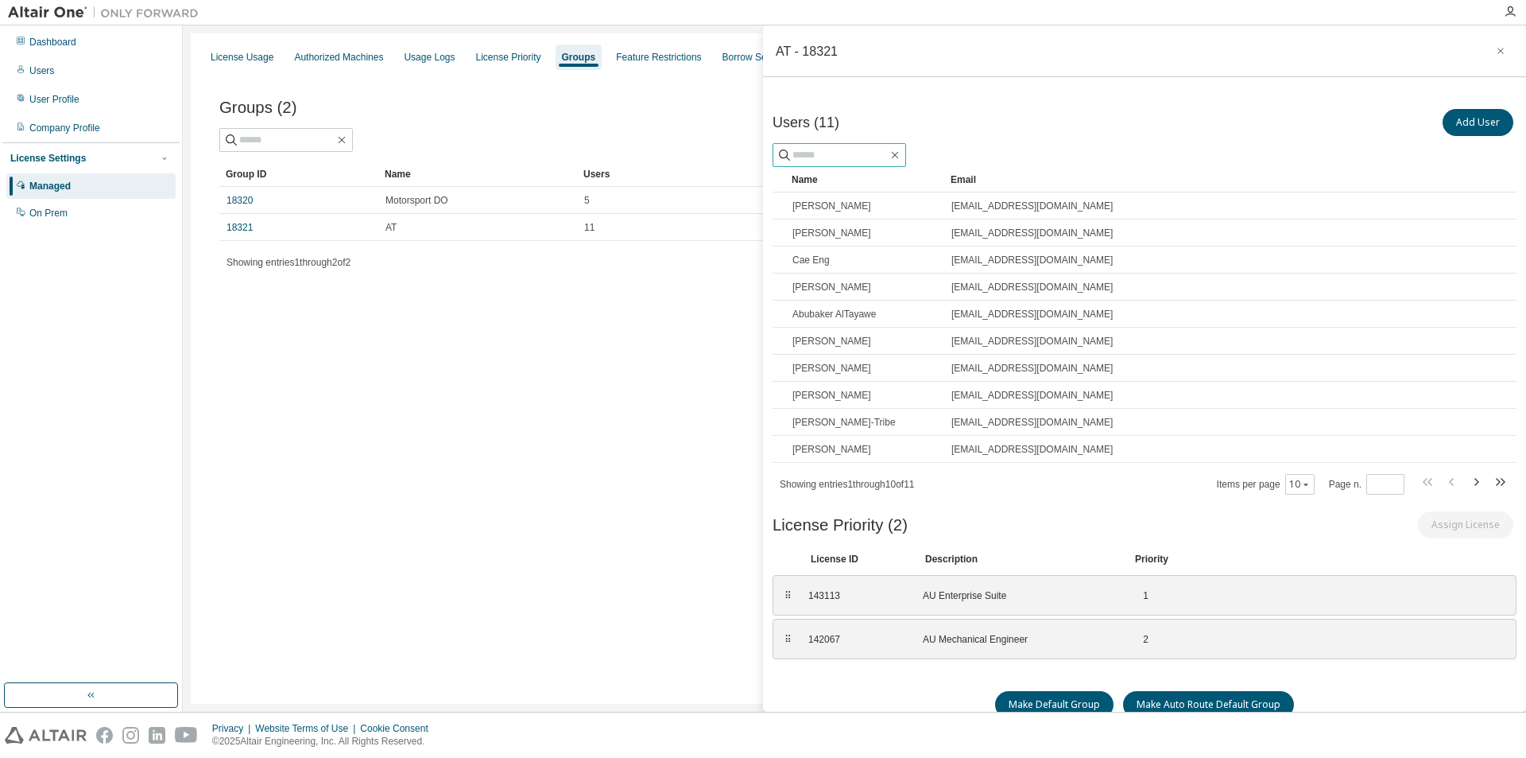
click at [829, 157] on input "text" at bounding box center [840, 155] width 95 height 16
type input "****"
click at [902, 153] on icon "button" at bounding box center [895, 155] width 13 height 13
click at [1488, 127] on button "Add User" at bounding box center [1478, 122] width 71 height 27
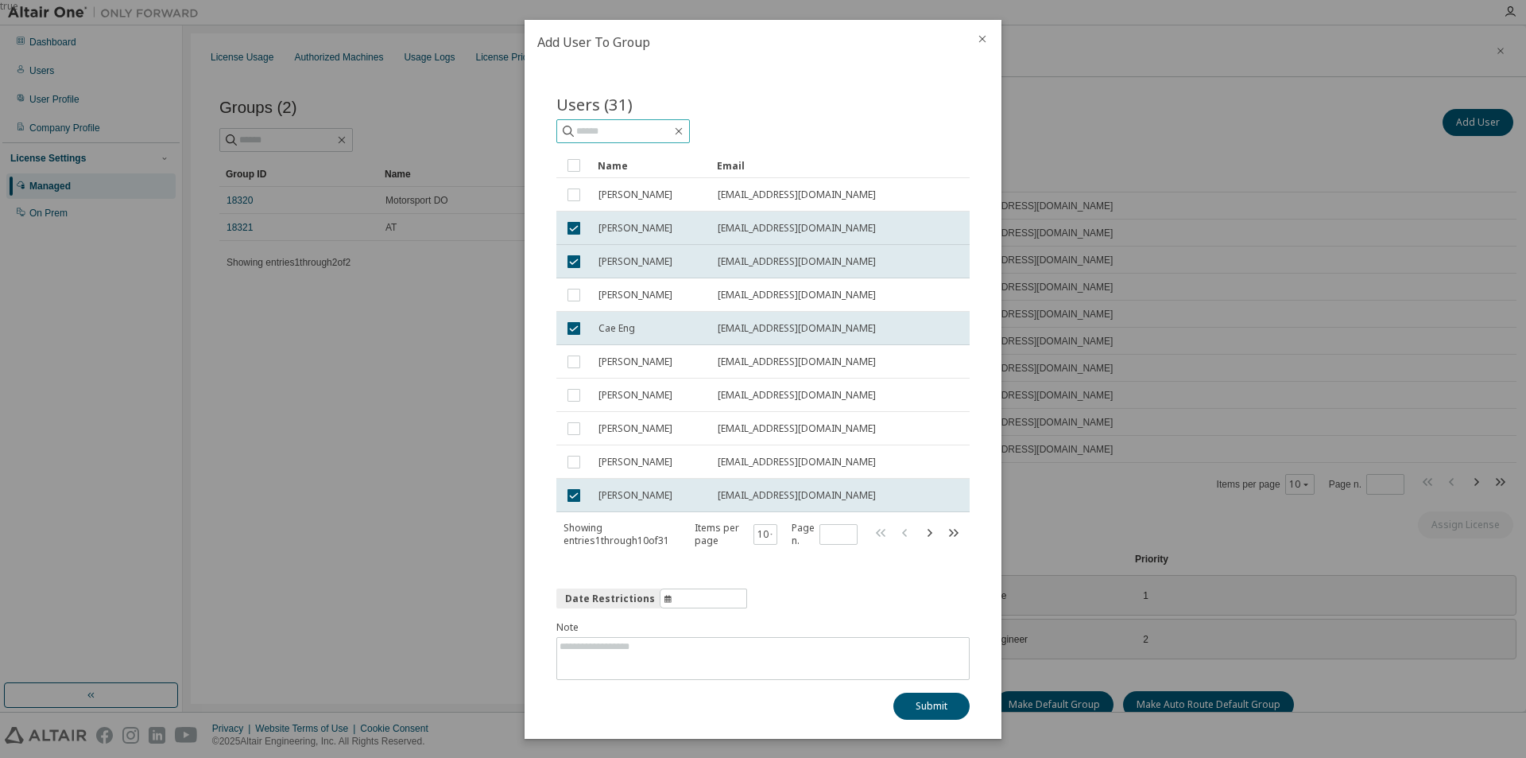
click at [603, 130] on input "text" at bounding box center [623, 131] width 95 height 16
type input "****"
click at [568, 128] on icon at bounding box center [569, 131] width 16 height 16
click at [569, 132] on icon at bounding box center [569, 131] width 16 height 16
click at [771, 533] on icon "button" at bounding box center [772, 535] width 5 height 10
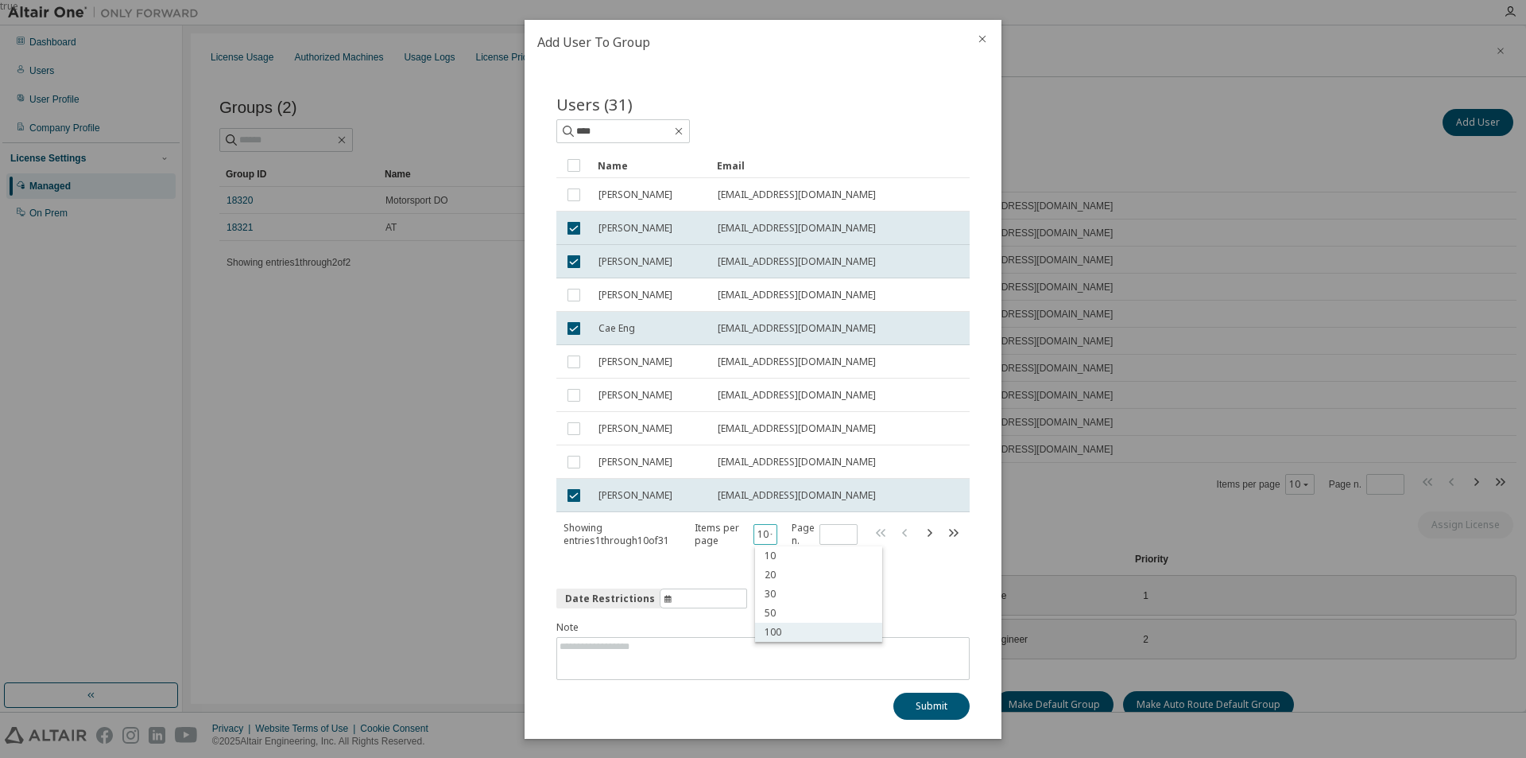
click at [786, 636] on div "100" at bounding box center [818, 632] width 127 height 19
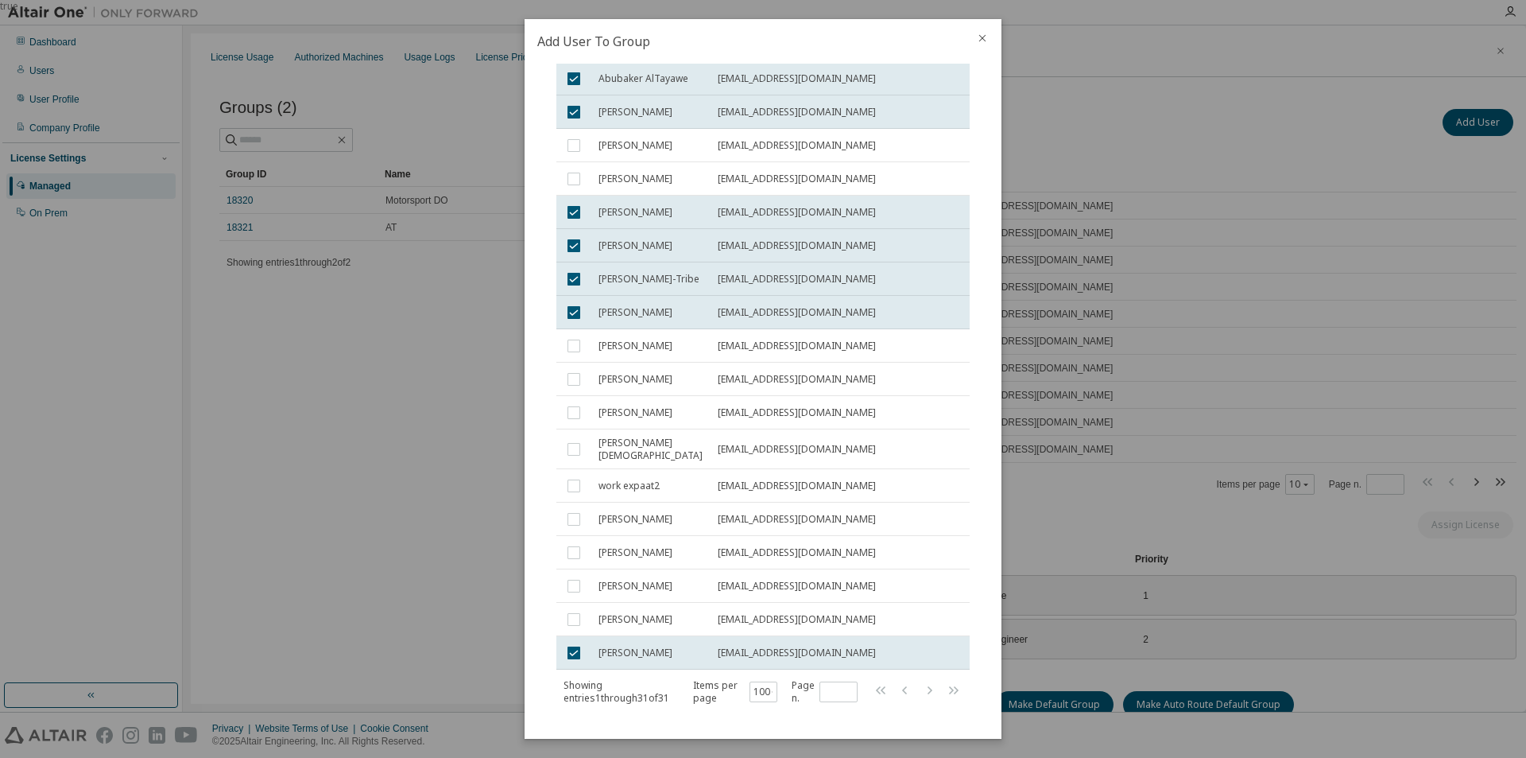
scroll to position [700, 0]
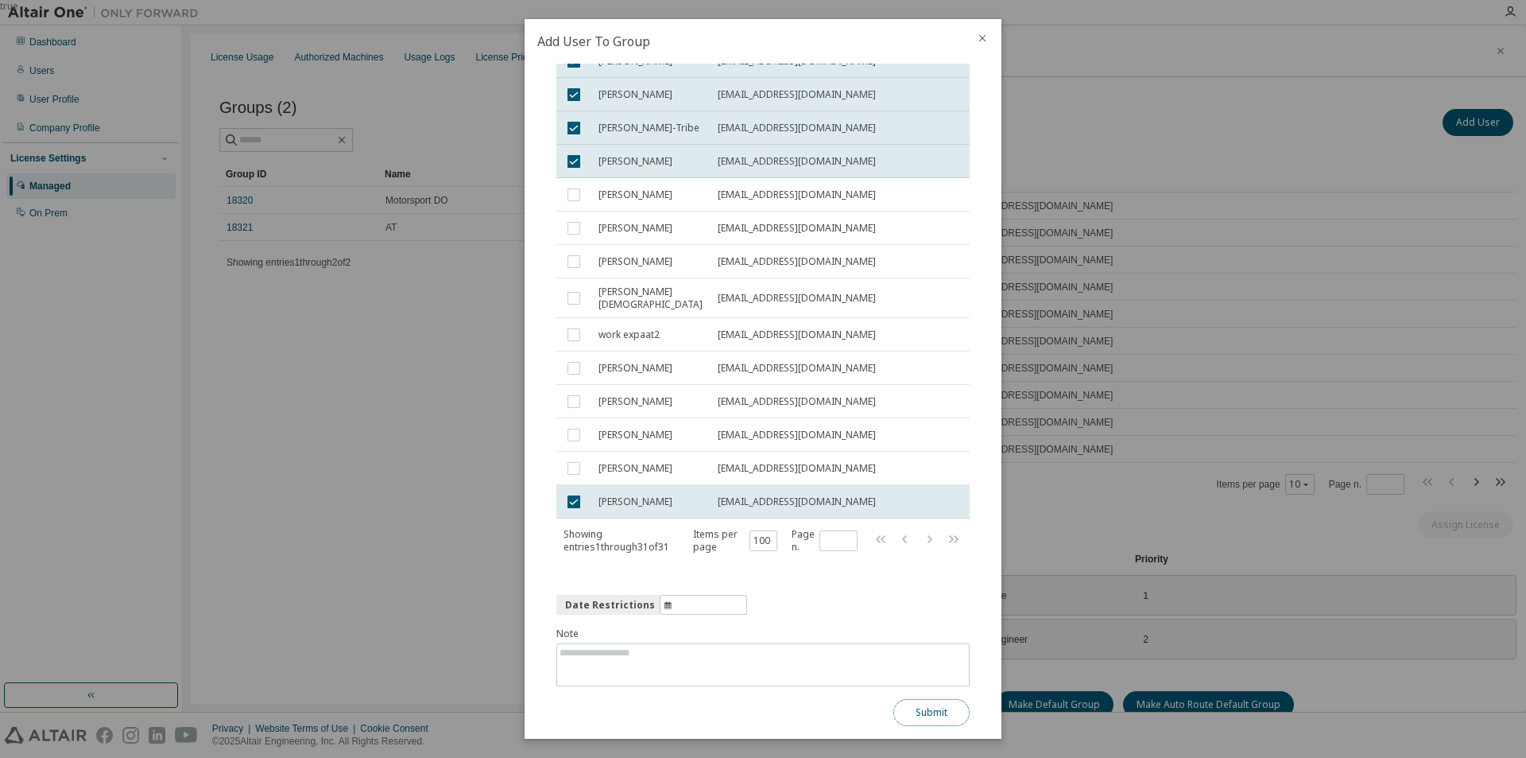
click at [918, 703] on button "Submit" at bounding box center [932, 712] width 76 height 27
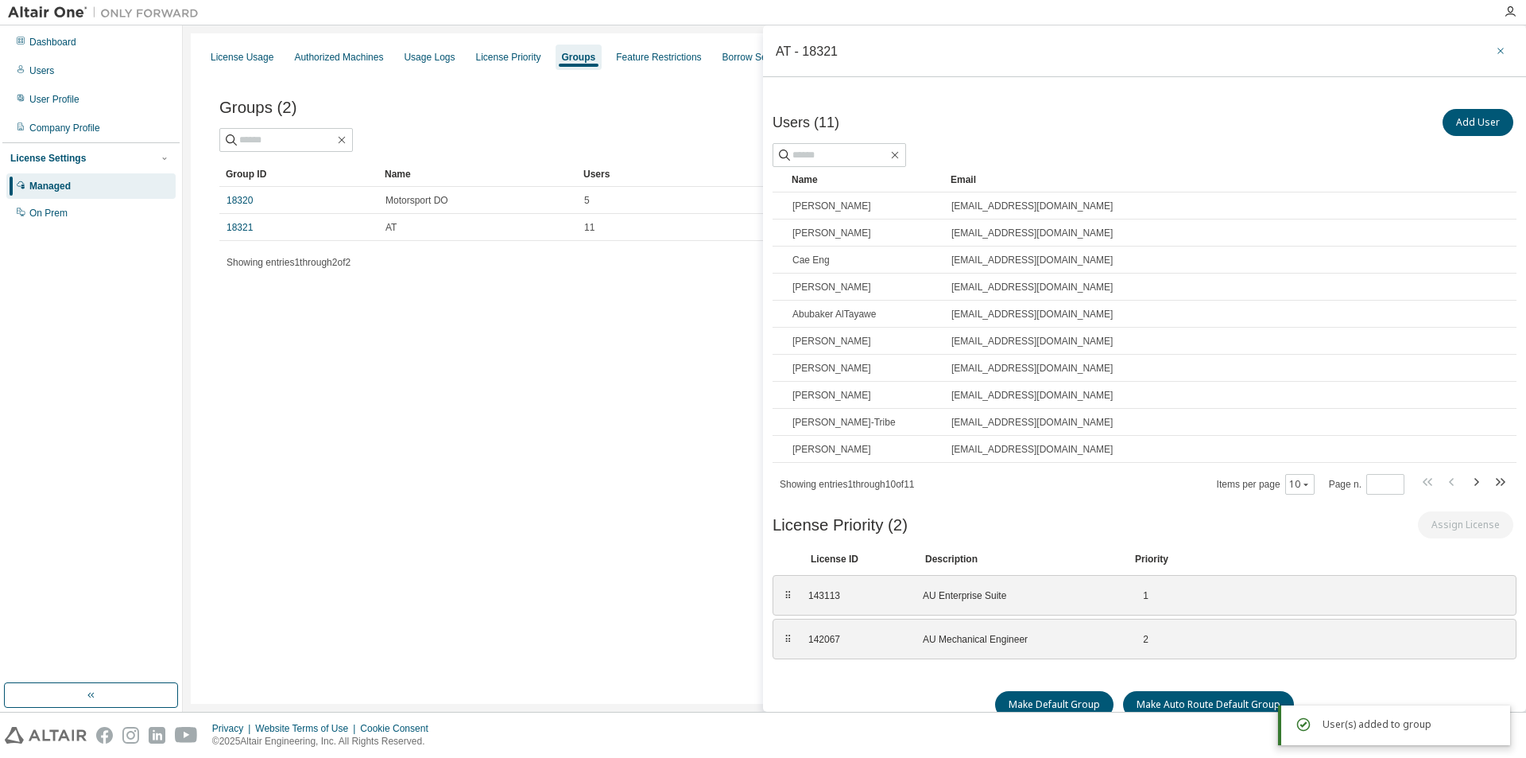
click at [1503, 47] on icon "button" at bounding box center [1500, 51] width 11 height 13
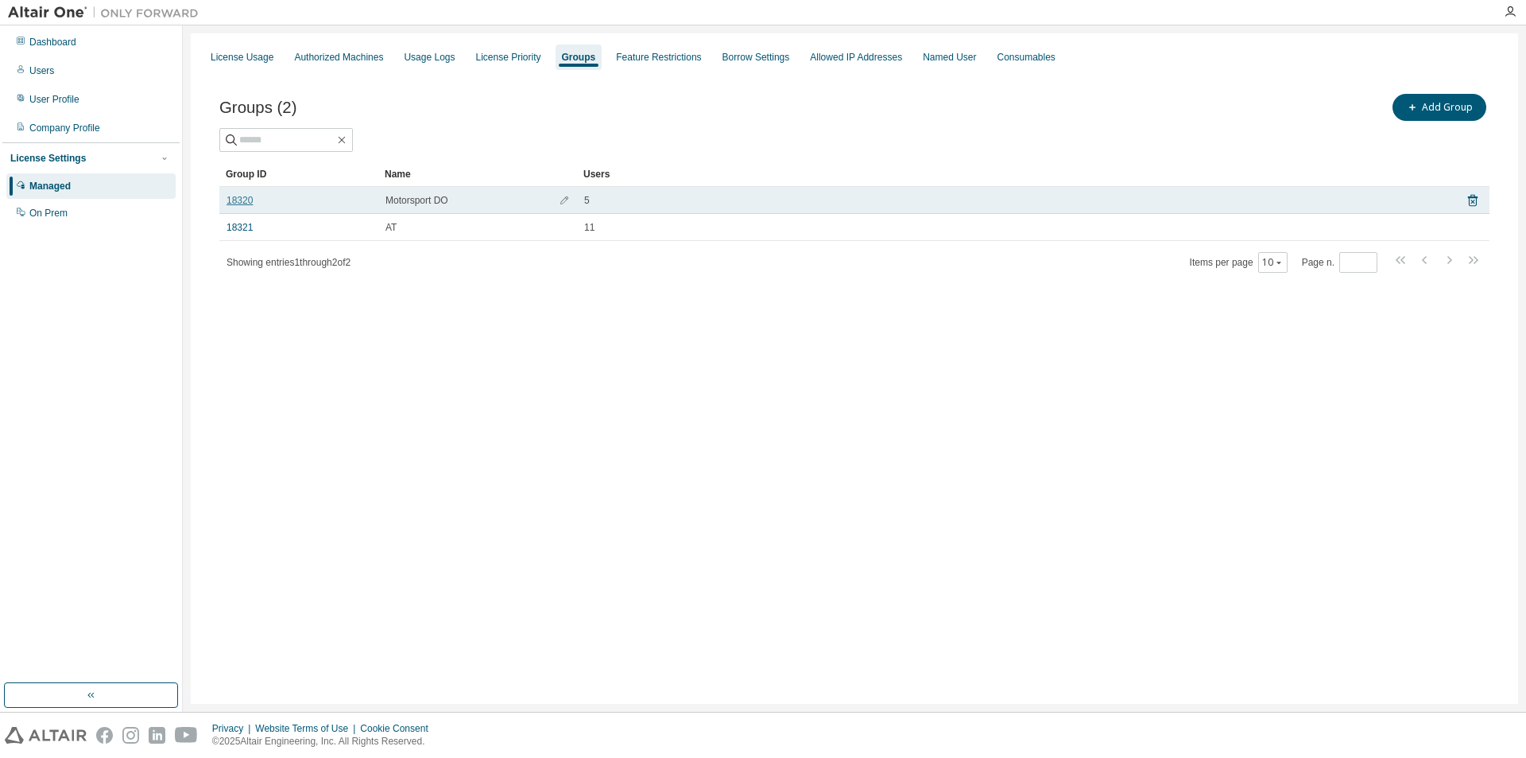
click at [250, 199] on link "18320" at bounding box center [240, 200] width 26 height 13
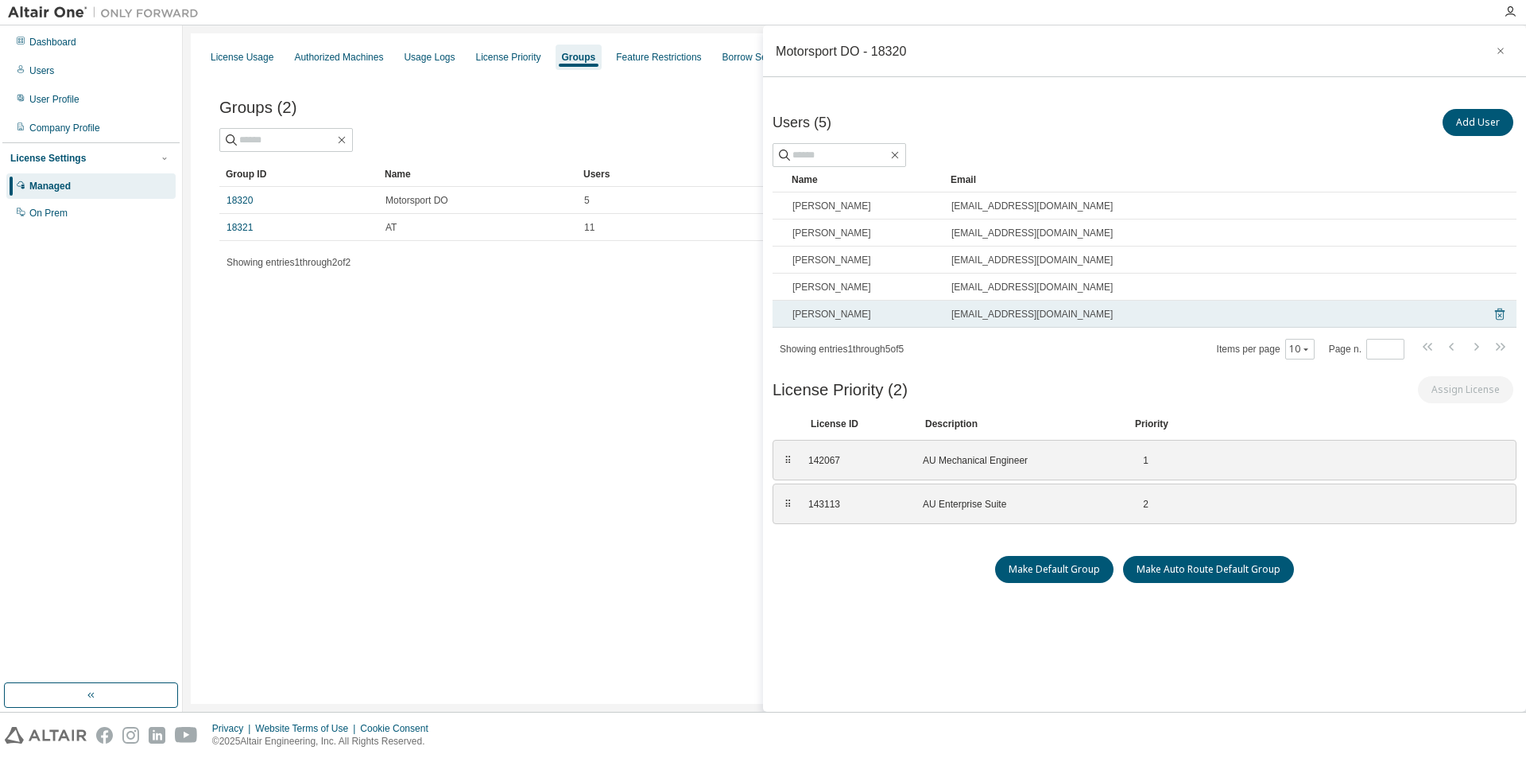
click at [1503, 312] on icon at bounding box center [1500, 314] width 10 height 12
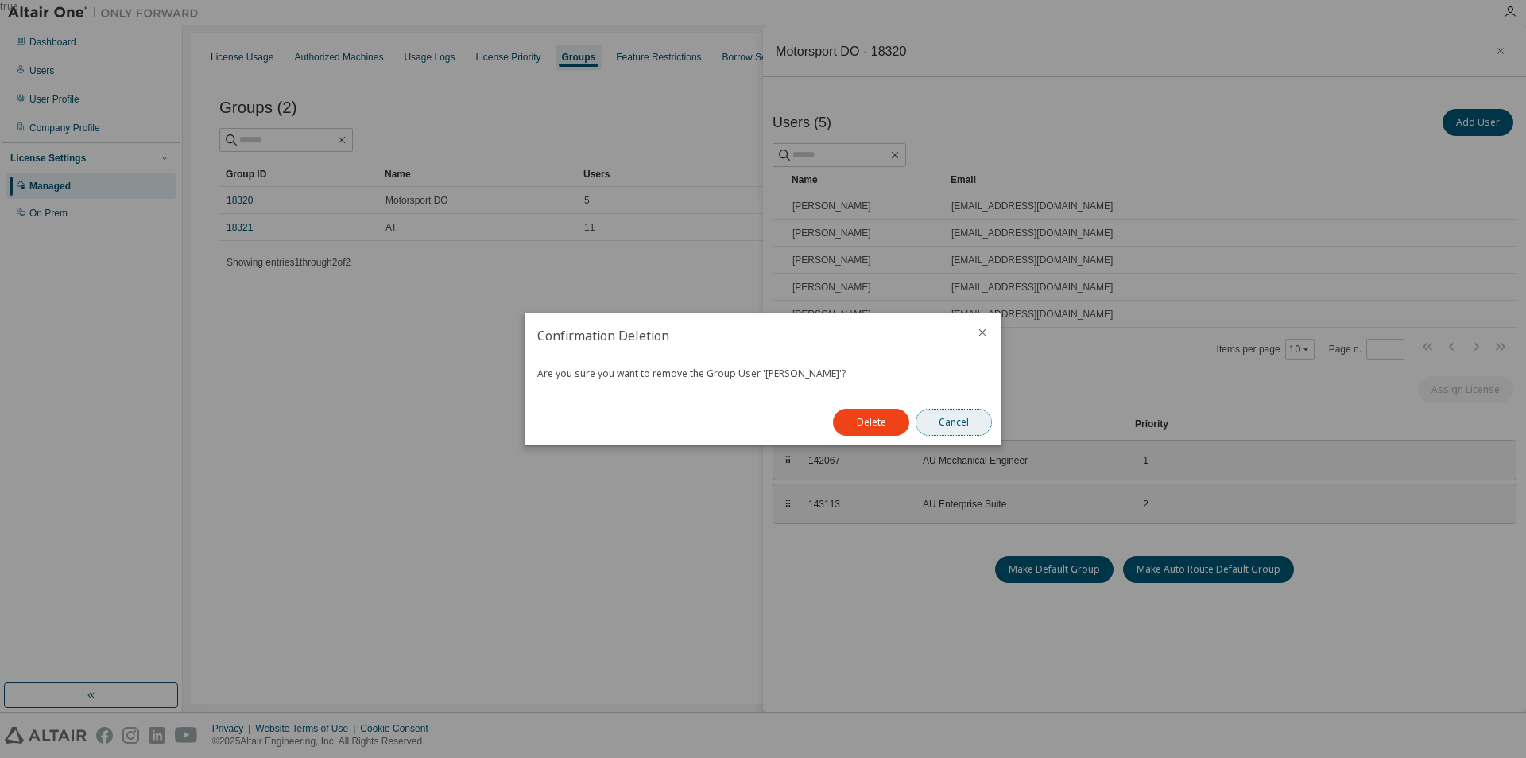
click at [945, 421] on button "Cancel" at bounding box center [954, 422] width 76 height 27
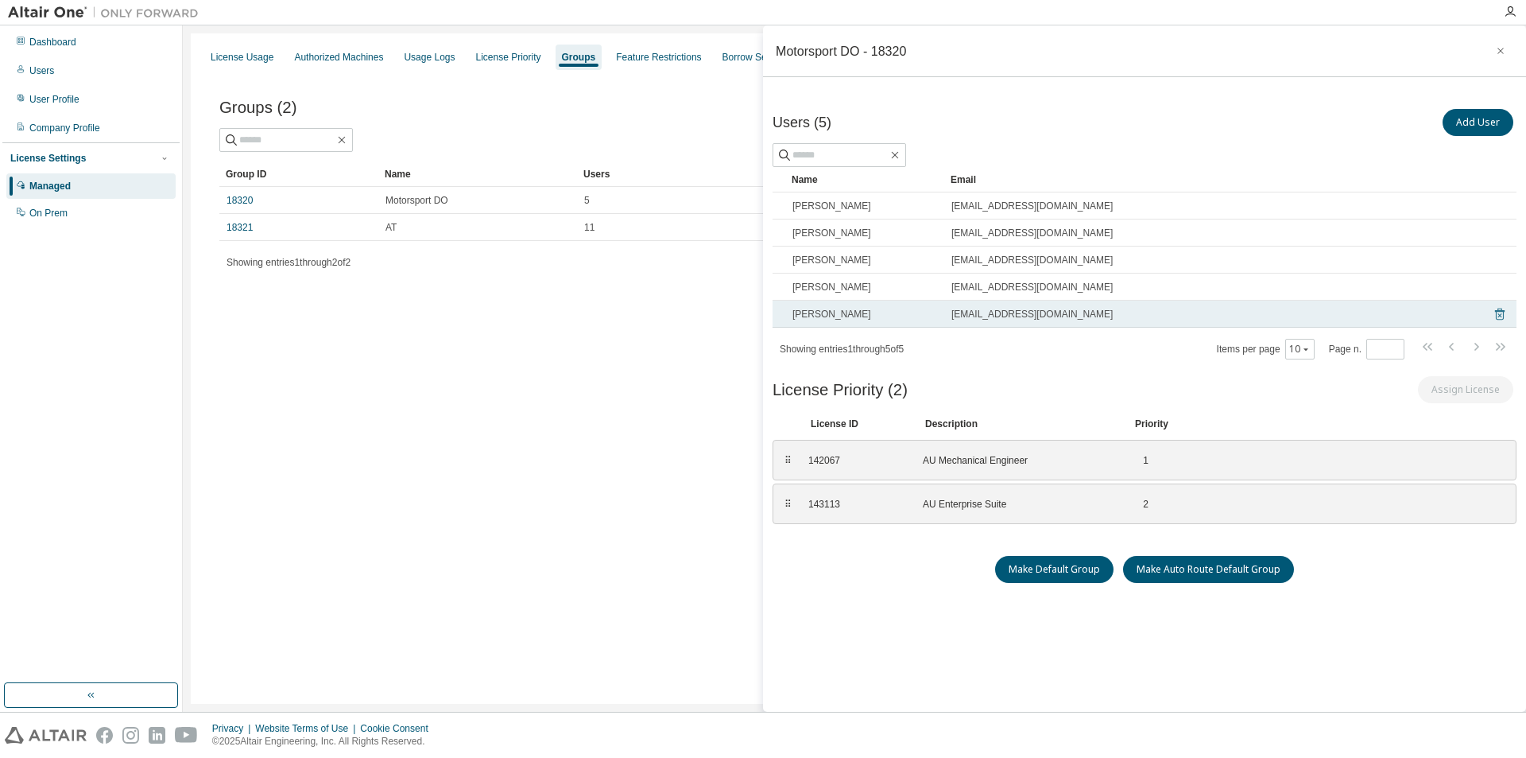
click at [1503, 316] on icon at bounding box center [1500, 314] width 14 height 19
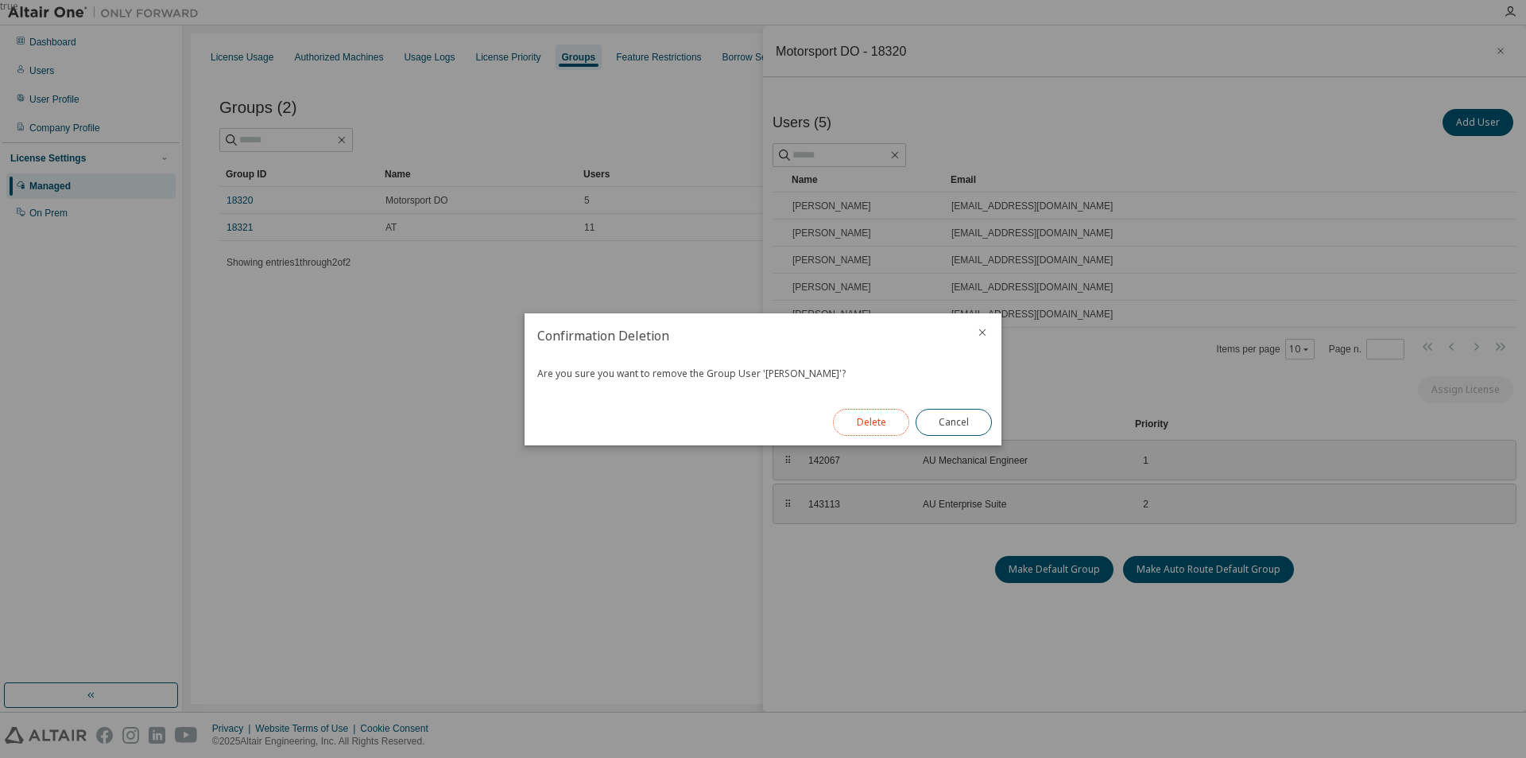
click at [884, 424] on button "Delete" at bounding box center [871, 422] width 76 height 27
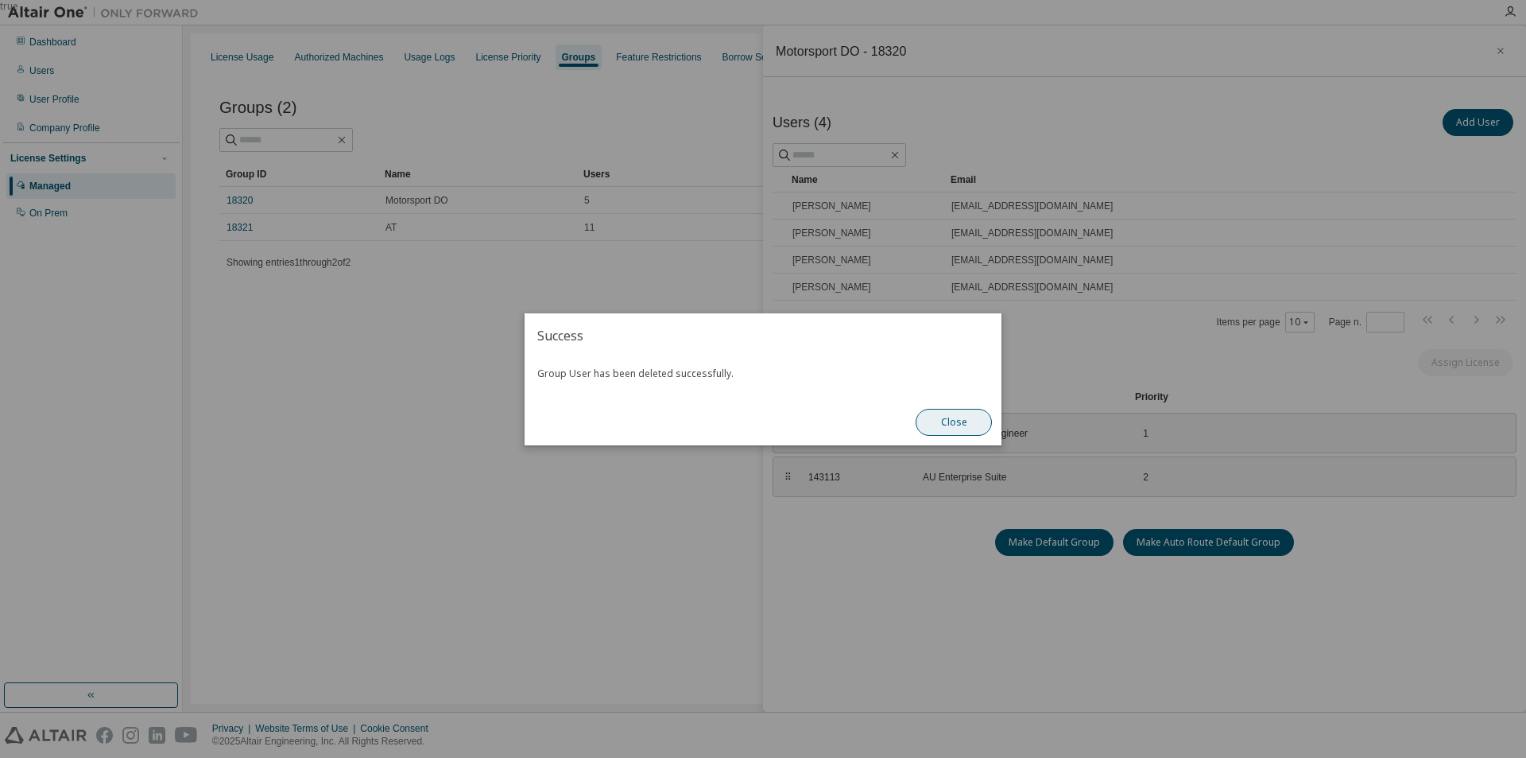
click at [948, 419] on button "Close" at bounding box center [954, 422] width 76 height 27
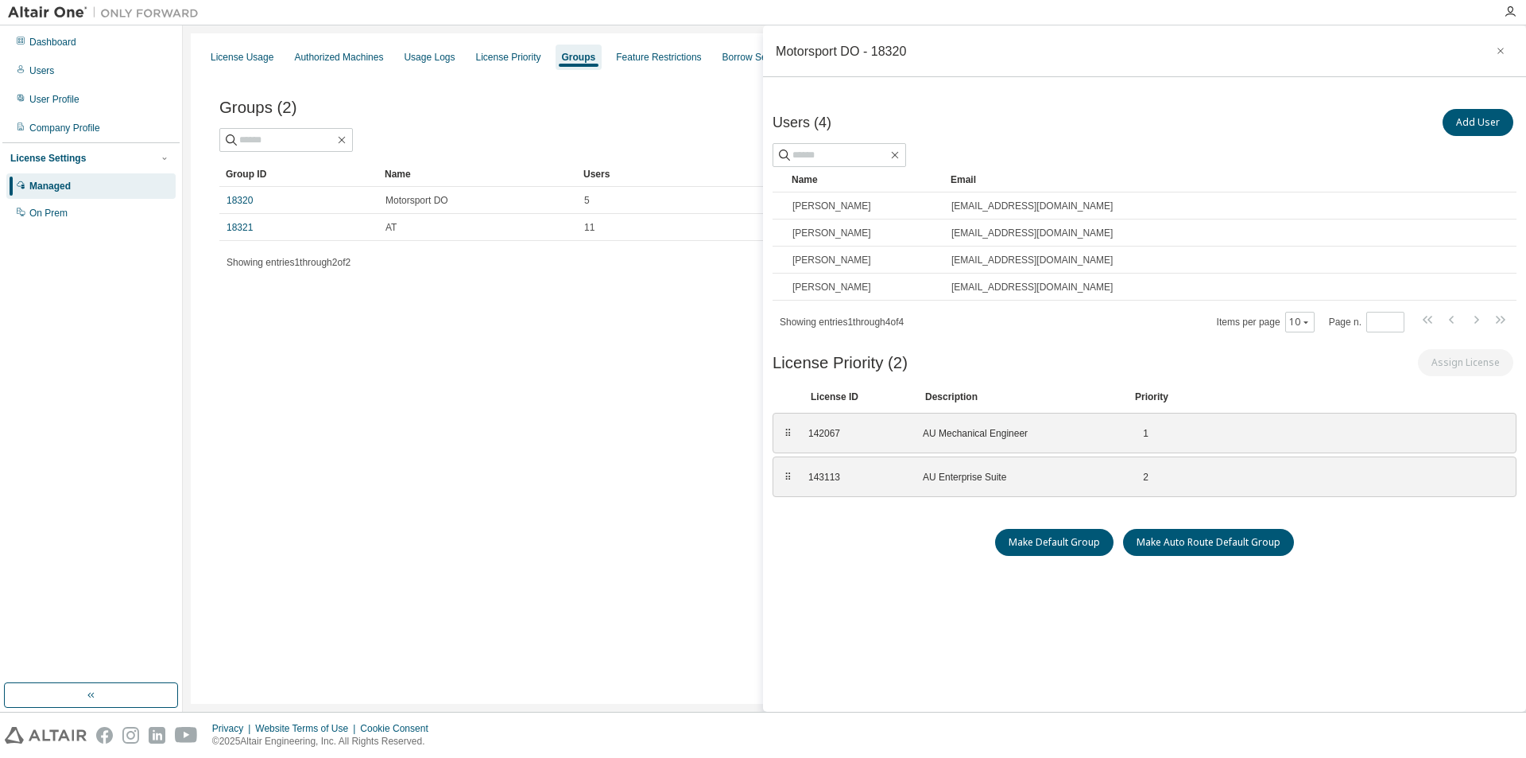
click at [613, 382] on div "License Usage Authorized Machines Usage Logs License Priority Groups Feature Re…" at bounding box center [855, 368] width 1328 height 670
click at [1504, 45] on icon "button" at bounding box center [1500, 51] width 11 height 13
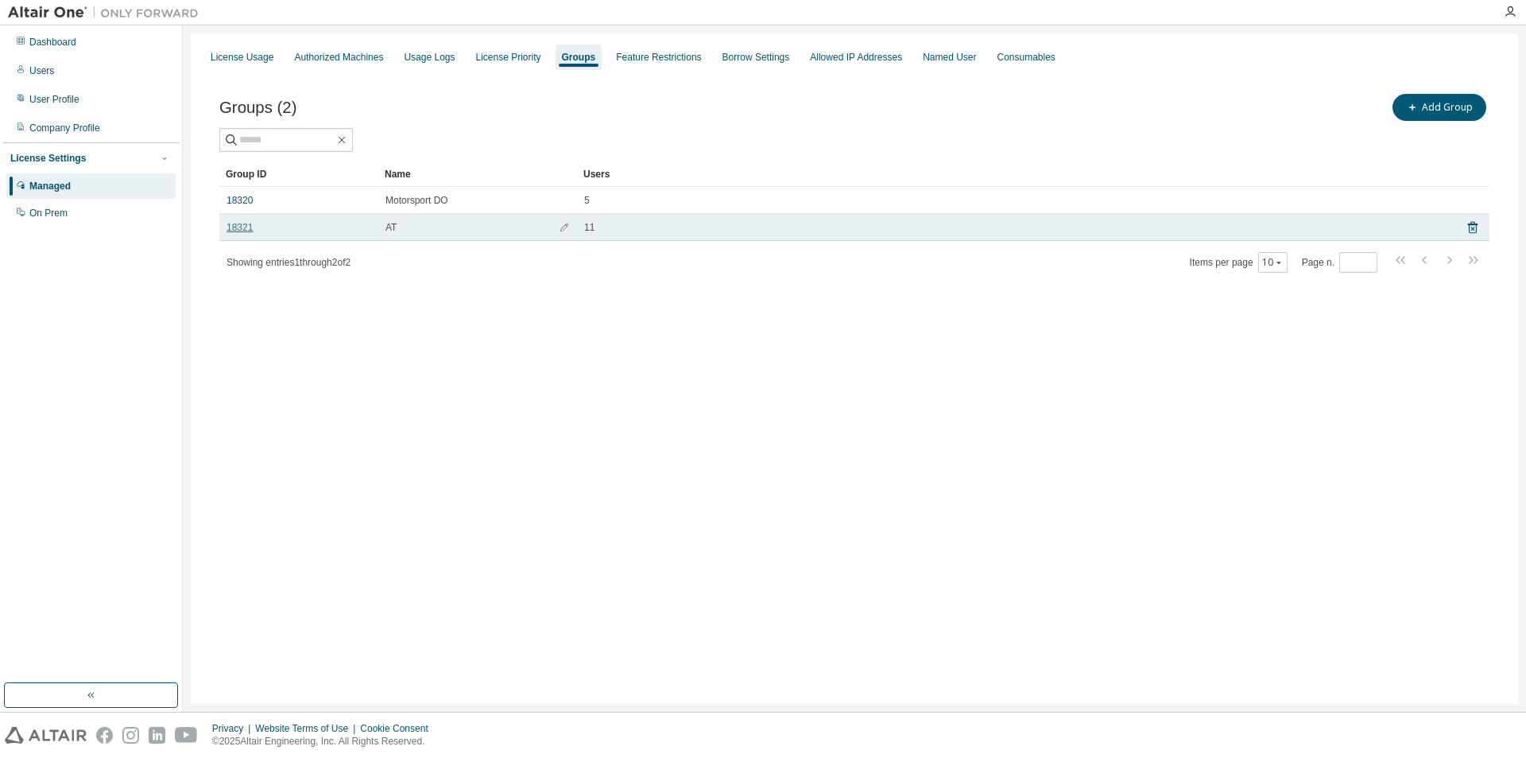
click at [242, 226] on link "18321" at bounding box center [240, 227] width 26 height 13
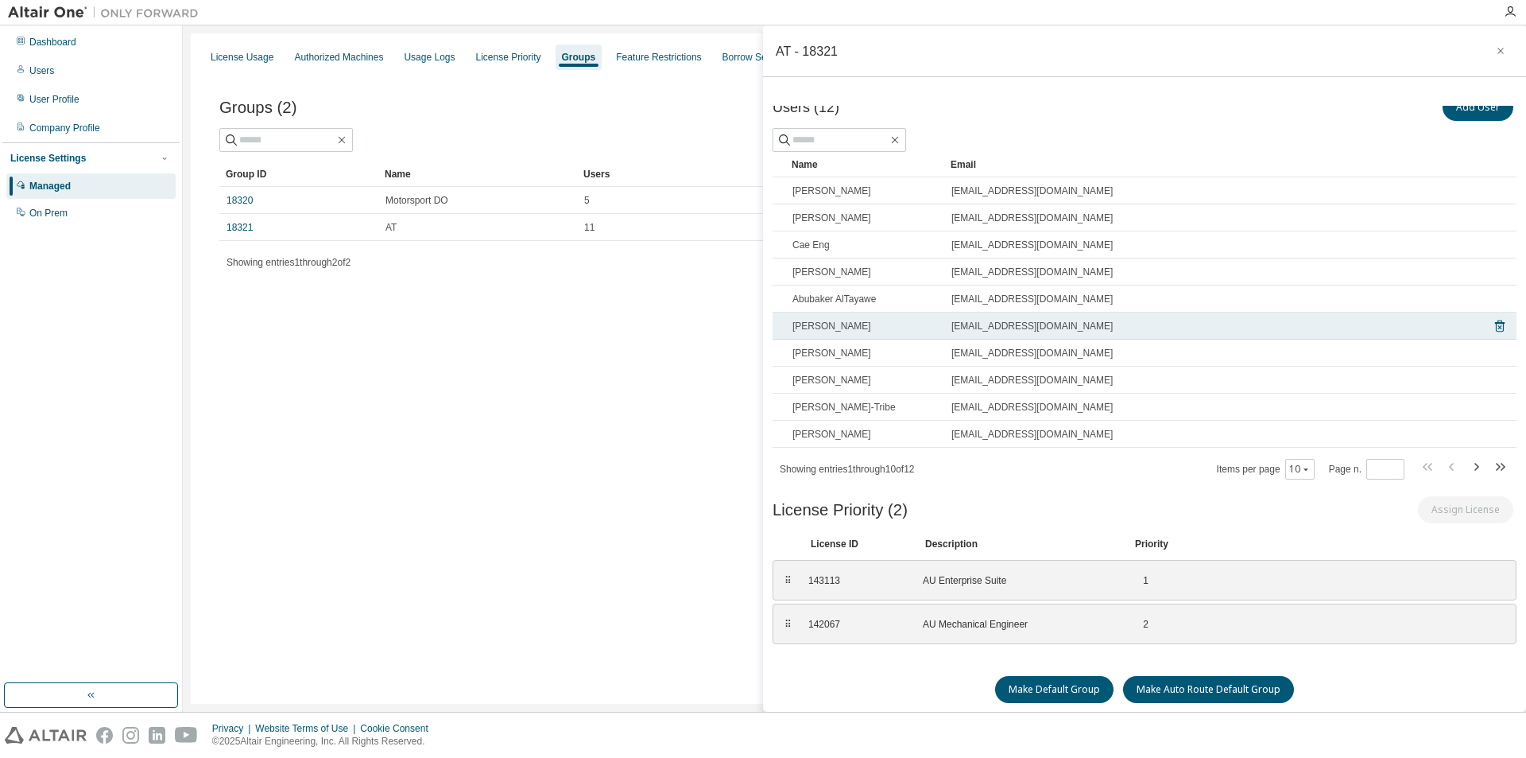
scroll to position [19, 0]
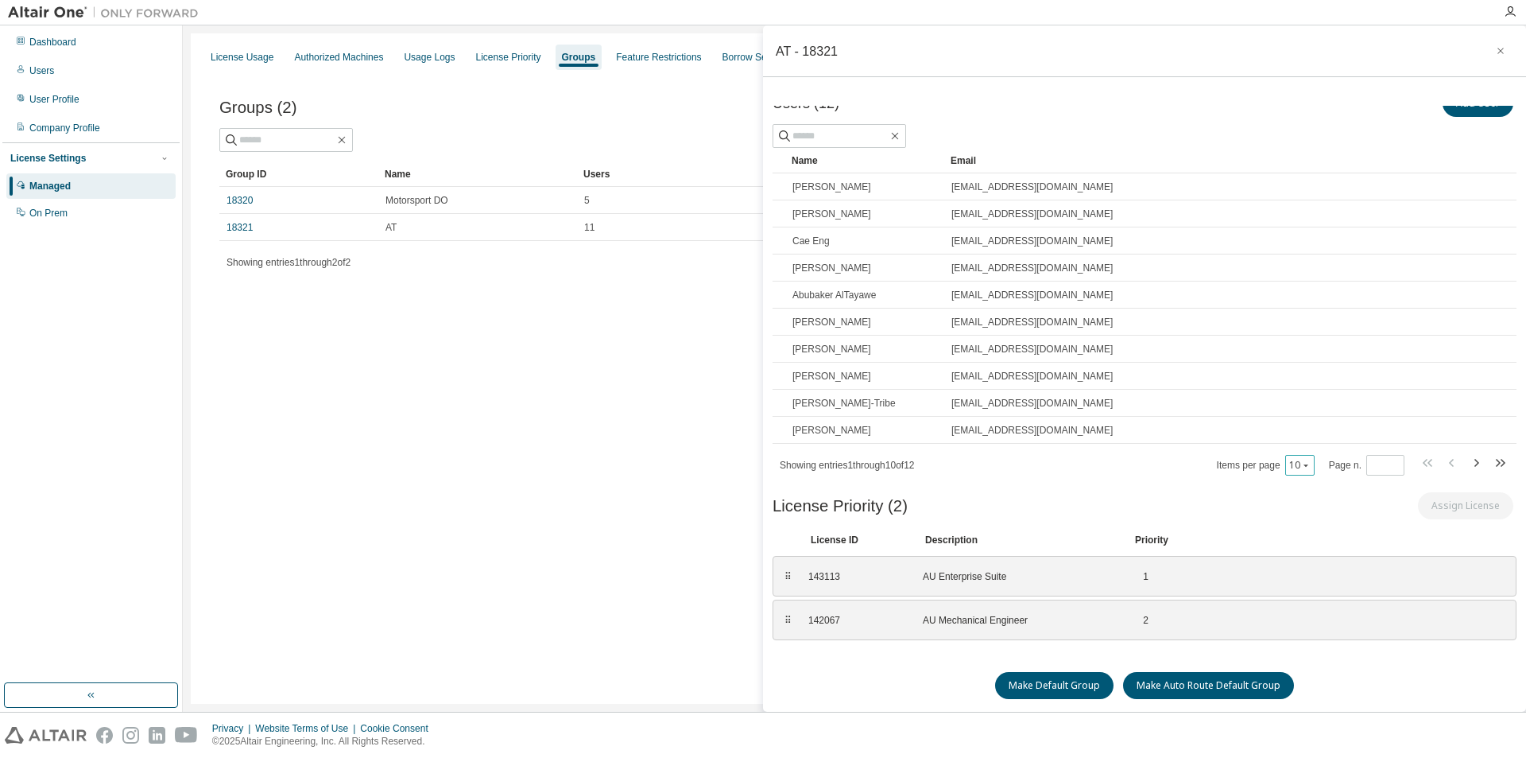
click at [1301, 465] on icon "button" at bounding box center [1306, 465] width 10 height 10
click at [1294, 557] on div "100" at bounding box center [1343, 562] width 127 height 19
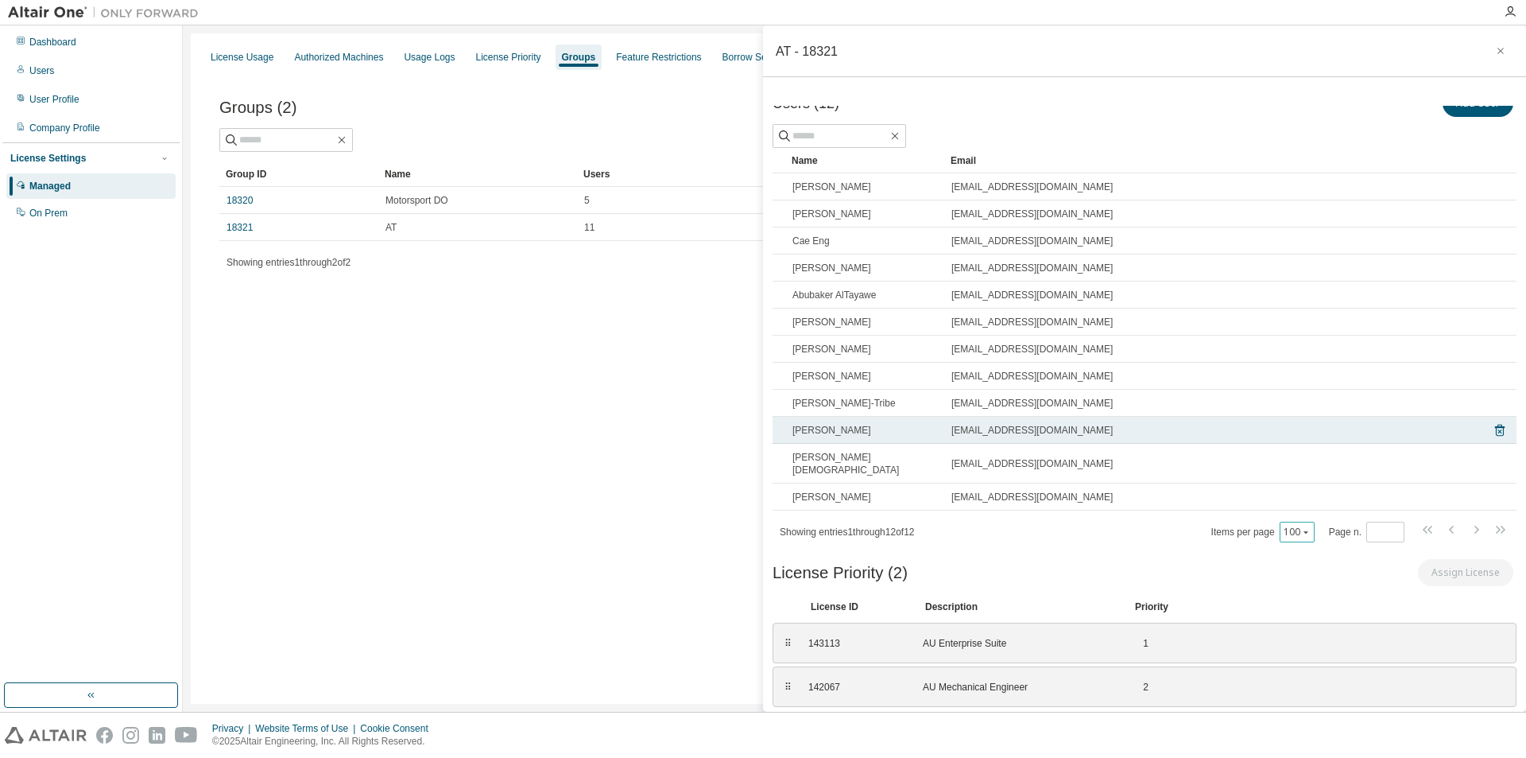
scroll to position [73, 0]
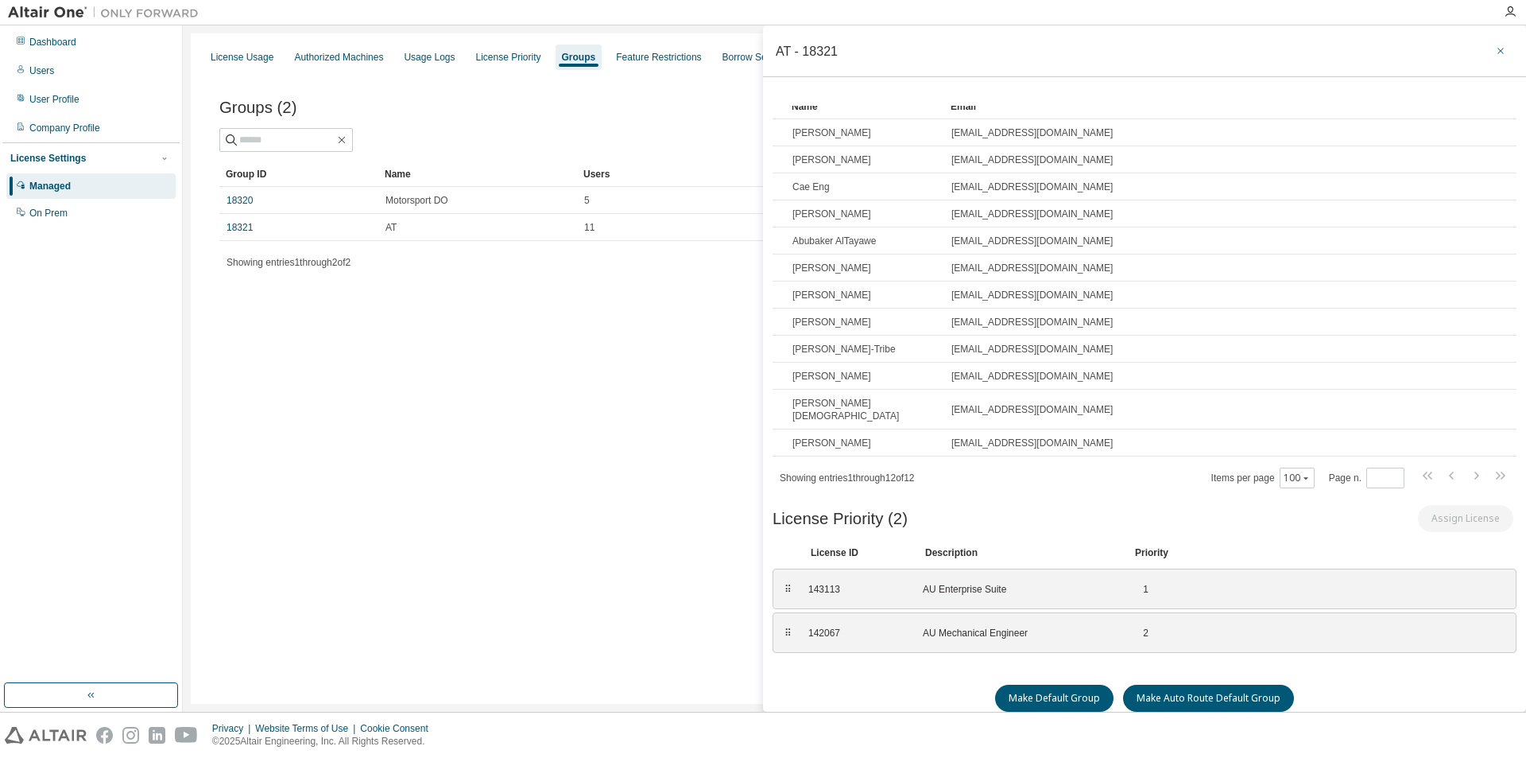
click at [1499, 52] on icon "button" at bounding box center [1501, 51] width 6 height 6
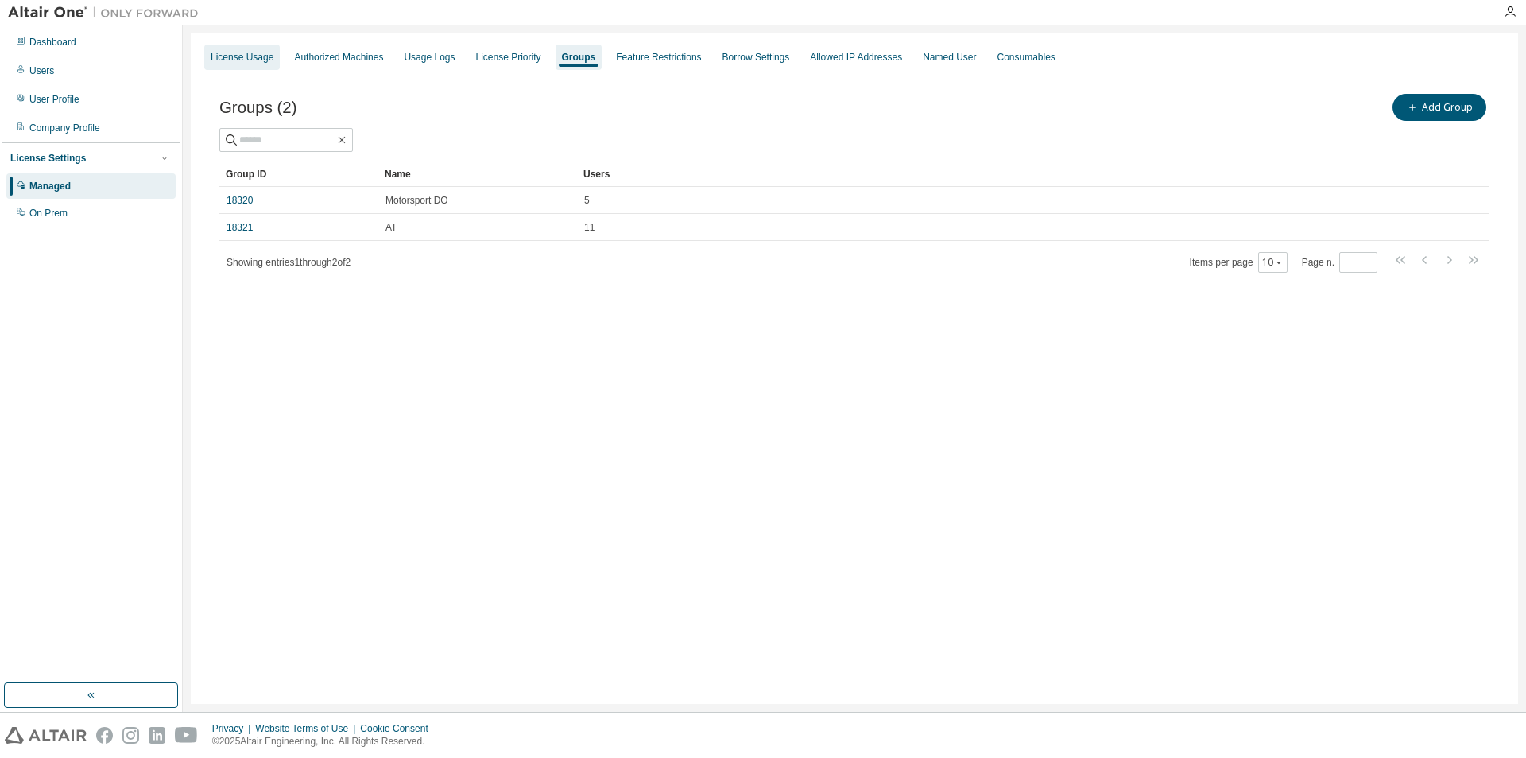
click at [239, 56] on div "License Usage" at bounding box center [242, 57] width 63 height 13
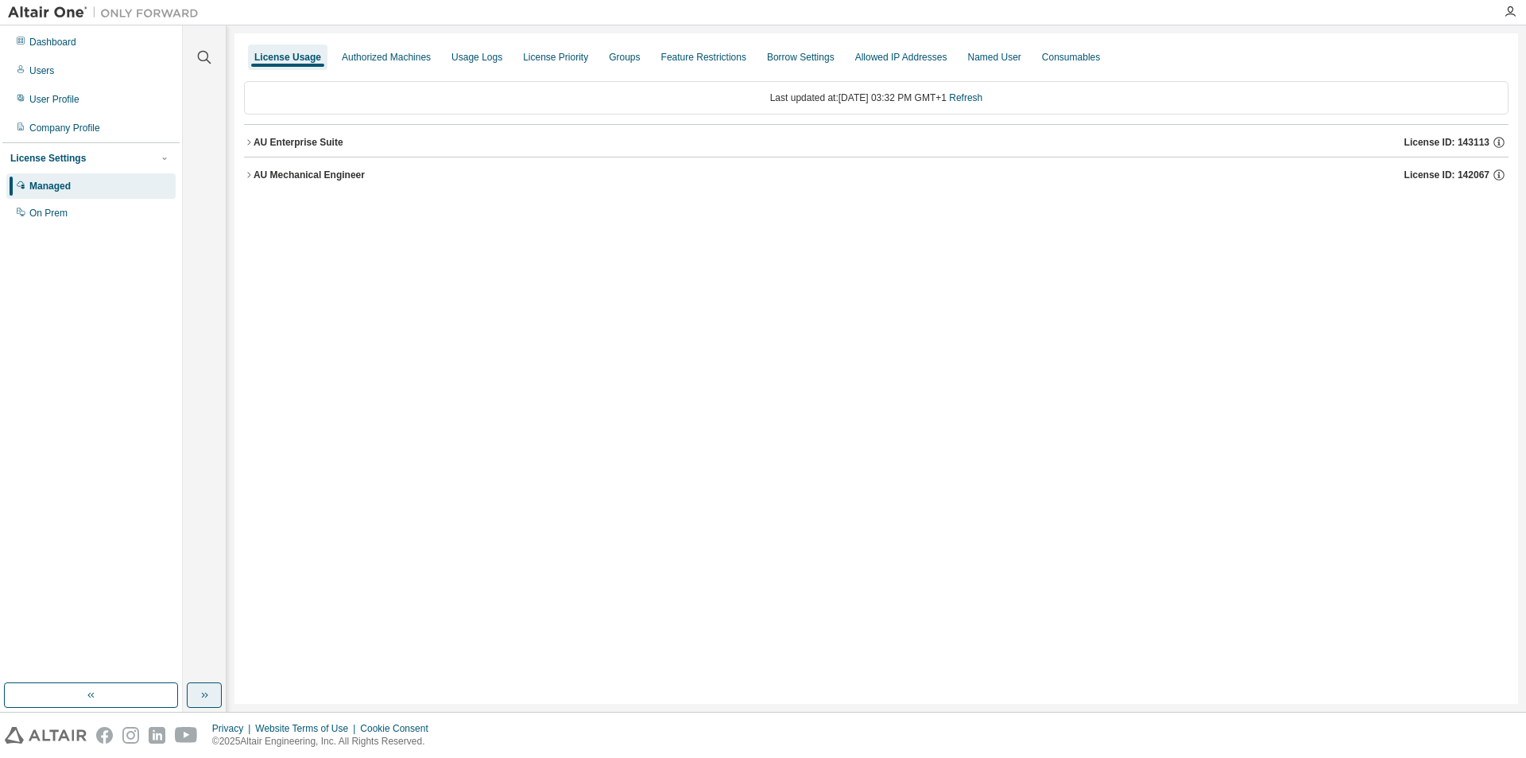
click at [211, 694] on button "button" at bounding box center [204, 694] width 35 height 25
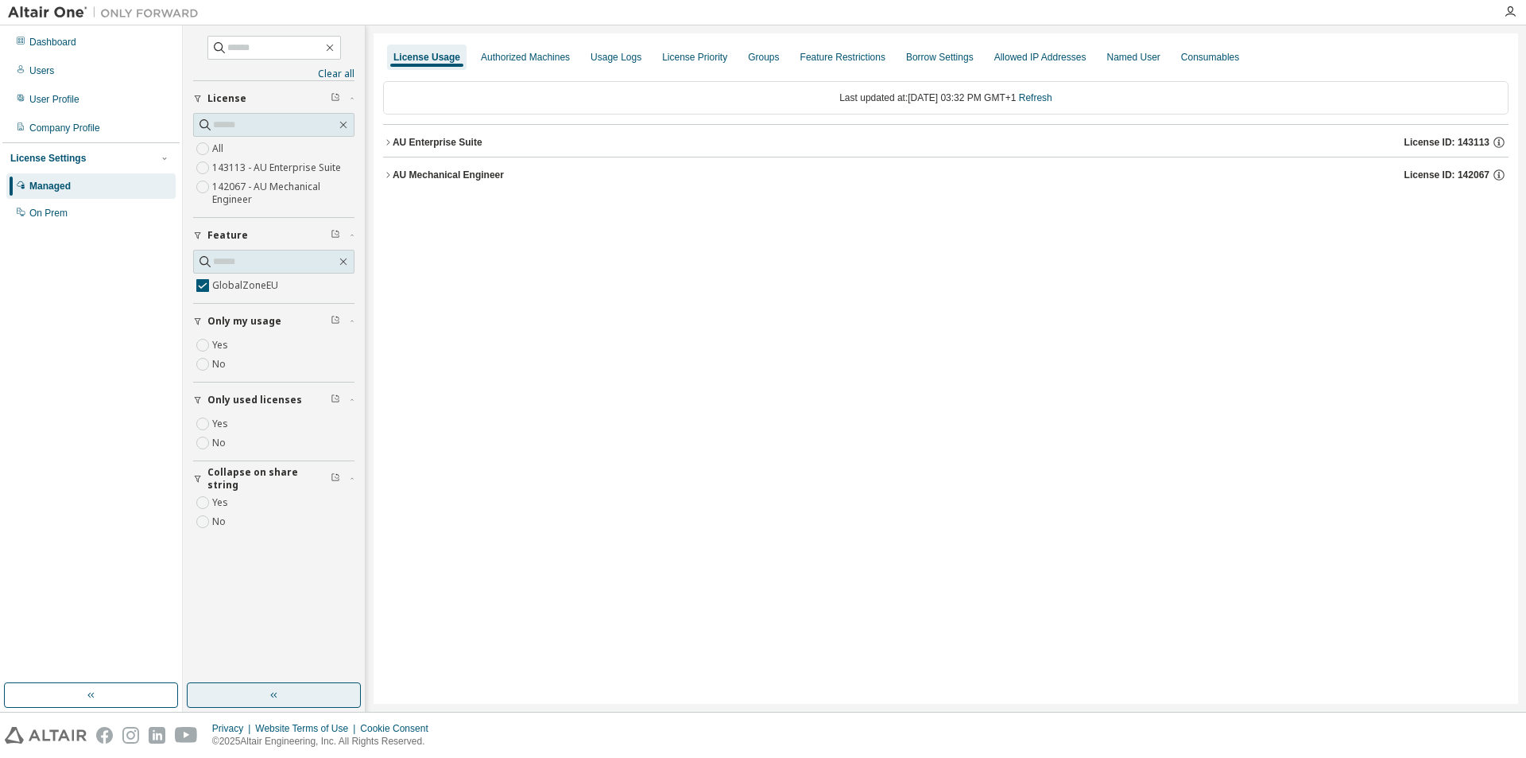
click at [291, 693] on button "button" at bounding box center [274, 694] width 174 height 25
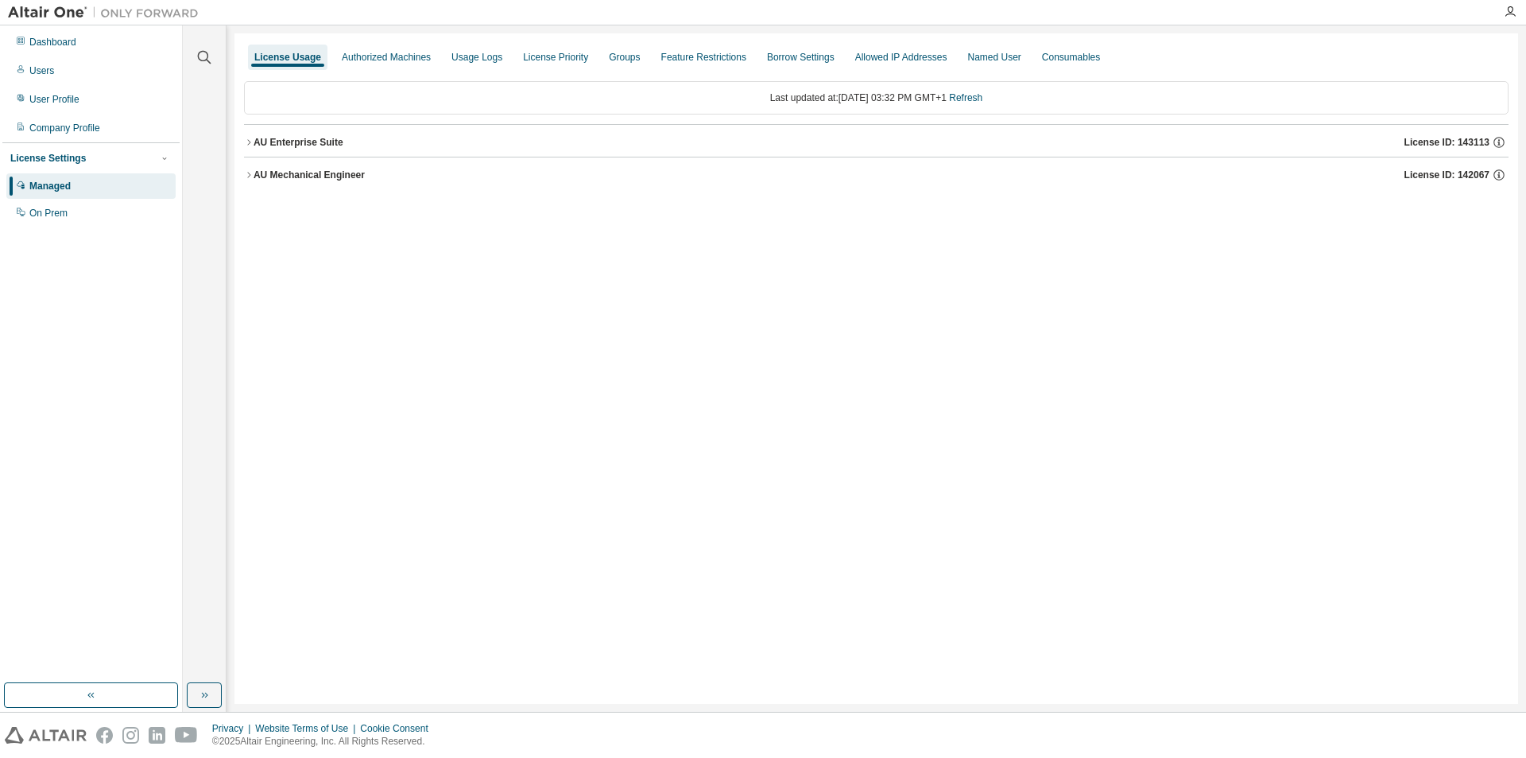
drag, startPoint x: 246, startPoint y: 177, endPoint x: 252, endPoint y: 152, distance: 26.0
click at [248, 177] on icon "button" at bounding box center [249, 175] width 10 height 10
click at [252, 146] on icon "button" at bounding box center [249, 143] width 10 height 10
click at [280, 247] on div "GlobalZoneEU" at bounding box center [339, 246] width 143 height 14
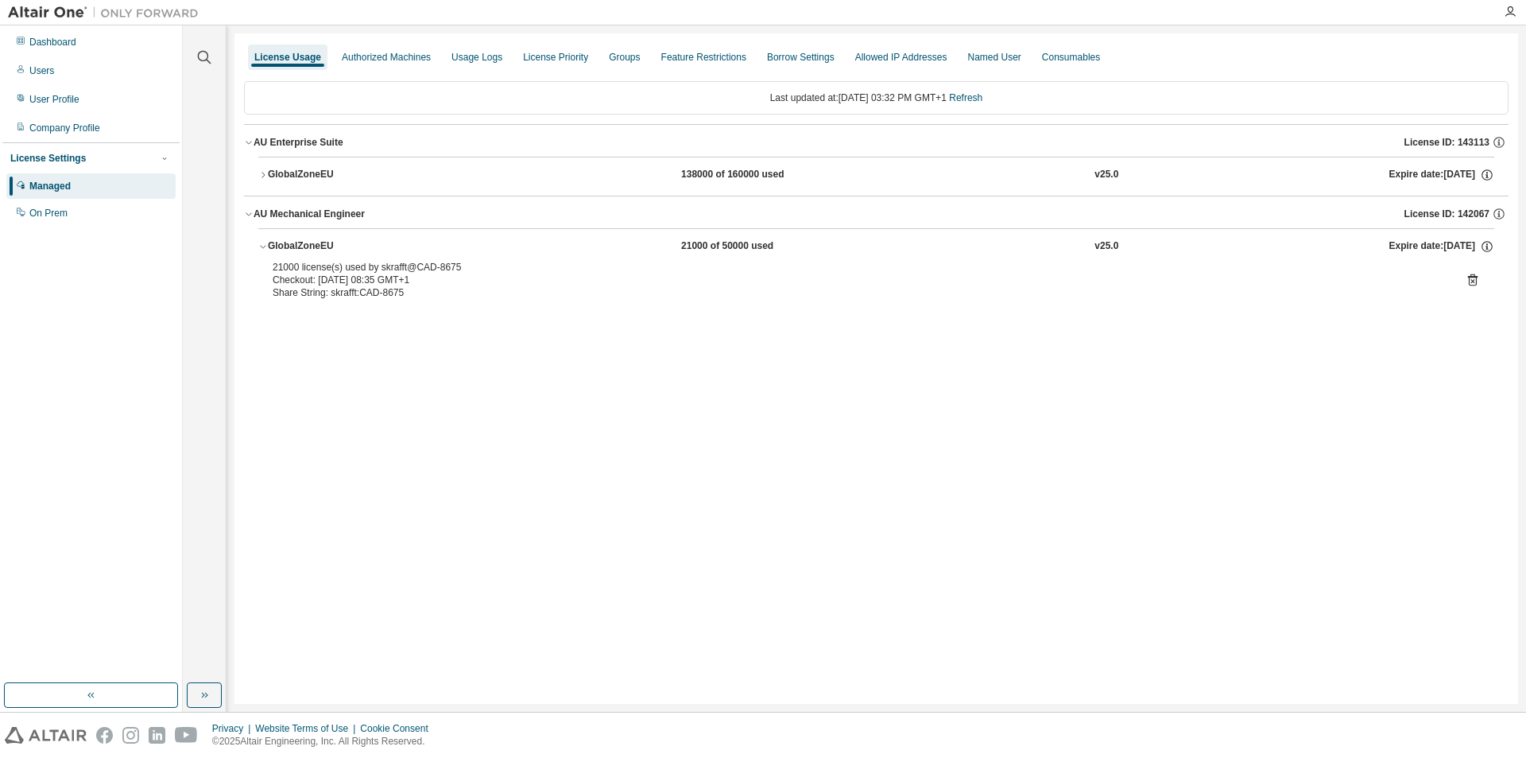
click at [275, 173] on div "GlobalZoneEU" at bounding box center [339, 175] width 143 height 14
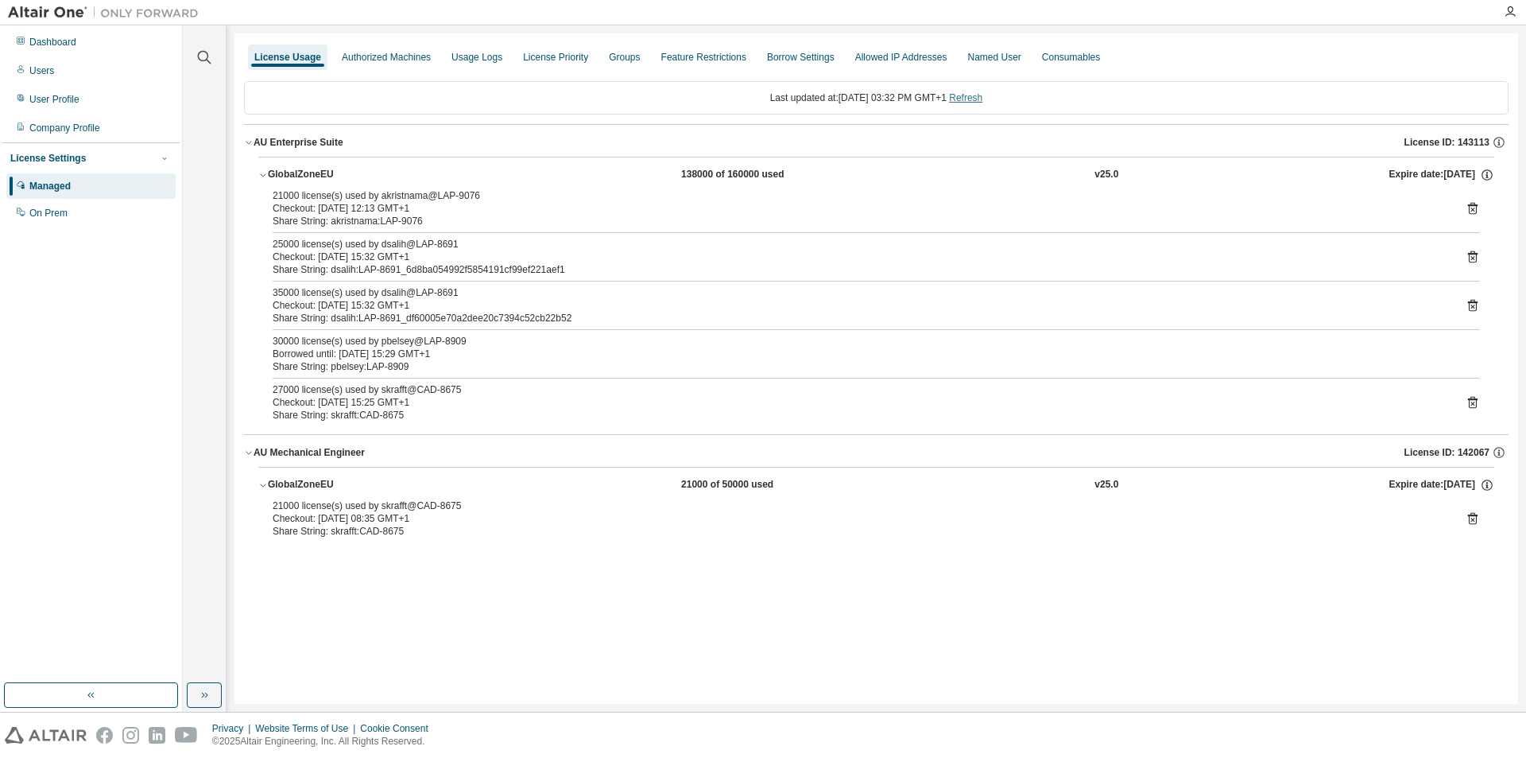
click at [981, 97] on link "Refresh" at bounding box center [965, 97] width 33 height 11
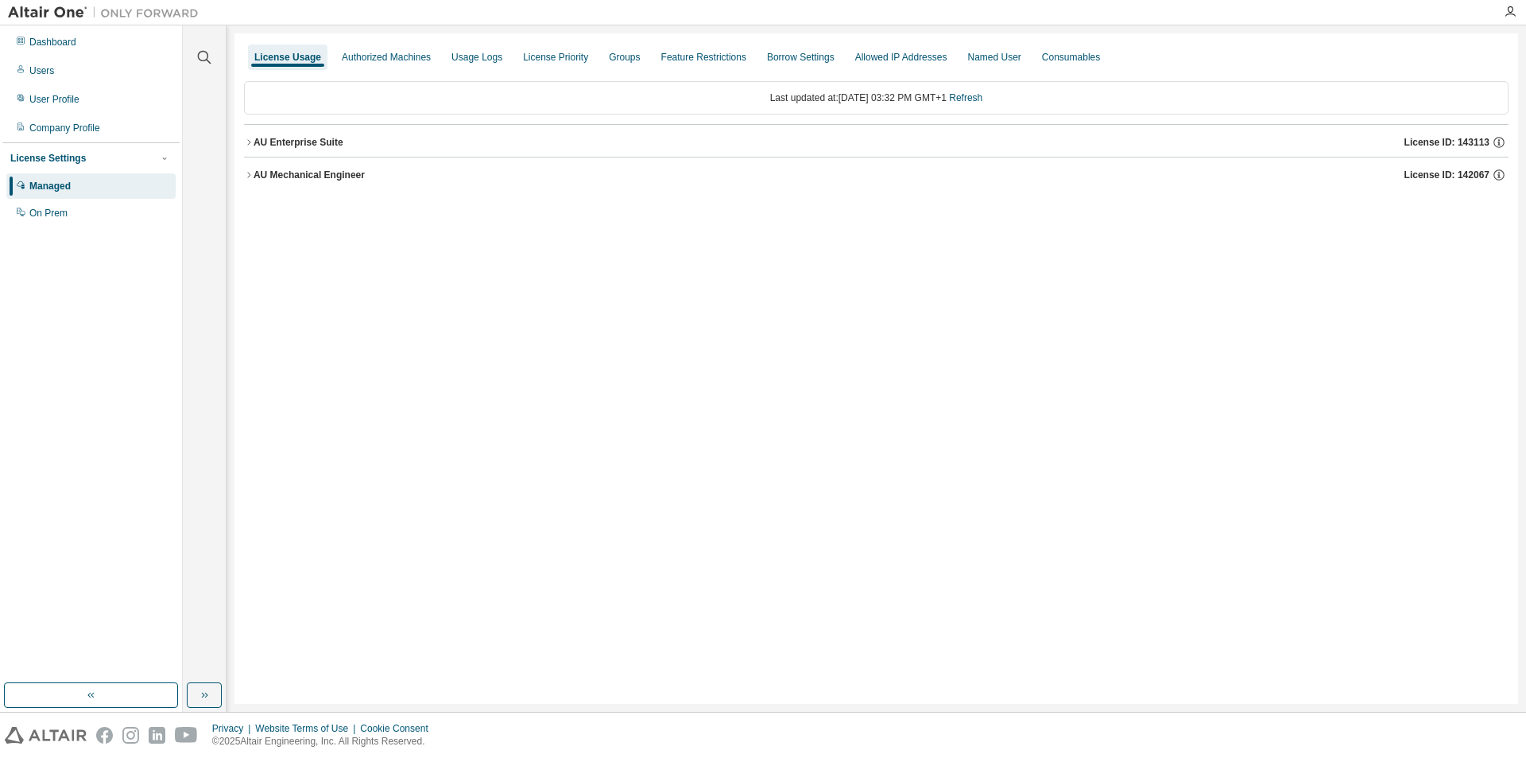
click at [248, 178] on icon "button" at bounding box center [249, 175] width 10 height 10
click at [252, 138] on icon "button" at bounding box center [249, 143] width 10 height 10
click at [286, 246] on div "GlobalZoneEU" at bounding box center [339, 246] width 143 height 14
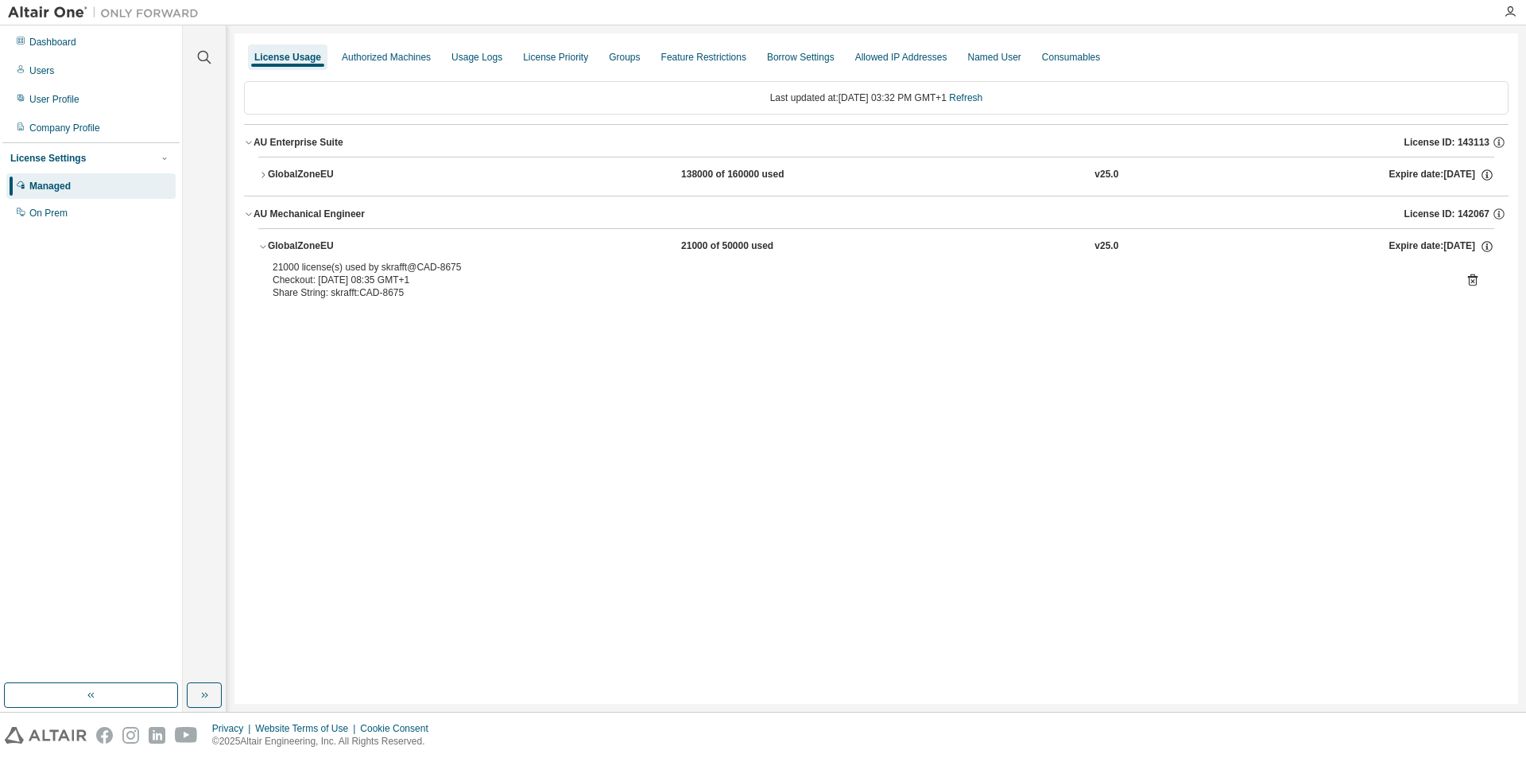
click at [293, 169] on div "GlobalZoneEU" at bounding box center [339, 175] width 143 height 14
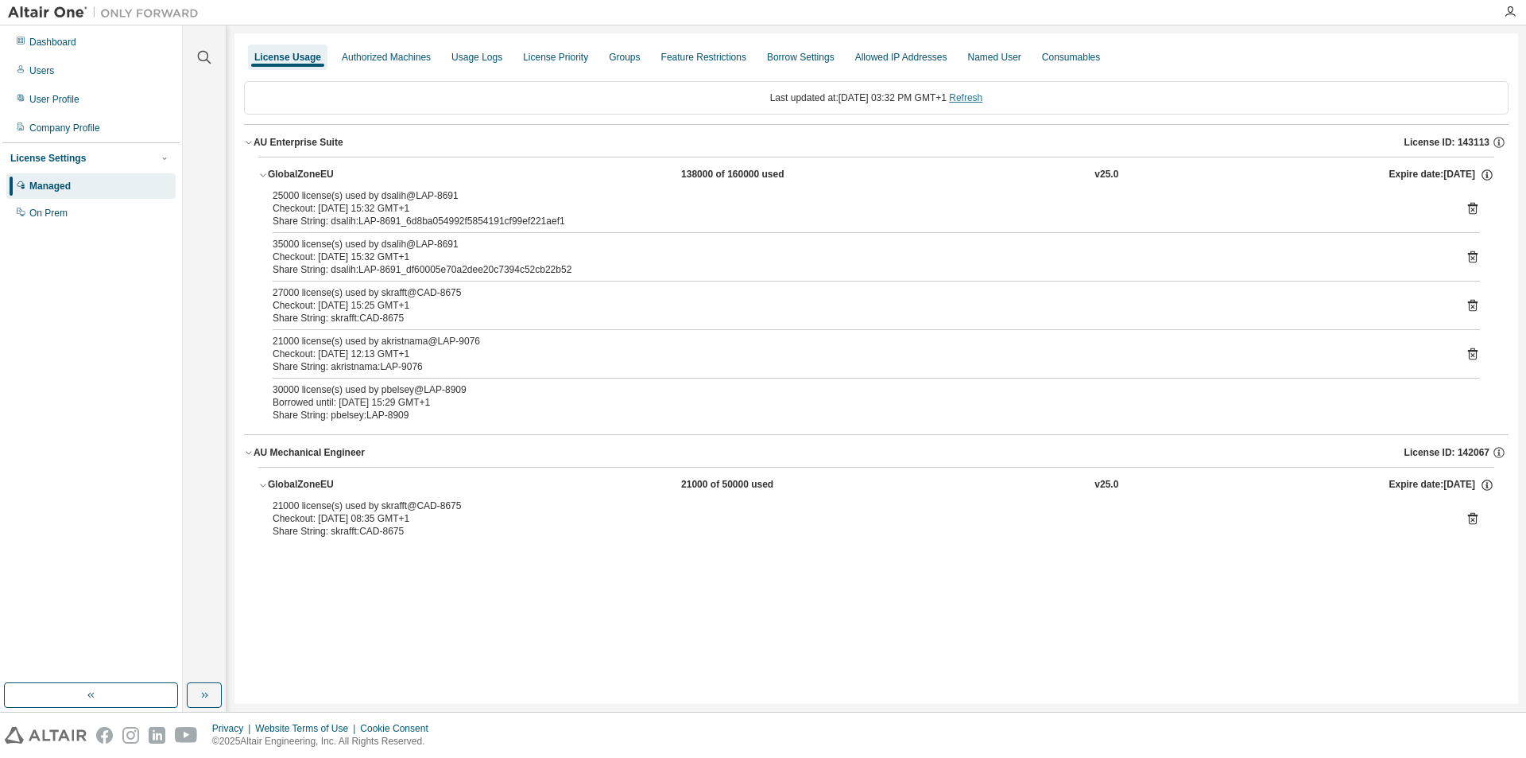
click at [983, 97] on link "Refresh" at bounding box center [965, 97] width 33 height 11
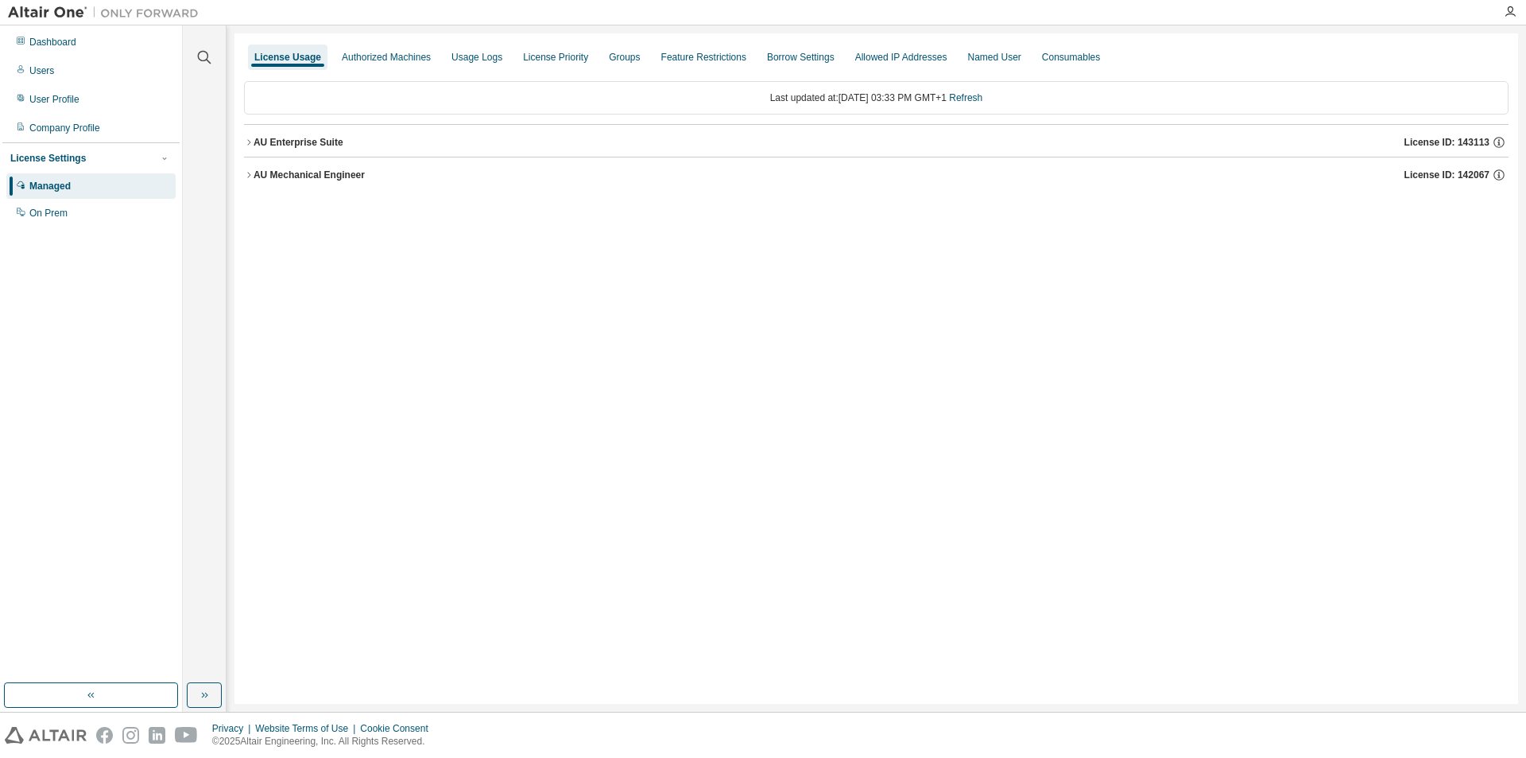
click at [268, 174] on div "AU Mechanical Engineer" at bounding box center [309, 175] width 111 height 13
click at [273, 200] on div "GlobalZoneEU" at bounding box center [339, 207] width 143 height 14
click at [256, 144] on div "AU Enterprise Suite" at bounding box center [299, 142] width 90 height 13
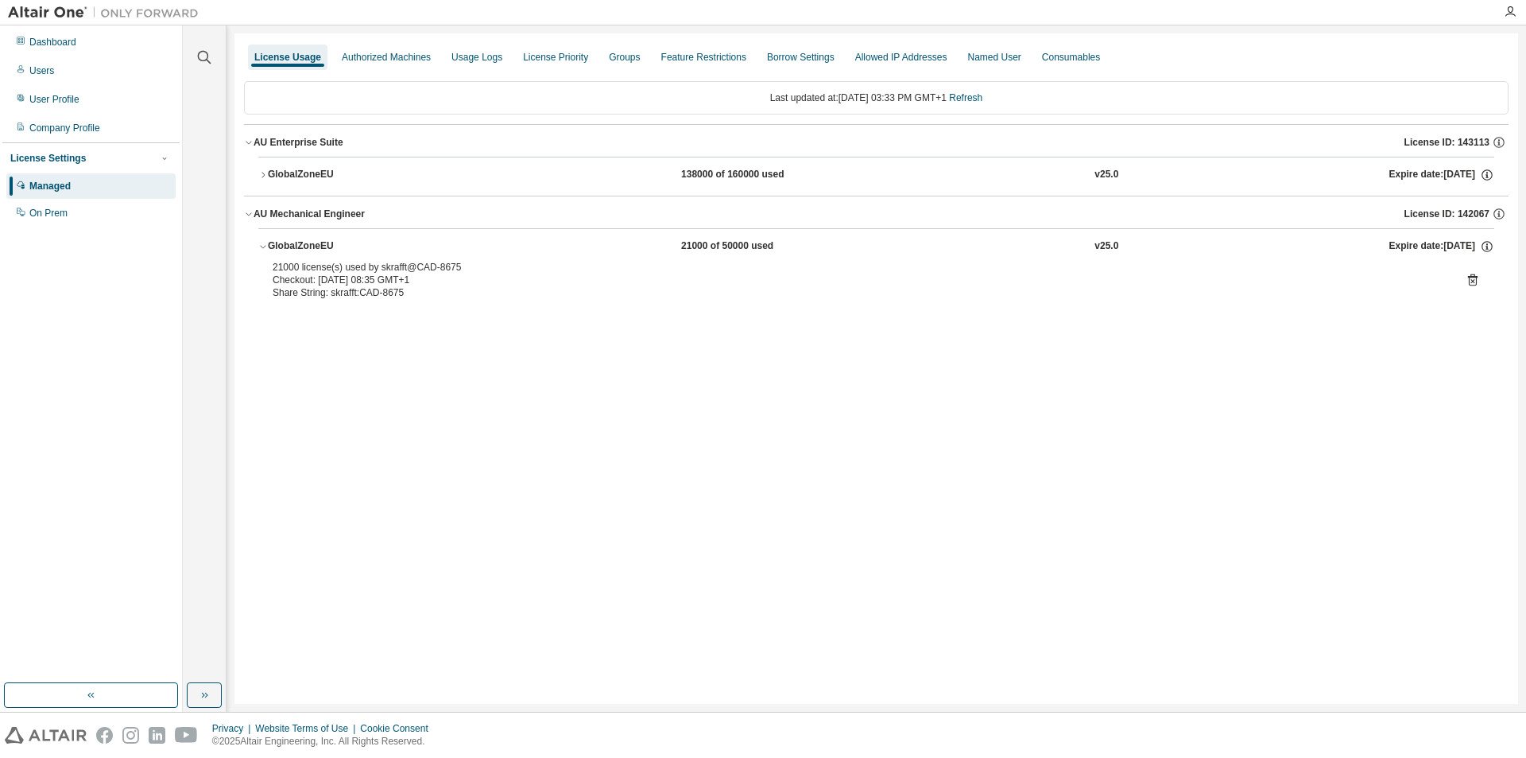
click at [266, 174] on icon "button" at bounding box center [263, 175] width 10 height 10
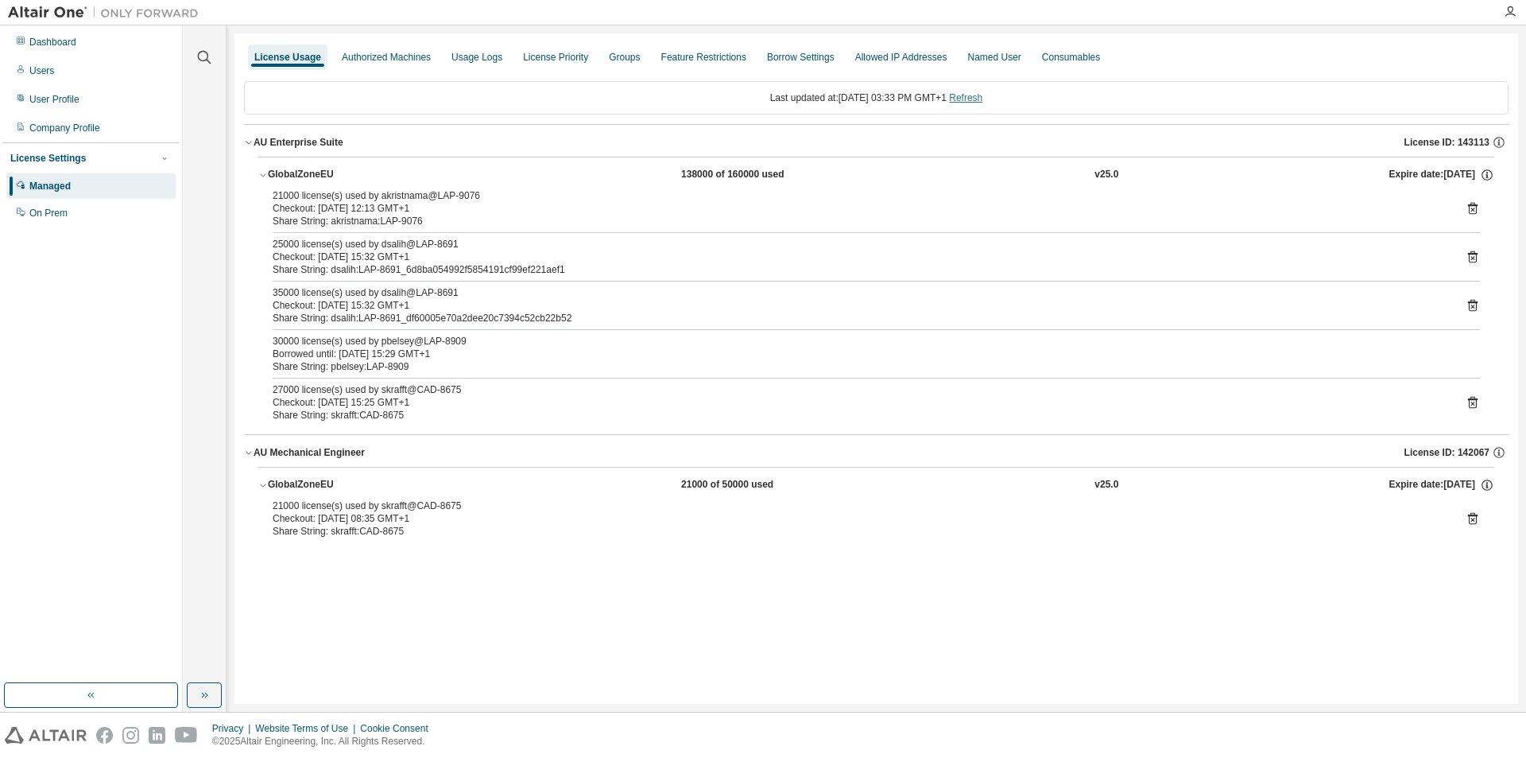
click at [983, 93] on link "Refresh" at bounding box center [965, 97] width 33 height 11
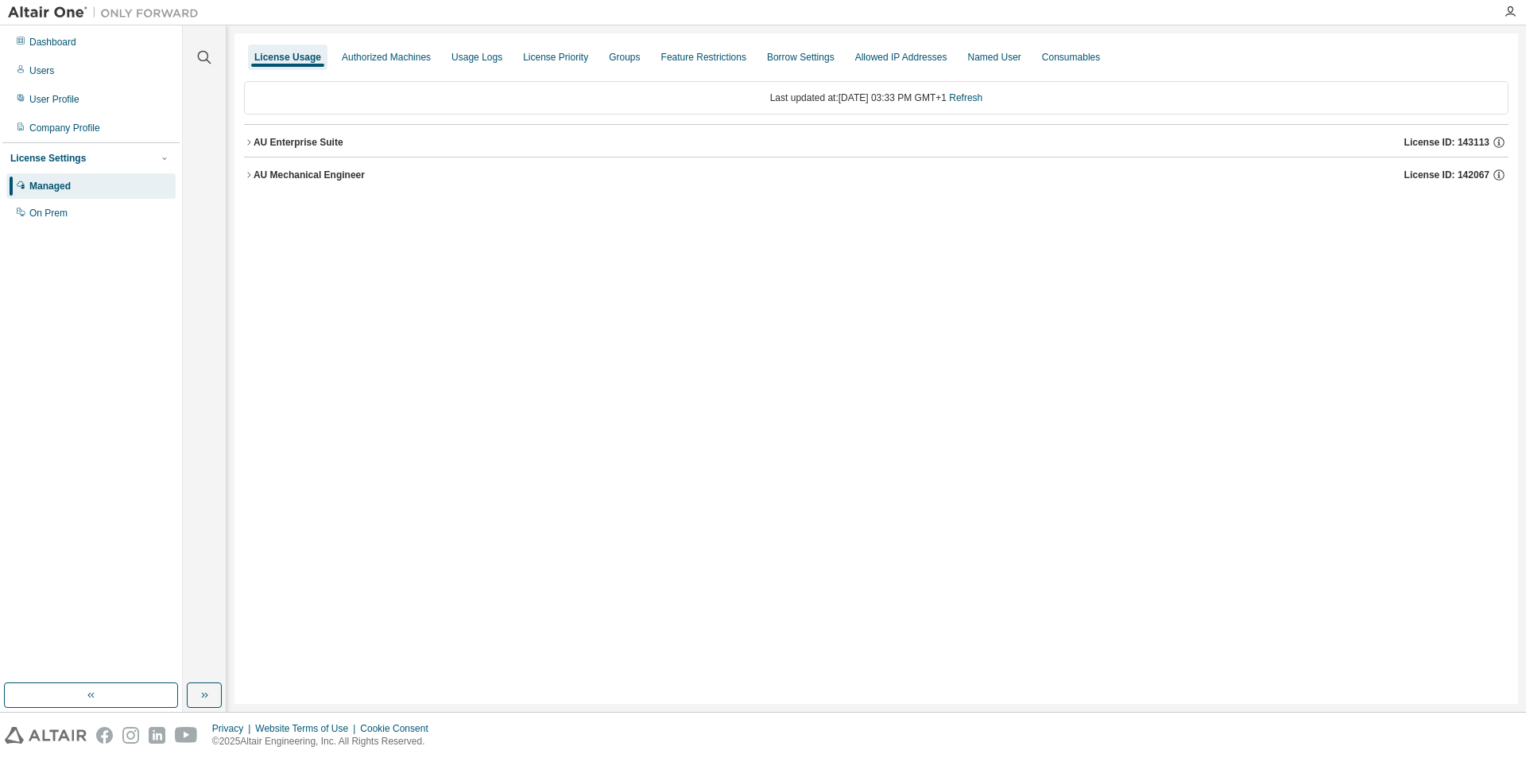
click at [264, 173] on div "AU Mechanical Engineer" at bounding box center [309, 175] width 111 height 13
click at [280, 206] on div "GlobalZoneEU" at bounding box center [339, 207] width 143 height 14
click at [278, 143] on div "AU Enterprise Suite" at bounding box center [299, 142] width 90 height 13
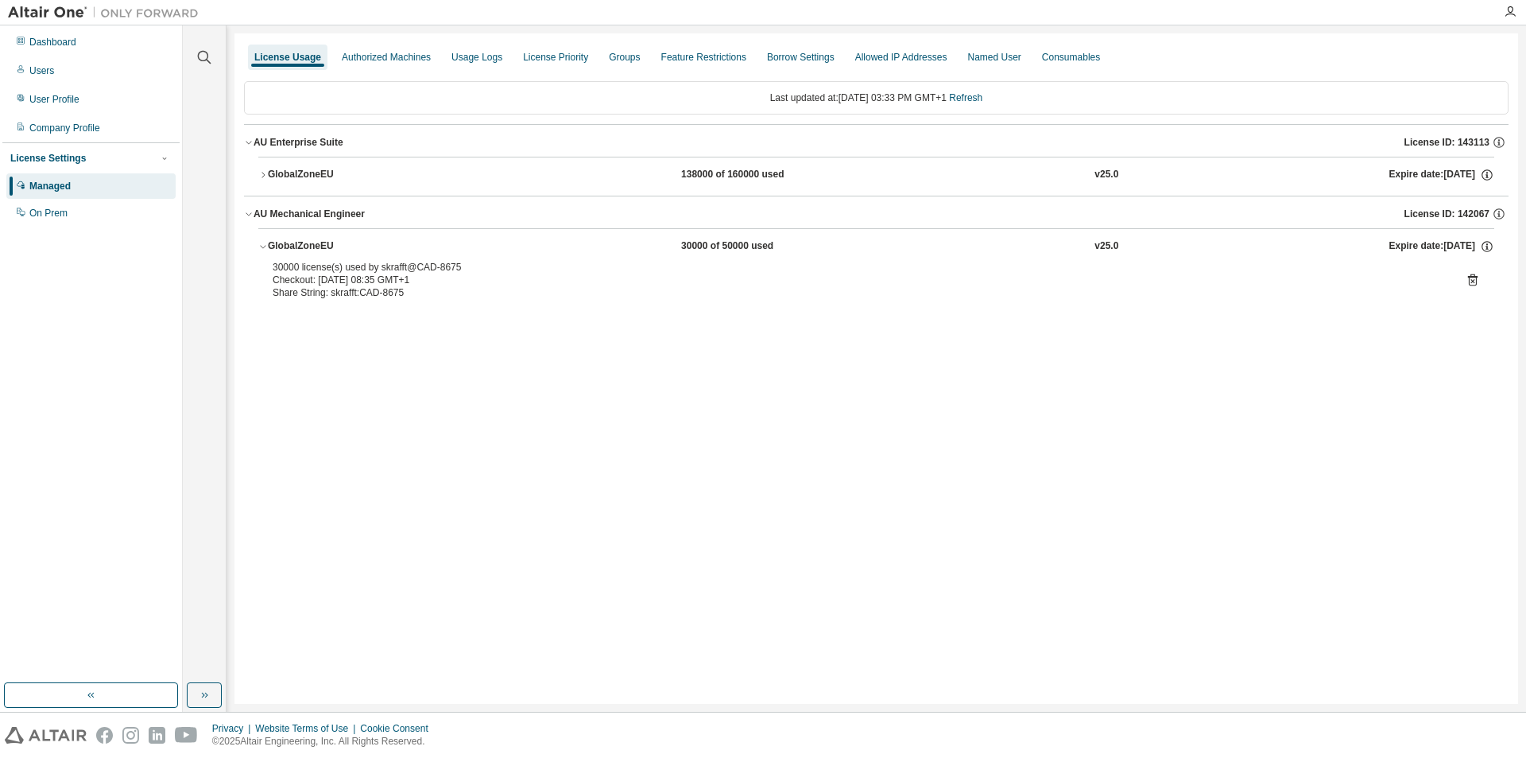
click at [281, 166] on button "GlobalZoneEU 138000 of 160000 used v25.0 Expire date: [DATE]" at bounding box center [876, 174] width 1236 height 35
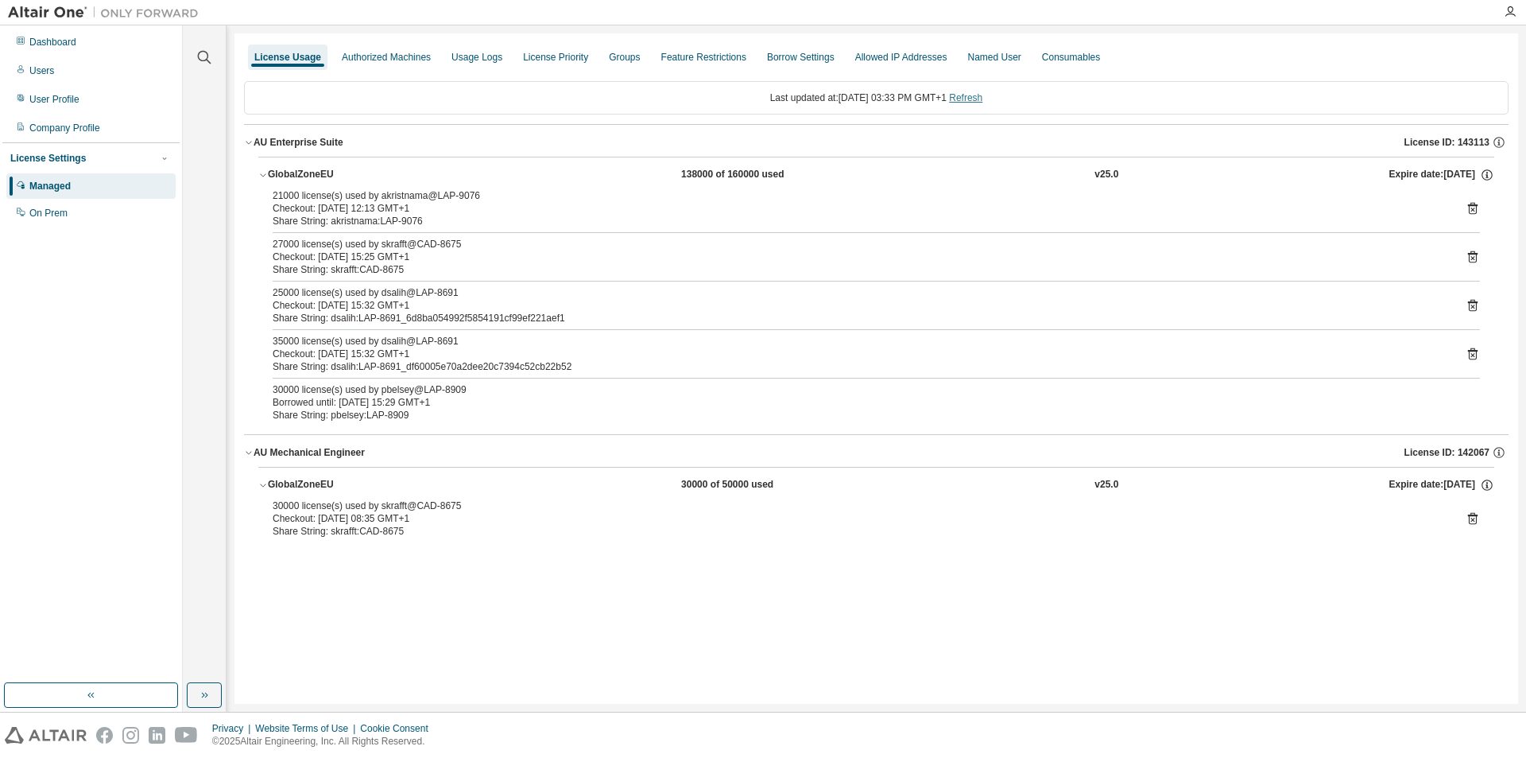
click at [983, 99] on link "Refresh" at bounding box center [965, 97] width 33 height 11
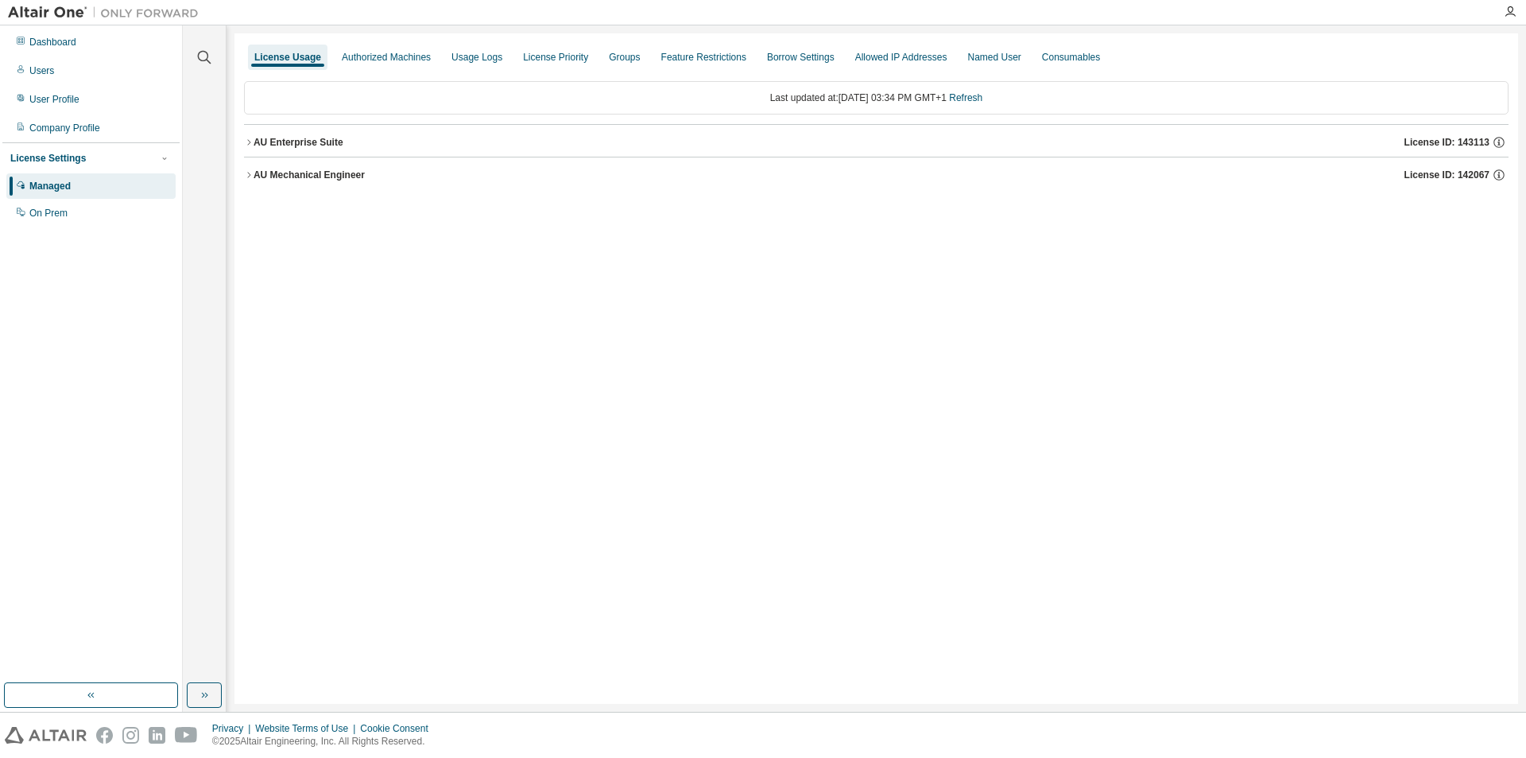
click at [320, 172] on div "AU Mechanical Engineer" at bounding box center [309, 175] width 111 height 13
click at [304, 146] on div "AU Enterprise Suite" at bounding box center [299, 142] width 90 height 13
click at [283, 239] on button "GlobalZoneEU 30000 of 50000 used v25.0 Expire date: [DATE]" at bounding box center [876, 246] width 1236 height 35
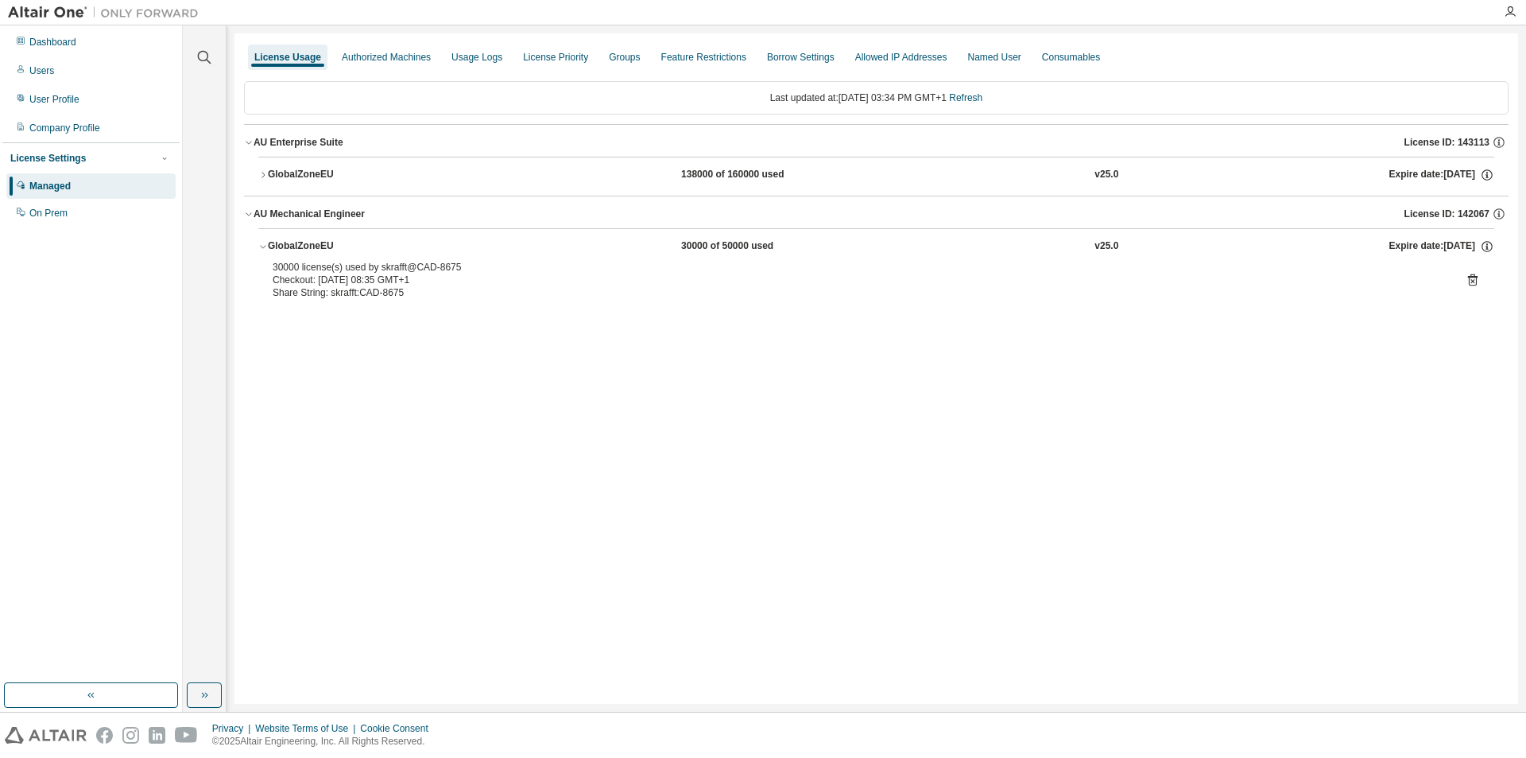
click at [294, 166] on button "GlobalZoneEU 138000 of 160000 used v25.0 Expire date: [DATE]" at bounding box center [876, 174] width 1236 height 35
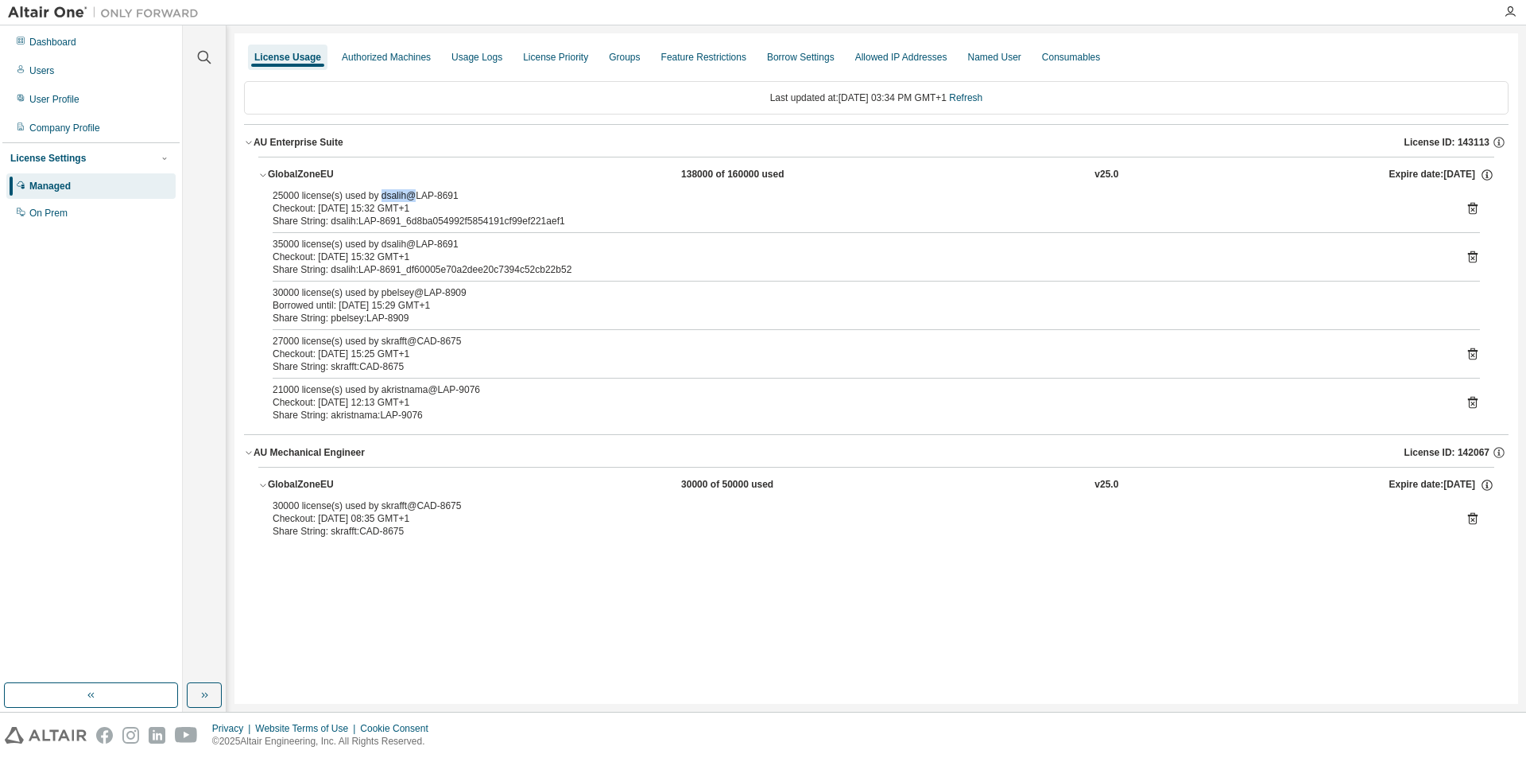
drag, startPoint x: 381, startPoint y: 195, endPoint x: 414, endPoint y: 195, distance: 33.4
click at [413, 195] on div "25000 license(s) used by dsalih@LAP-8691" at bounding box center [858, 195] width 1170 height 13
drag, startPoint x: 390, startPoint y: 242, endPoint x: 404, endPoint y: 244, distance: 14.4
click at [402, 243] on div "35000 license(s) used by dsalih@LAP-8691" at bounding box center [858, 244] width 1170 height 13
drag, startPoint x: 494, startPoint y: 602, endPoint x: 457, endPoint y: 564, distance: 52.9
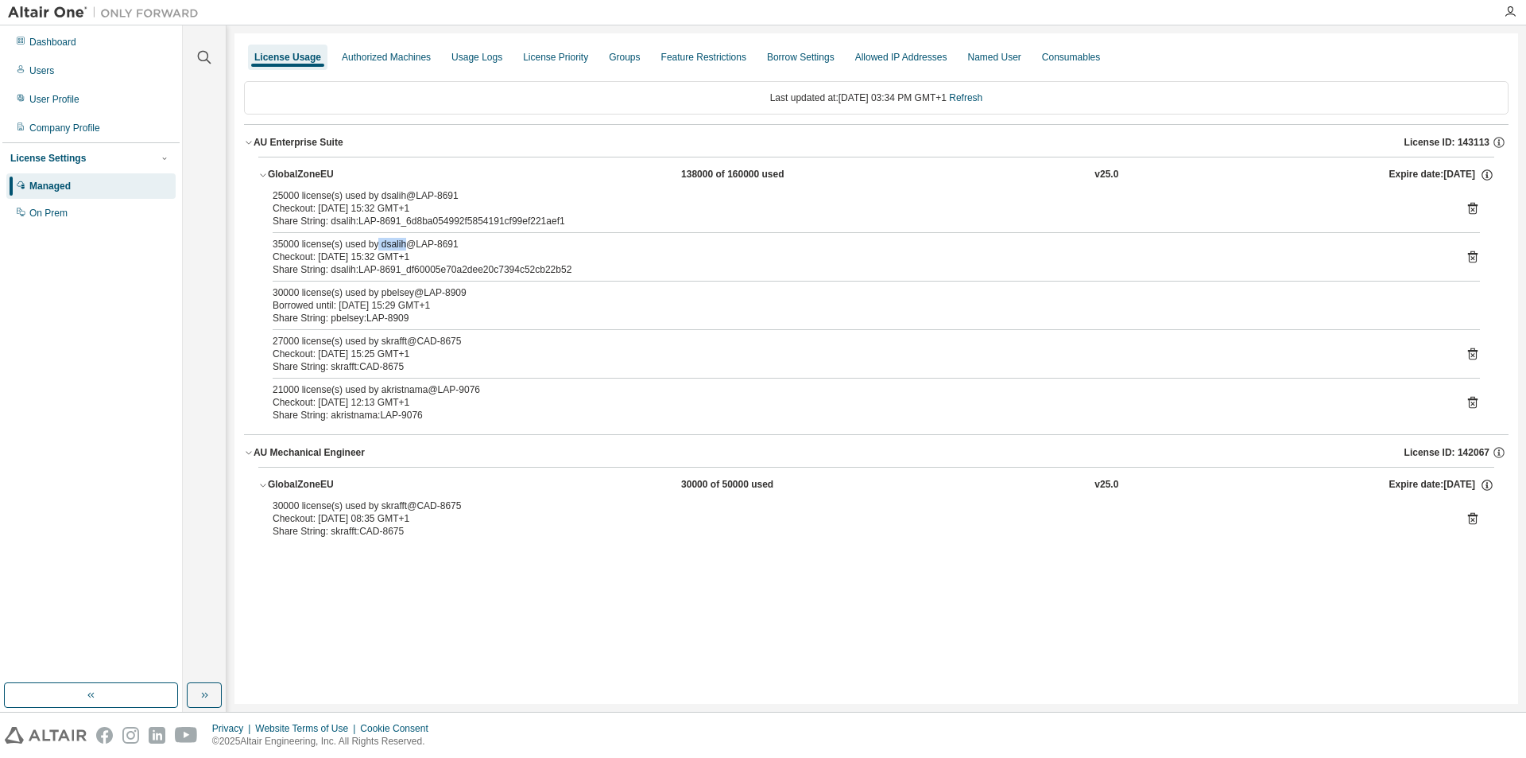
click at [494, 602] on div "License Usage Authorized Machines Usage Logs License Priority Groups Feature Re…" at bounding box center [877, 368] width 1284 height 670
click at [983, 100] on link "Refresh" at bounding box center [965, 97] width 33 height 11
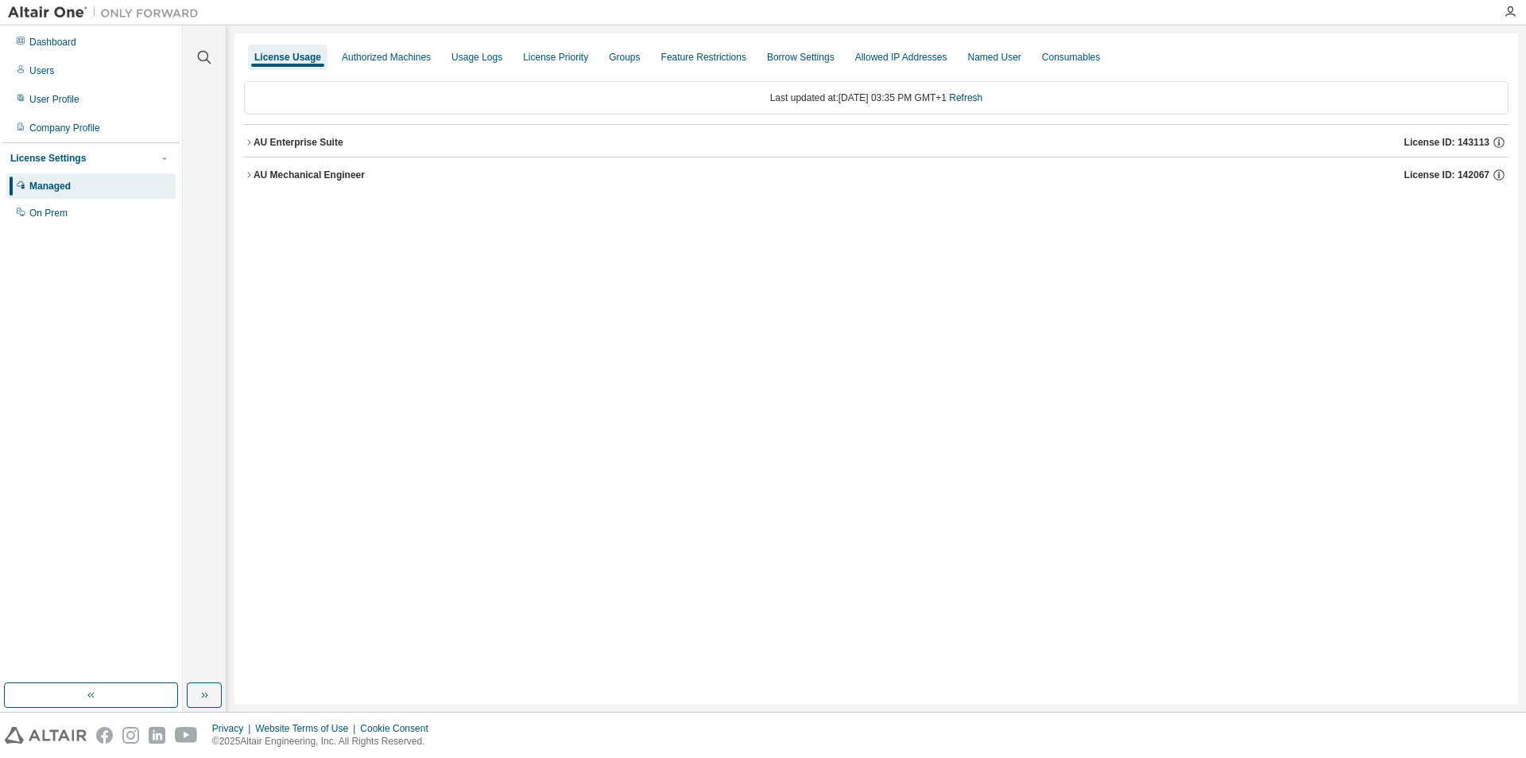
click at [287, 176] on div "AU Mechanical Engineer" at bounding box center [309, 175] width 111 height 13
click at [286, 204] on div "GlobalZoneEU" at bounding box center [339, 207] width 143 height 14
click at [254, 145] on div "AU Enterprise Suite" at bounding box center [299, 142] width 90 height 13
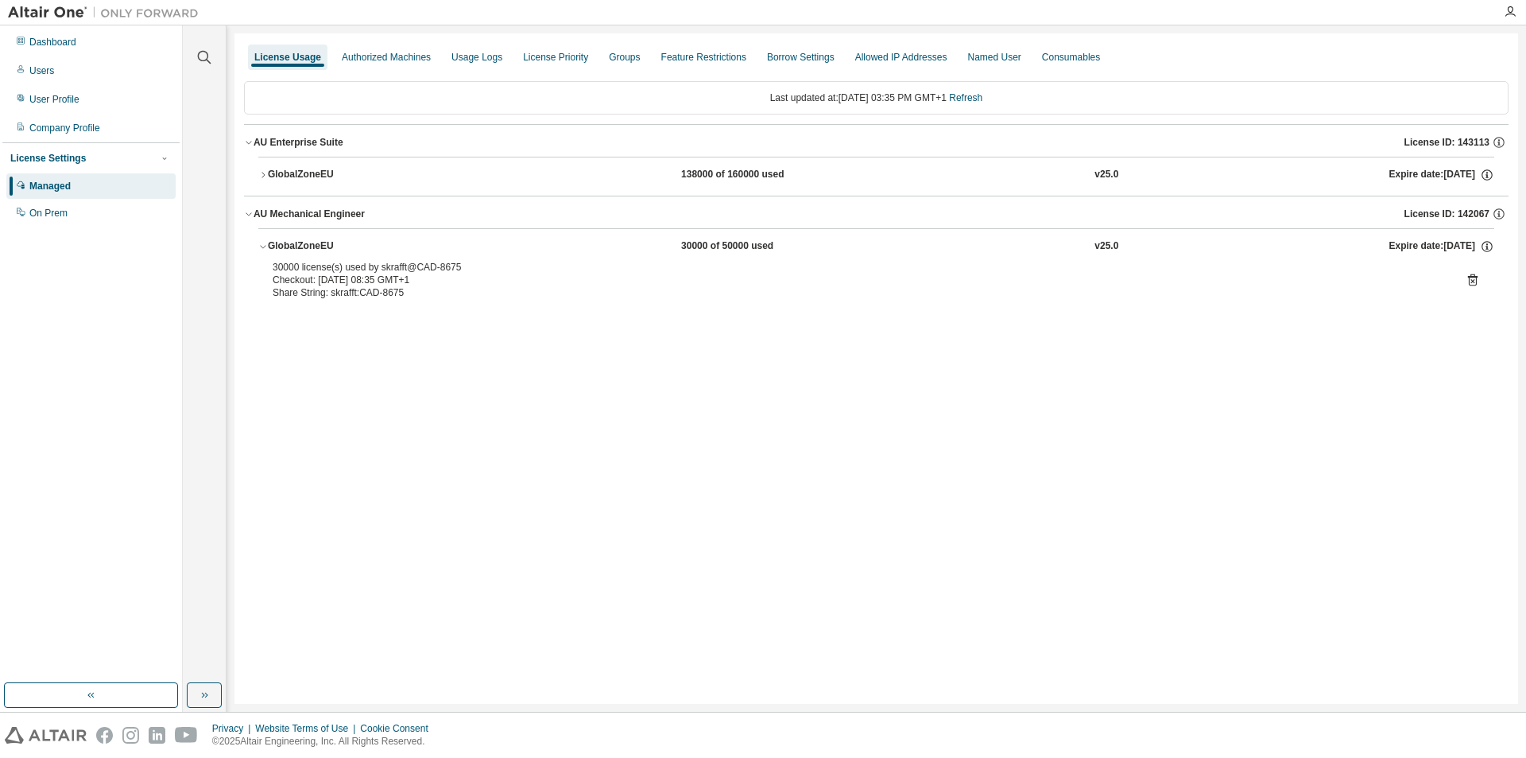
click at [270, 168] on div "GlobalZoneEU" at bounding box center [339, 175] width 143 height 14
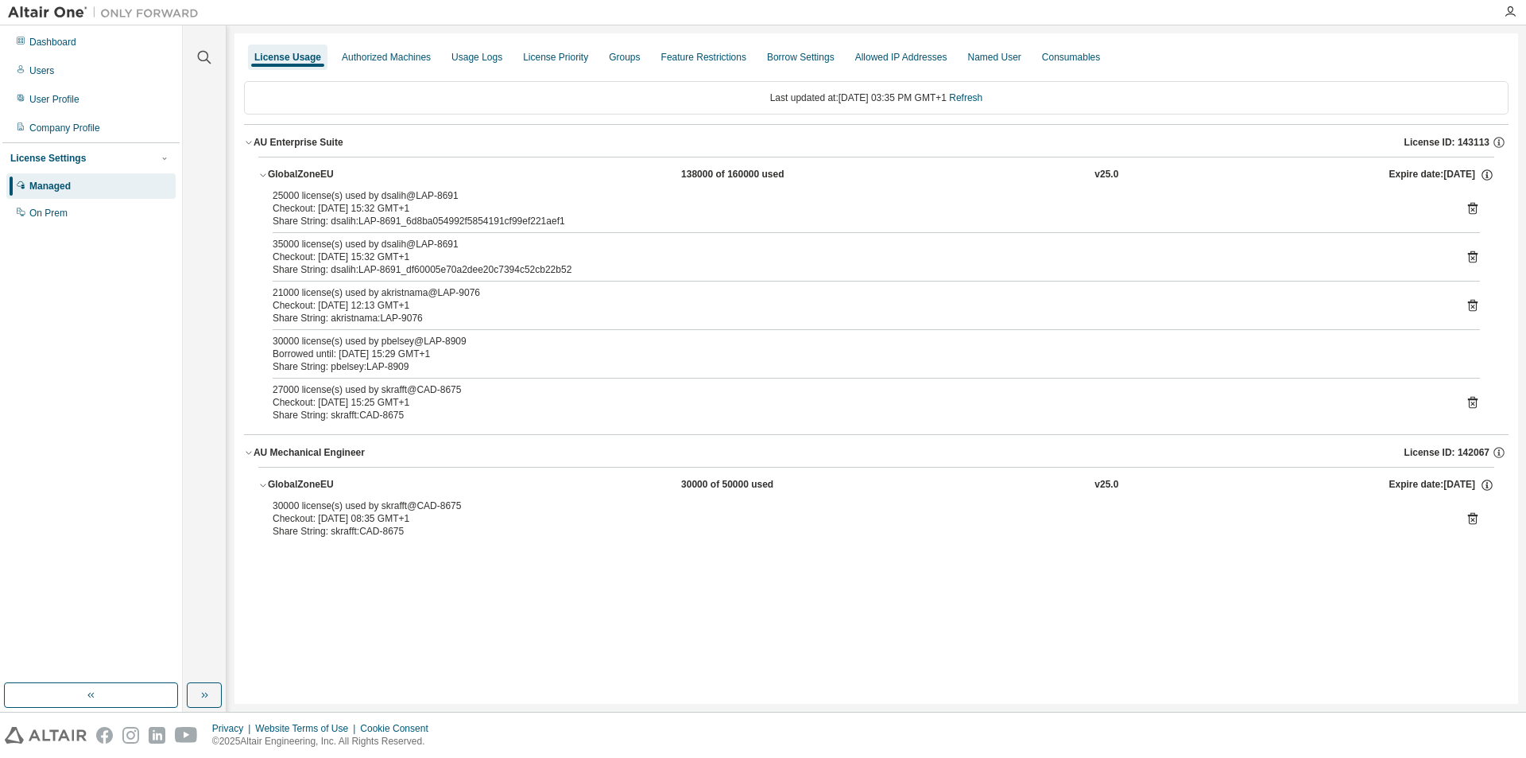
drag, startPoint x: 273, startPoint y: 390, endPoint x: 470, endPoint y: 397, distance: 197.3
click at [470, 397] on div "27000 license(s) used by skrafft@CAD-8675 Checkout: [DATE] 15:25 GMT+1" at bounding box center [858, 395] width 1170 height 25
click at [468, 397] on div "Checkout: [DATE] 15:25 GMT+1" at bounding box center [858, 402] width 1170 height 13
click at [208, 692] on icon "button" at bounding box center [204, 695] width 13 height 13
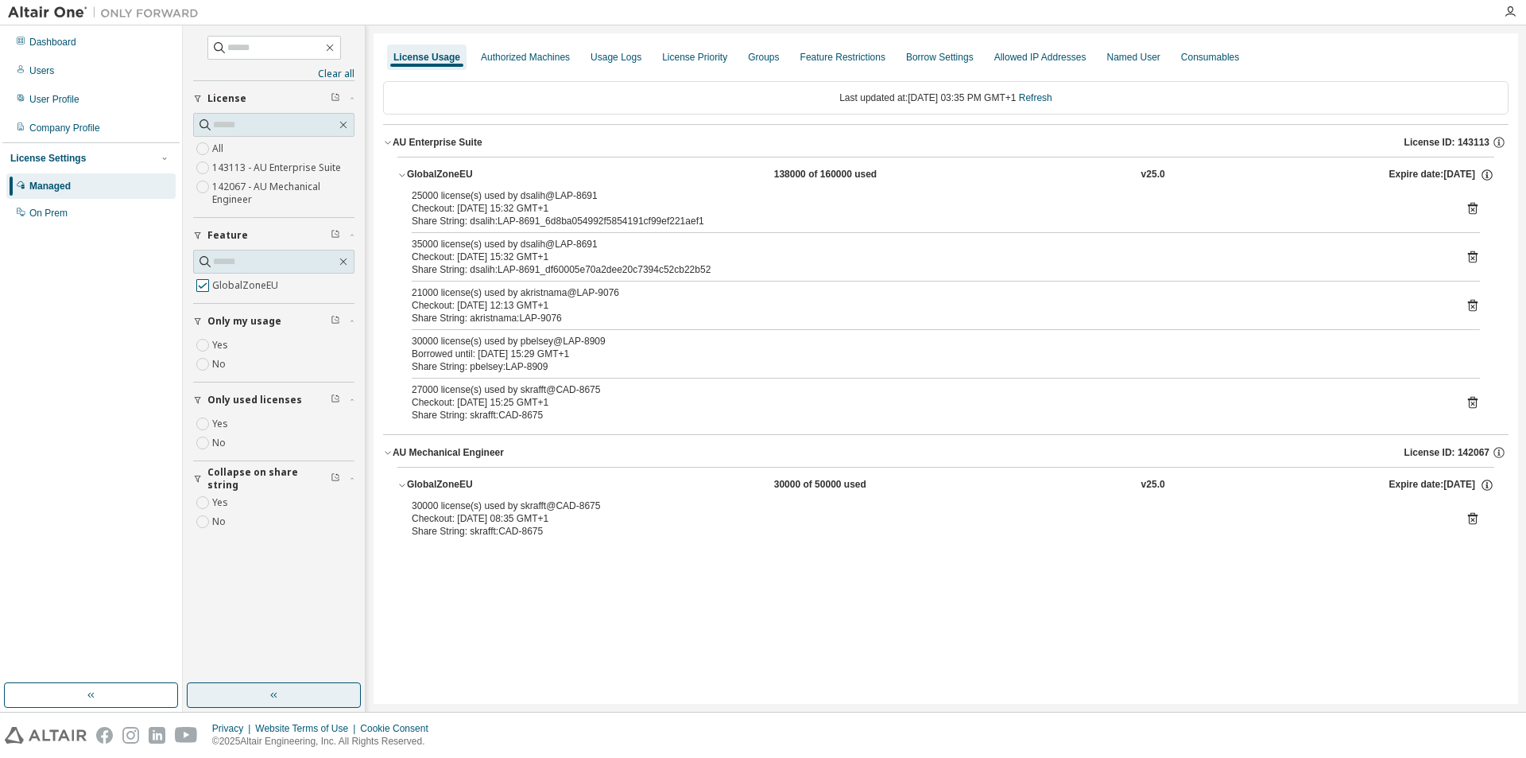
click at [220, 286] on label "GlobalZoneEU" at bounding box center [246, 285] width 69 height 19
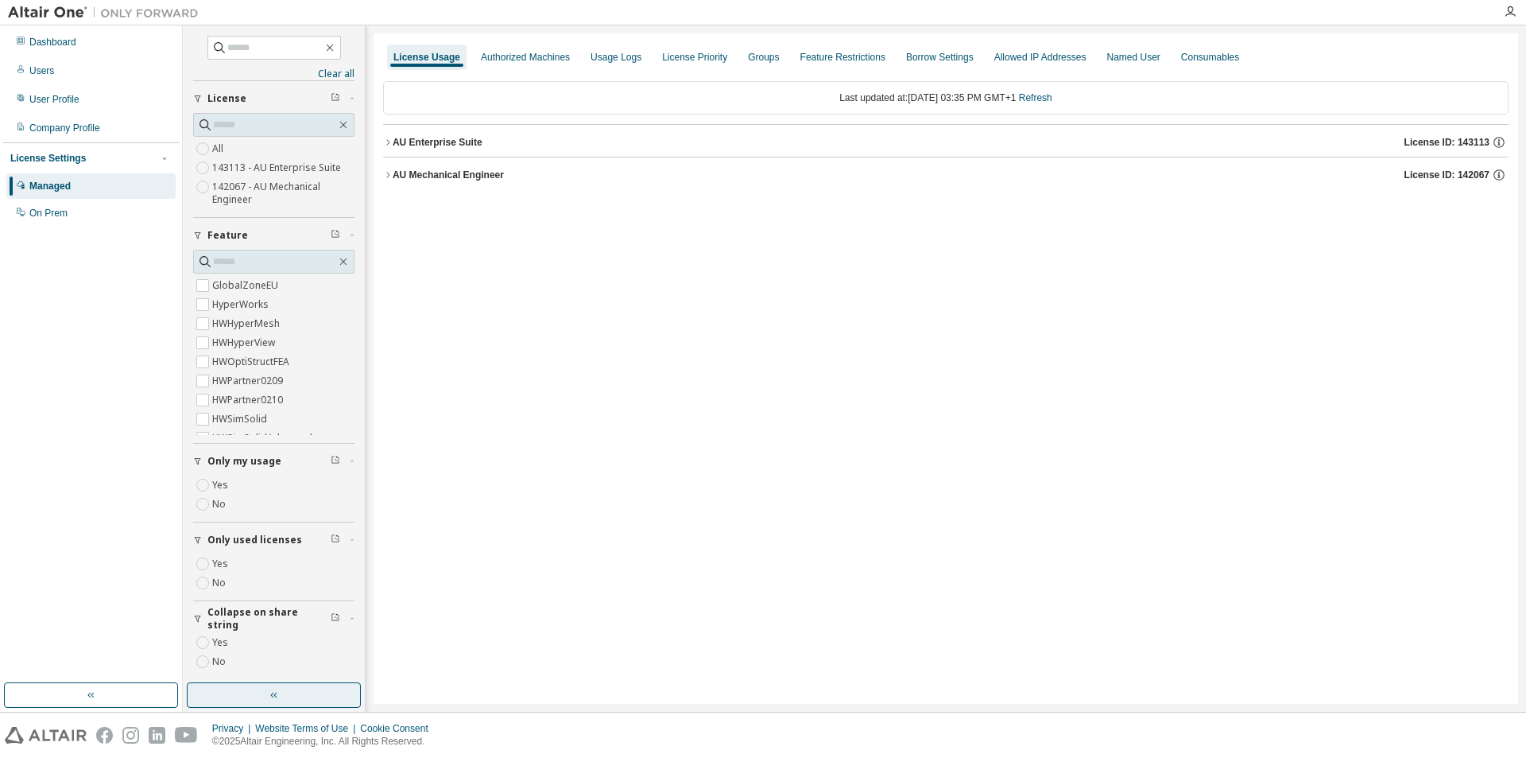
click at [404, 176] on div "AU Mechanical Engineer" at bounding box center [448, 175] width 111 height 13
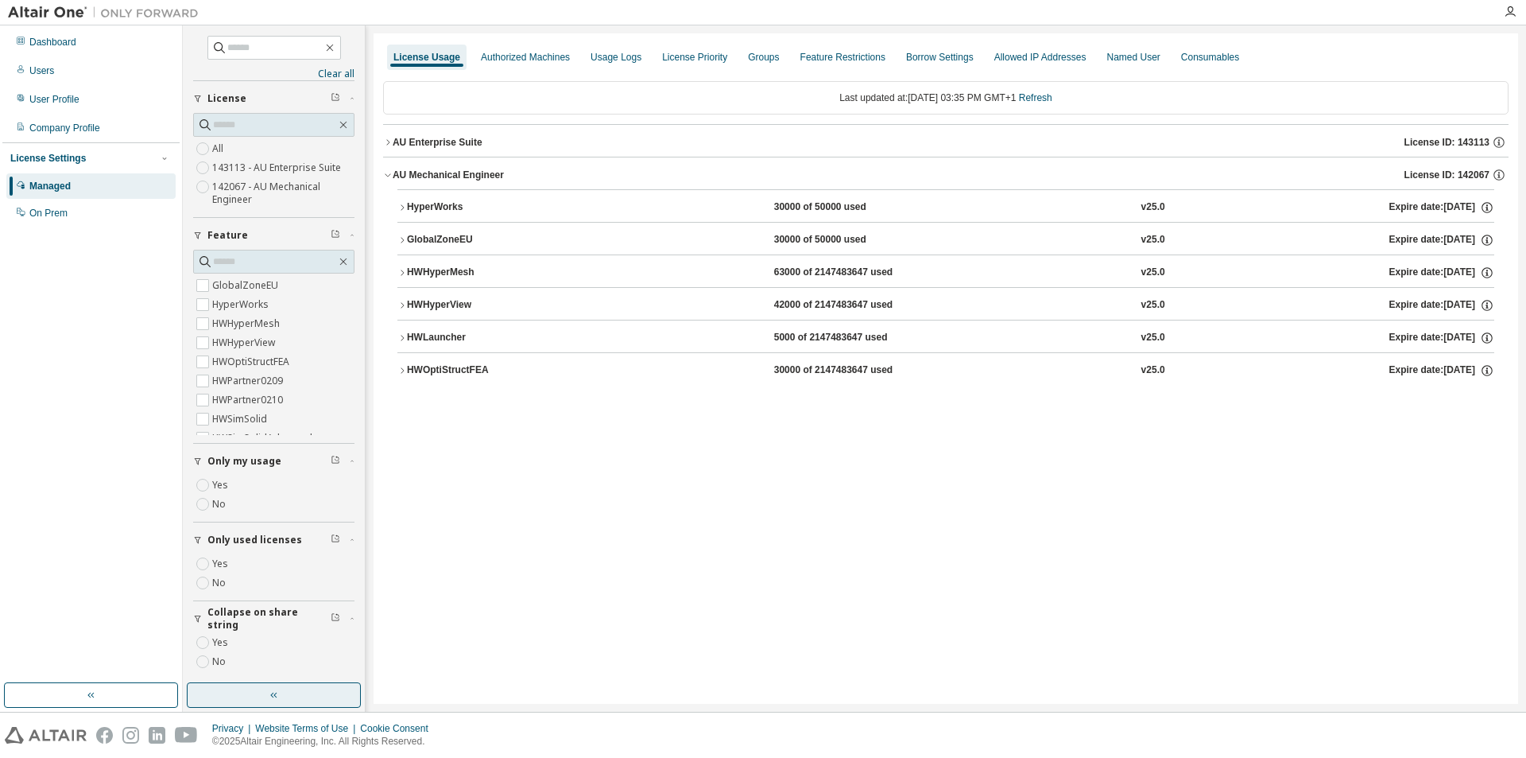
click at [410, 212] on div "HyperWorks" at bounding box center [478, 207] width 143 height 14
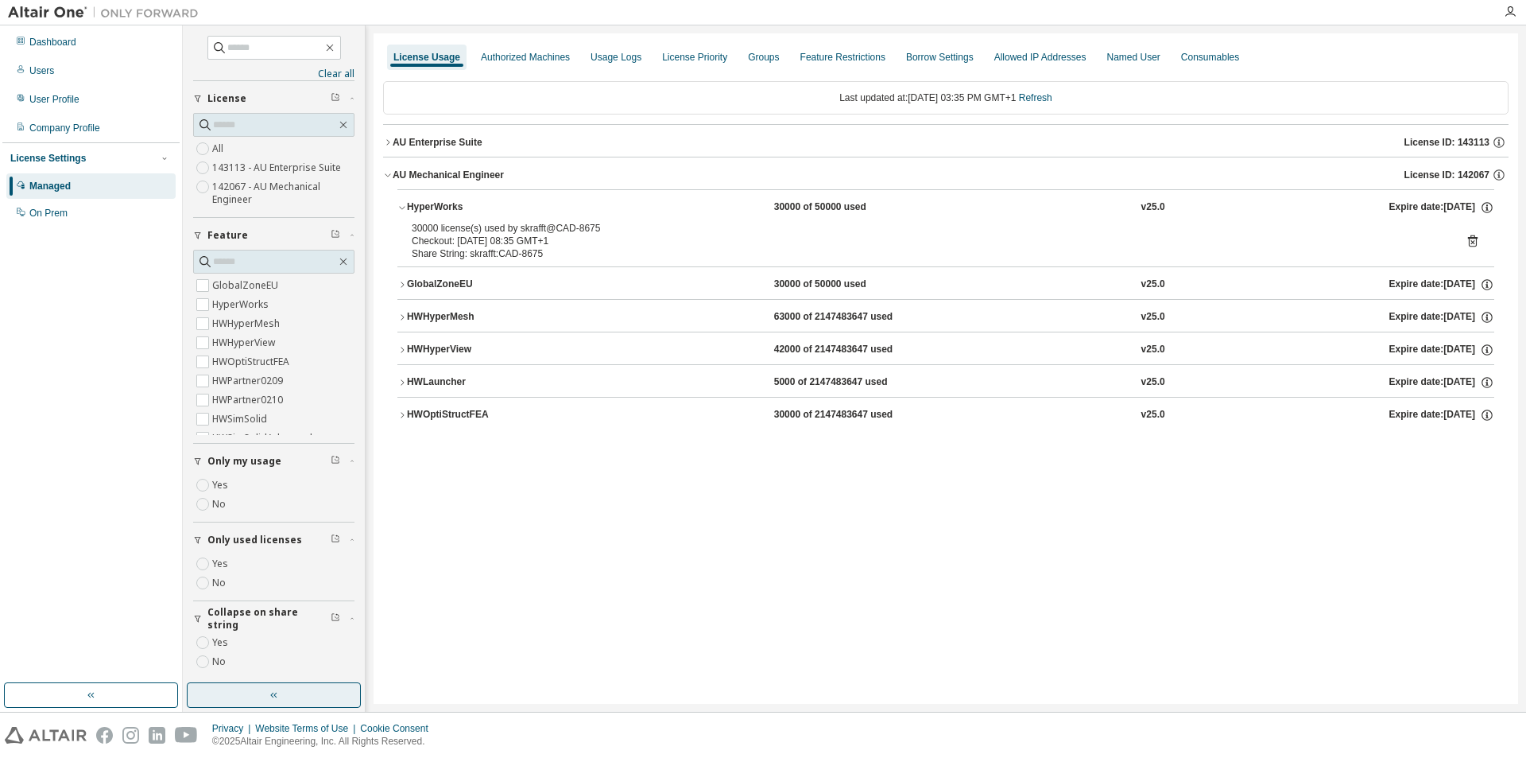
click at [408, 206] on div "HyperWorks" at bounding box center [478, 207] width 143 height 14
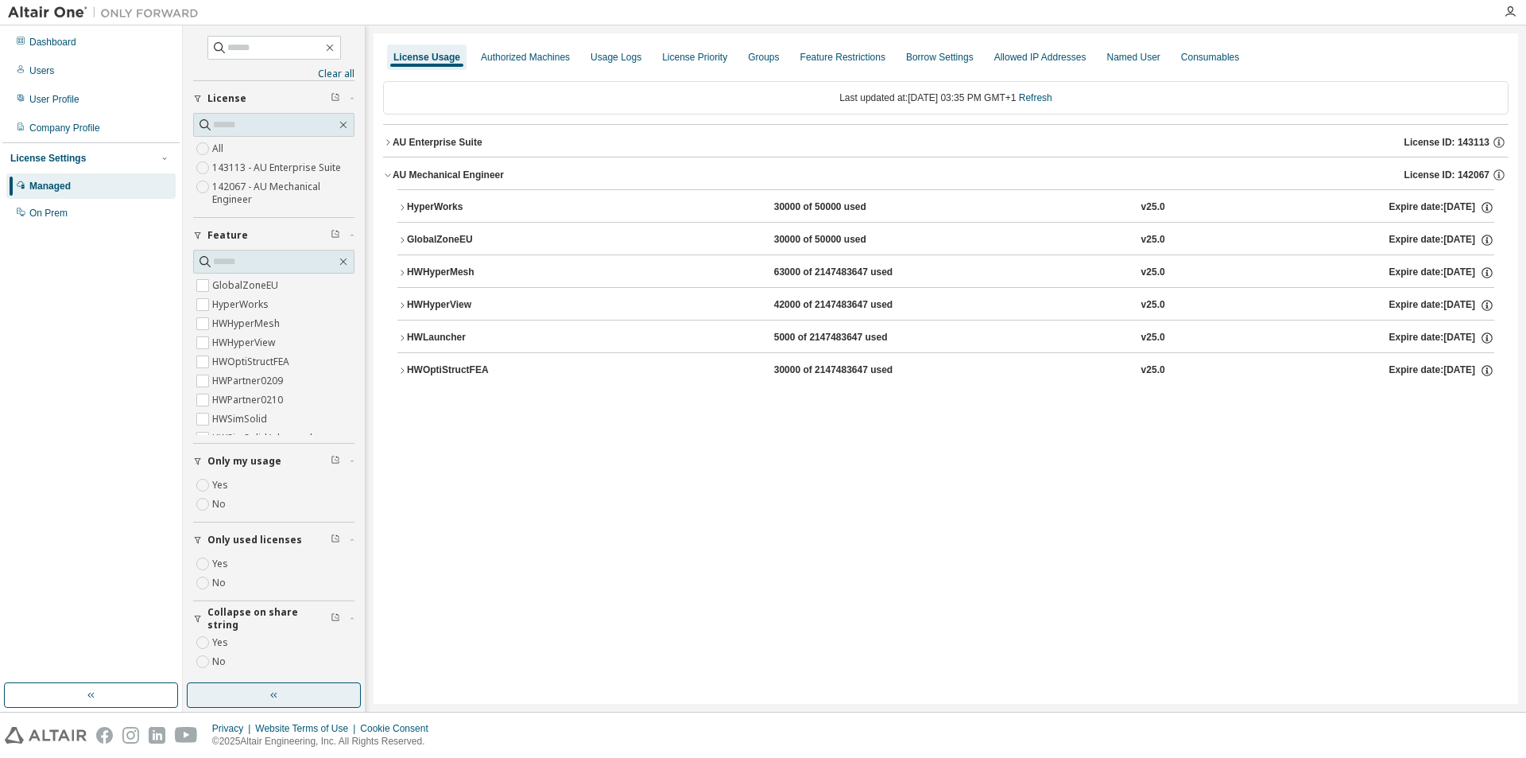
click at [390, 145] on icon "button" at bounding box center [388, 143] width 10 height 10
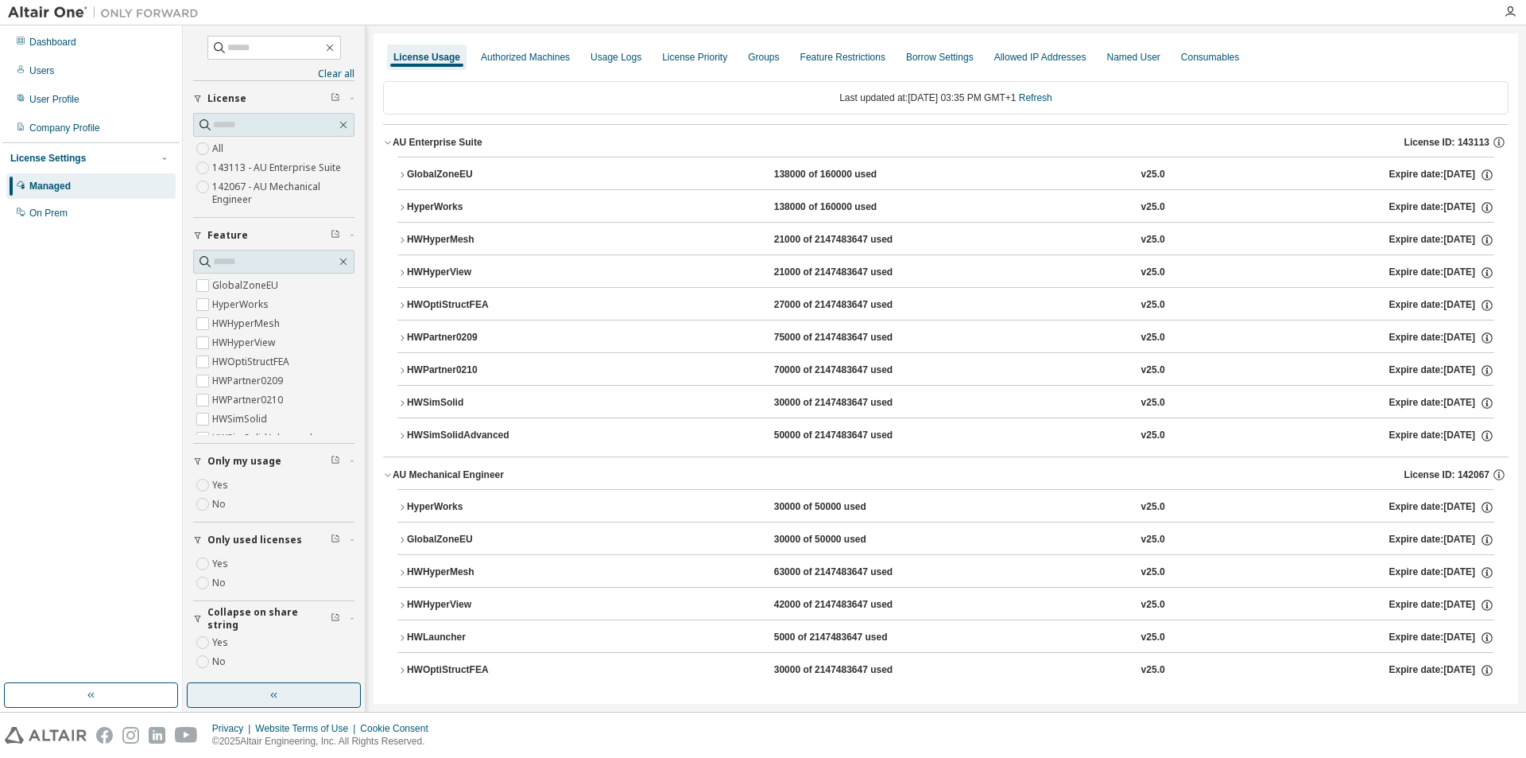
click at [438, 370] on div "HWPartner0210" at bounding box center [478, 370] width 143 height 14
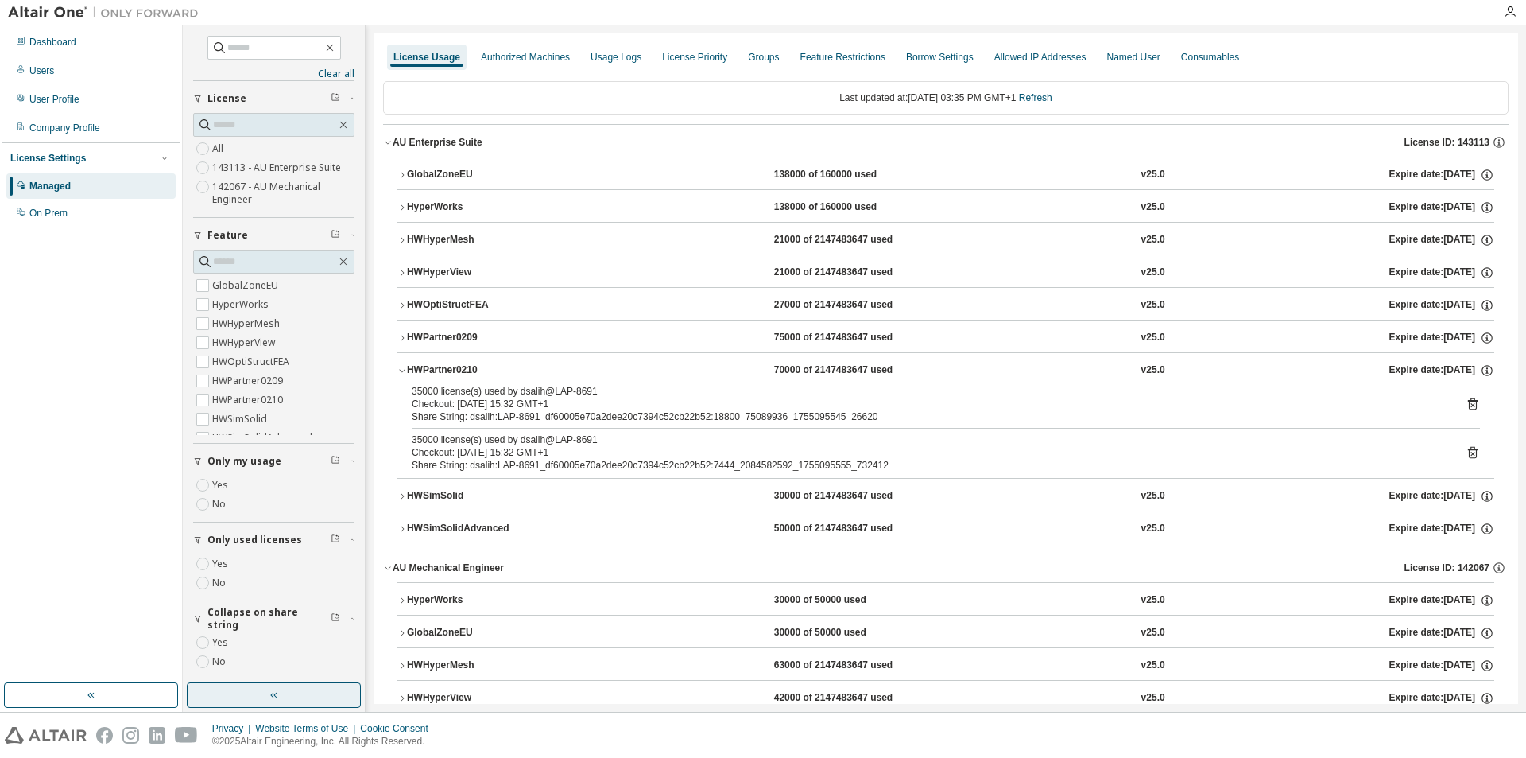
click at [439, 335] on div "HWPartner0209" at bounding box center [478, 338] width 143 height 14
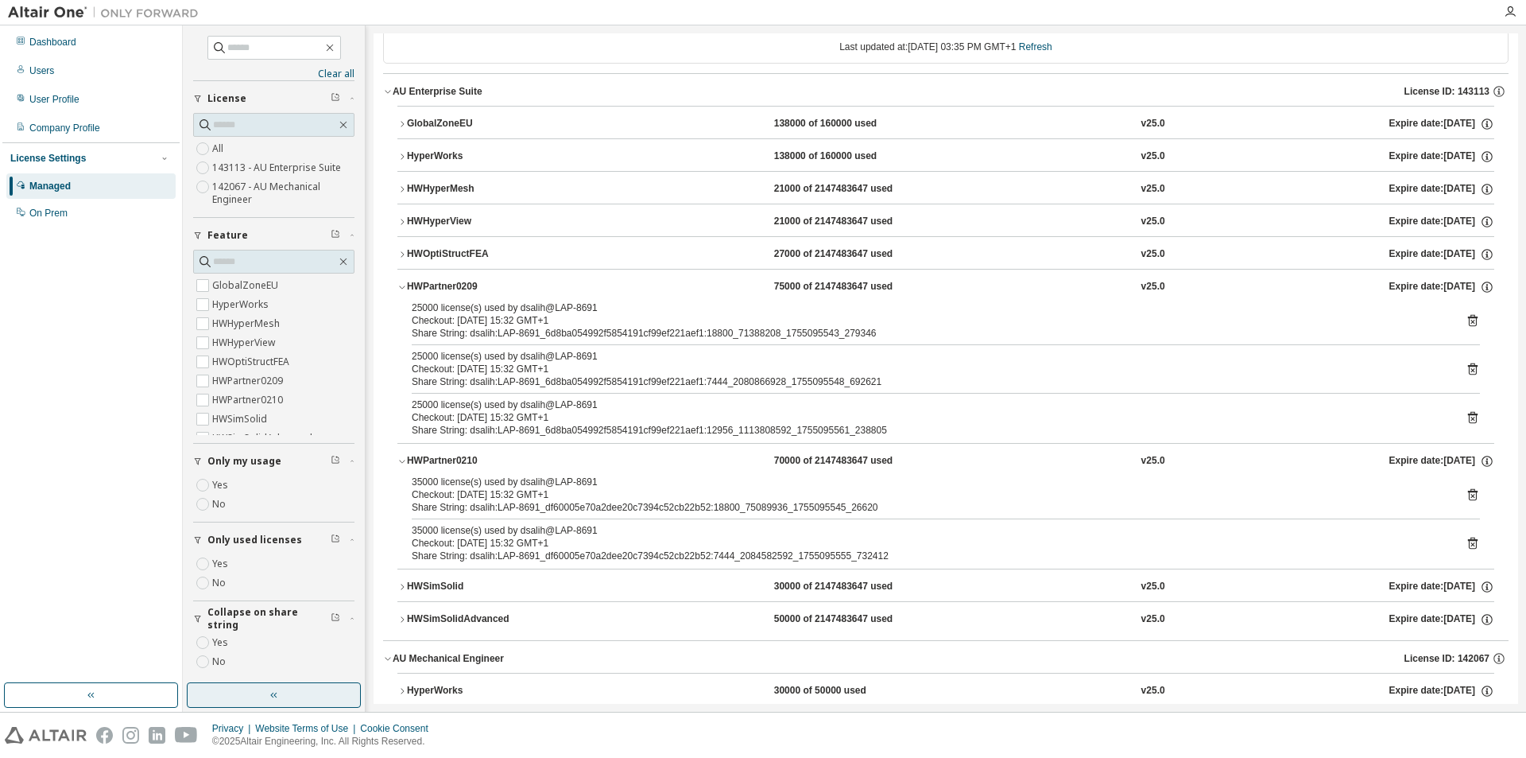
scroll to position [80, 0]
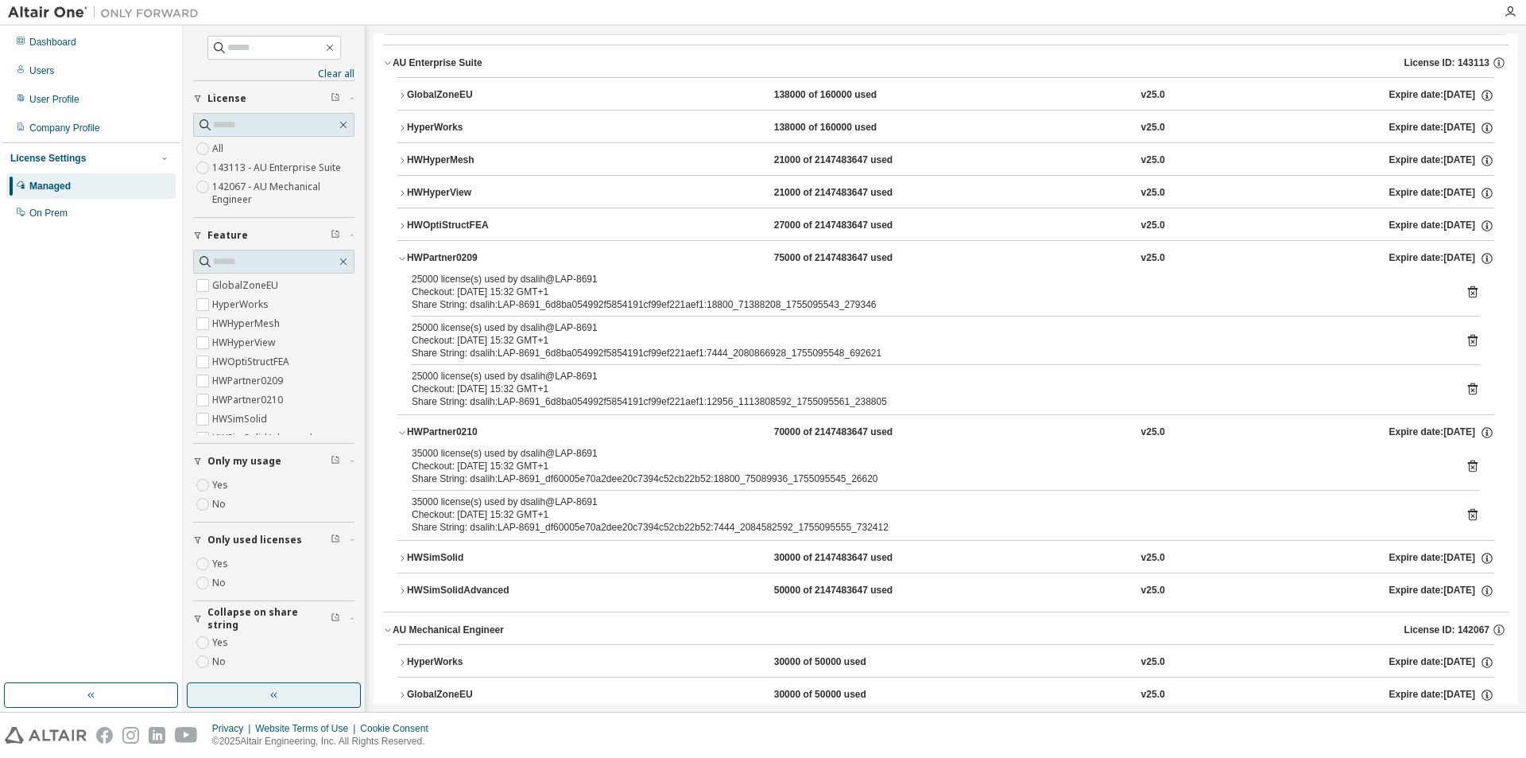
click at [449, 217] on button "HWOptiStructFEA 27000 of 2147483647 used v25.0 Expire date: [DATE]" at bounding box center [946, 225] width 1097 height 35
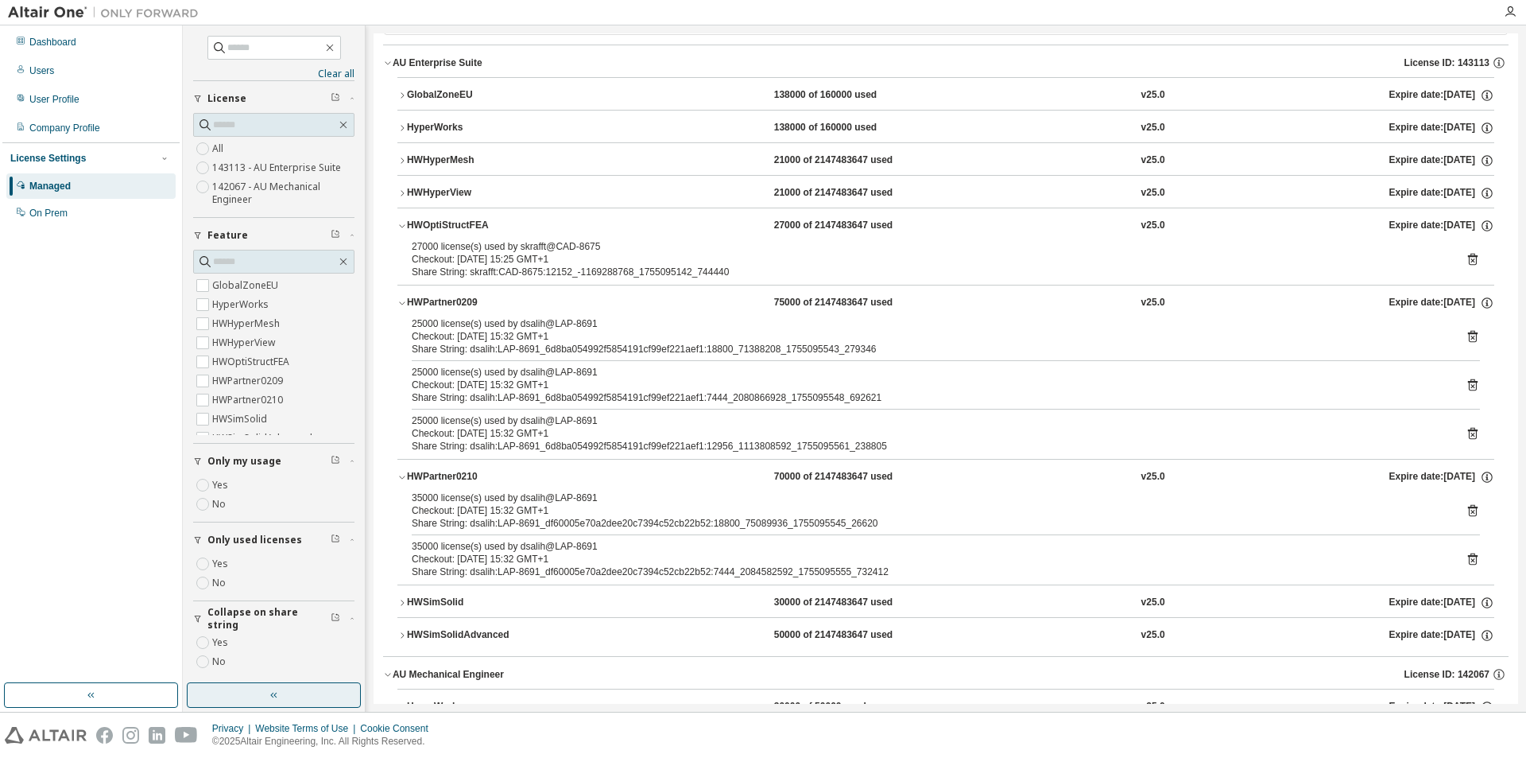
click at [469, 224] on div "HWOptiStructFEA" at bounding box center [478, 226] width 143 height 14
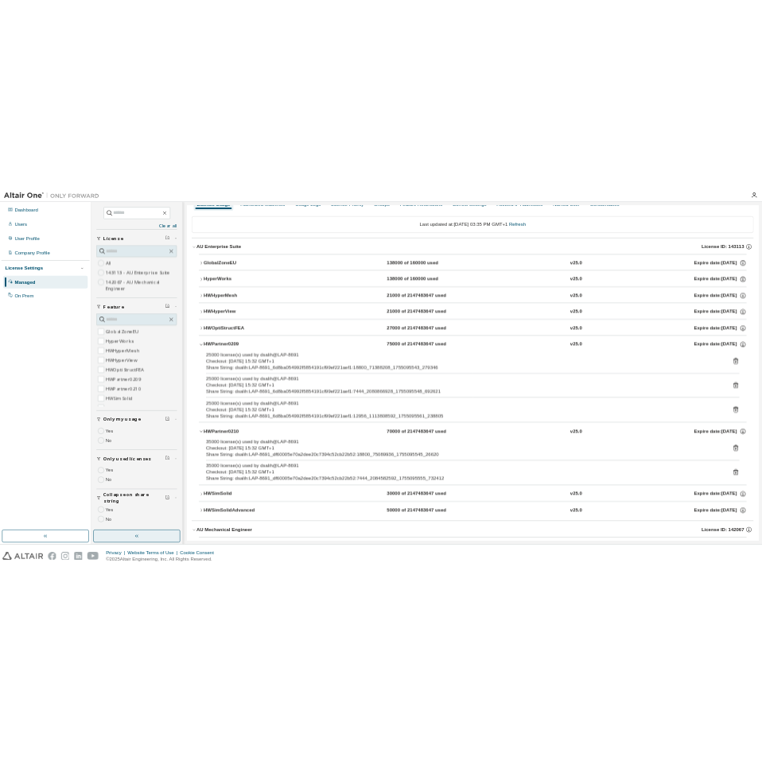
scroll to position [0, 0]
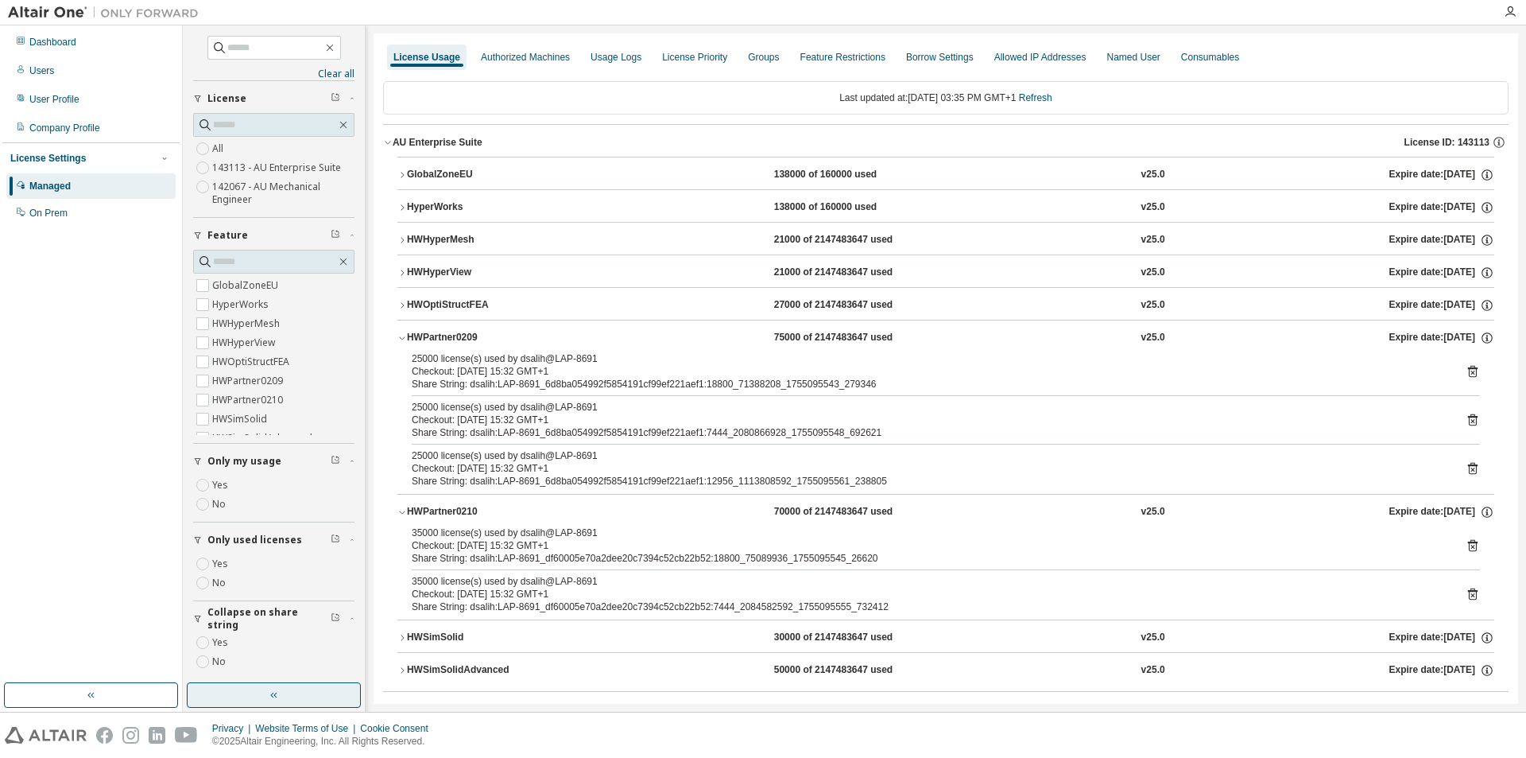
click at [1050, 91] on div "Last updated at: [DATE] 03:35 PM GMT+1 Refresh" at bounding box center [946, 97] width 1126 height 33
click at [1053, 99] on link "Refresh" at bounding box center [1035, 97] width 33 height 11
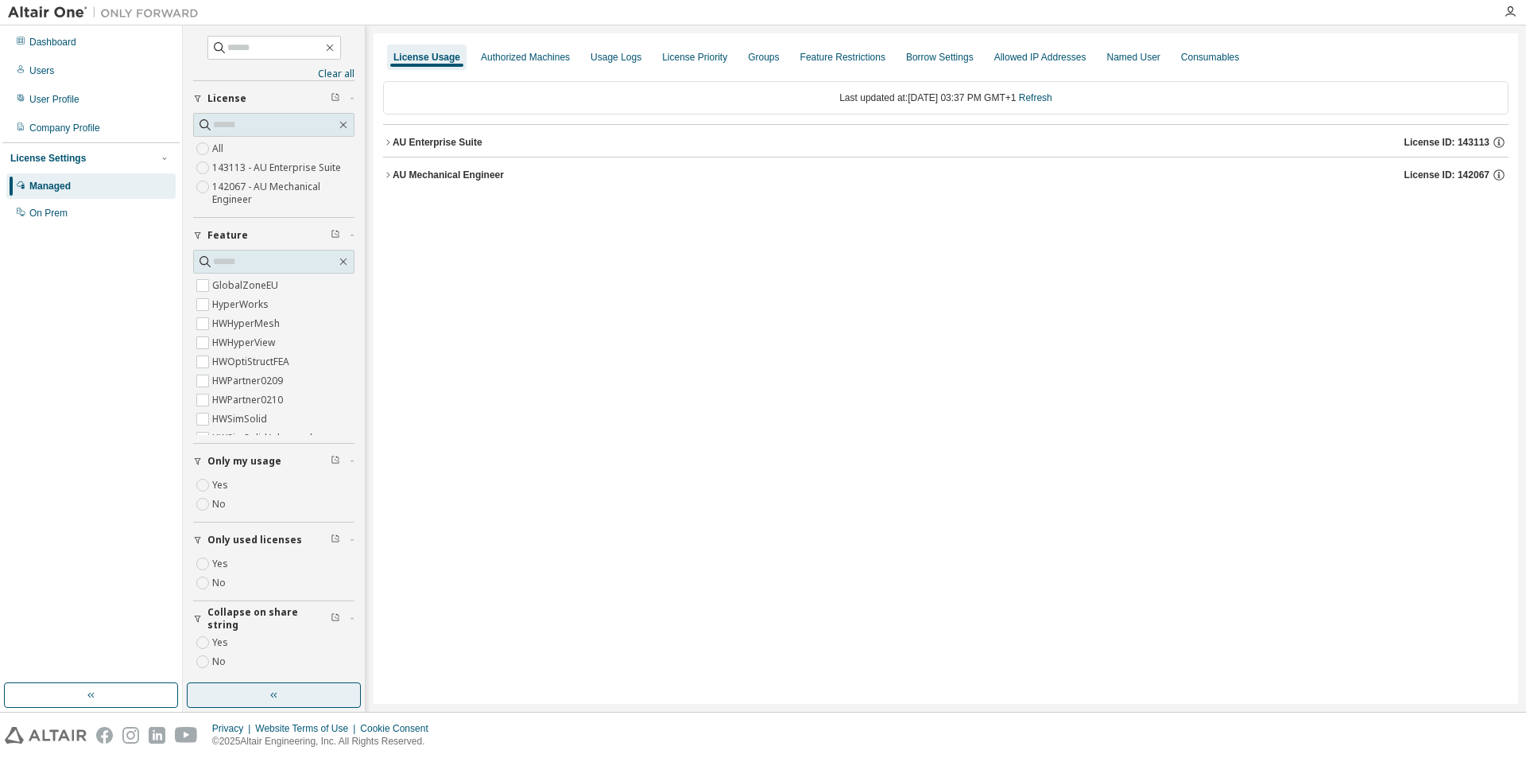
click at [390, 138] on icon "button" at bounding box center [388, 143] width 10 height 10
click at [394, 164] on button "AU Mechanical Engineer License ID: 142067" at bounding box center [946, 174] width 1126 height 35
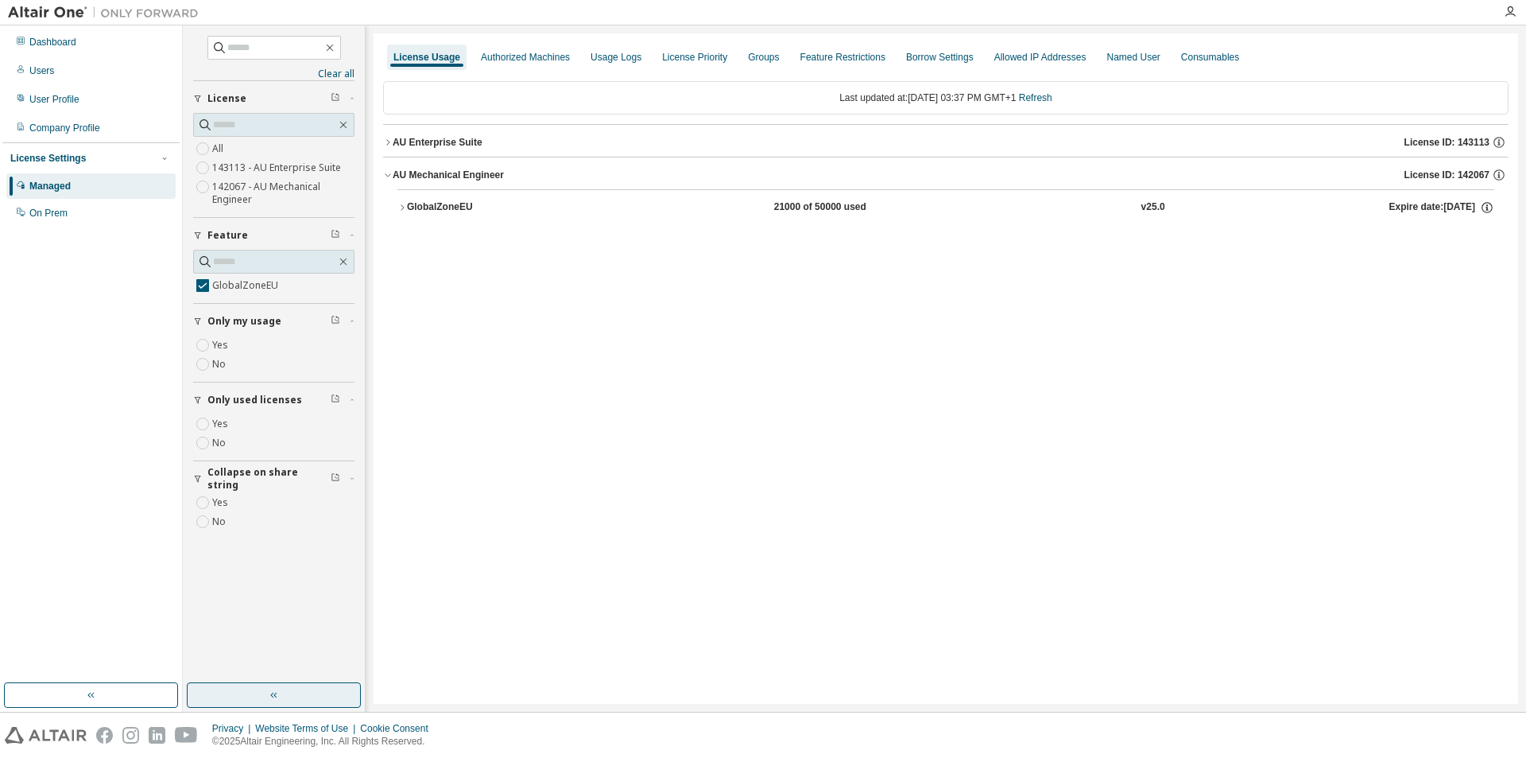
click at [397, 137] on div "AU Enterprise Suite" at bounding box center [438, 142] width 90 height 13
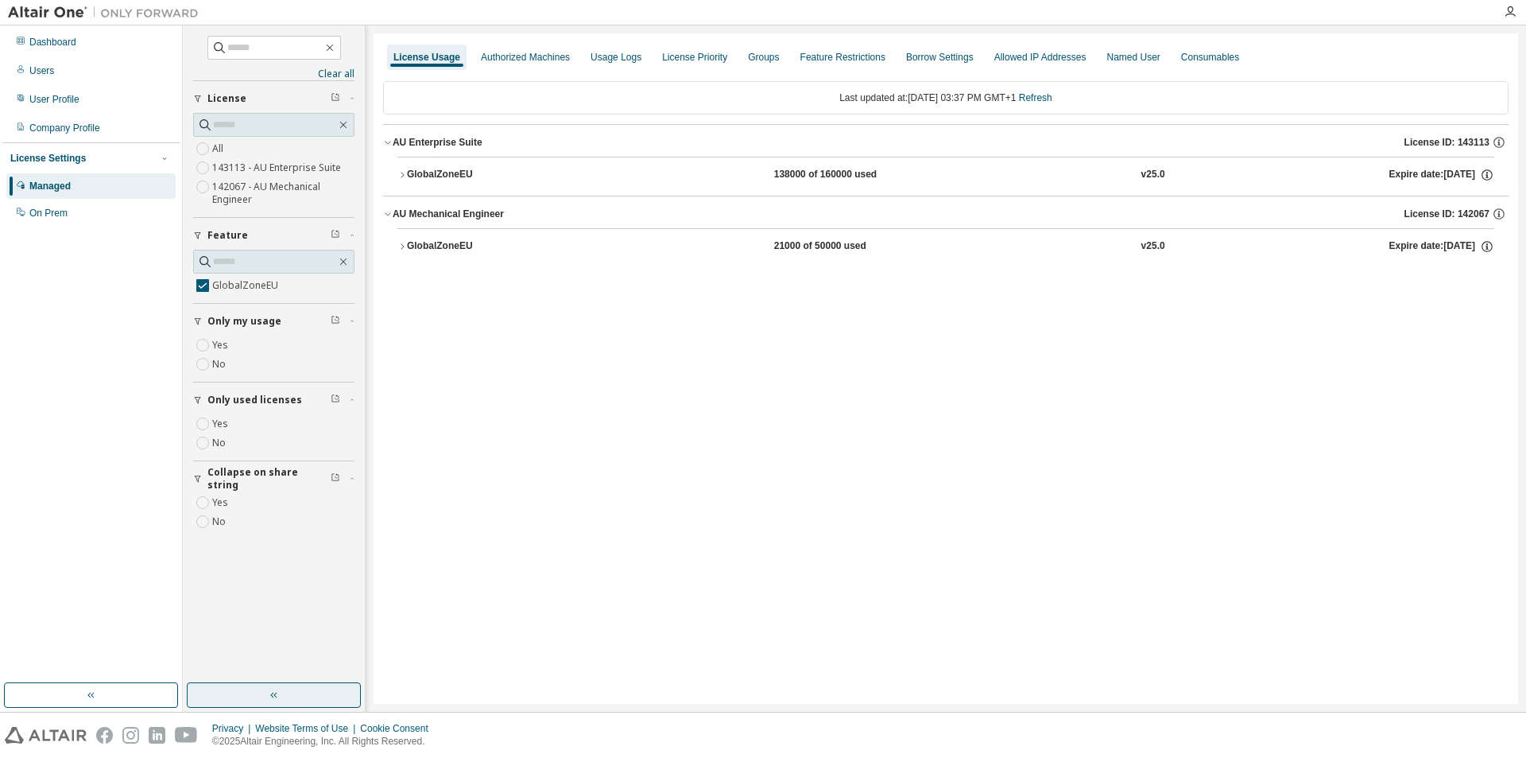
drag, startPoint x: 409, startPoint y: 164, endPoint x: 413, endPoint y: 180, distance: 17.2
click at [410, 165] on button "GlobalZoneEU 138000 of 160000 used v25.0 Expire date: [DATE]" at bounding box center [946, 174] width 1097 height 35
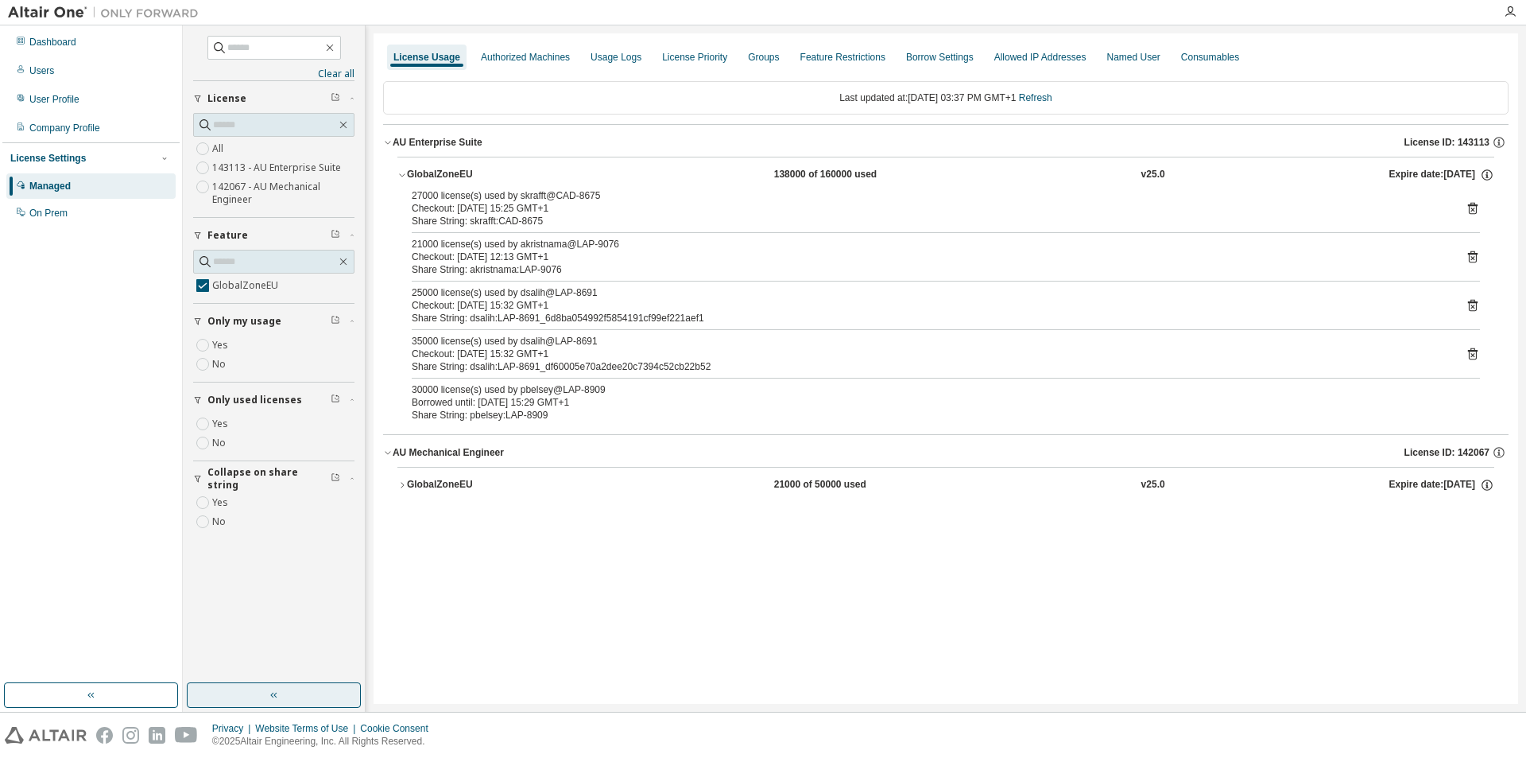
drag, startPoint x: 603, startPoint y: 188, endPoint x: 416, endPoint y: 189, distance: 187.6
click at [416, 189] on div "GlobalZoneEU 138000 of 160000 used v25.0 Expire date: [DATE] 27000 license(s) u…" at bounding box center [946, 292] width 1097 height 271
drag, startPoint x: 419, startPoint y: 193, endPoint x: 595, endPoint y: 200, distance: 176.6
click at [595, 200] on div "27000 license(s) used by skrafft@CAD-8675" at bounding box center [927, 195] width 1030 height 13
click at [1052, 96] on link "Refresh" at bounding box center [1035, 97] width 33 height 11
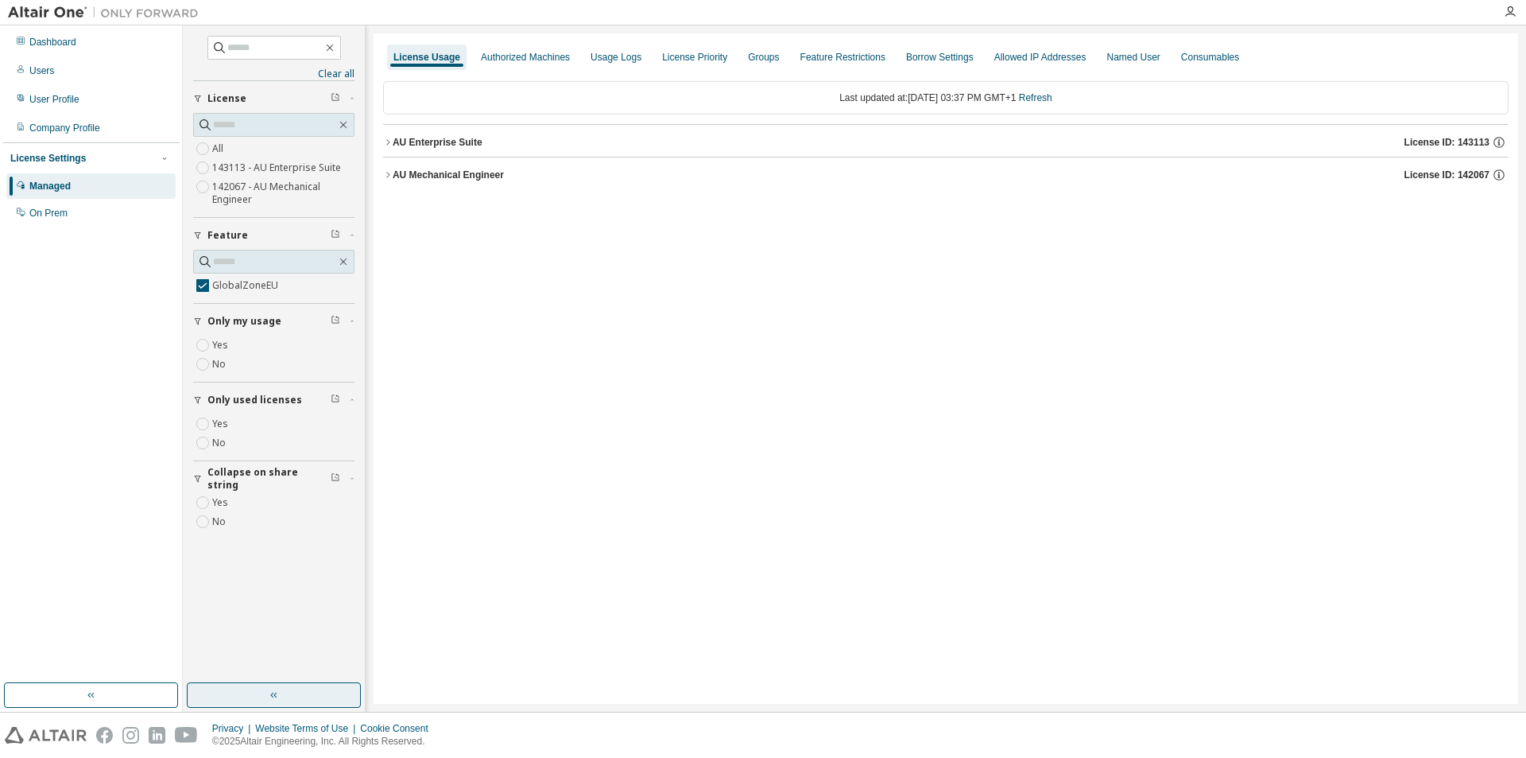
click at [386, 146] on icon "button" at bounding box center [388, 143] width 10 height 10
click at [429, 173] on div "GlobalZoneEU" at bounding box center [478, 175] width 143 height 14
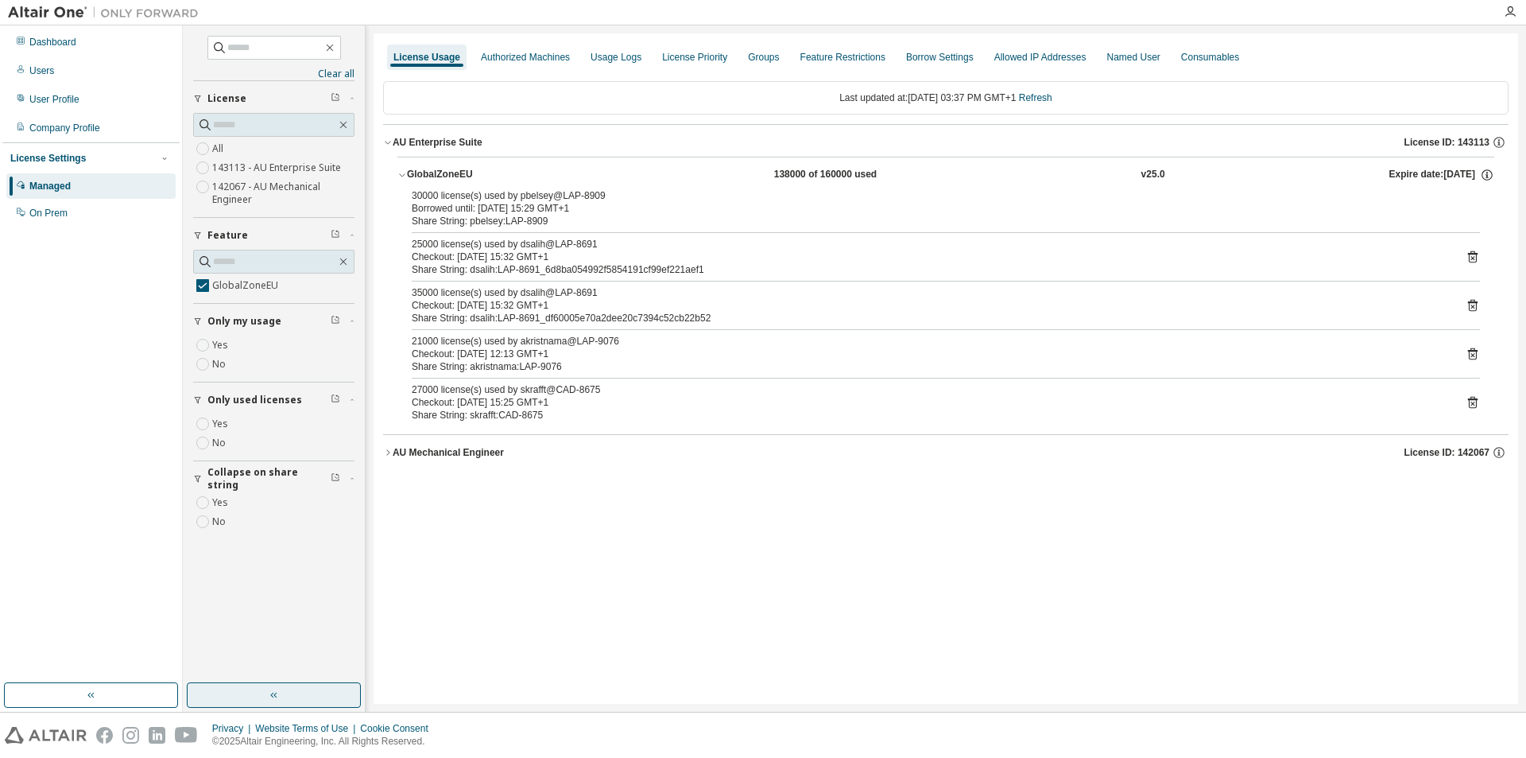
click at [398, 452] on div "AU Mechanical Engineer" at bounding box center [448, 452] width 111 height 13
click at [431, 485] on div "GlobalZoneEU" at bounding box center [478, 485] width 143 height 14
click at [779, 669] on div "License Usage Authorized Machines Usage Logs License Priority Groups Feature Re…" at bounding box center [946, 368] width 1145 height 670
click at [113, 566] on div "Dashboard Users User Profile Company Profile License Settings Managed On Prem" at bounding box center [90, 354] width 177 height 653
click at [558, 627] on div "License Usage Authorized Machines Usage Logs License Priority Groups Feature Re…" at bounding box center [946, 368] width 1145 height 670
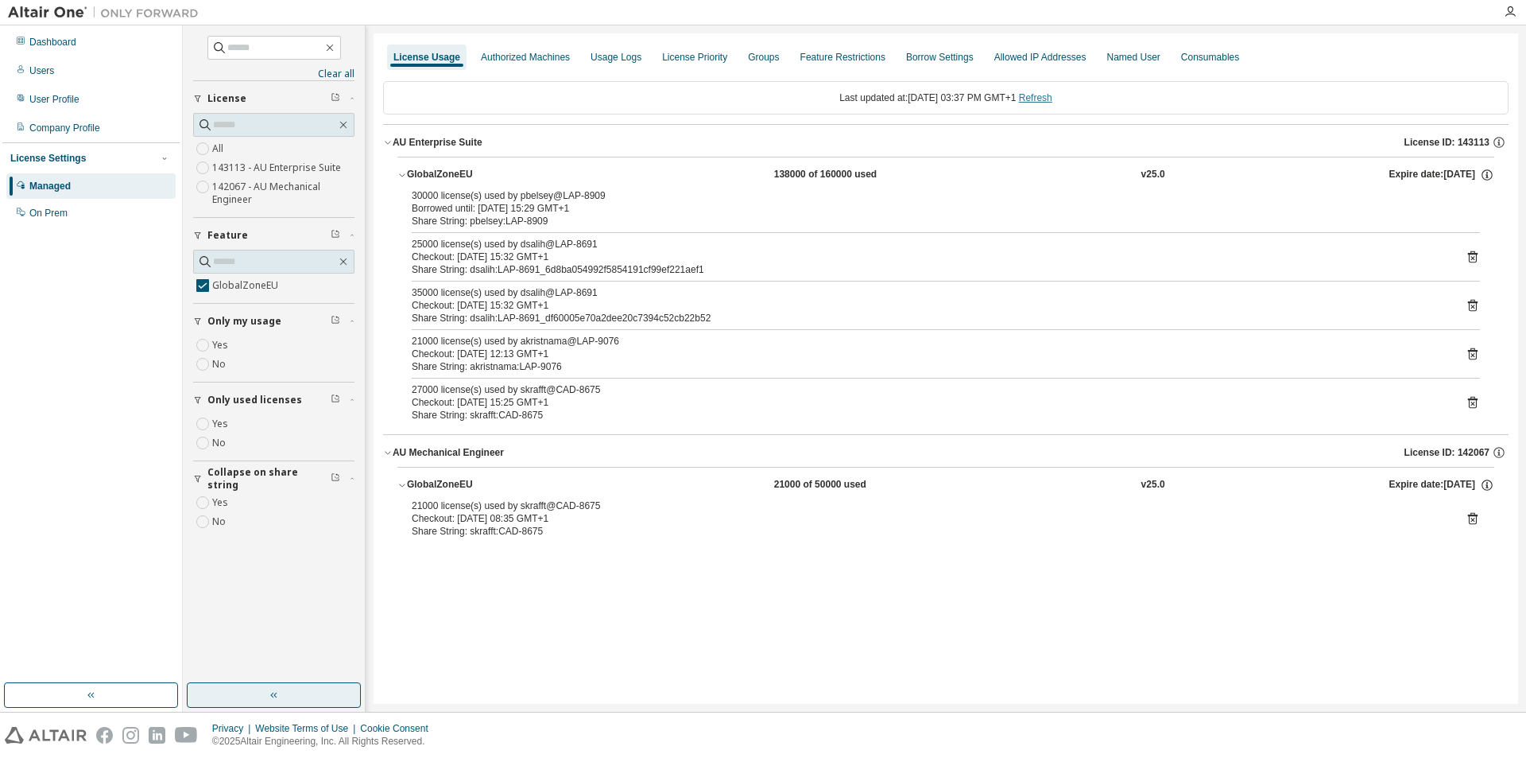
click at [1053, 100] on link "Refresh" at bounding box center [1035, 97] width 33 height 11
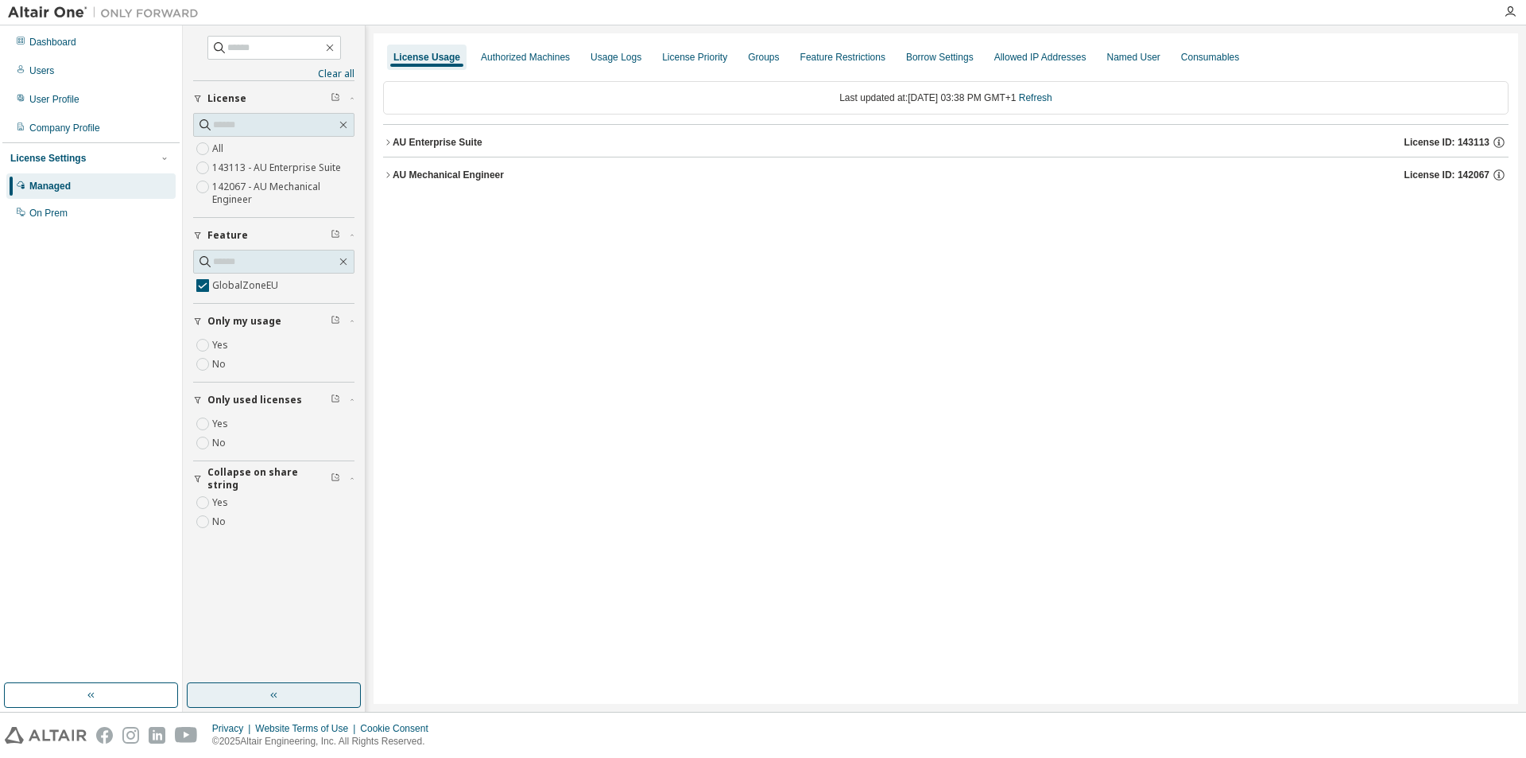
click at [398, 180] on div "AU Mechanical Engineer" at bounding box center [448, 175] width 111 height 13
click at [412, 212] on div "GlobalZoneEU" at bounding box center [478, 207] width 143 height 14
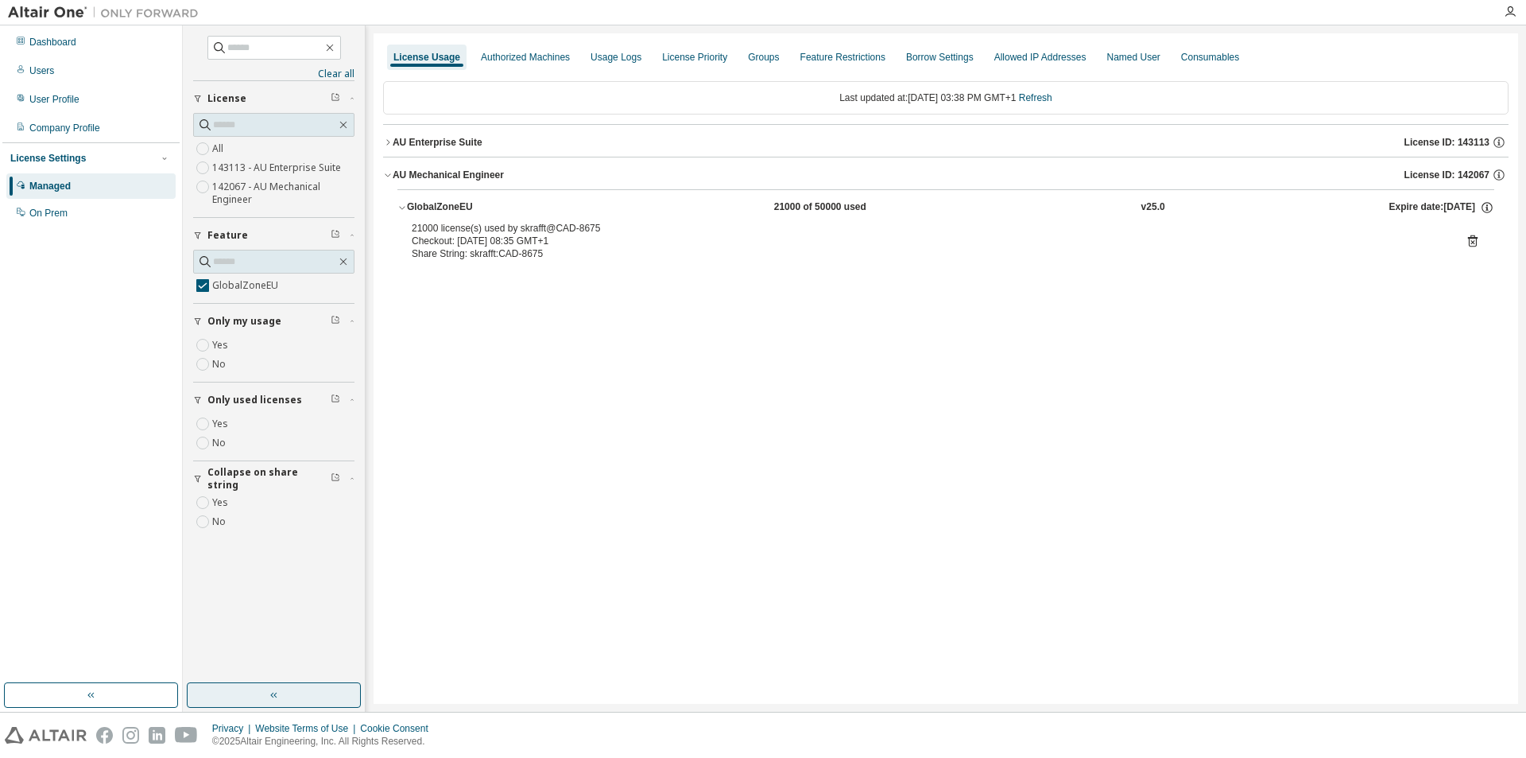
click at [402, 145] on div "AU Enterprise Suite" at bounding box center [438, 142] width 90 height 13
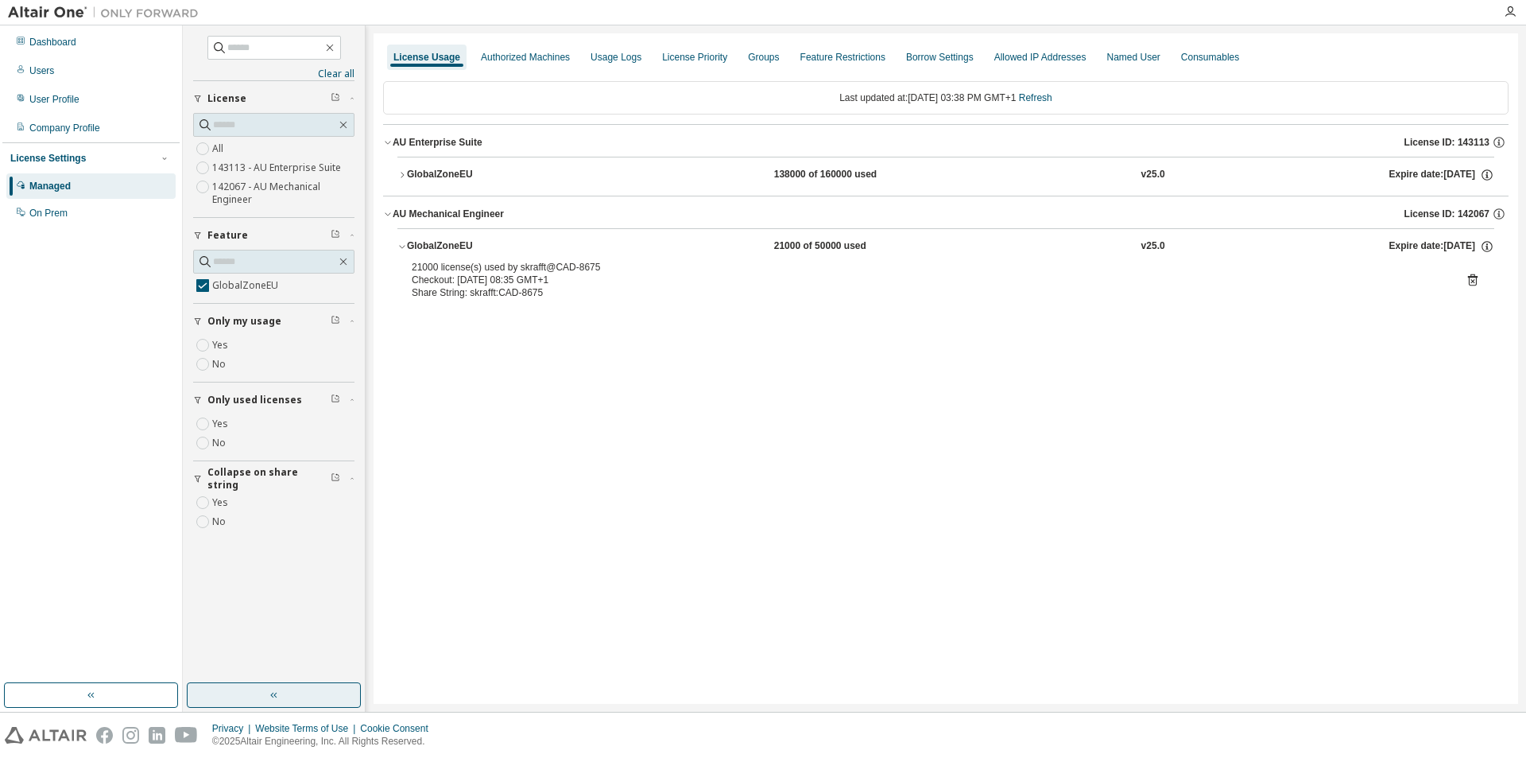
click at [411, 181] on div "GlobalZoneEU" at bounding box center [478, 175] width 143 height 14
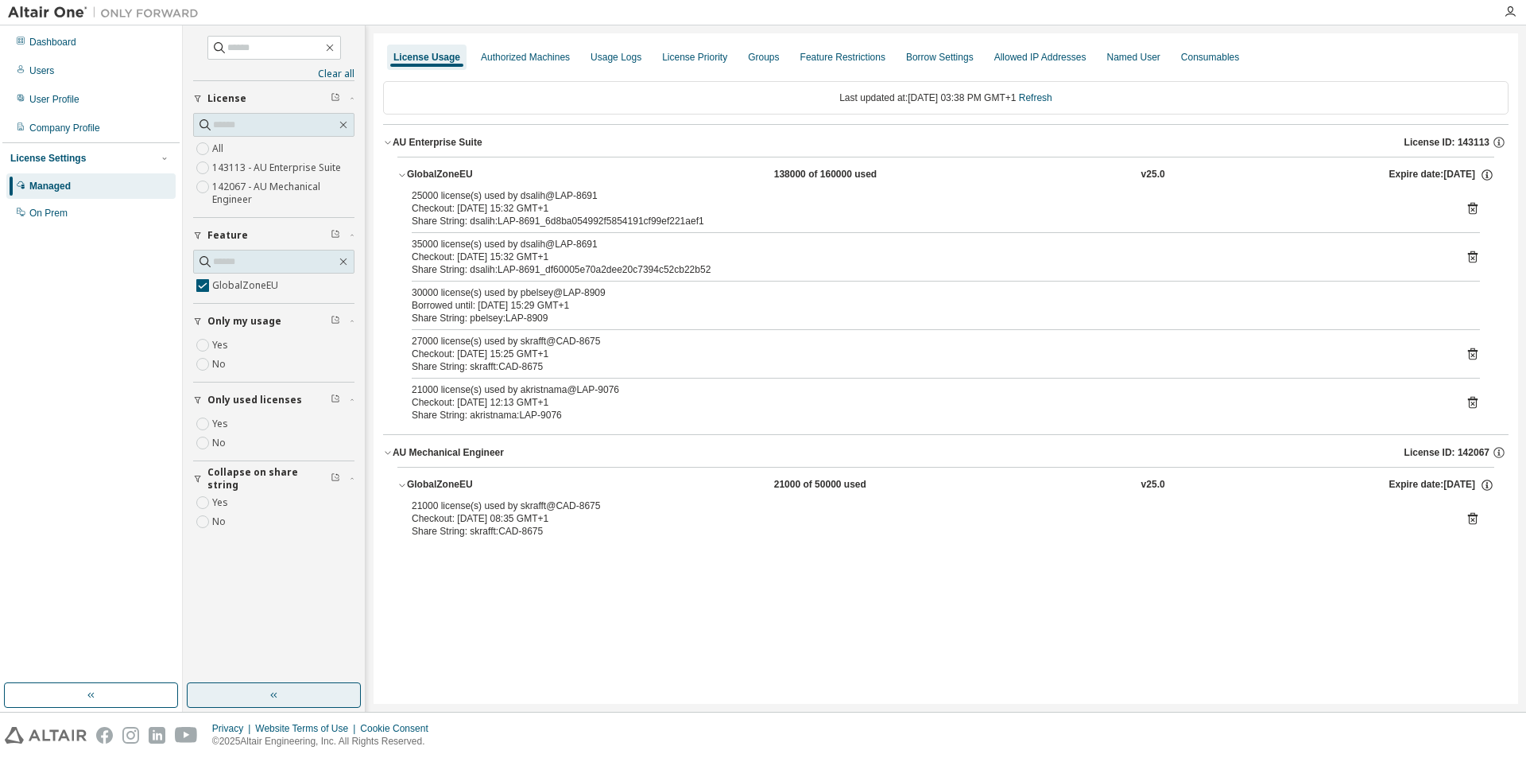
click at [1076, 99] on div "Last updated at: [DATE] 03:38 PM GMT+1 Refresh" at bounding box center [946, 97] width 1126 height 33
click at [1053, 98] on link "Refresh" at bounding box center [1035, 97] width 33 height 11
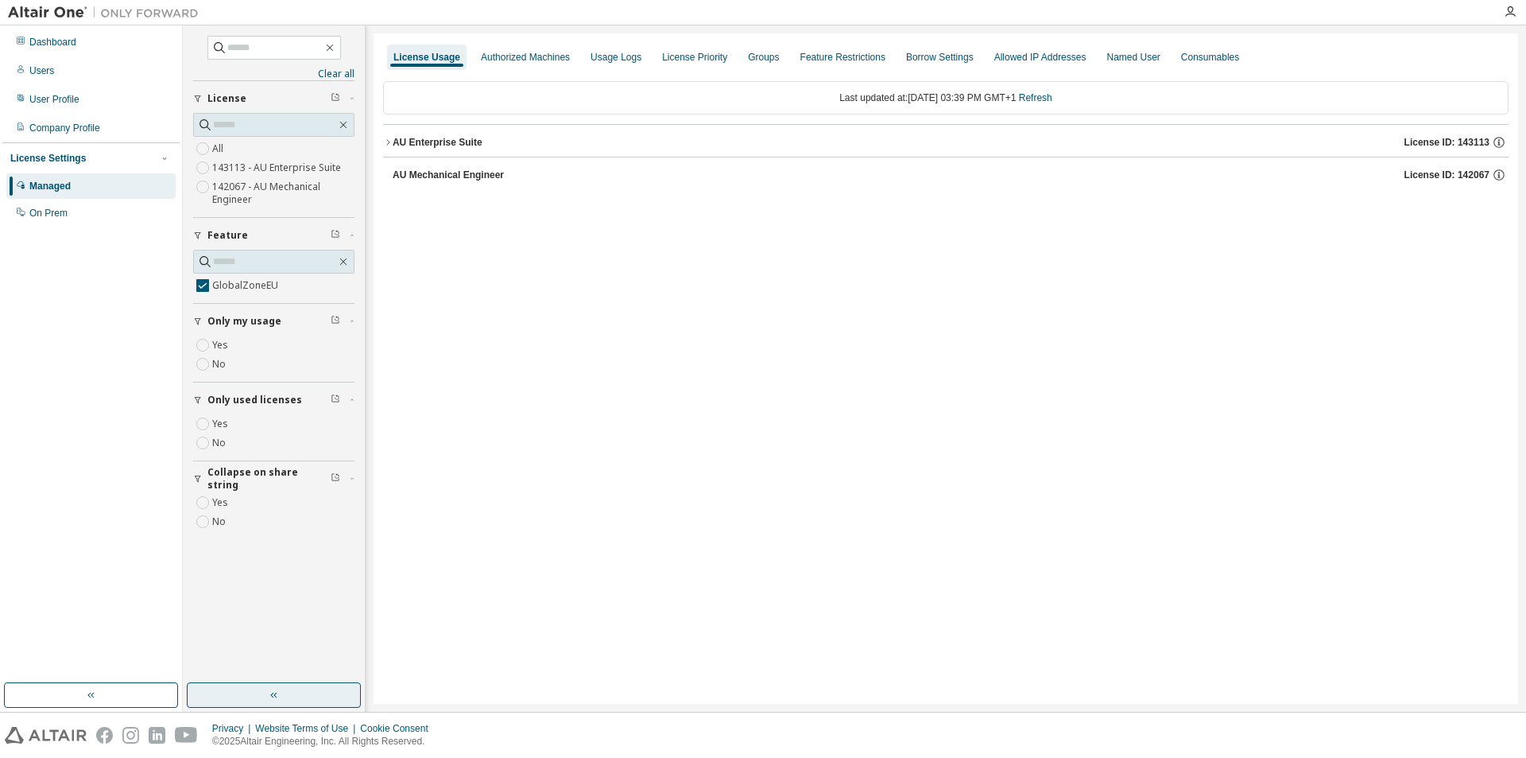
click at [413, 170] on div "AU Mechanical Engineer" at bounding box center [448, 175] width 111 height 13
click at [421, 146] on div "AU Enterprise Suite" at bounding box center [438, 142] width 90 height 13
click at [413, 171] on div "GlobalZoneEU" at bounding box center [478, 175] width 143 height 14
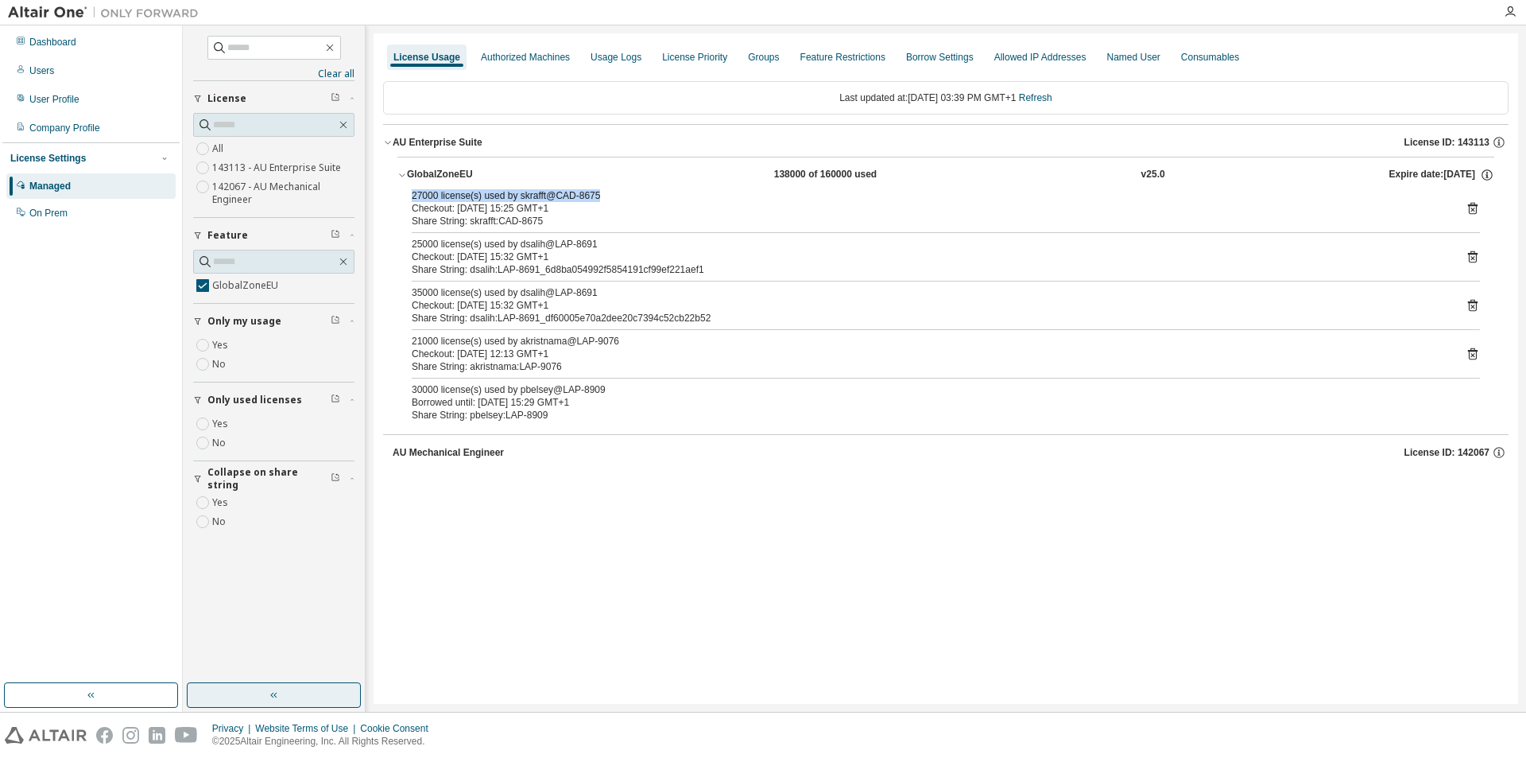
drag, startPoint x: 474, startPoint y: 195, endPoint x: 607, endPoint y: 195, distance: 132.8
click at [607, 195] on div "27000 license(s) used by skrafft@CAD-8675" at bounding box center [927, 195] width 1030 height 13
click at [776, 210] on div "Checkout: [DATE] 15:25 GMT+1" at bounding box center [927, 208] width 1030 height 13
drag, startPoint x: 405, startPoint y: 196, endPoint x: 725, endPoint y: 225, distance: 321.8
click at [725, 225] on div "27000 license(s) used by skrafft@CAD-8675 Checkout: [DATE] 15:25 GMT+1 Share St…" at bounding box center [946, 308] width 1097 height 239
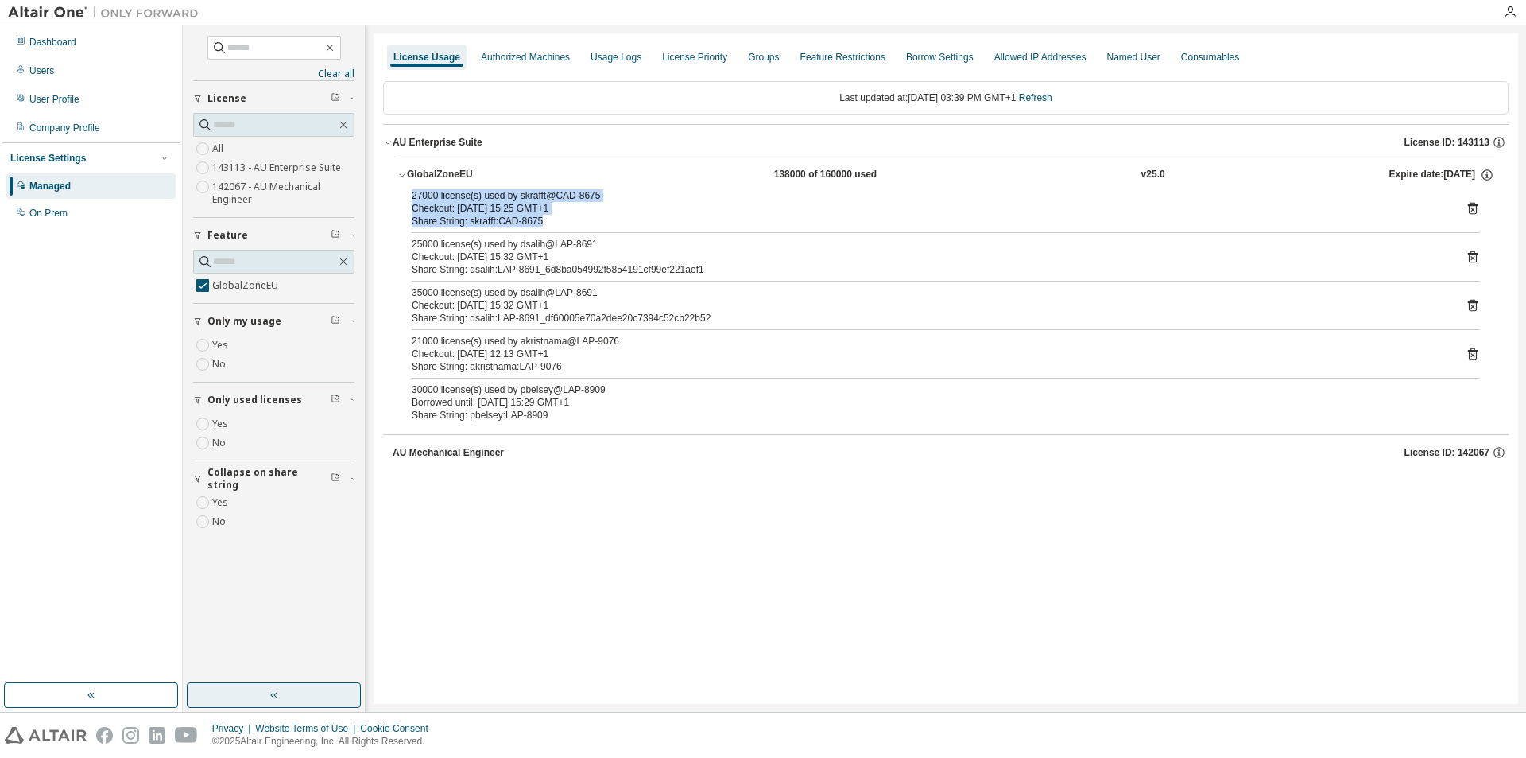
click at [725, 225] on div "Share String: skrafft:CAD-8675" at bounding box center [927, 221] width 1030 height 13
drag, startPoint x: 413, startPoint y: 196, endPoint x: 421, endPoint y: 197, distance: 8.8
click at [421, 197] on div "27000 license(s) used by skrafft@CAD-8675" at bounding box center [927, 195] width 1030 height 13
click at [651, 204] on div "Checkout: [DATE] 15:25 GMT+1" at bounding box center [927, 208] width 1030 height 13
click at [1053, 95] on link "Refresh" at bounding box center [1035, 97] width 33 height 11
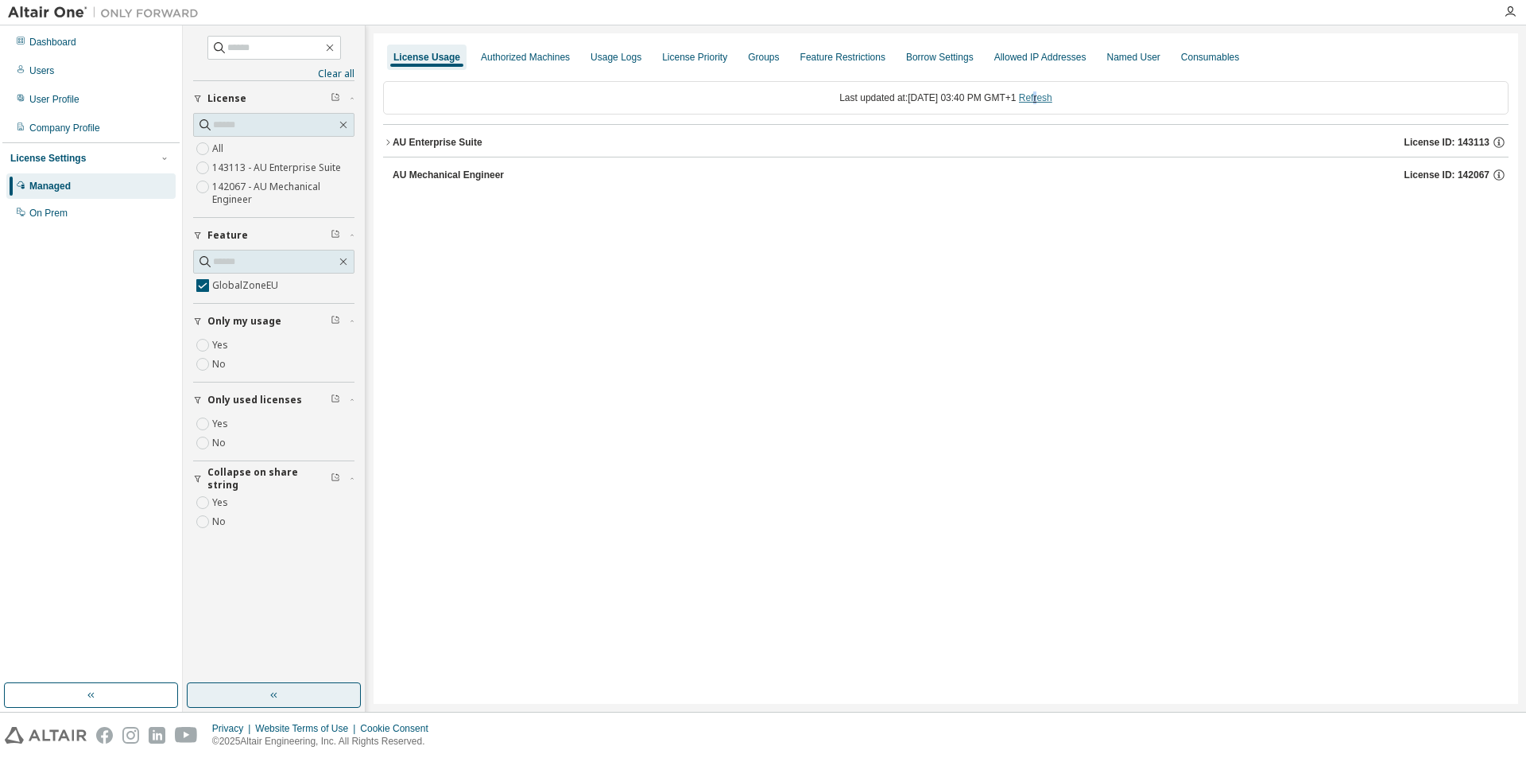
click at [1053, 95] on link "Refresh" at bounding box center [1035, 97] width 33 height 11
click at [390, 144] on icon "button" at bounding box center [388, 143] width 10 height 10
click at [425, 170] on button "GlobalZoneEU 147000 of 160000 used v25.0 Expire date: [DATE]" at bounding box center [946, 174] width 1097 height 35
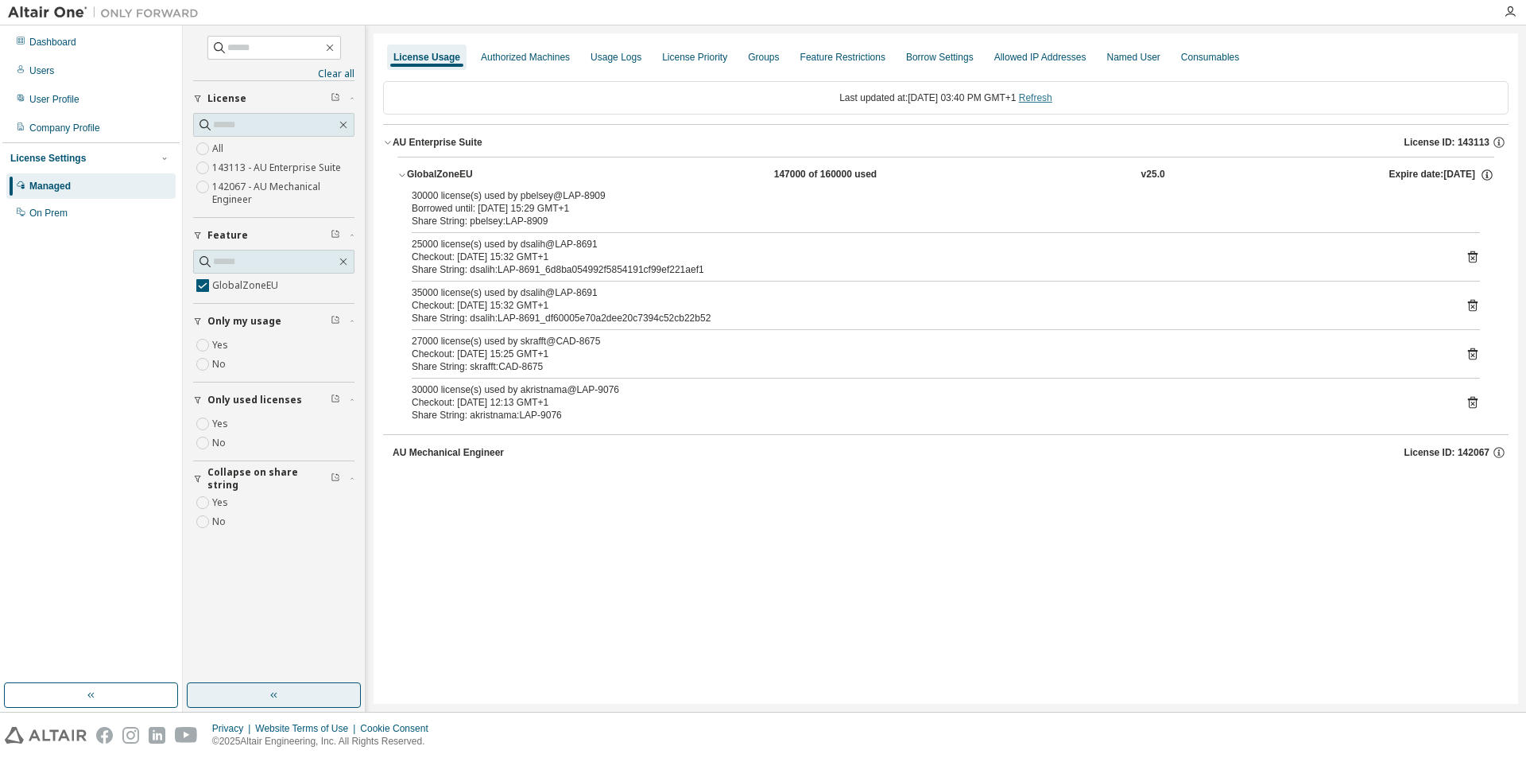
click at [1053, 97] on link "Refresh" at bounding box center [1035, 97] width 33 height 11
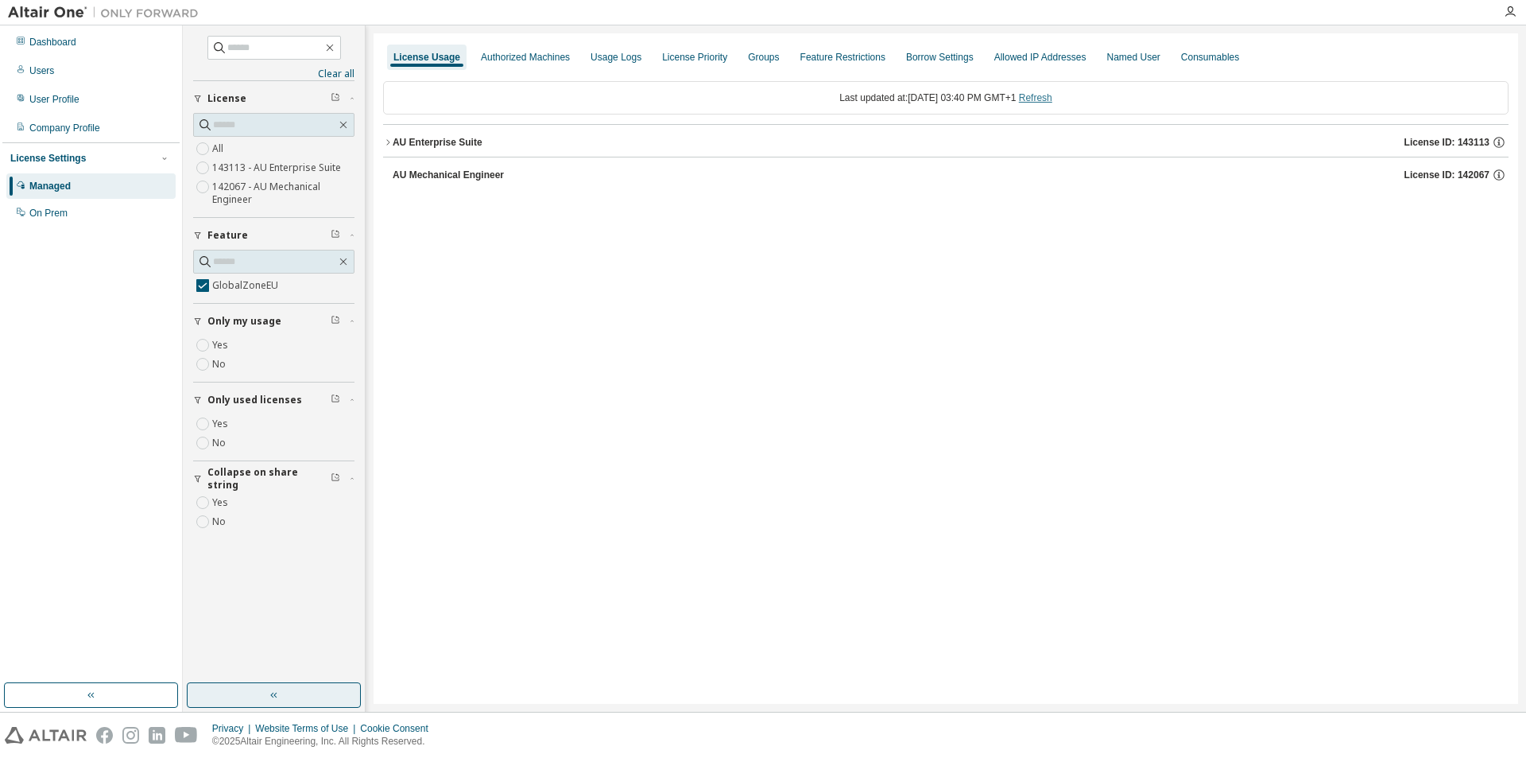
click at [1053, 100] on link "Refresh" at bounding box center [1035, 97] width 33 height 11
click at [464, 170] on div "AU Mechanical Engineer" at bounding box center [448, 175] width 111 height 13
click at [429, 208] on div "GlobalZoneEU" at bounding box center [478, 207] width 143 height 14
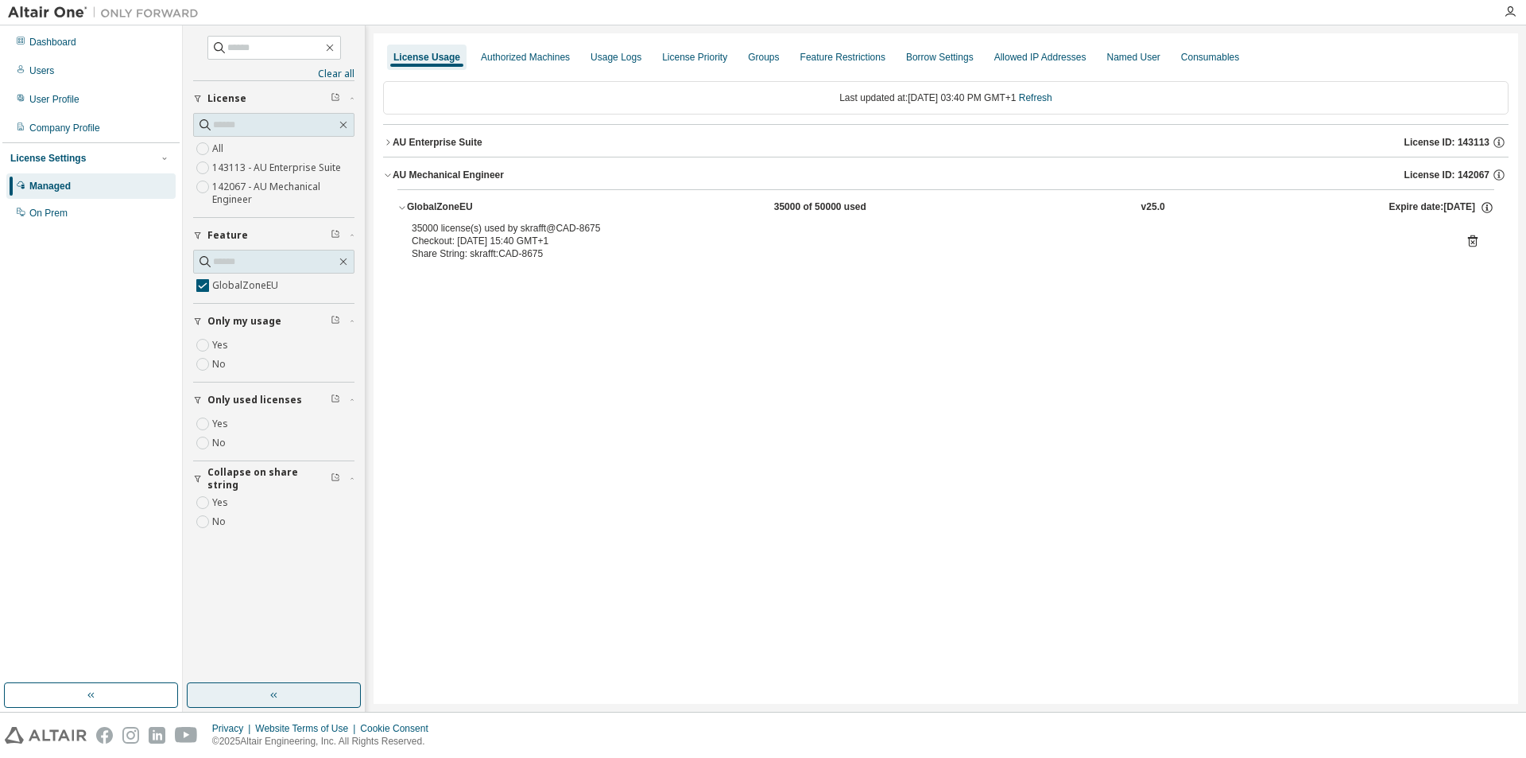
click at [399, 142] on div "AU Enterprise Suite" at bounding box center [438, 142] width 90 height 13
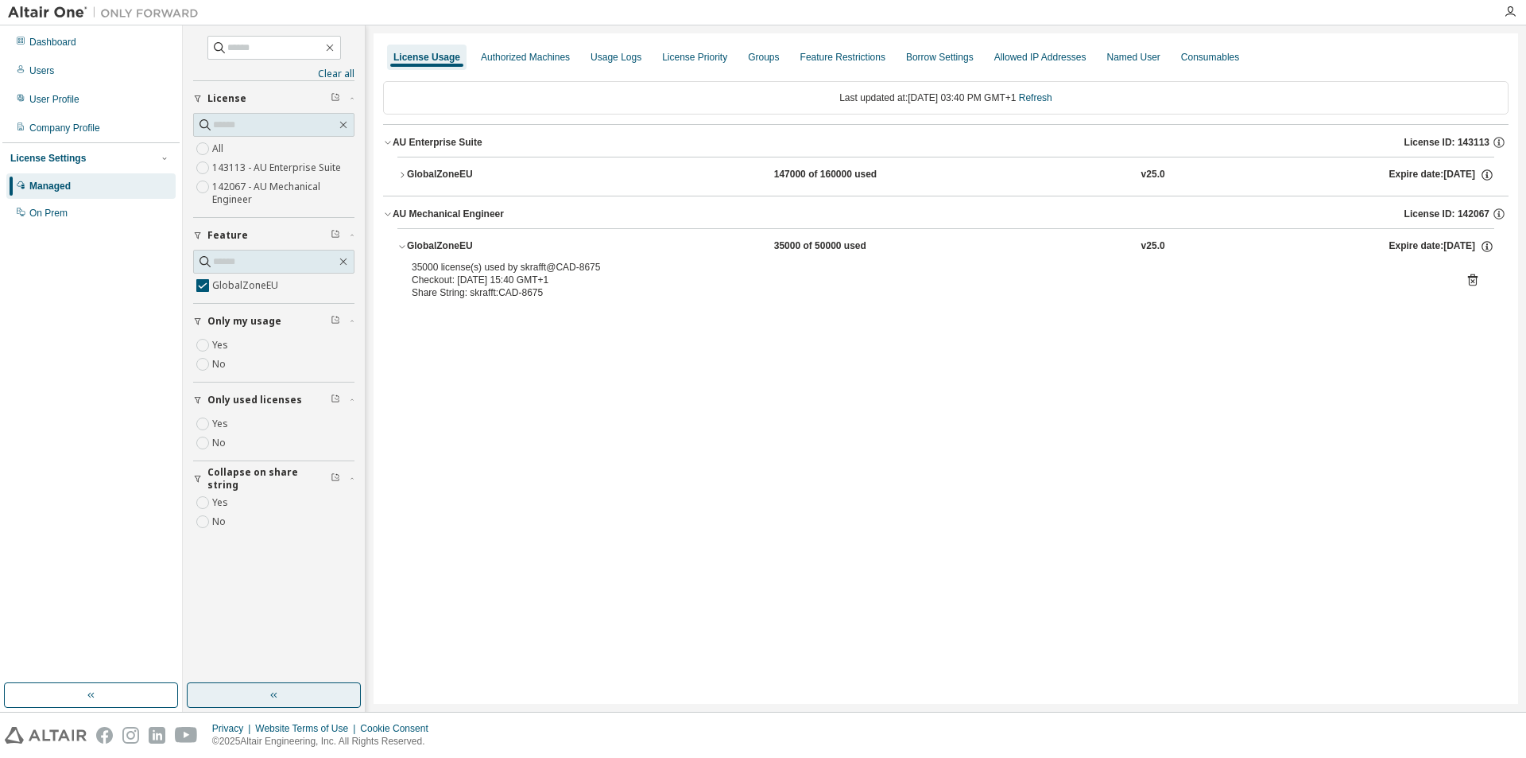
click at [414, 172] on div "GlobalZoneEU" at bounding box center [478, 175] width 143 height 14
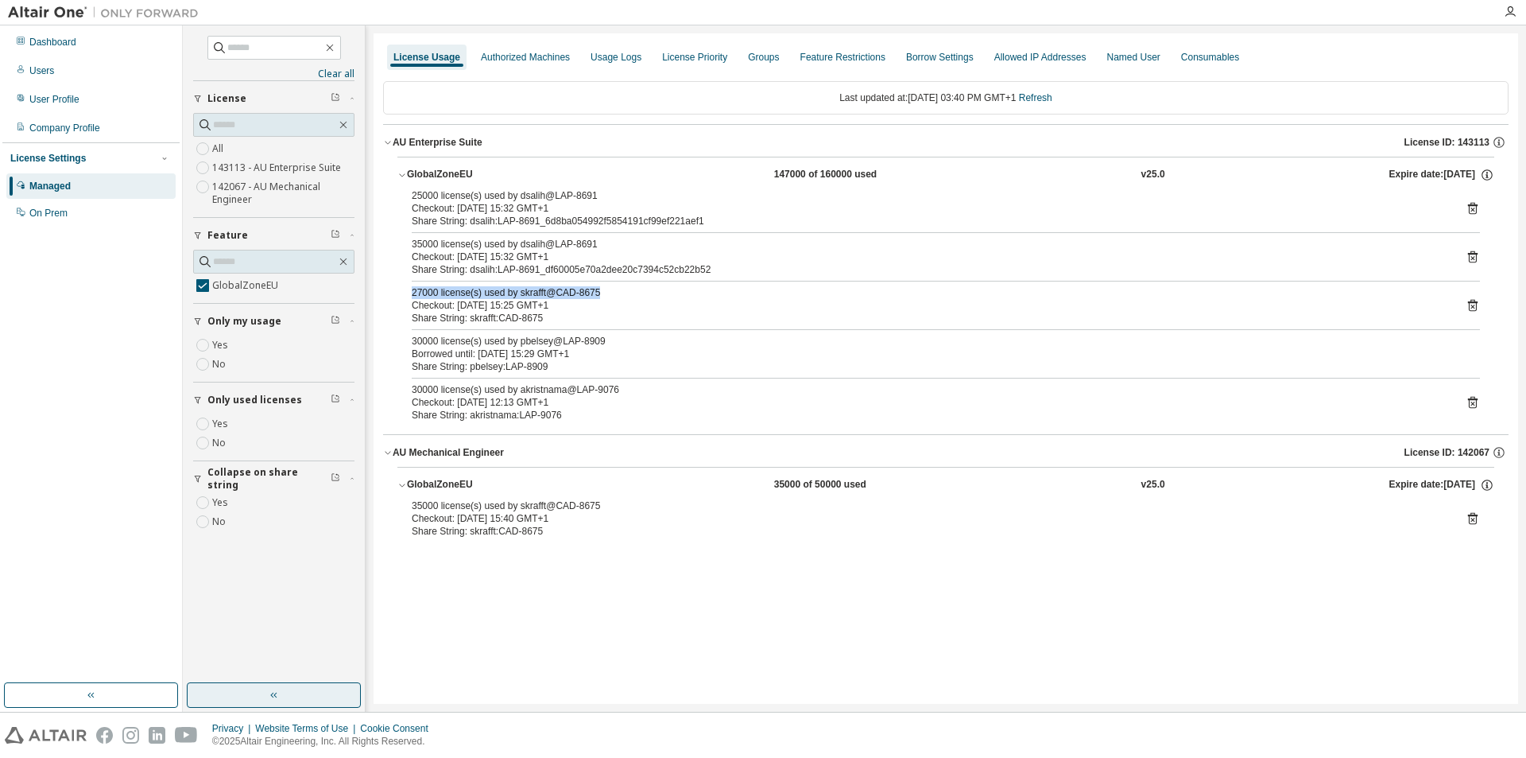
drag, startPoint x: 409, startPoint y: 292, endPoint x: 638, endPoint y: 298, distance: 228.3
click at [638, 298] on div "25000 license(s) used by dsalih@LAP-8691 Checkout: [DATE] 15:32 GMT+1 Share Str…" at bounding box center [946, 308] width 1097 height 239
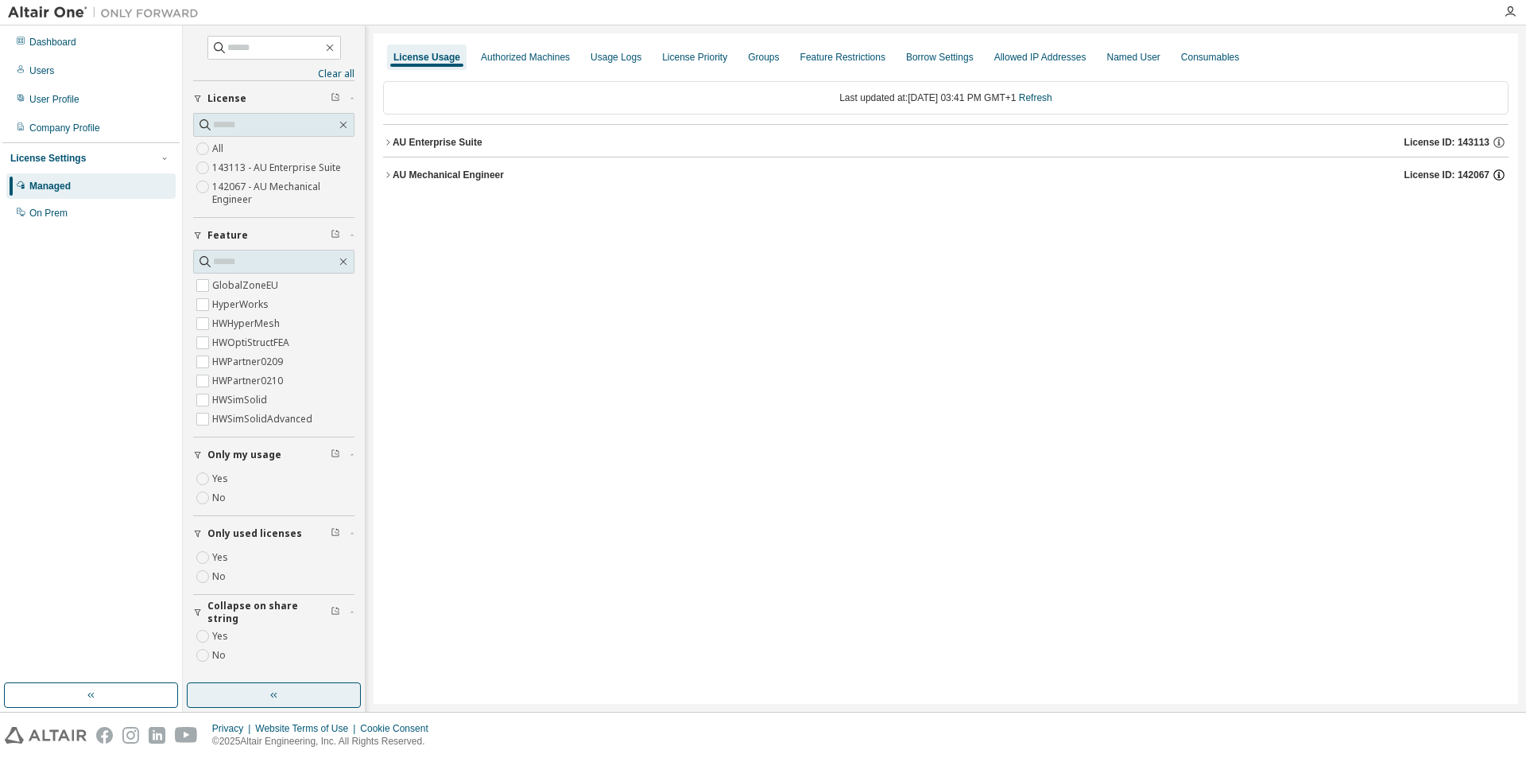
click at [1505, 175] on icon "button" at bounding box center [1499, 175] width 14 height 14
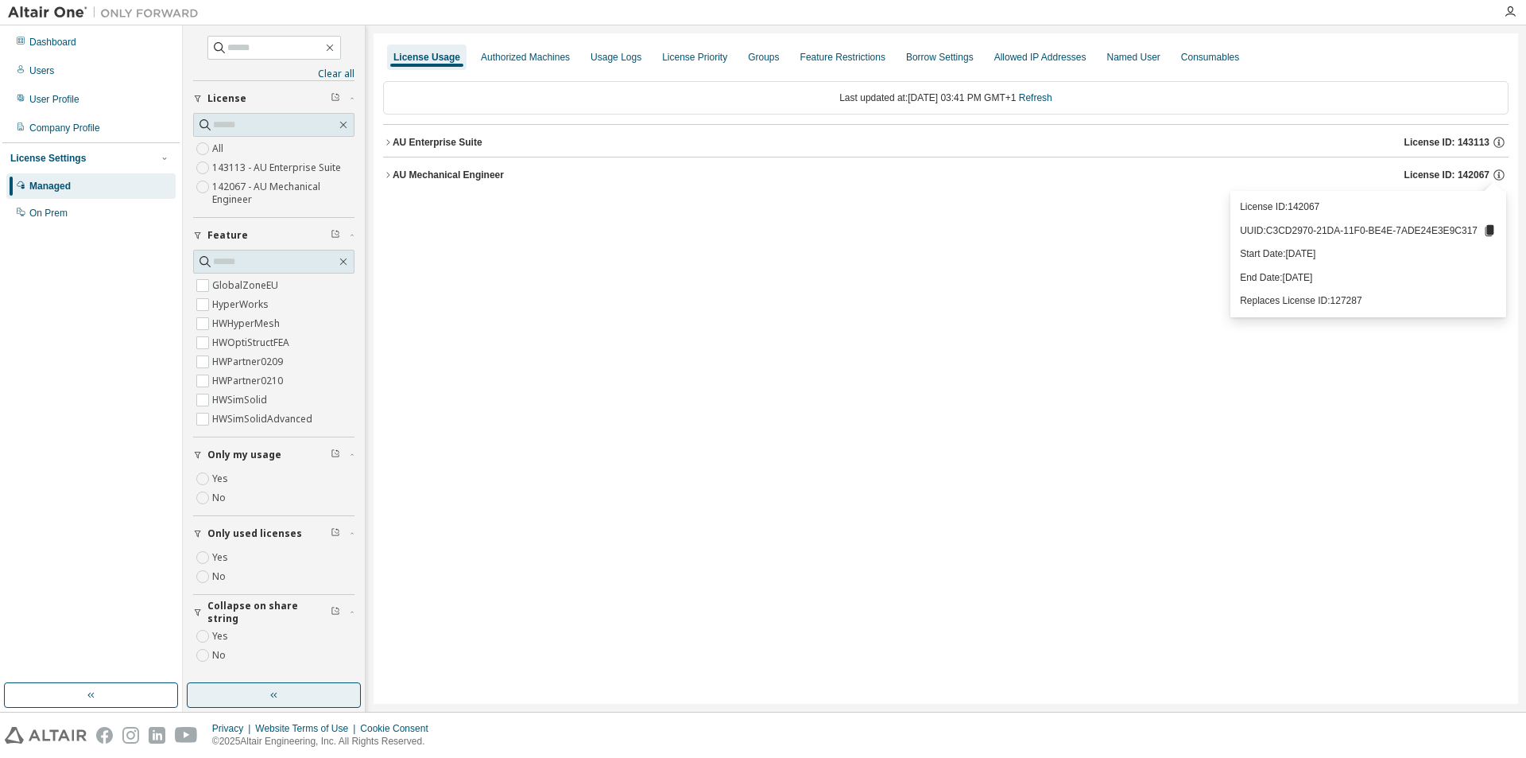
click at [1014, 323] on div "License Usage Authorized Machines Usage Logs License Priority Groups Feature Re…" at bounding box center [946, 368] width 1145 height 670
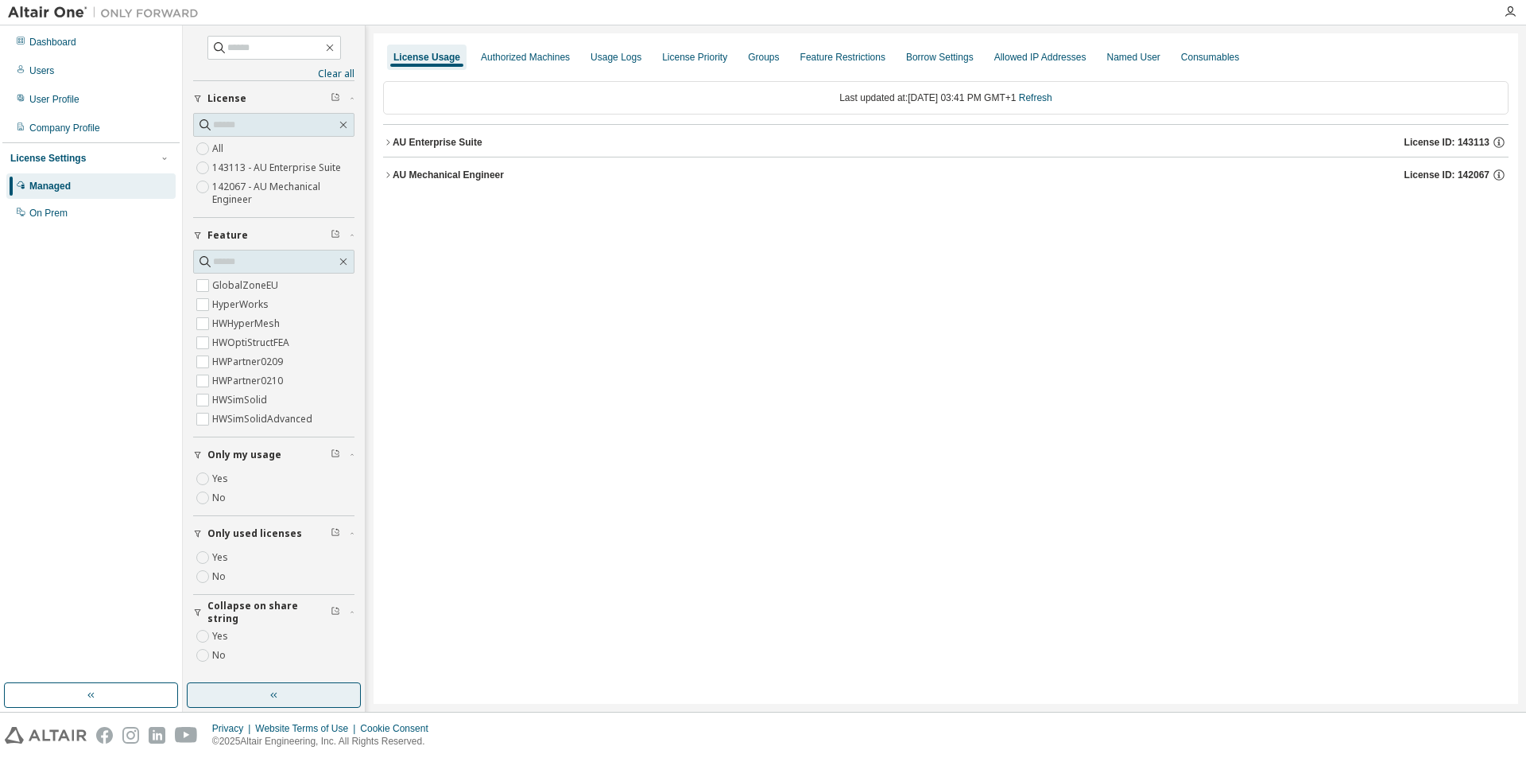
click at [394, 179] on div "AU Mechanical Engineer" at bounding box center [448, 175] width 111 height 13
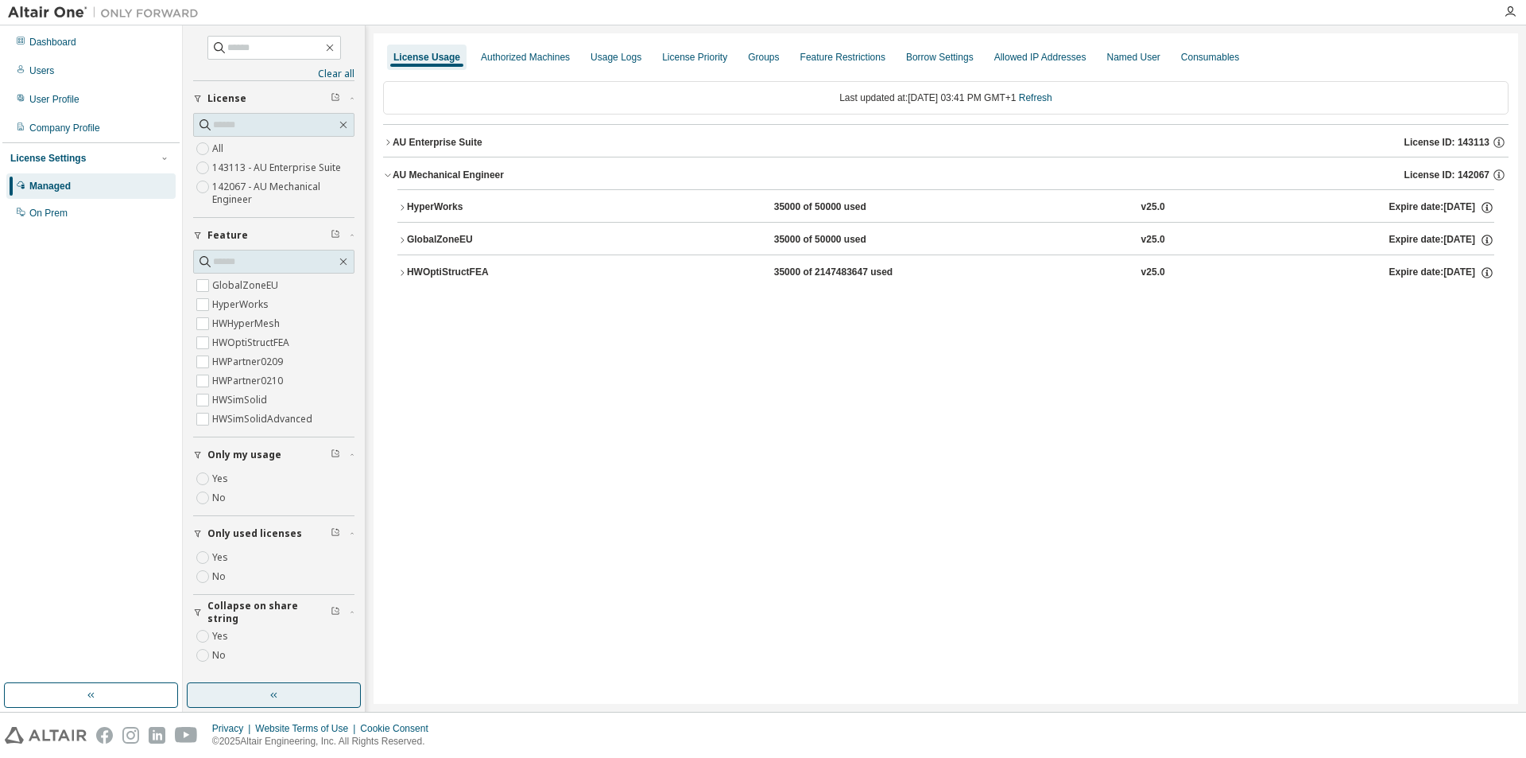
click at [386, 145] on icon "button" at bounding box center [388, 143] width 10 height 10
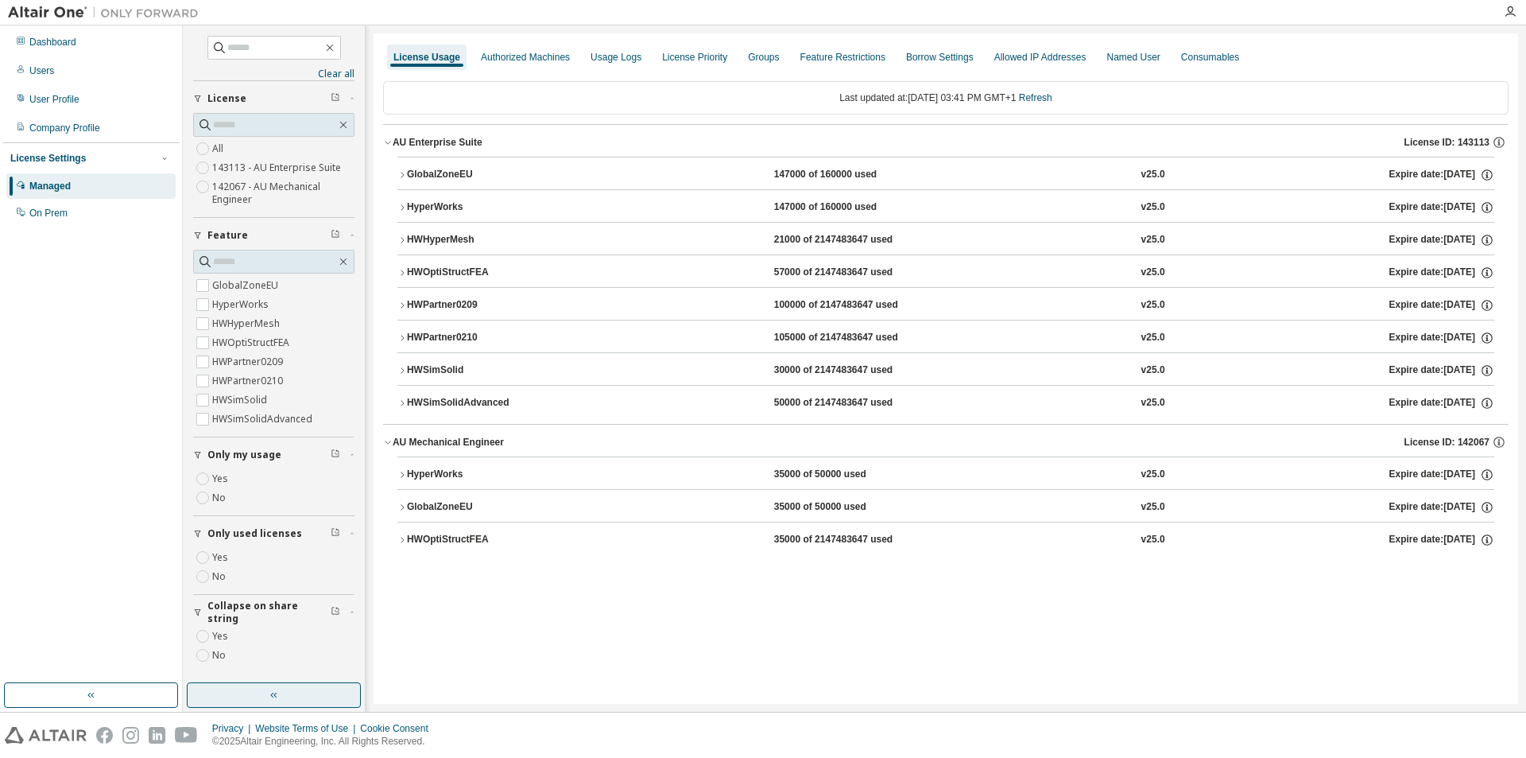
click at [413, 149] on button "AU Enterprise Suite License ID: 143113" at bounding box center [946, 142] width 1126 height 35
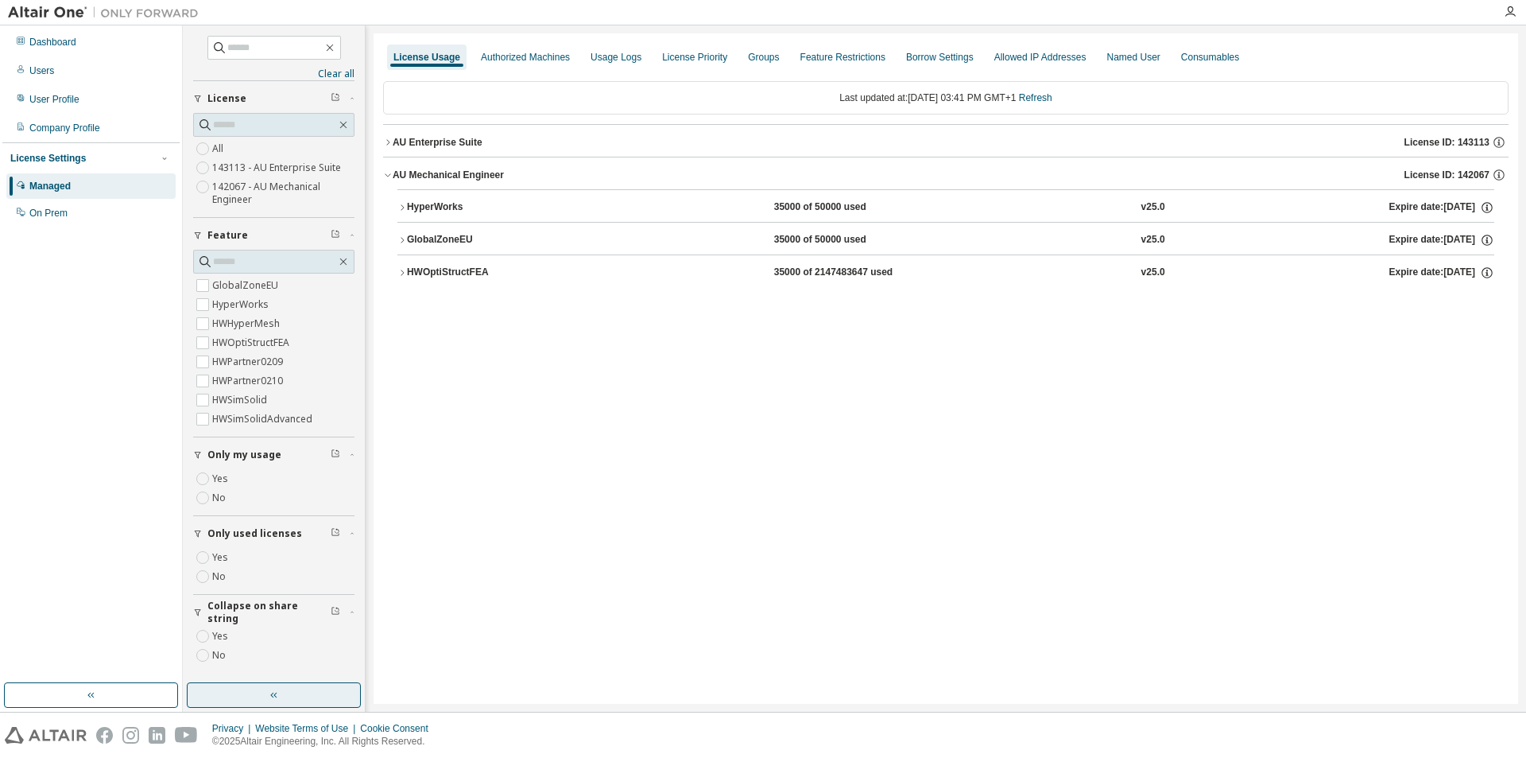
click at [411, 176] on div "AU Mechanical Engineer" at bounding box center [448, 175] width 111 height 13
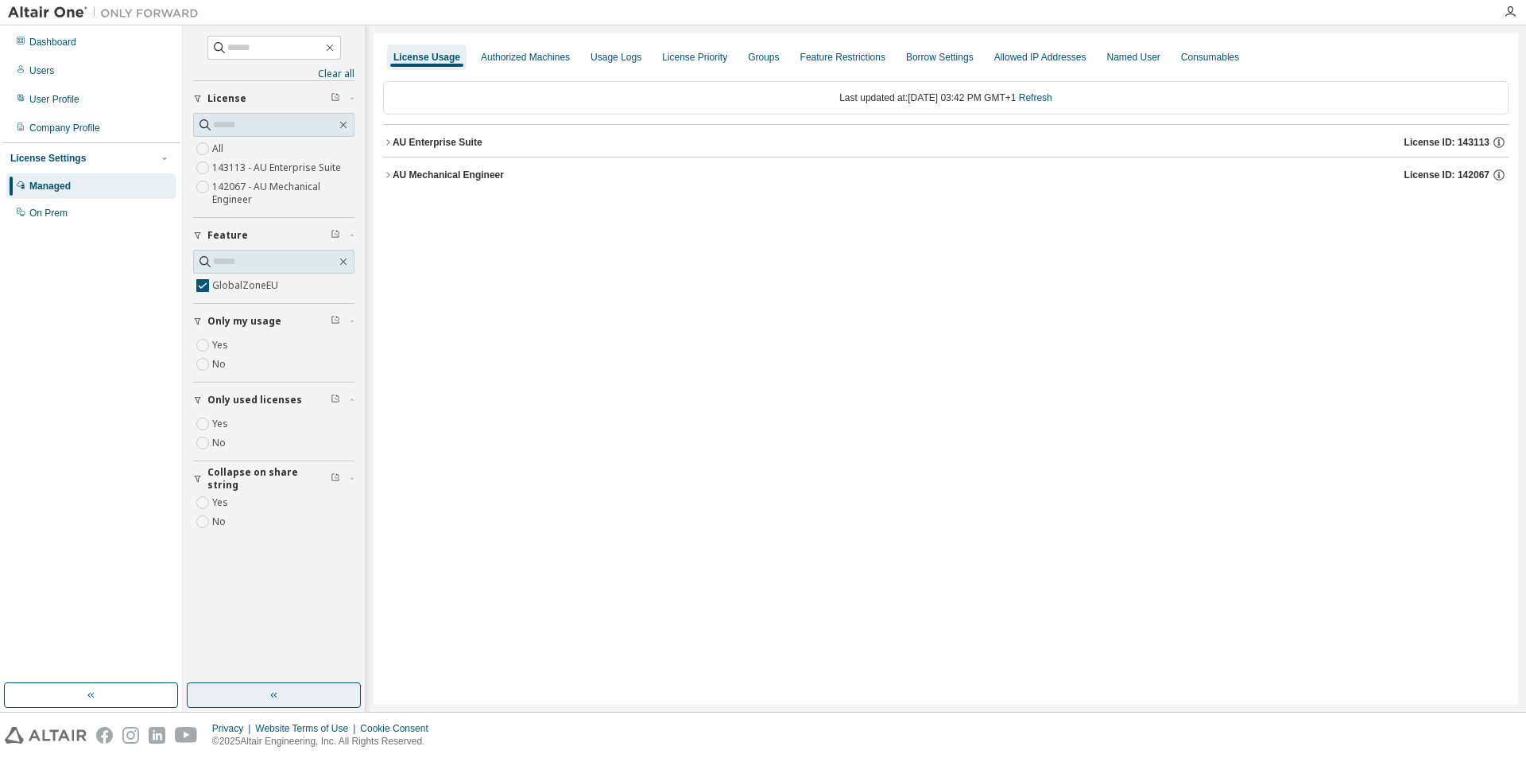
click at [390, 177] on icon "button" at bounding box center [388, 175] width 10 height 10
click at [395, 142] on div "AU Enterprise Suite" at bounding box center [438, 142] width 90 height 13
click at [417, 242] on div "GlobalZoneEU" at bounding box center [478, 246] width 143 height 14
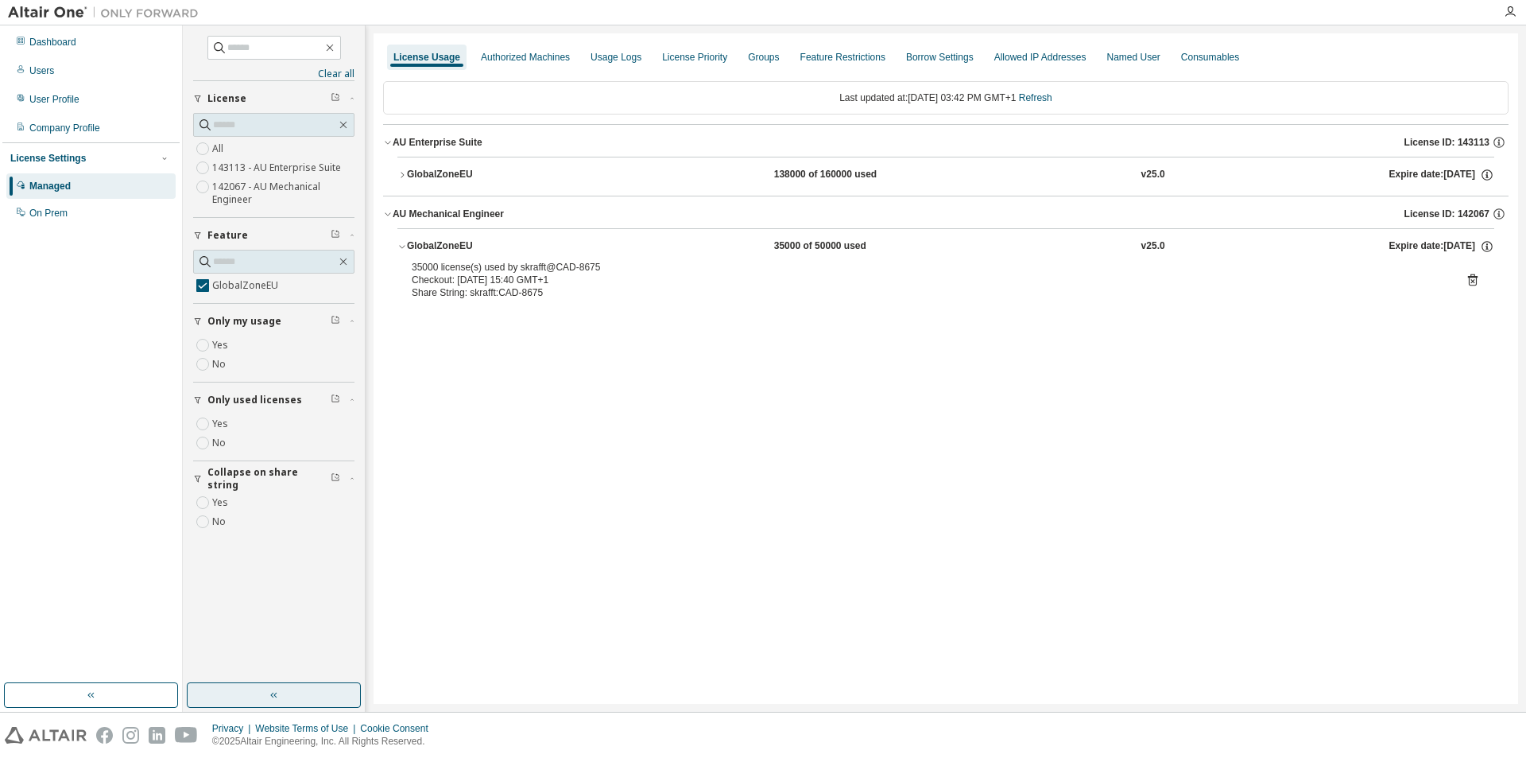
click at [425, 177] on div "GlobalZoneEU" at bounding box center [478, 175] width 143 height 14
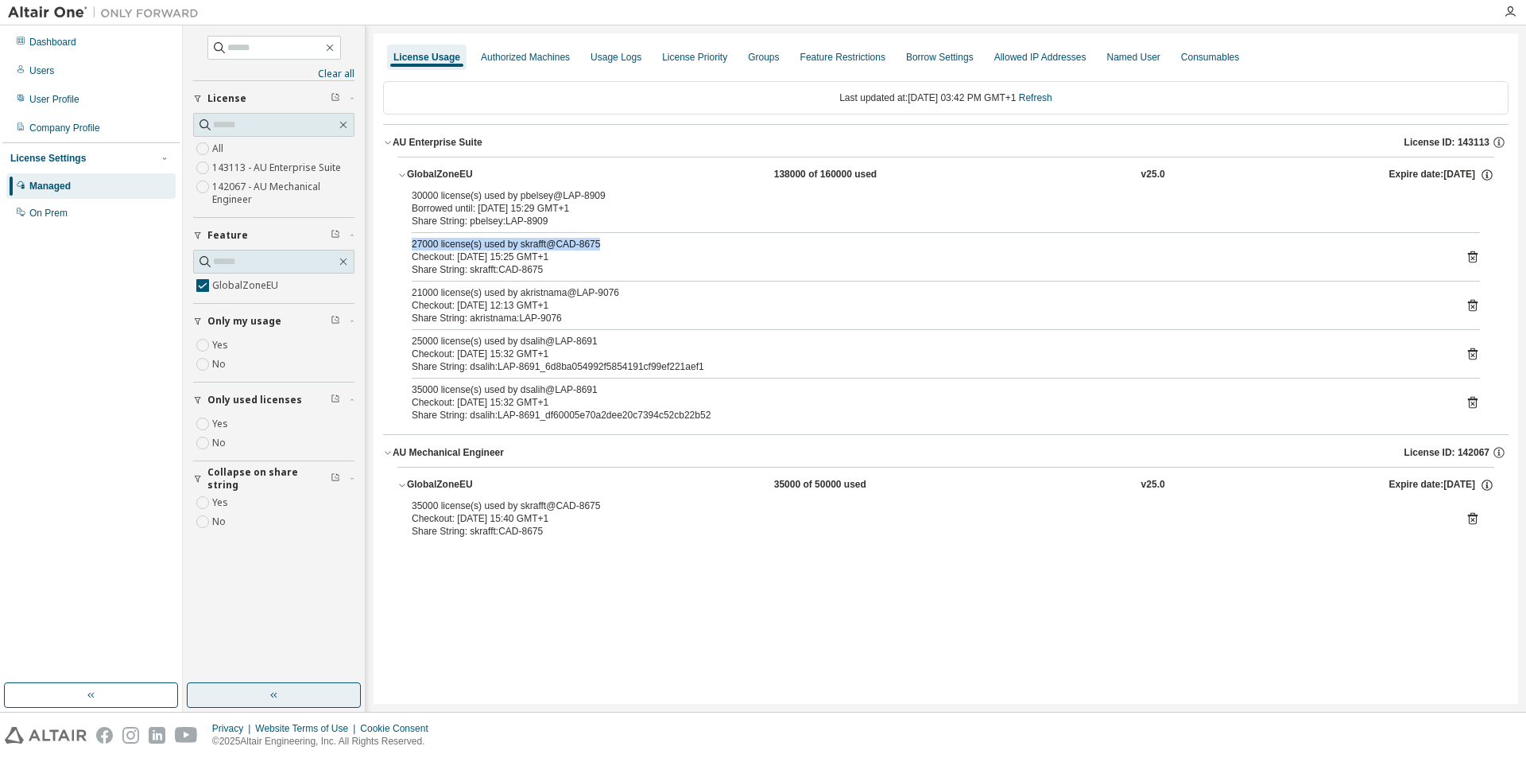
drag, startPoint x: 406, startPoint y: 241, endPoint x: 641, endPoint y: 243, distance: 234.6
click at [641, 243] on div "30000 license(s) used by pbelsey@LAP-8909 Borrowed until: [DATE] 15:29 GMT+1 Sh…" at bounding box center [946, 308] width 1097 height 239
click at [1052, 102] on link "Refresh" at bounding box center [1035, 97] width 33 height 11
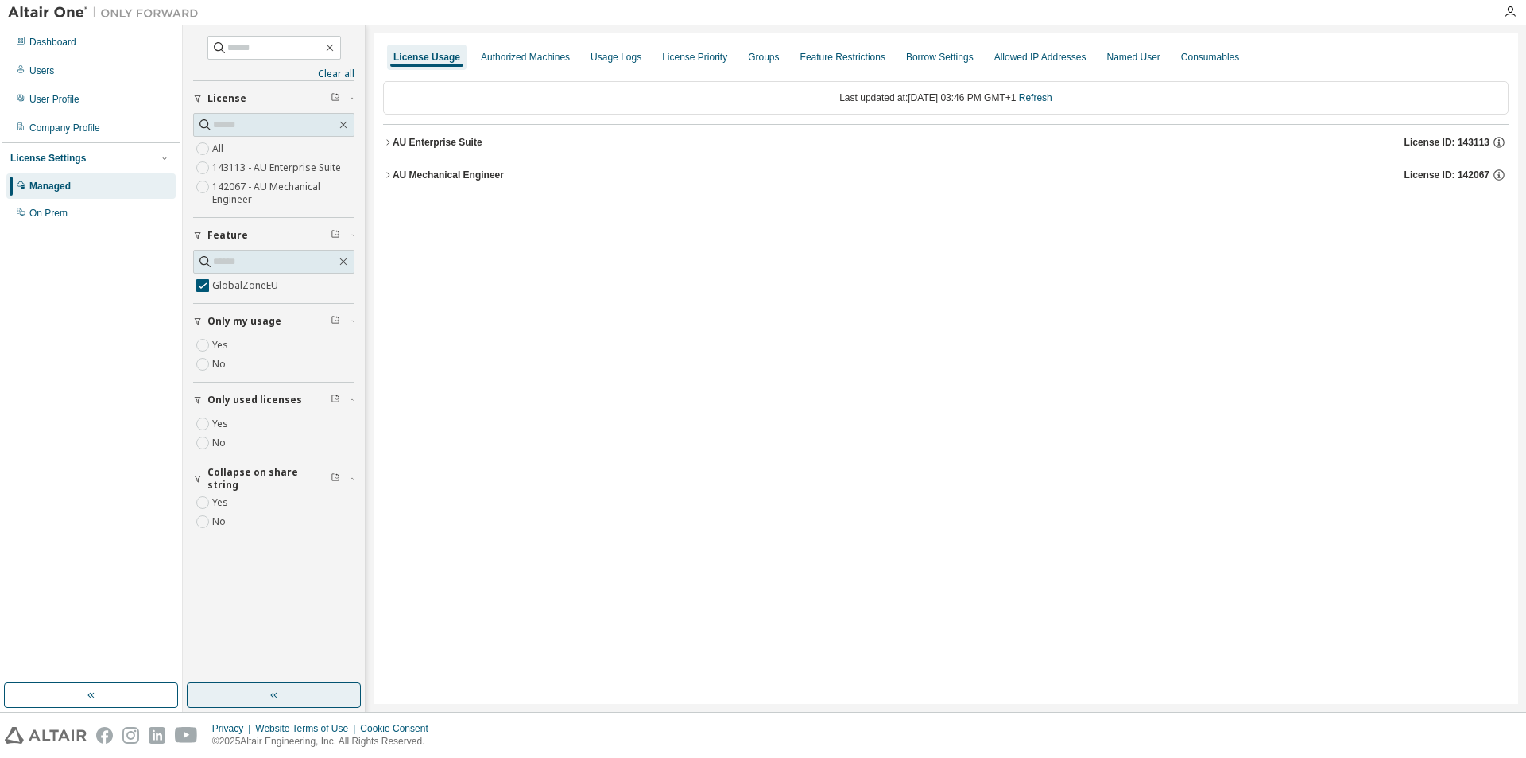
click at [403, 170] on div "AU Mechanical Engineer" at bounding box center [448, 175] width 111 height 13
click at [401, 148] on div "AU Enterprise Suite" at bounding box center [438, 142] width 90 height 13
click at [433, 243] on div "GlobalZoneEU" at bounding box center [478, 246] width 143 height 14
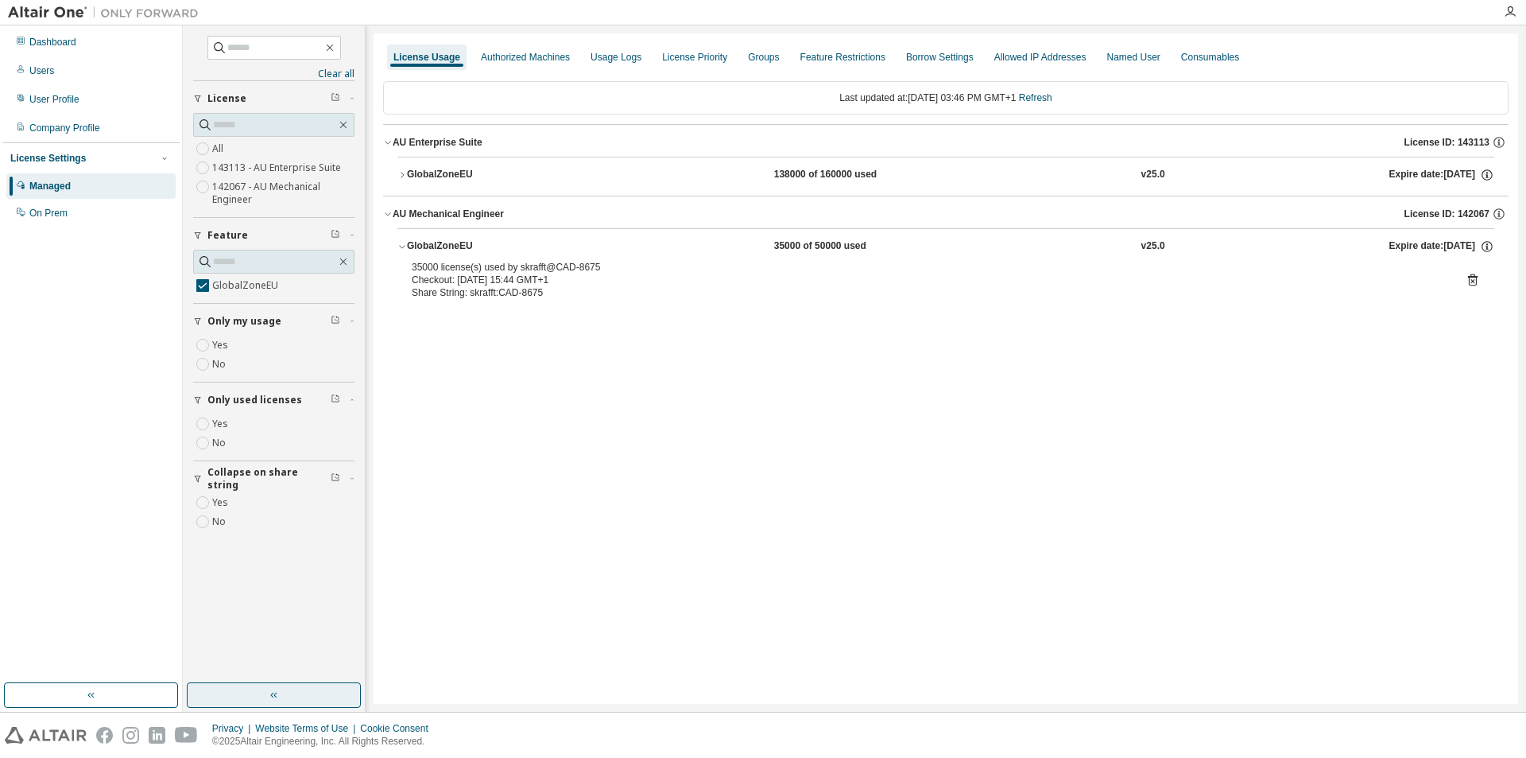
click at [432, 174] on div "GlobalZoneEU" at bounding box center [478, 175] width 143 height 14
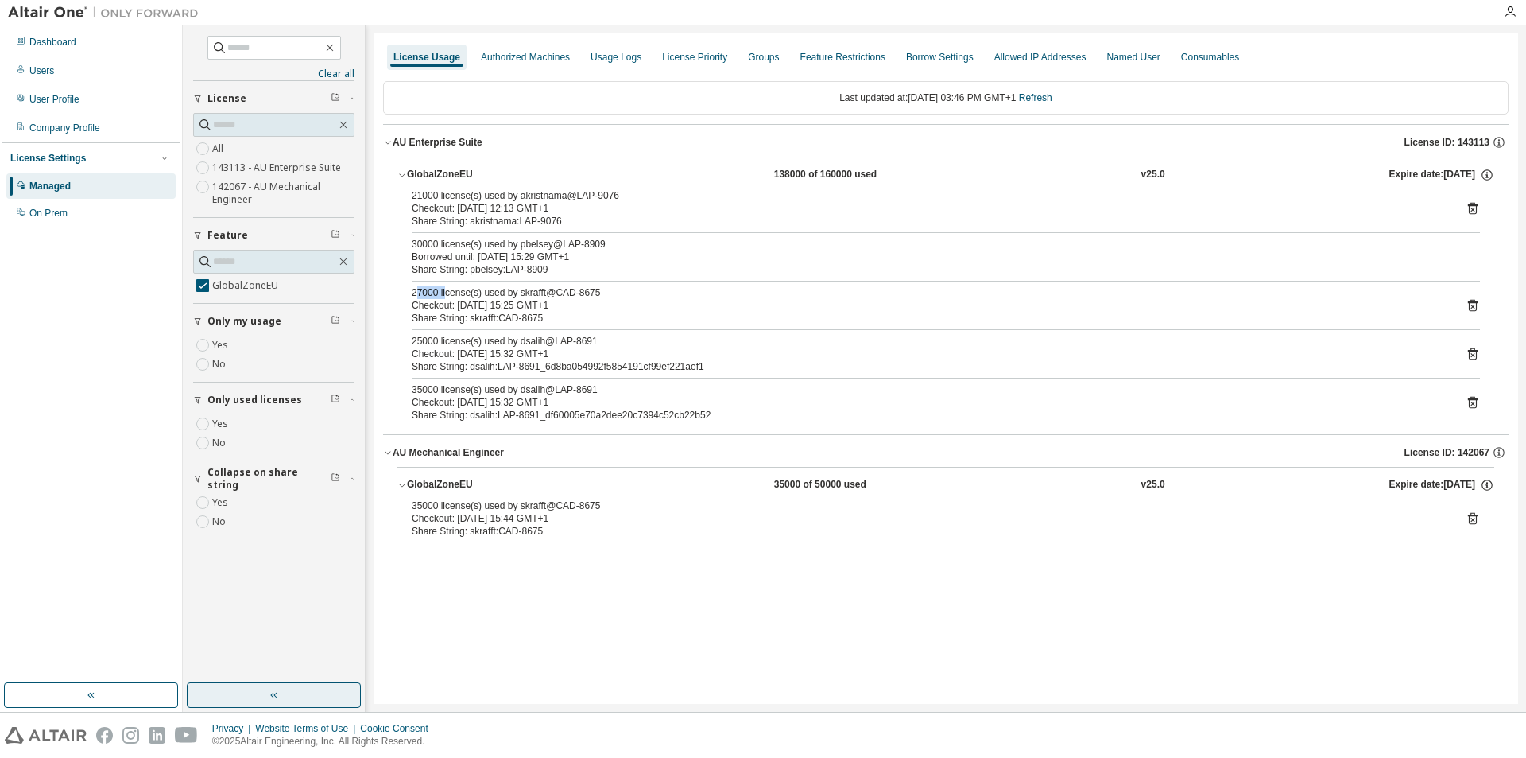
drag, startPoint x: 417, startPoint y: 293, endPoint x: 444, endPoint y: 294, distance: 26.3
click at [444, 294] on div "27000 license(s) used by skrafft@CAD-8675" at bounding box center [927, 292] width 1030 height 13
click at [415, 295] on div "27000 license(s) used by skrafft@CAD-8675" at bounding box center [927, 292] width 1030 height 13
drag, startPoint x: 410, startPoint y: 293, endPoint x: 584, endPoint y: 289, distance: 173.4
click at [472, 293] on div "21000 license(s) used by akristnama@LAP-9076 Checkout: [DATE] 12:13 GMT+1 Share…" at bounding box center [946, 308] width 1097 height 239
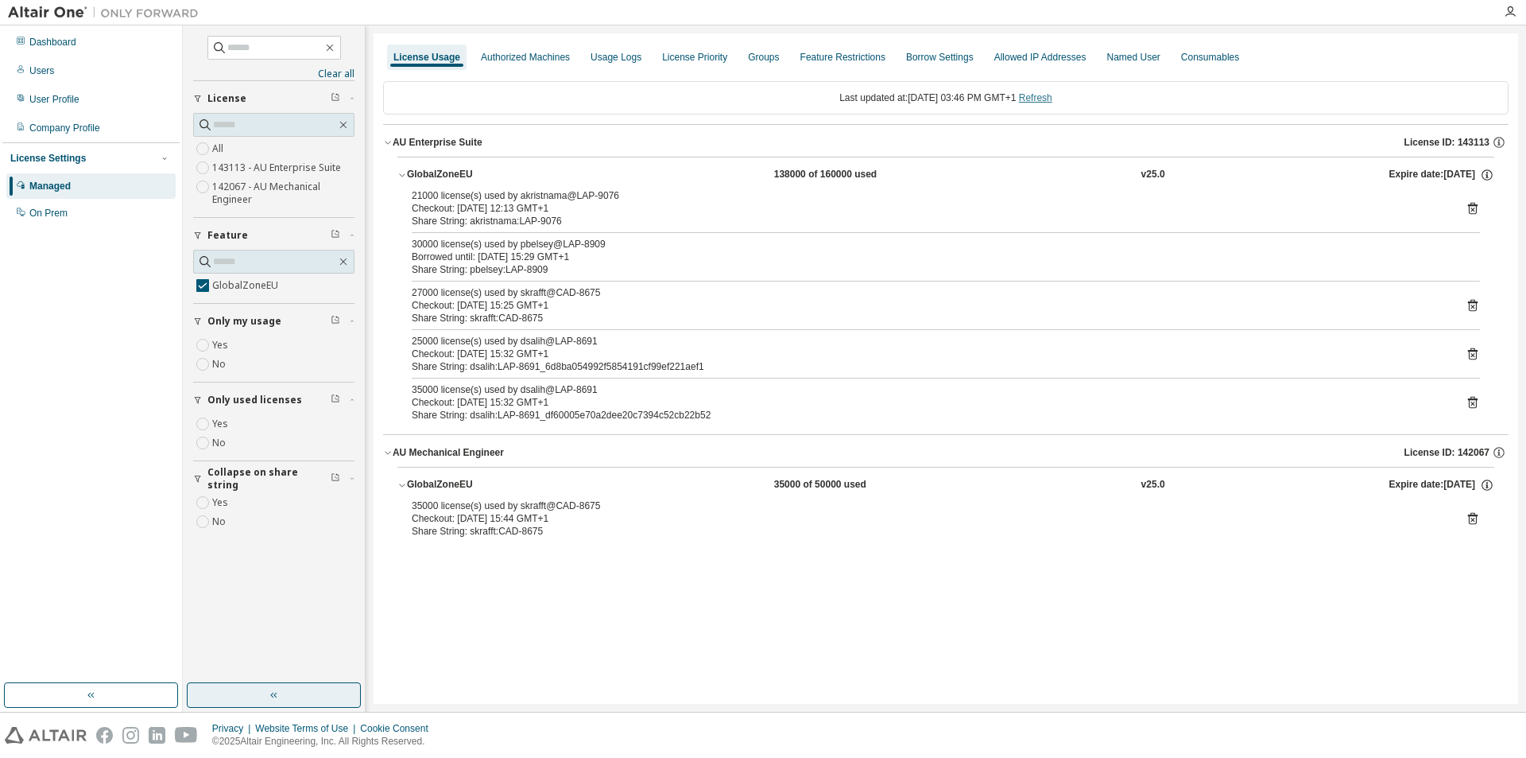
click at [1053, 97] on link "Refresh" at bounding box center [1035, 97] width 33 height 11
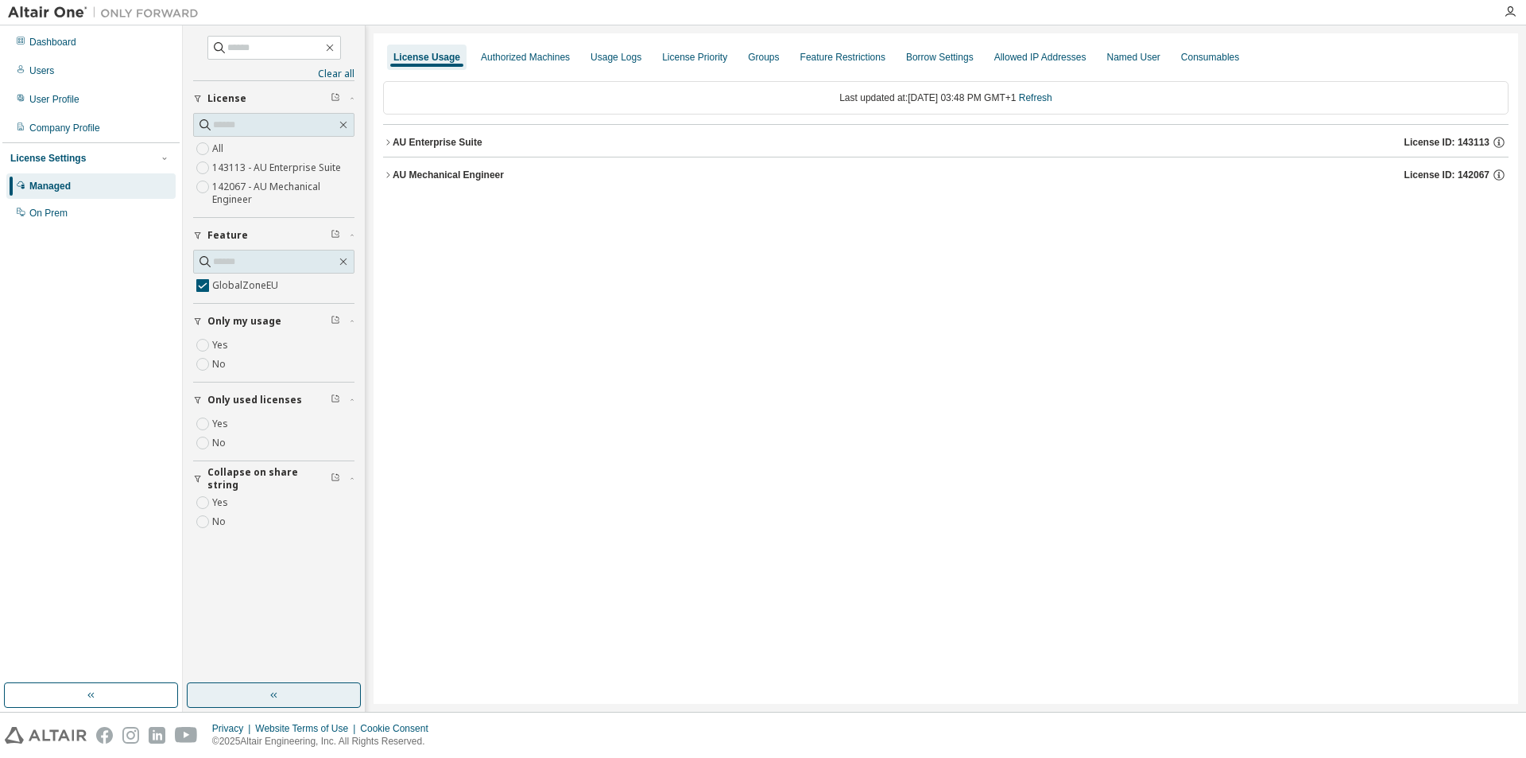
click at [404, 178] on div "AU Mechanical Engineer" at bounding box center [448, 175] width 111 height 13
click at [421, 208] on div "GlobalZoneEU" at bounding box center [478, 207] width 143 height 14
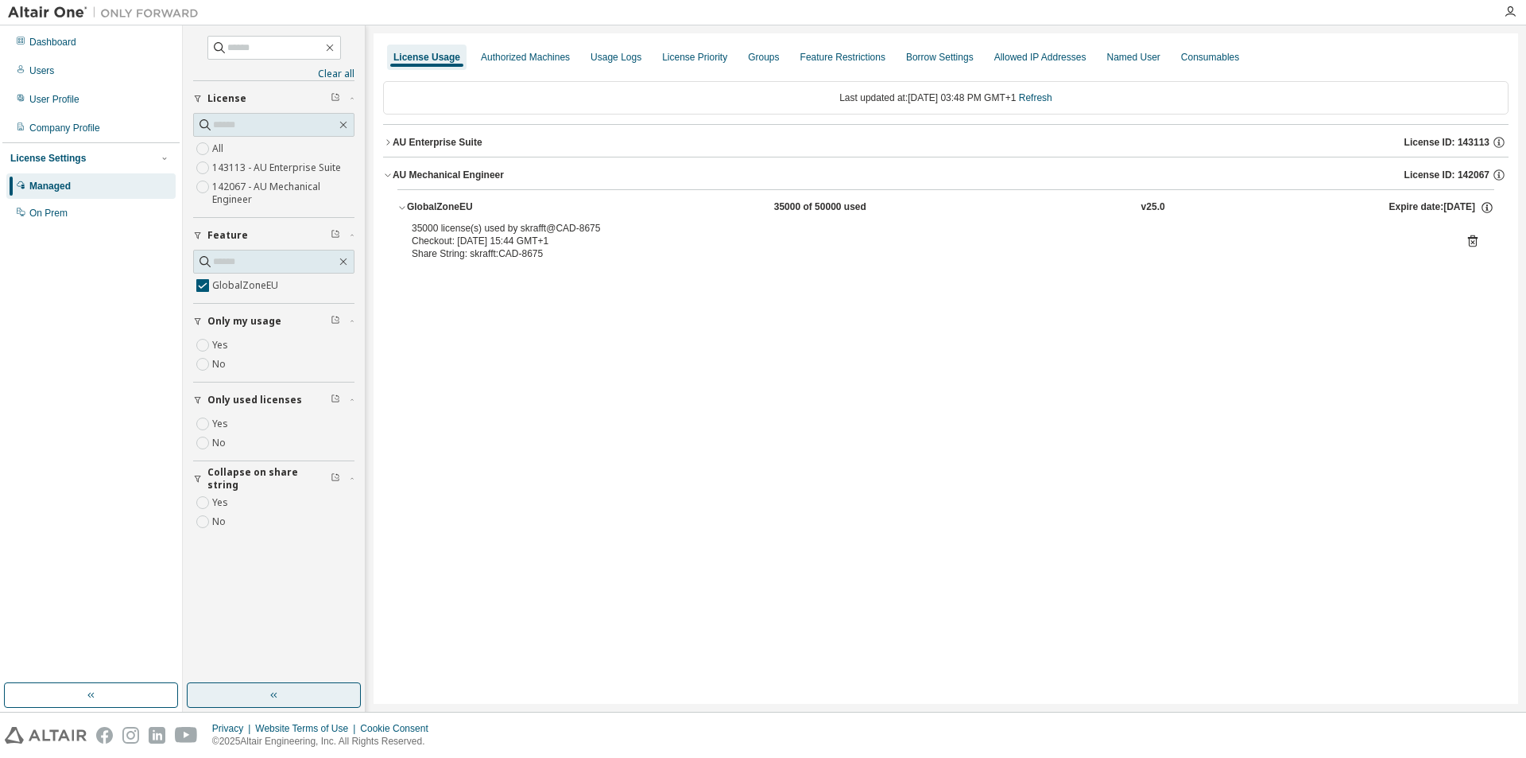
click at [429, 134] on button "AU Enterprise Suite License ID: 143113" at bounding box center [946, 142] width 1126 height 35
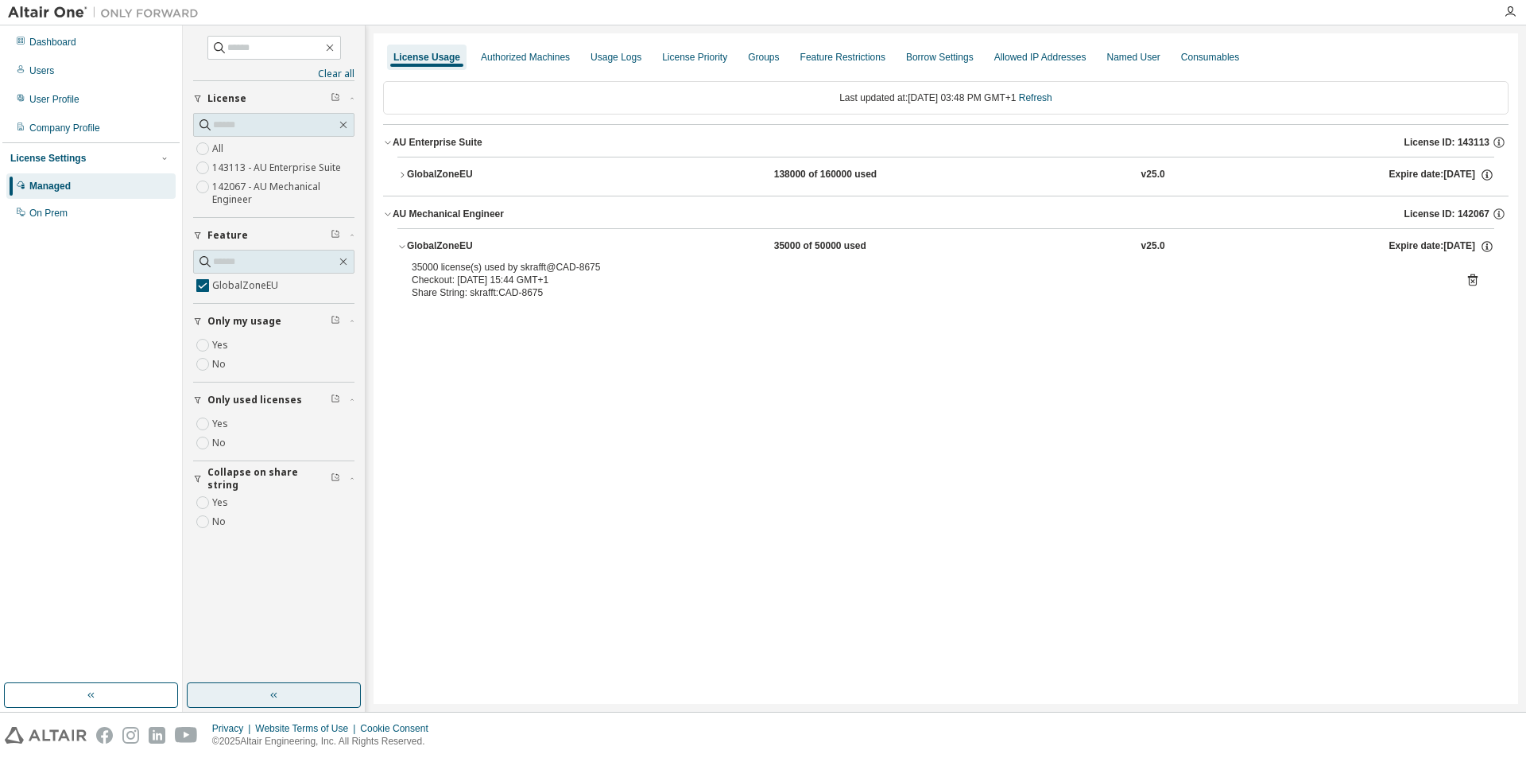
click at [425, 170] on div "GlobalZoneEU" at bounding box center [478, 175] width 143 height 14
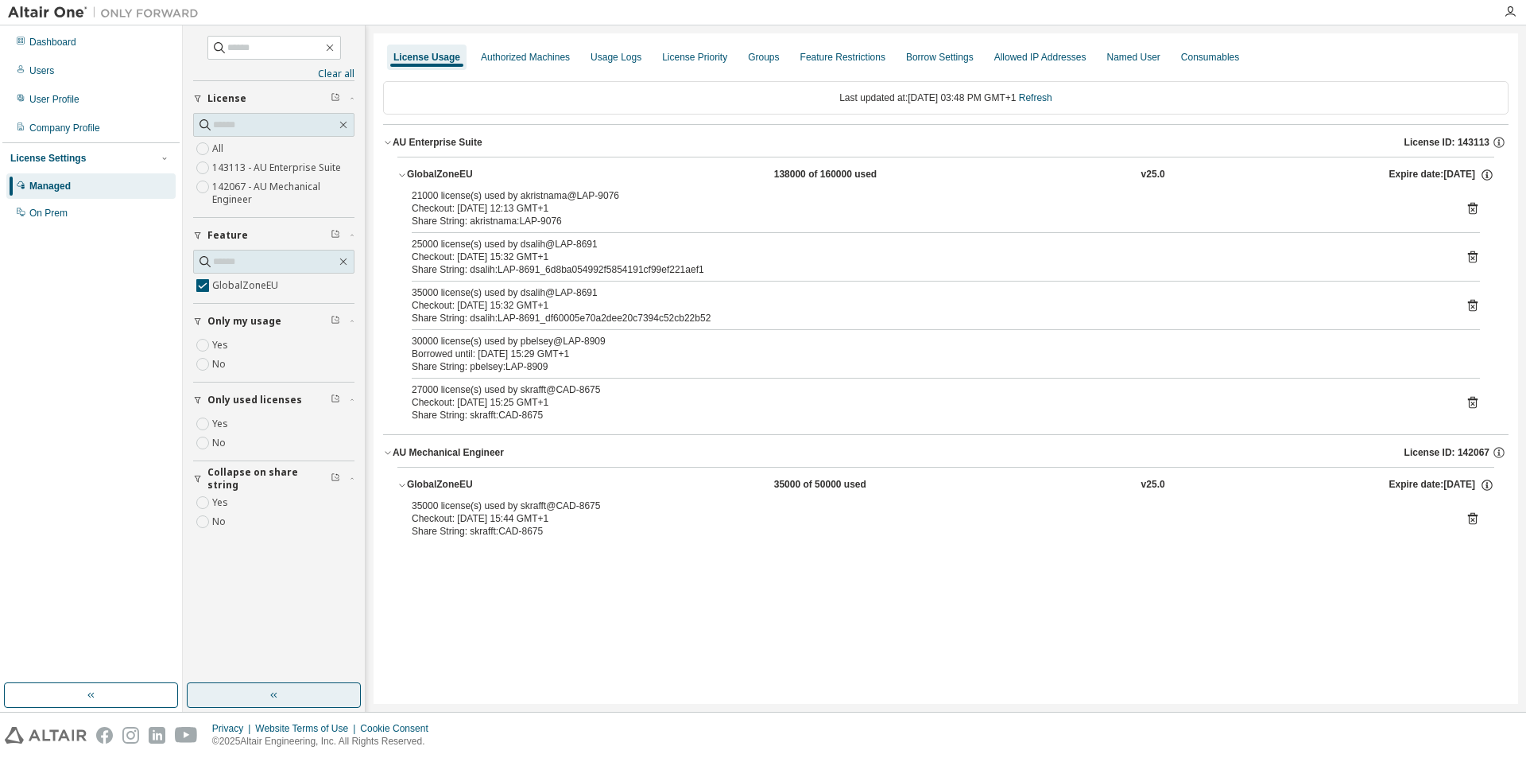
drag, startPoint x: 415, startPoint y: 397, endPoint x: 700, endPoint y: 405, distance: 285.5
click at [700, 405] on div "Checkout: [DATE] 15:25 GMT+1" at bounding box center [927, 402] width 1030 height 13
click at [704, 409] on div "Share String: skrafft:CAD-8675" at bounding box center [927, 415] width 1030 height 13
click at [1048, 100] on link "Refresh" at bounding box center [1035, 97] width 33 height 11
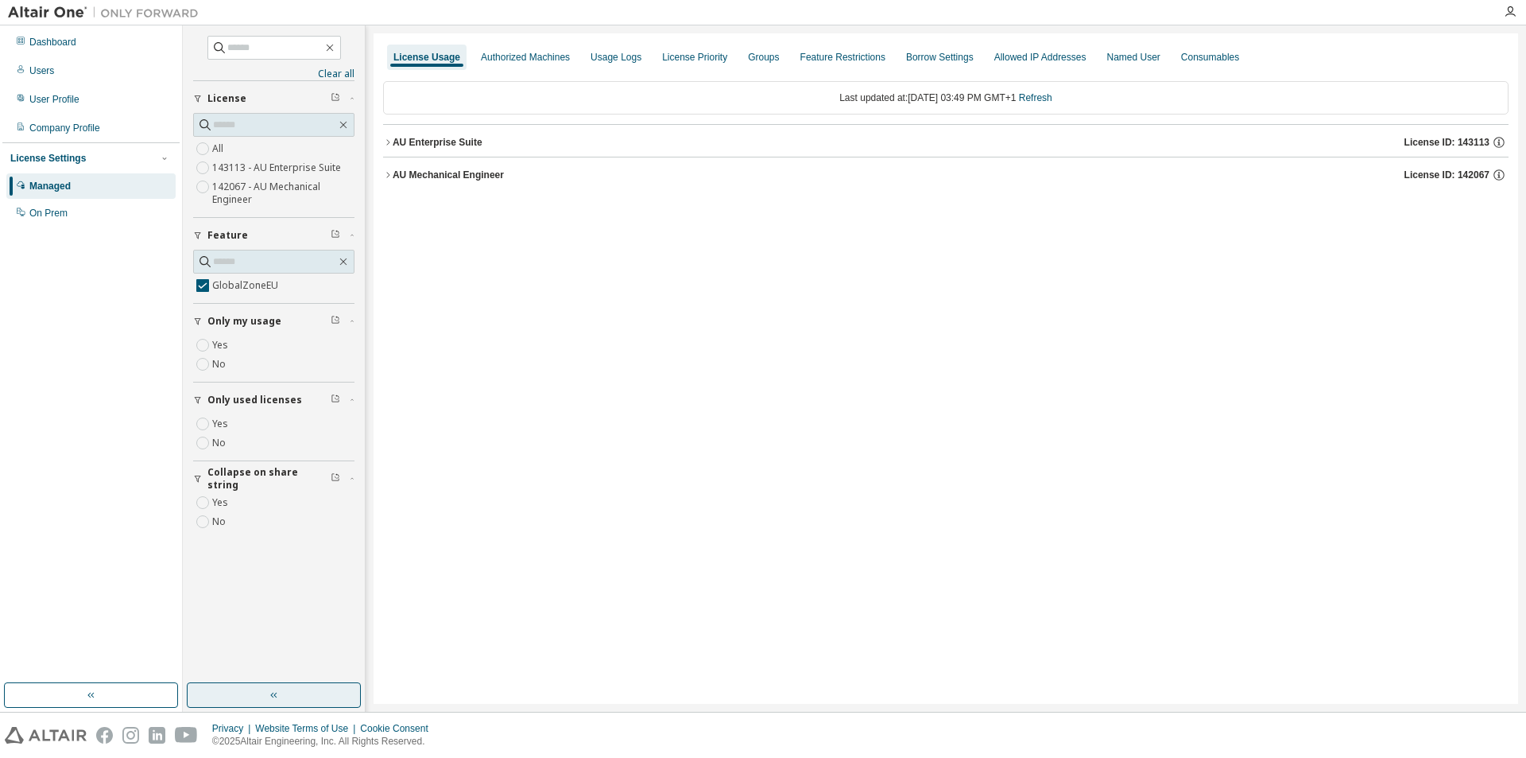
click at [250, 693] on button "button" at bounding box center [274, 694] width 174 height 25
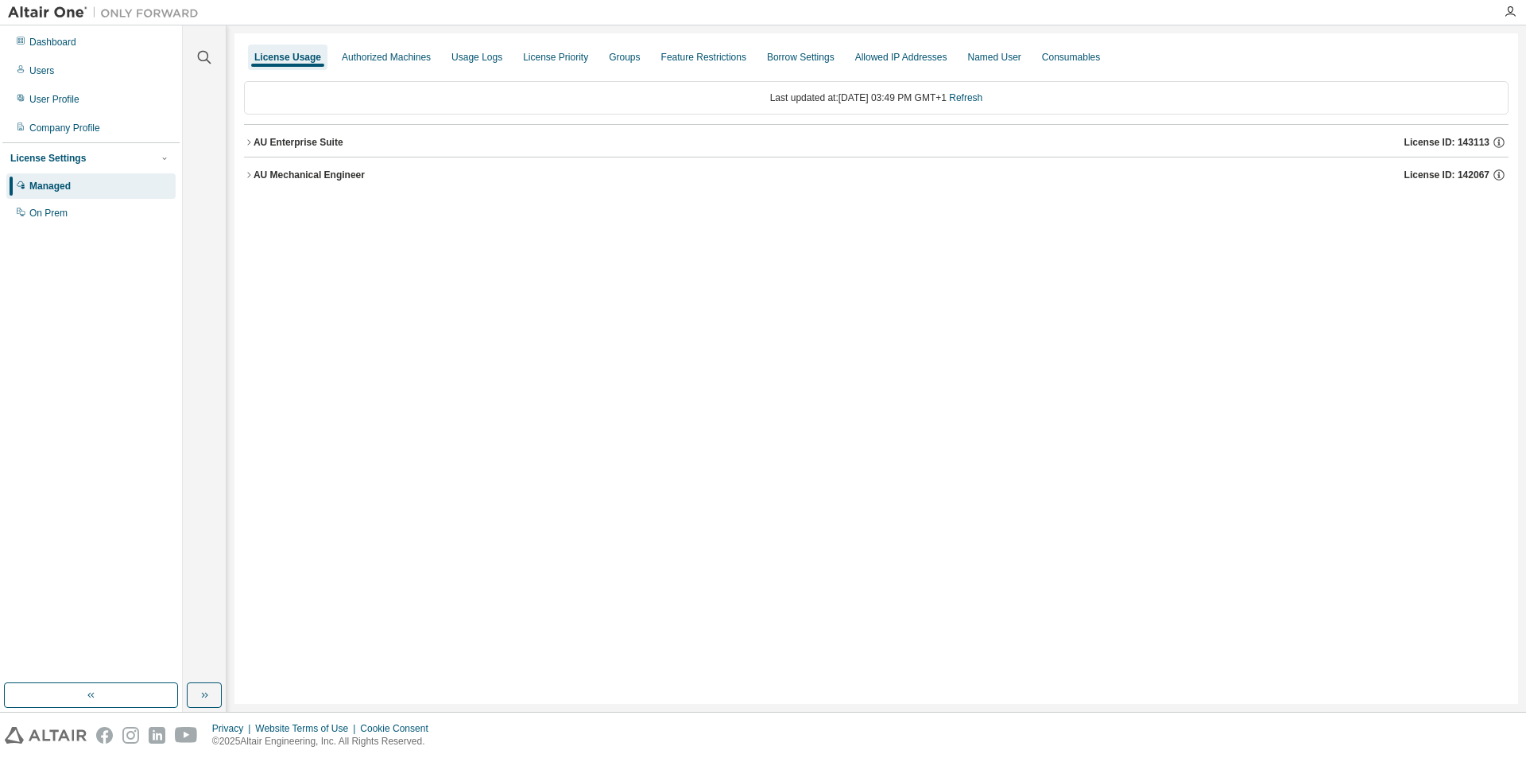
click at [324, 176] on div "AU Mechanical Engineer" at bounding box center [309, 175] width 111 height 13
click at [301, 197] on button "GlobalZoneEU 35000 of 50000 used v25.0 Expire date: [DATE]" at bounding box center [876, 207] width 1236 height 35
click at [304, 141] on div "AU Enterprise Suite" at bounding box center [299, 142] width 90 height 13
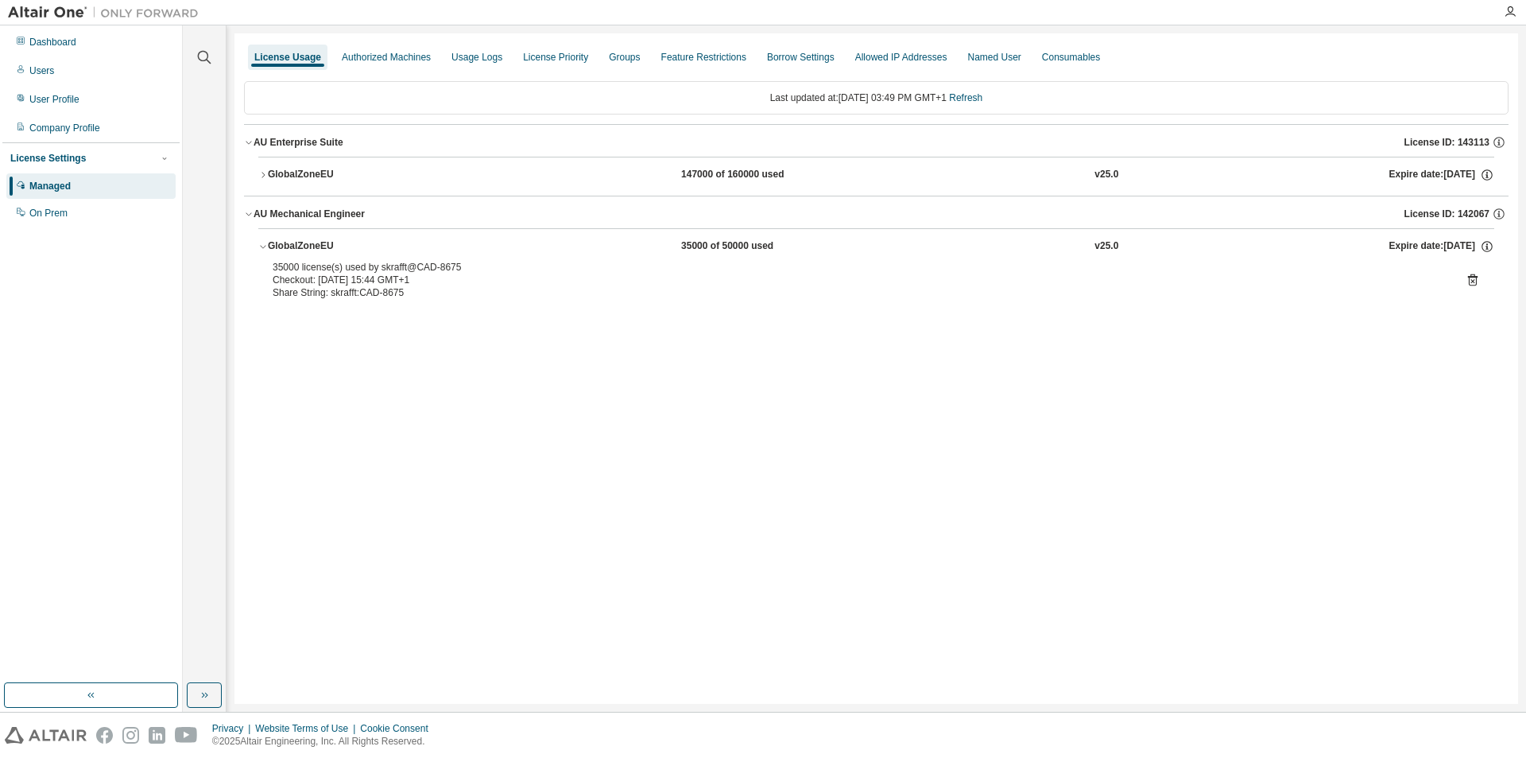
click at [311, 177] on div "GlobalZoneEU" at bounding box center [339, 175] width 143 height 14
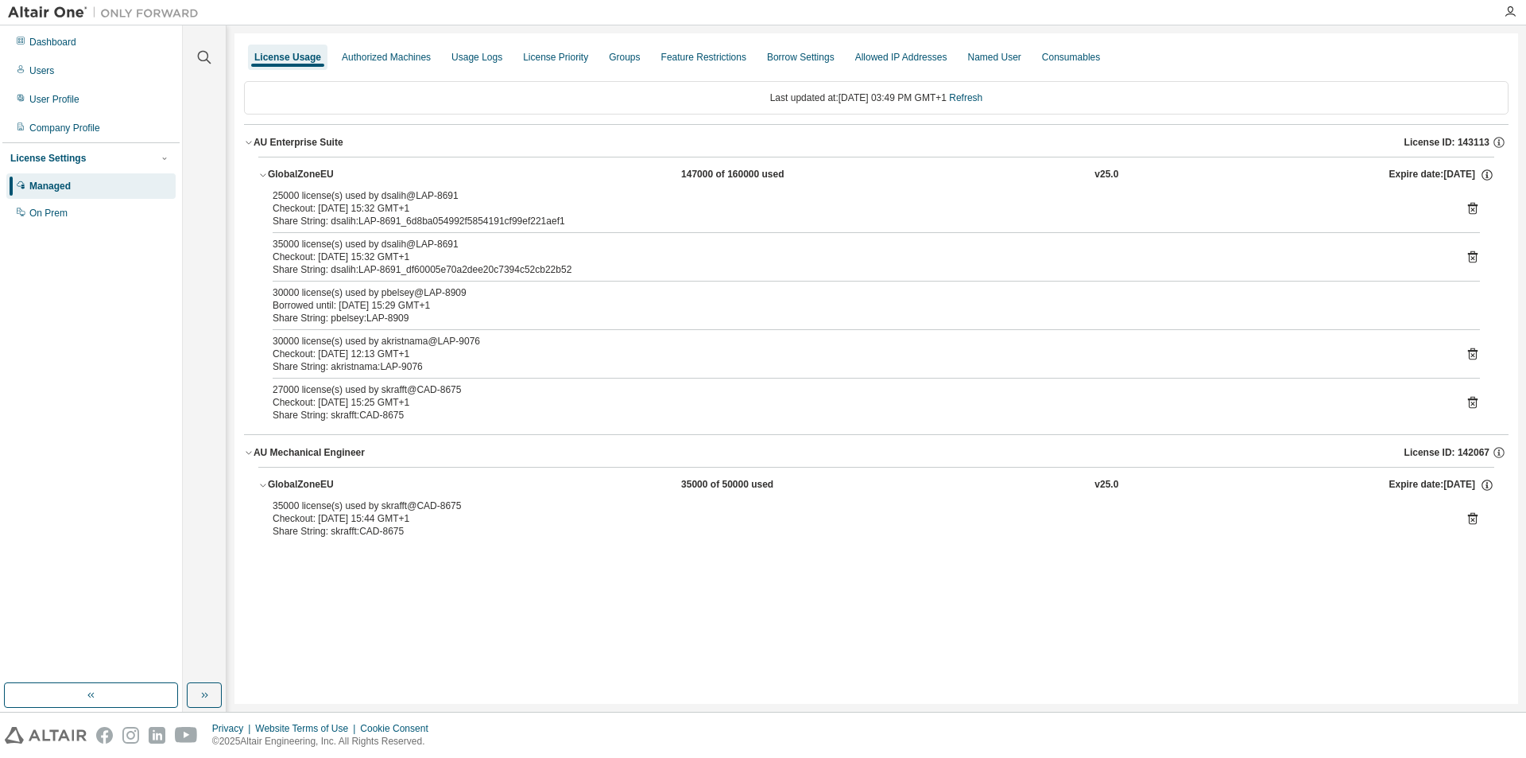
drag, startPoint x: 270, startPoint y: 389, endPoint x: 615, endPoint y: 402, distance: 346.1
click at [574, 400] on div "25000 license(s) used by dsalih@LAP-8691 Checkout: [DATE] 15:32 GMT+1 Share Str…" at bounding box center [876, 308] width 1236 height 239
click at [983, 95] on link "Refresh" at bounding box center [965, 97] width 33 height 11
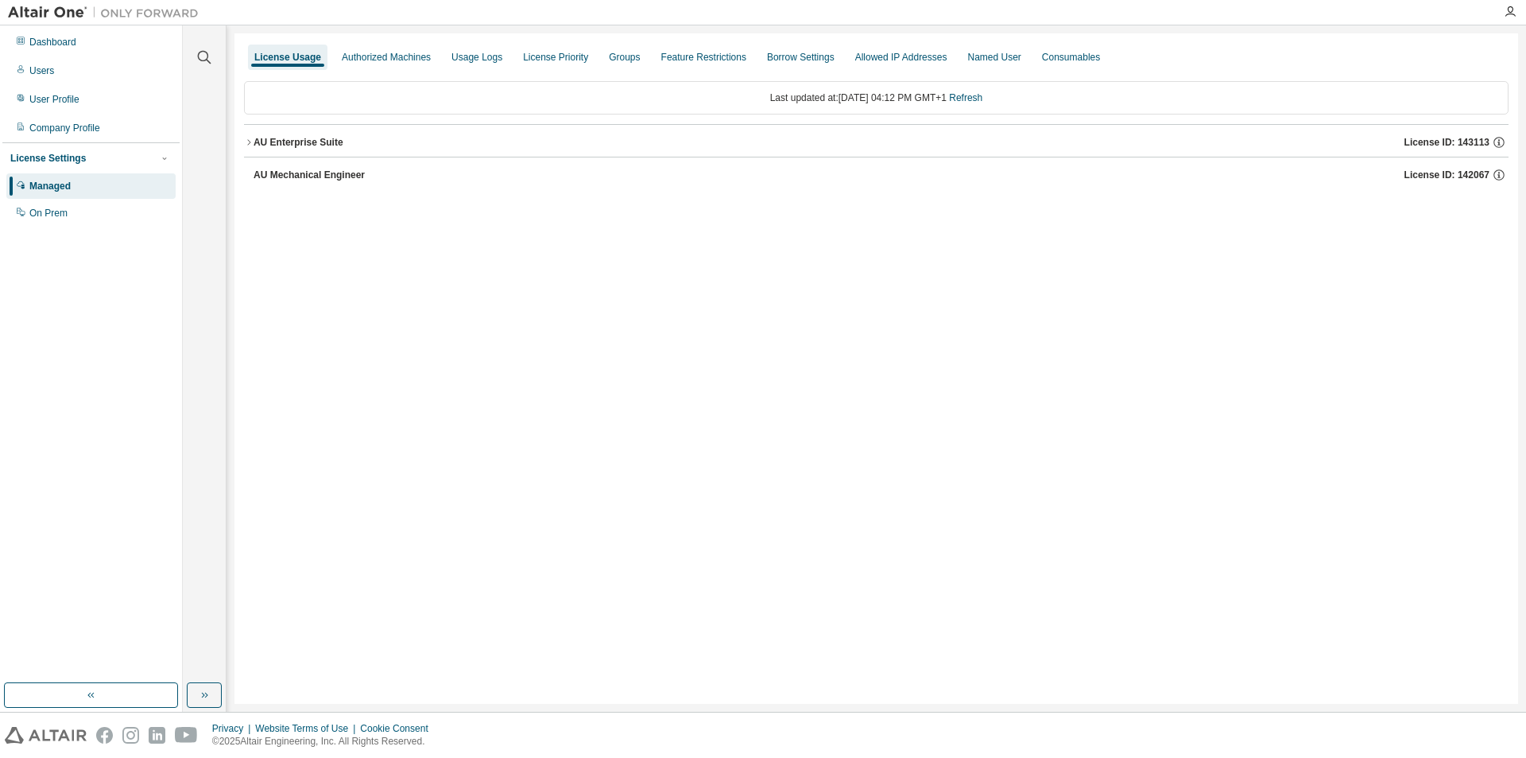
click at [317, 147] on div "AU Enterprise Suite" at bounding box center [299, 142] width 90 height 13
click at [283, 174] on div "GlobalZoneEU" at bounding box center [339, 175] width 143 height 14
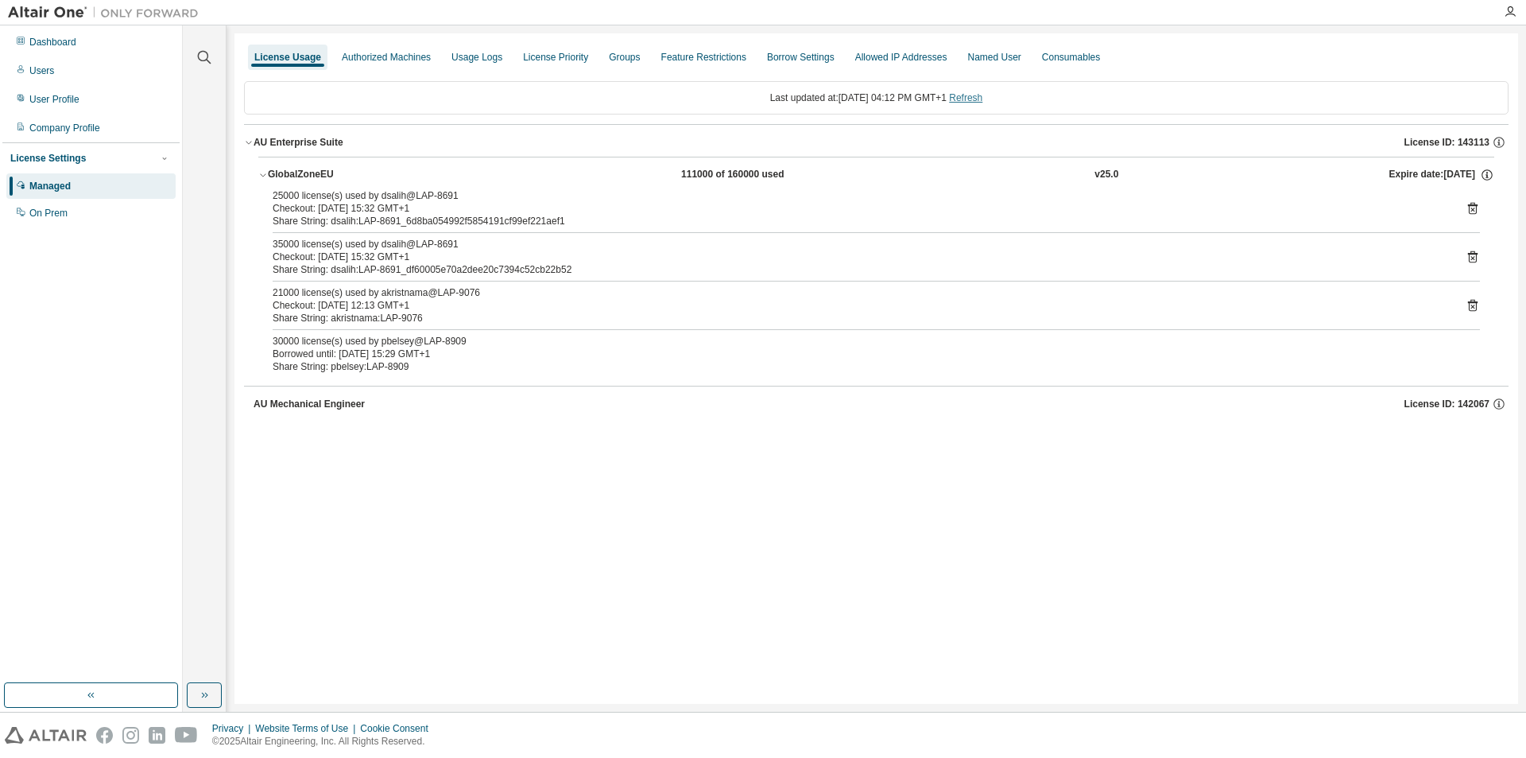
click at [983, 98] on link "Refresh" at bounding box center [965, 97] width 33 height 11
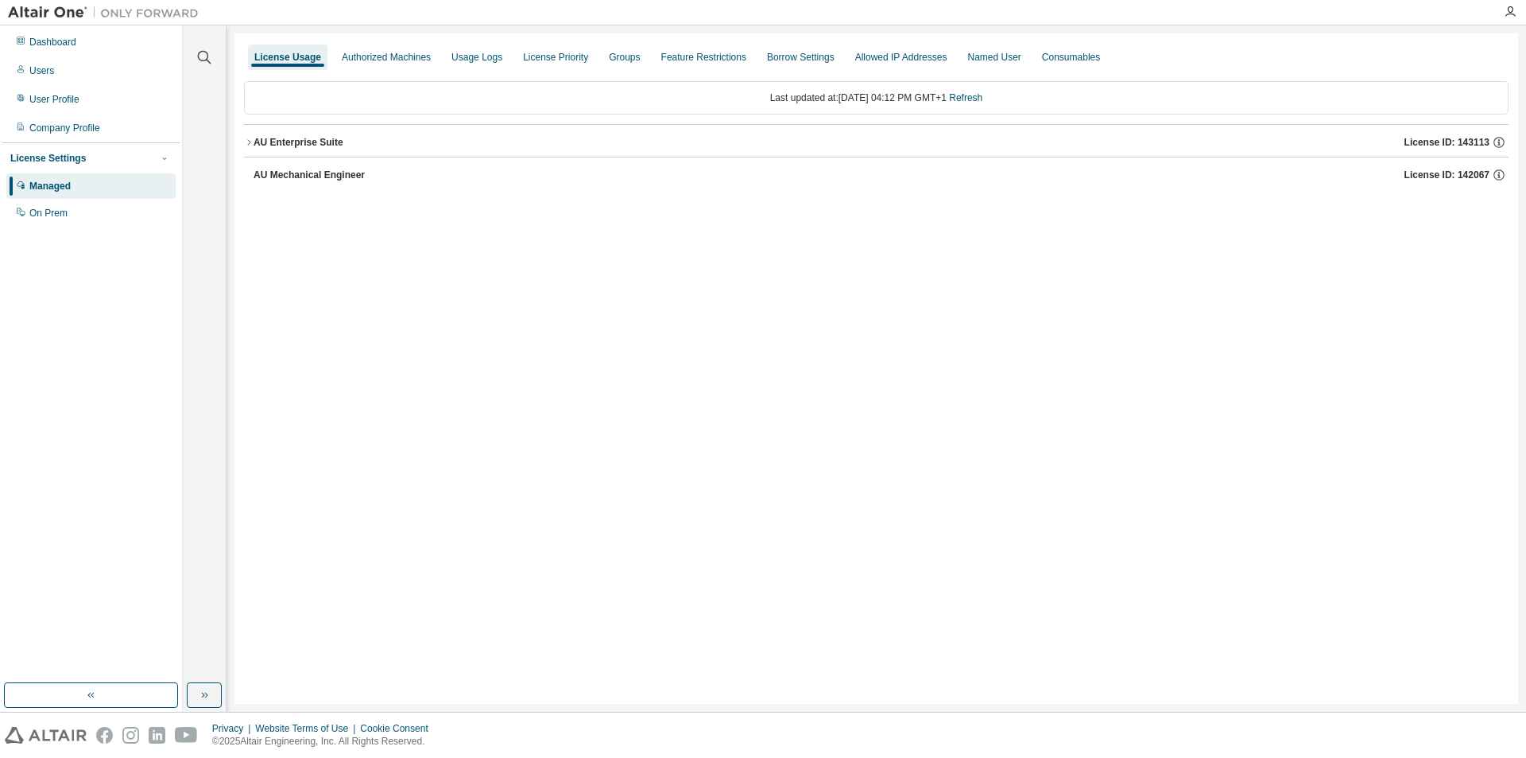
click at [296, 149] on div "AU Enterprise Suite License ID: 143113" at bounding box center [881, 142] width 1255 height 14
drag, startPoint x: 298, startPoint y: 178, endPoint x: 300, endPoint y: 186, distance: 8.1
click at [299, 178] on div "GlobalZoneEU" at bounding box center [339, 175] width 143 height 14
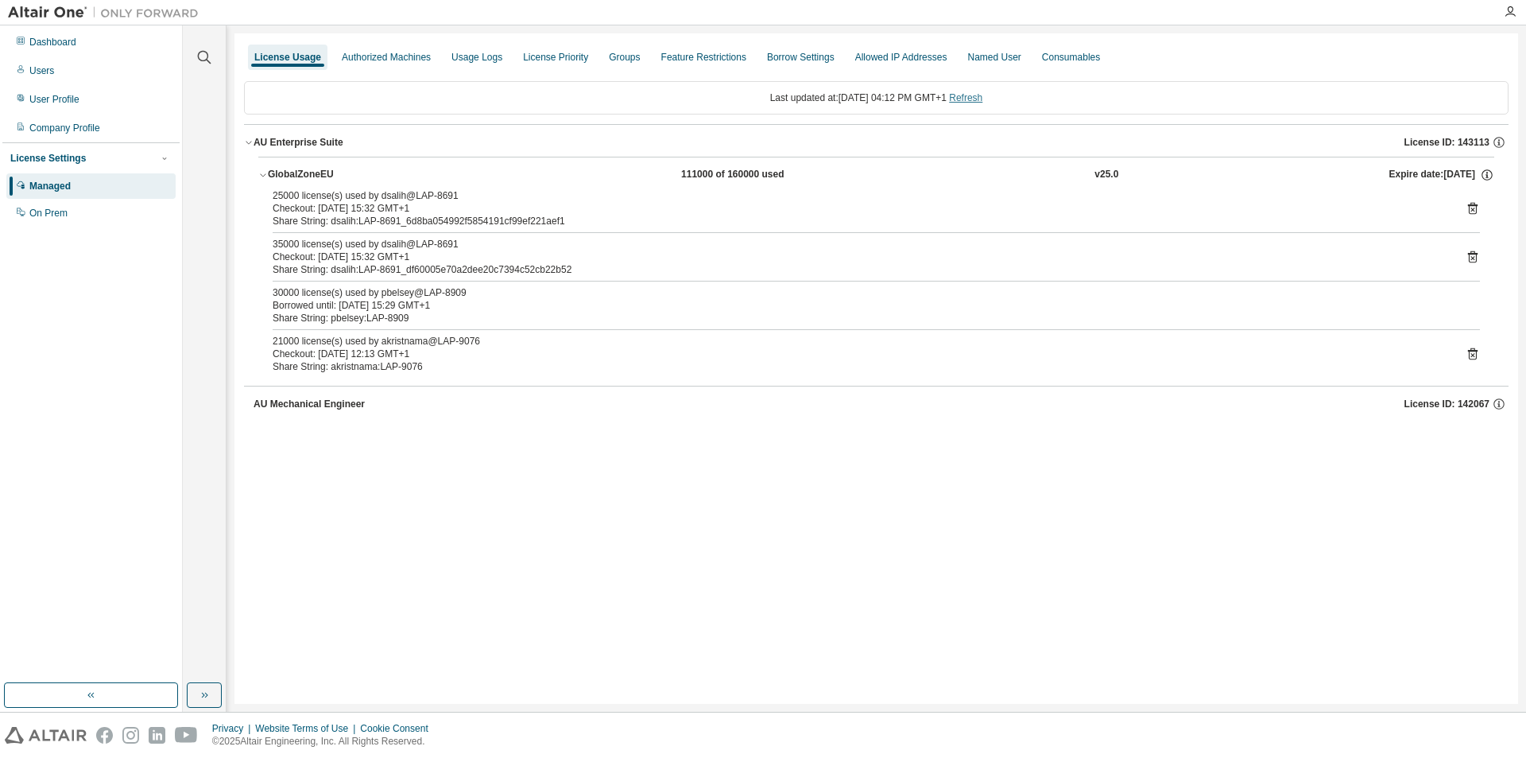
click at [979, 101] on link "Refresh" at bounding box center [965, 97] width 33 height 11
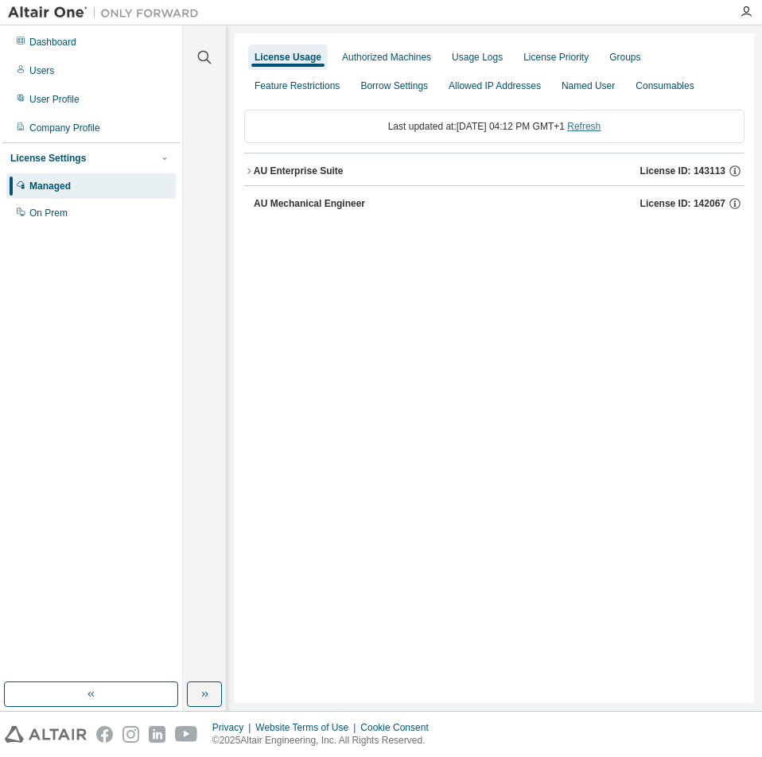
click at [600, 128] on link "Refresh" at bounding box center [583, 126] width 33 height 11
click at [197, 698] on button "button" at bounding box center [204, 693] width 35 height 25
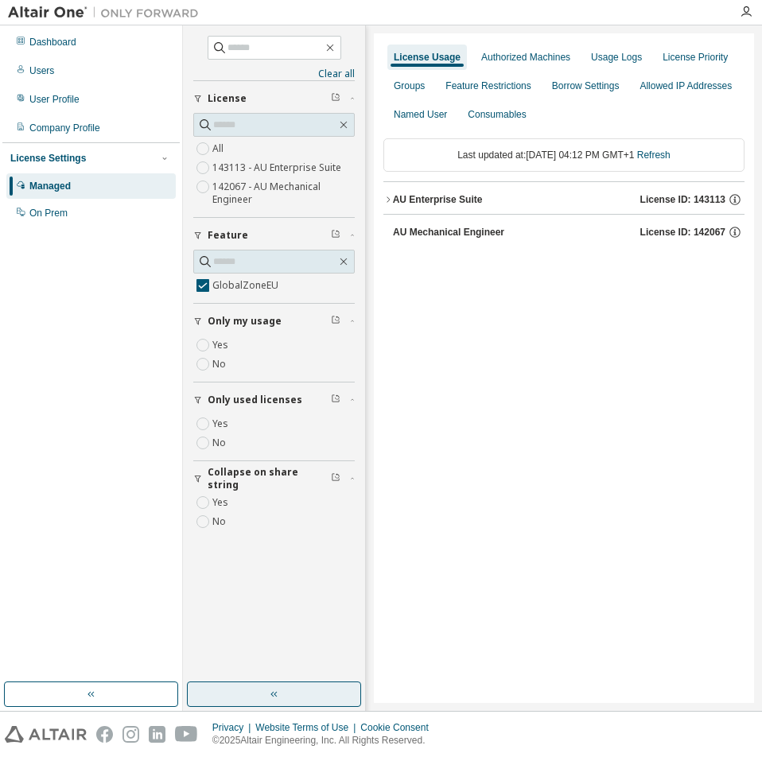
click at [269, 690] on icon "button" at bounding box center [274, 694] width 13 height 13
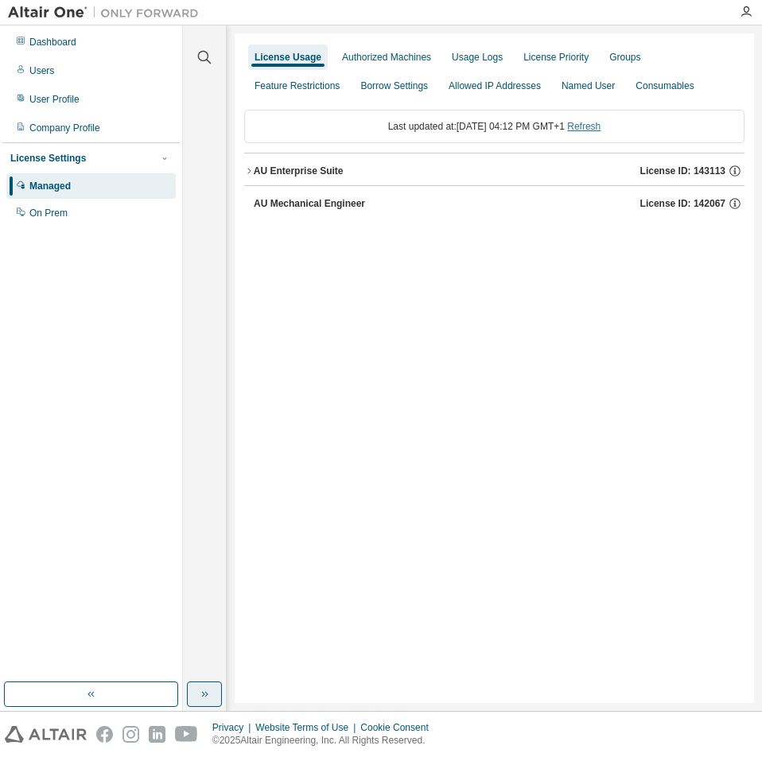
click at [599, 122] on link "Refresh" at bounding box center [583, 126] width 33 height 11
click at [282, 206] on div "AU Mechanical Engineer" at bounding box center [309, 203] width 111 height 13
click at [313, 236] on div "GlobalZoneEU" at bounding box center [339, 236] width 143 height 14
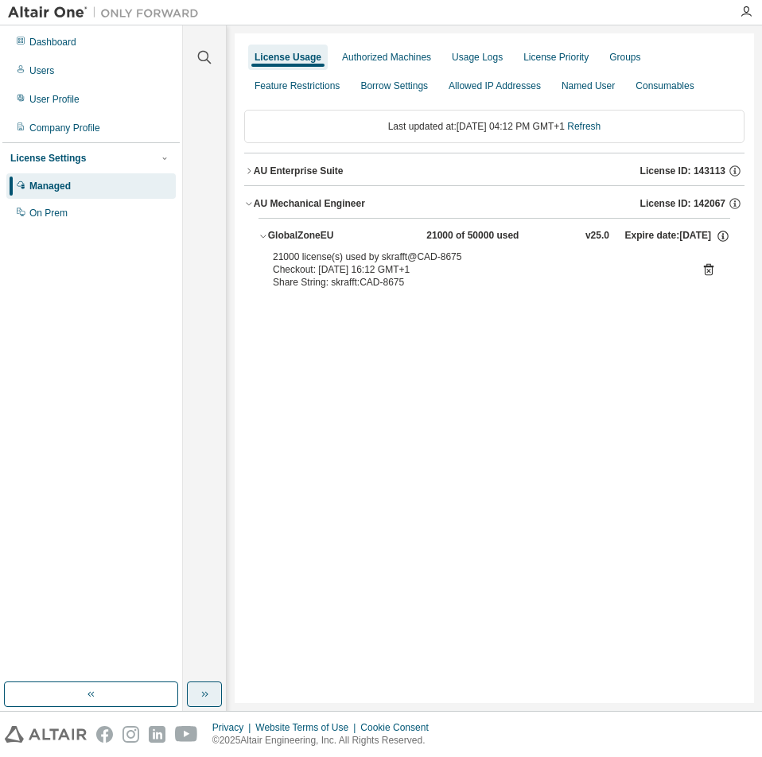
click at [312, 174] on div "AU Enterprise Suite" at bounding box center [299, 171] width 90 height 13
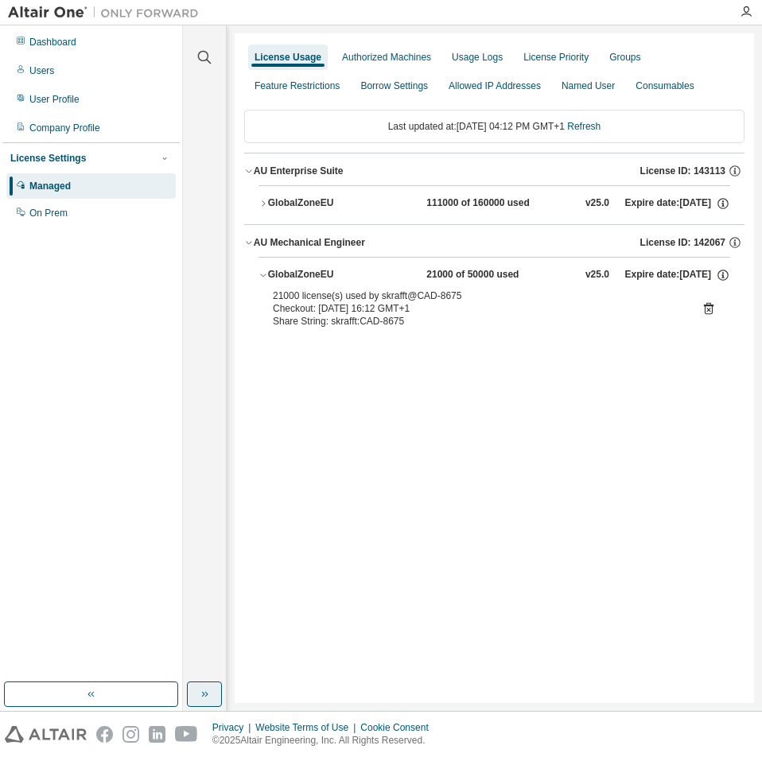
click at [302, 200] on div "GlobalZoneEU" at bounding box center [339, 203] width 143 height 14
